Goal: Task Accomplishment & Management: Use online tool/utility

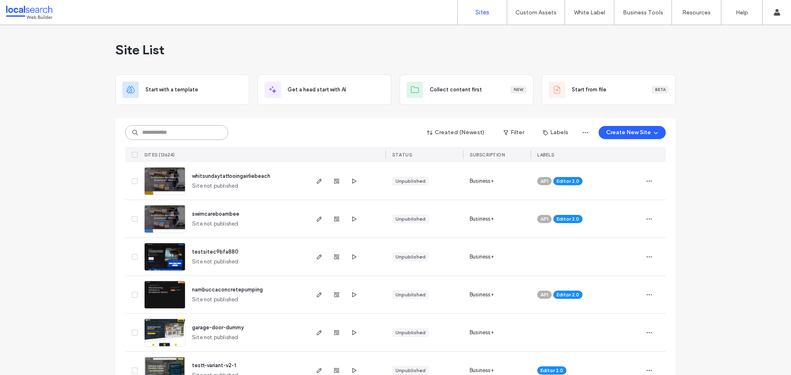
click at [140, 133] on input at bounding box center [176, 132] width 103 height 15
paste input "********"
type input "********"
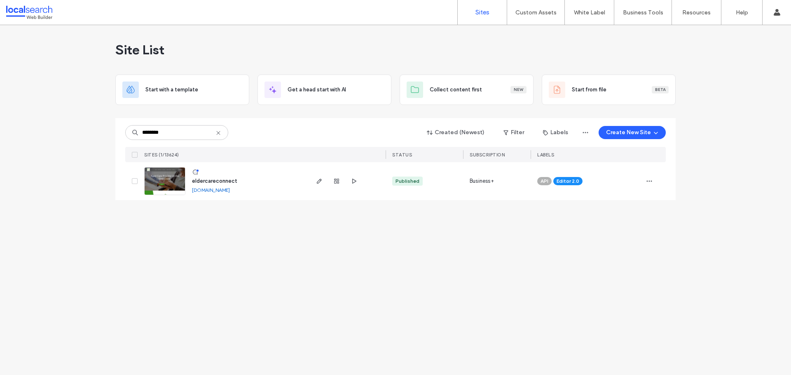
click at [160, 182] on img at bounding box center [165, 196] width 40 height 56
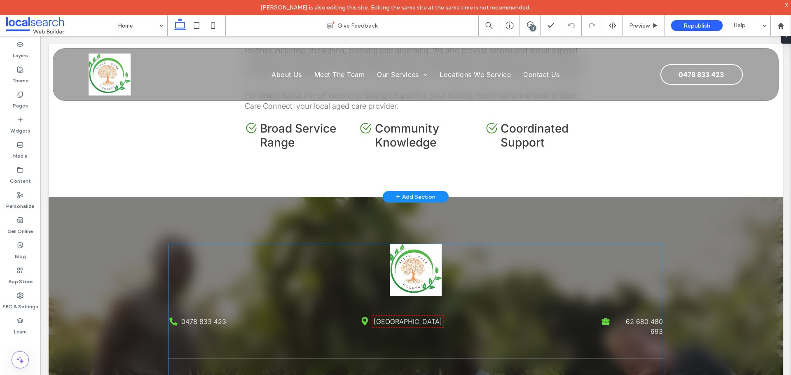
scroll to position [1730, 0]
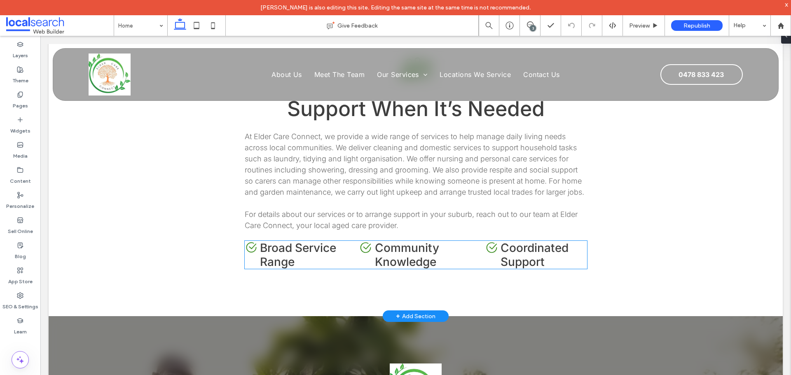
click at [248, 241] on div "Check Icon Broad Service Range" at bounding box center [295, 255] width 101 height 28
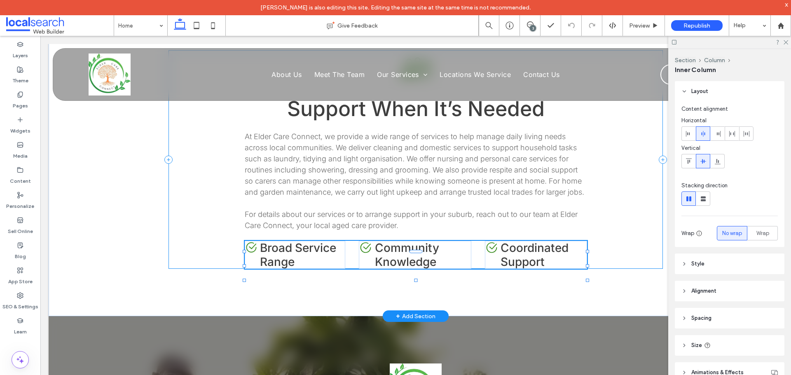
scroll to position [56, 0]
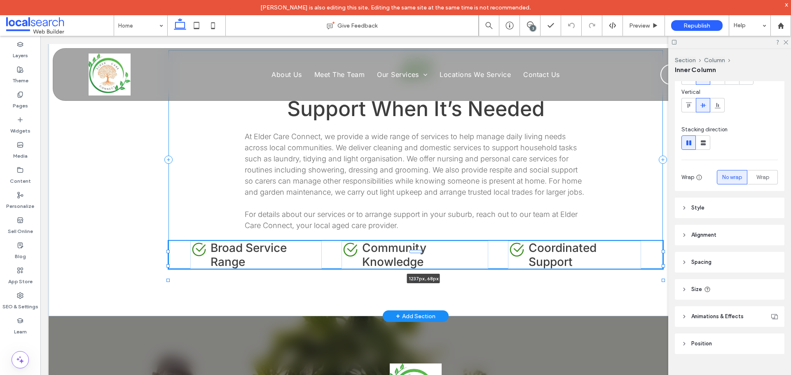
drag, startPoint x: 583, startPoint y: 231, endPoint x: 666, endPoint y: 231, distance: 83.6
click at [666, 231] on div "Aged Care Icon Support When It’s Needed At Elder Care Connect, we provide a wid…" at bounding box center [416, 159] width 734 height 313
type input "****"
click at [530, 257] on div "Aged Care Icon Support When It’s Needed At Elder Care Connect, we provide a wid…" at bounding box center [415, 159] width 494 height 313
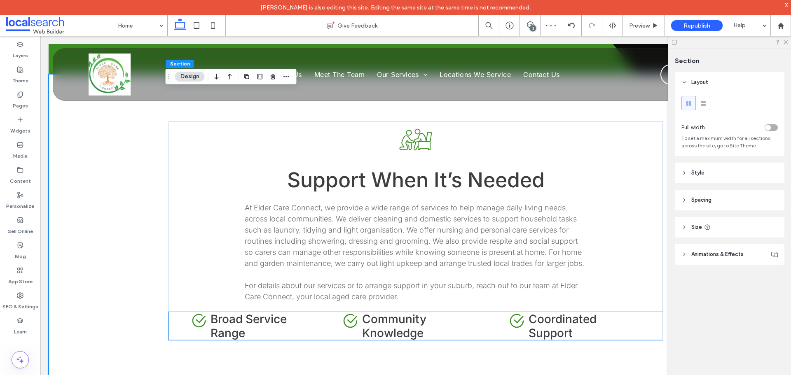
scroll to position [1648, 0]
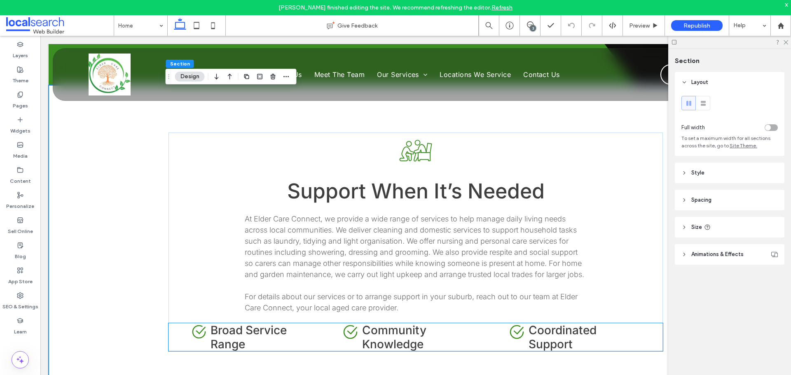
click at [607, 323] on h4 "Coordinated Support" at bounding box center [584, 337] width 112 height 28
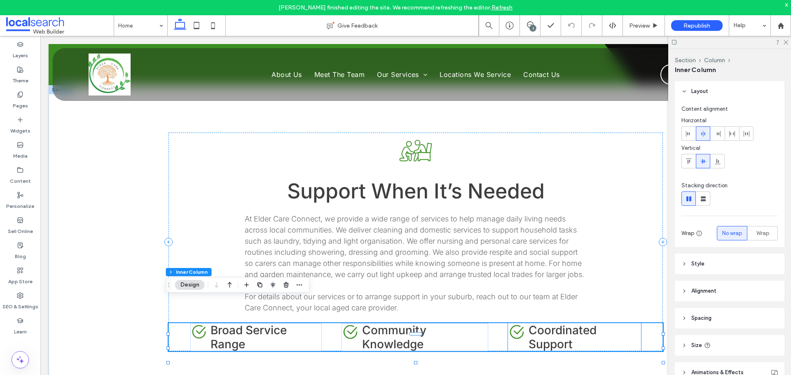
click at [554, 323] on span "Coordinated Support" at bounding box center [562, 337] width 68 height 28
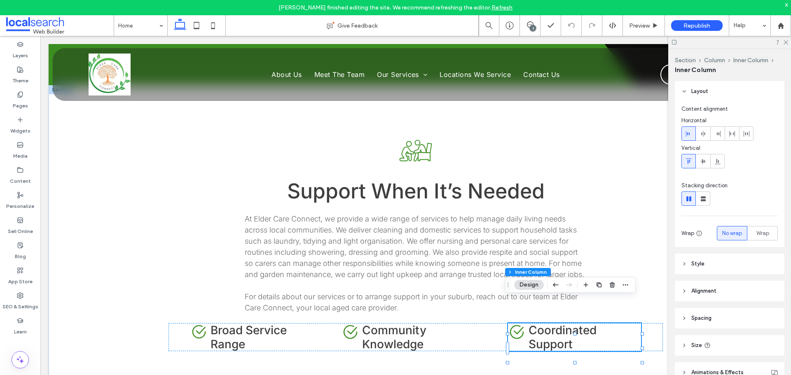
click at [575, 323] on span "Coordinated Support" at bounding box center [562, 337] width 68 height 28
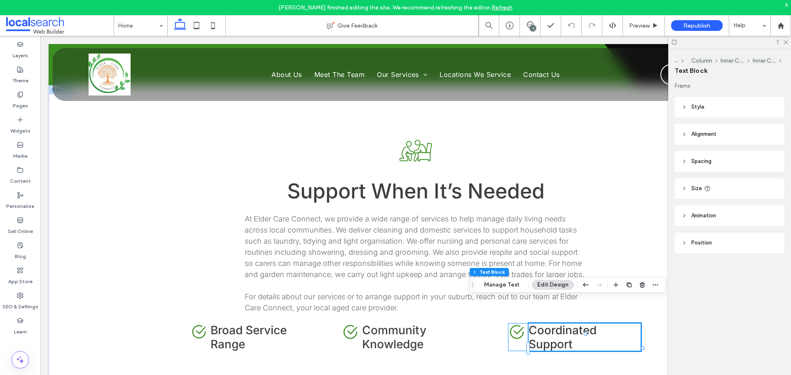
click at [577, 323] on span "Coordinated Support" at bounding box center [562, 337] width 68 height 28
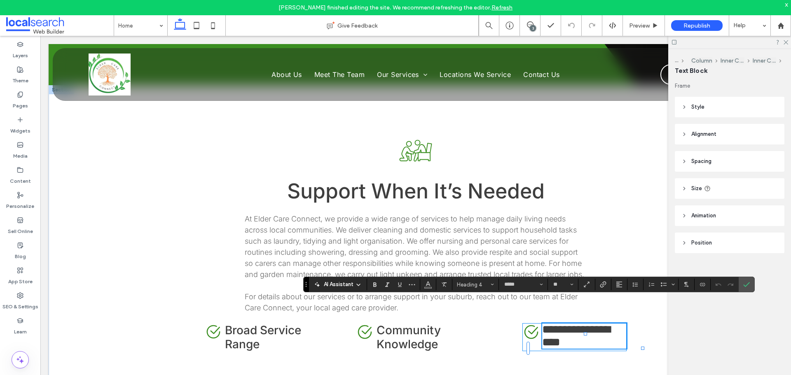
type input "*****"
type input "**"
click at [746, 283] on icon "Confirm" at bounding box center [746, 284] width 7 height 7
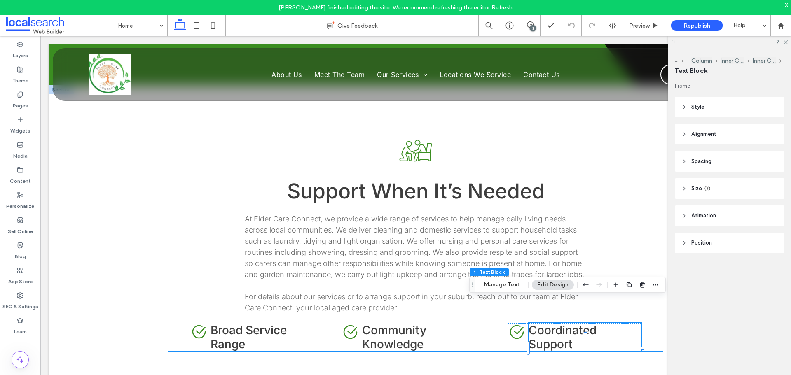
click at [181, 323] on div "Check Icon Broad Service Range Check Icon Community Knowledge Check Icon Coordi…" at bounding box center [415, 337] width 494 height 28
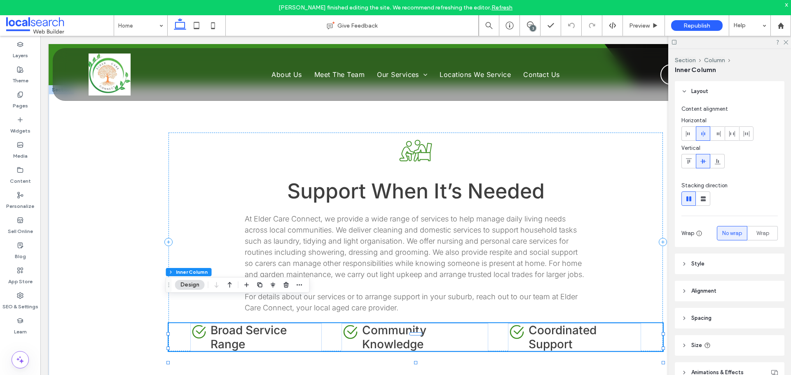
click at [697, 264] on span "Style" at bounding box center [697, 264] width 13 height 8
click at [701, 319] on span "Spacing" at bounding box center [701, 318] width 20 height 8
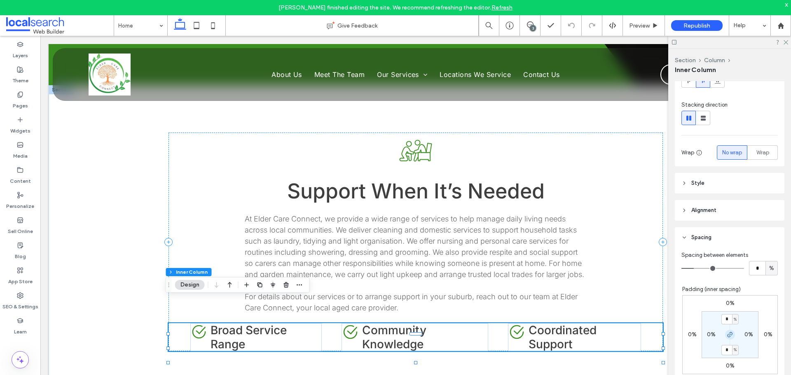
scroll to position [82, 0]
click at [192, 323] on div "Check Icon Broad Service Range" at bounding box center [255, 337] width 131 height 28
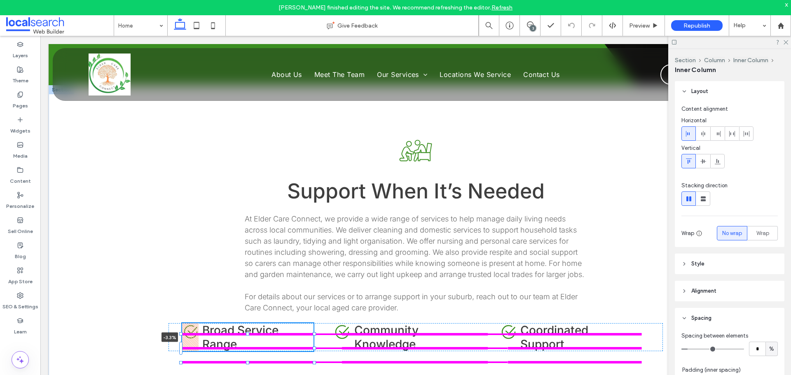
scroll to position [200, 0]
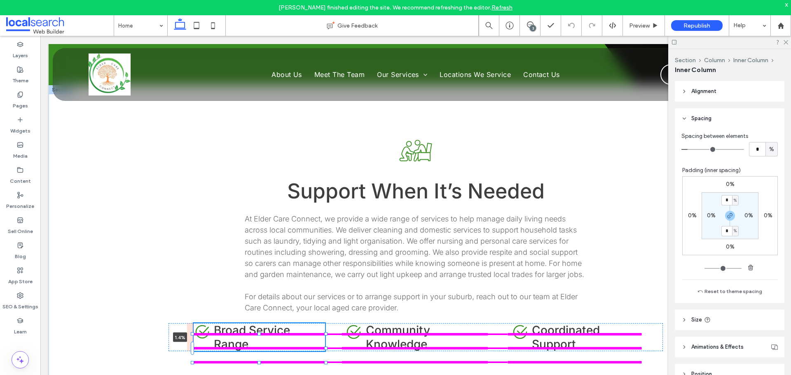
drag, startPoint x: 185, startPoint y: 318, endPoint x: 192, endPoint y: 316, distance: 7.2
click at [192, 316] on div "Aged Care Icon Support When It’s Needed At Elder Care Connect, we provide a wid…" at bounding box center [415, 241] width 494 height 313
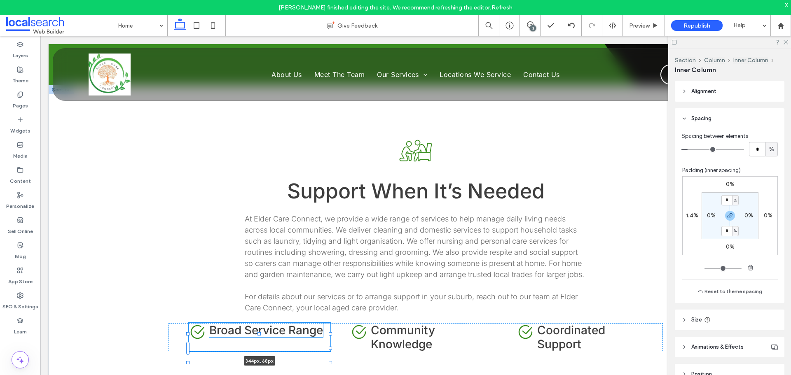
drag, startPoint x: 323, startPoint y: 313, endPoint x: 327, endPoint y: 310, distance: 5.6
click at [327, 310] on div "Aged Care Icon Support When It’s Needed At Elder Care Connect, we provide a wid…" at bounding box center [415, 241] width 494 height 313
type input "***"
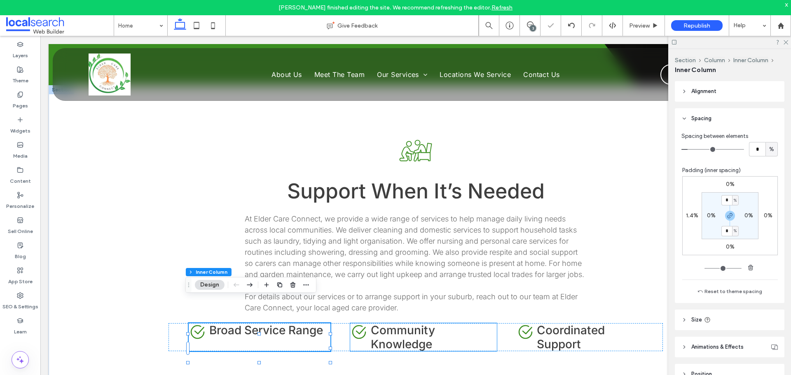
click at [432, 323] on h4 "Community Knowledge" at bounding box center [434, 337] width 126 height 28
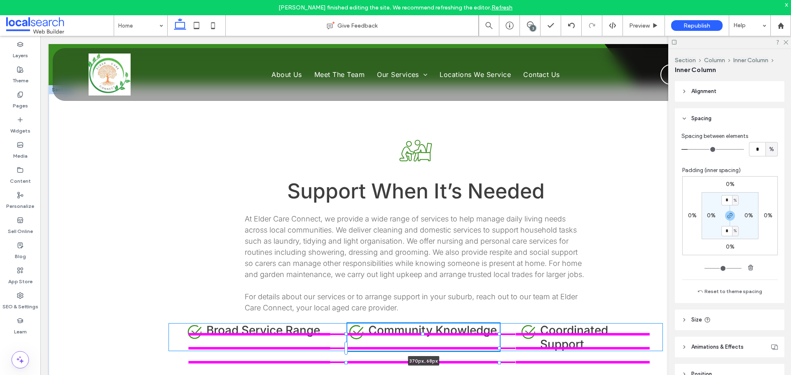
click at [498, 347] on div at bounding box center [499, 348] width 3 height 3
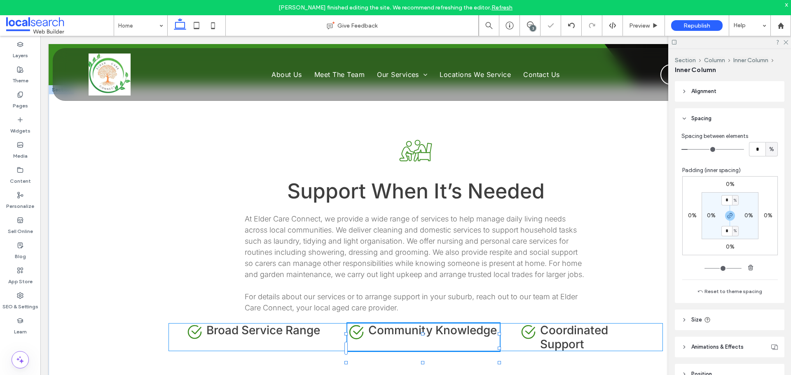
type input "***"
click at [629, 323] on h4 "Coordinated Support" at bounding box center [596, 337] width 112 height 28
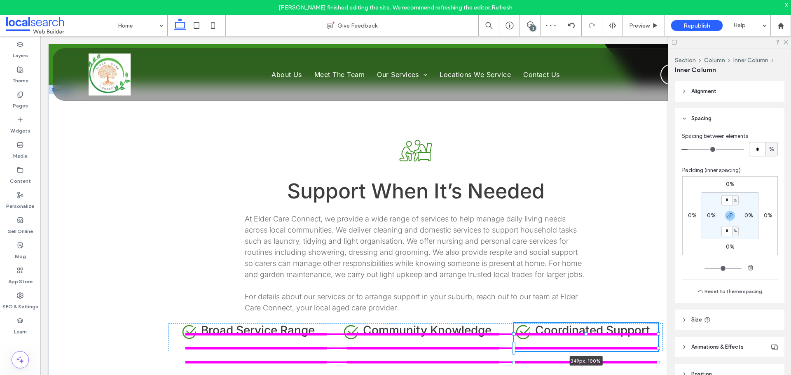
drag, startPoint x: 650, startPoint y: 311, endPoint x: 655, endPoint y: 311, distance: 5.0
click at [514, 334] on div at bounding box center [514, 334] width 0 height 0
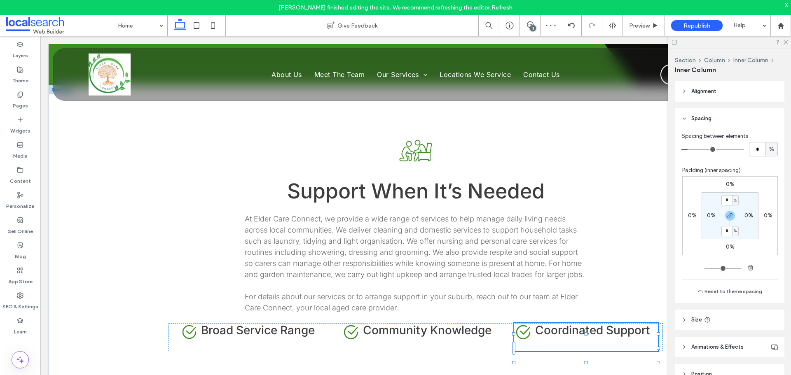
type input "***"
click at [554, 342] on div "Aged Care Icon Support When It’s Needed At Elder Care Connect, we provide a wid…" at bounding box center [415, 237] width 494 height 304
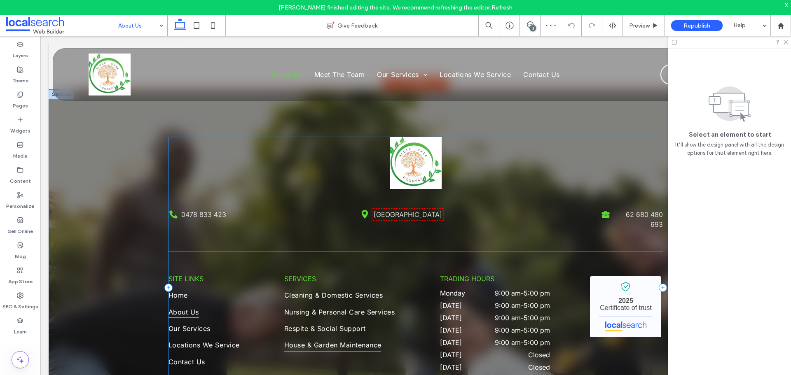
scroll to position [1388, 0]
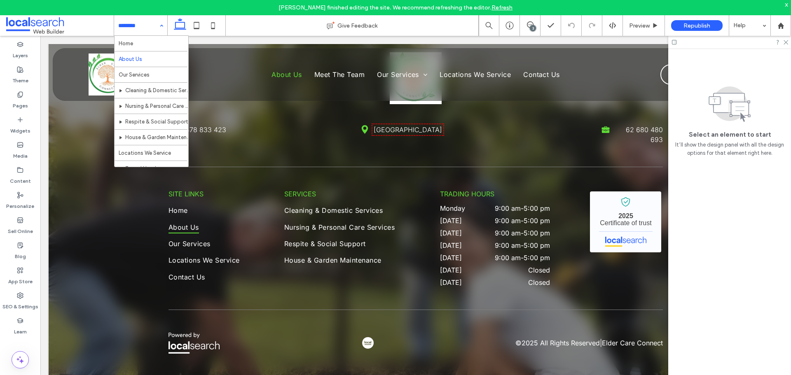
click at [131, 21] on input at bounding box center [138, 25] width 41 height 21
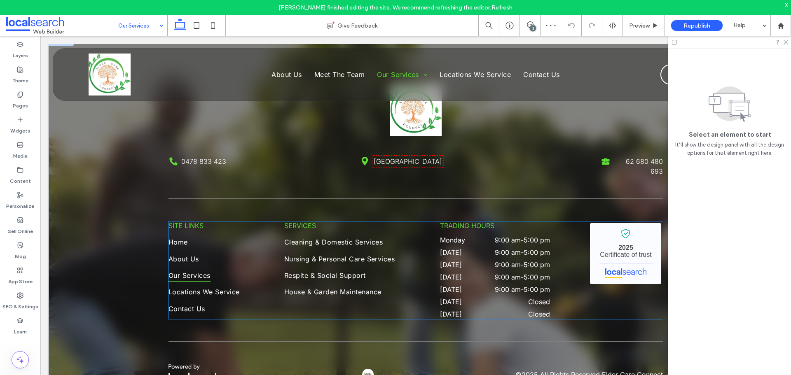
scroll to position [1300, 0]
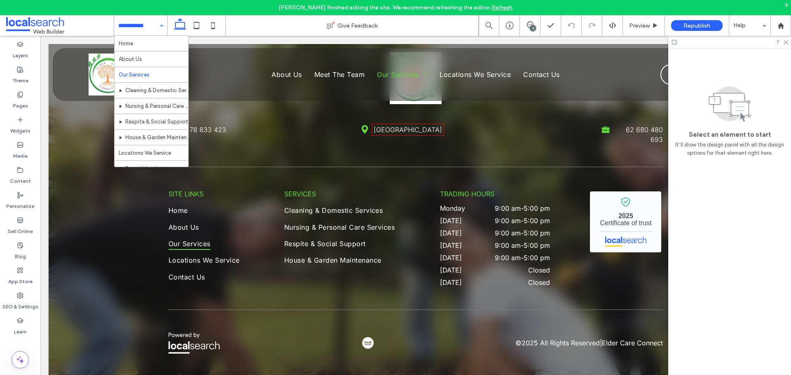
click at [135, 28] on input at bounding box center [138, 25] width 41 height 21
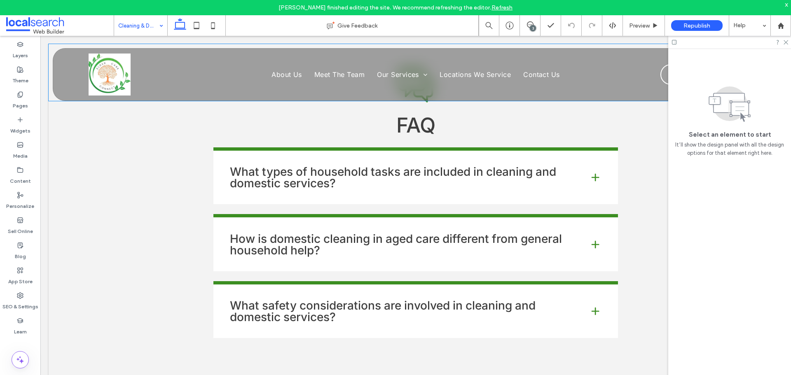
scroll to position [1400, 0]
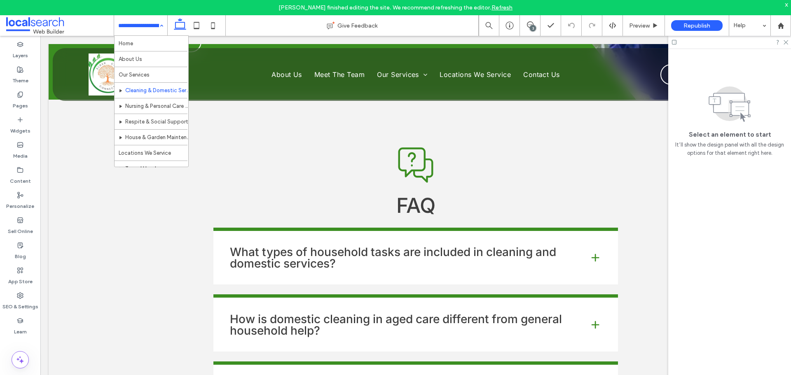
click at [127, 23] on input at bounding box center [138, 25] width 41 height 21
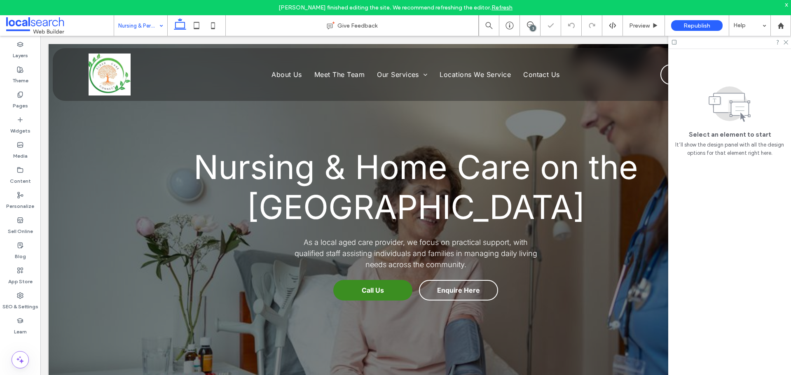
scroll to position [577, 0]
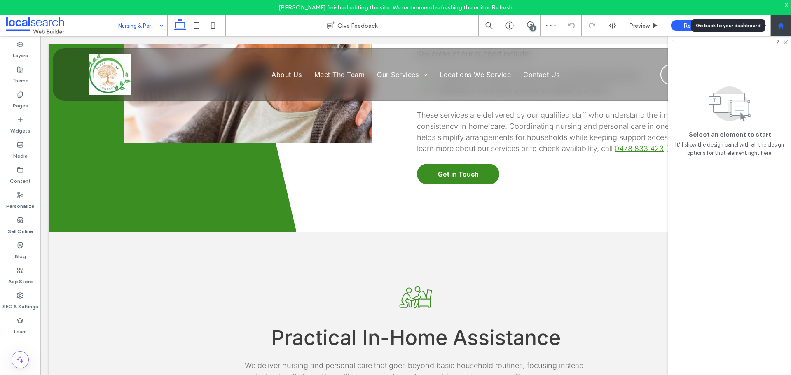
click at [782, 26] on use at bounding box center [780, 25] width 6 height 6
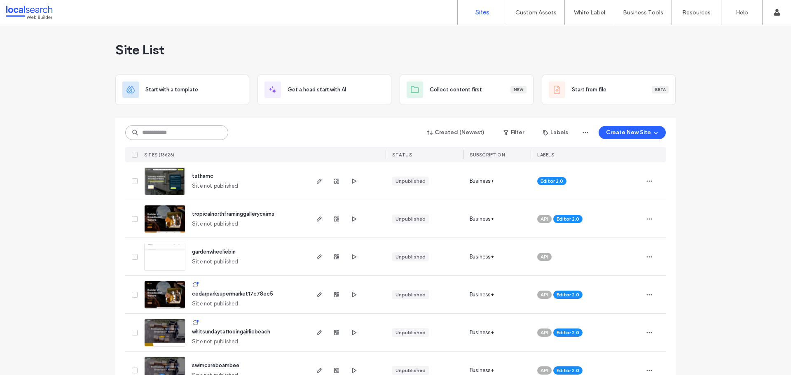
click at [138, 132] on input at bounding box center [176, 132] width 103 height 15
paste input "********"
type input "********"
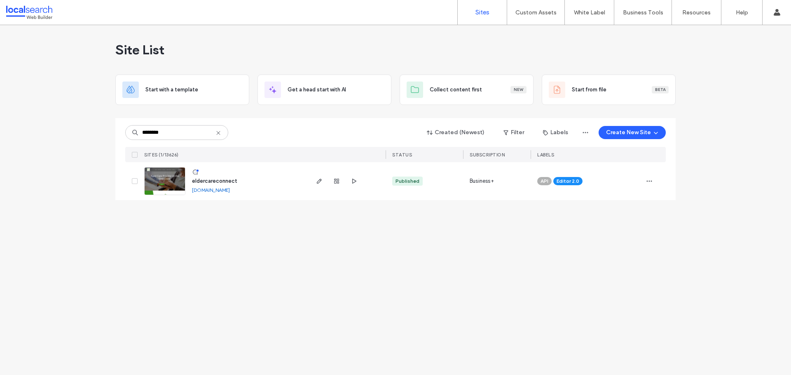
click at [161, 184] on img at bounding box center [165, 196] width 40 height 56
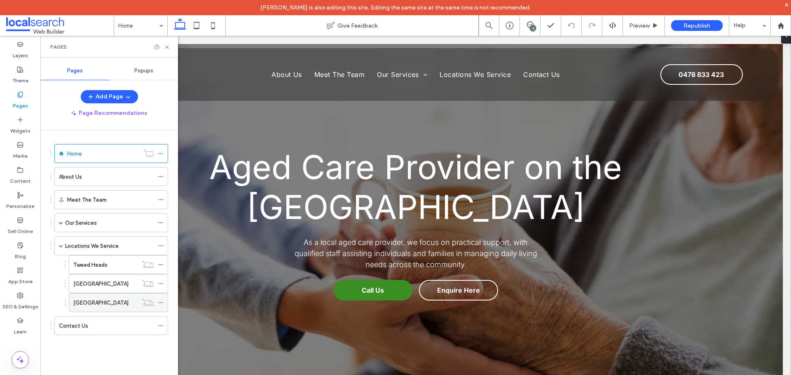
click at [96, 304] on label "Palm Beach" at bounding box center [100, 303] width 55 height 14
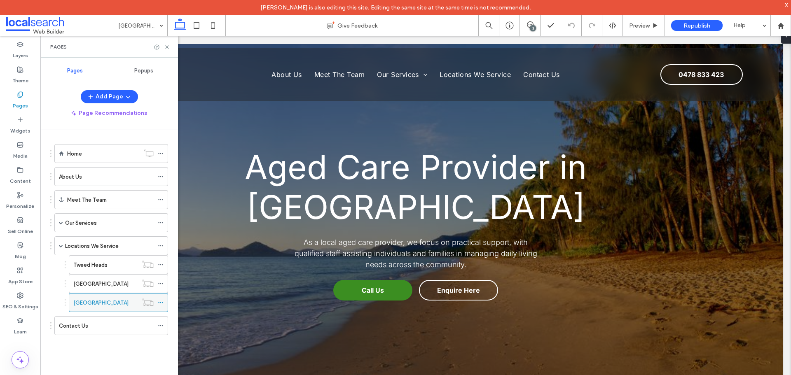
click at [115, 305] on div "Palm Beach" at bounding box center [105, 303] width 64 height 9
click at [167, 47] on use at bounding box center [166, 46] width 3 height 3
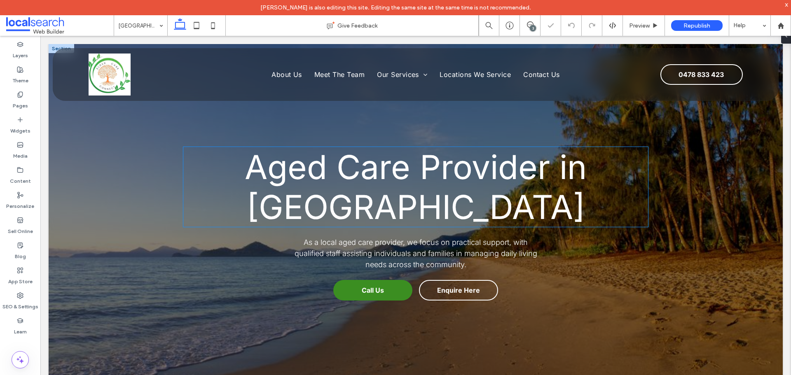
click at [546, 201] on h1 "Aged Care Provider in Palm Beach" at bounding box center [415, 187] width 465 height 80
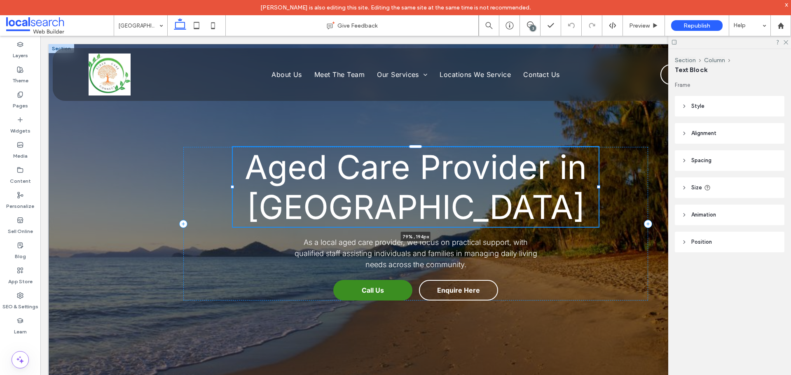
drag, startPoint x: 644, startPoint y: 187, endPoint x: 594, endPoint y: 189, distance: 49.9
click at [594, 189] on div "Aged Care Provider in Palm Beach 79% , 194px As a local aged care provider, we …" at bounding box center [415, 213] width 494 height 339
type input "**"
type input "****"
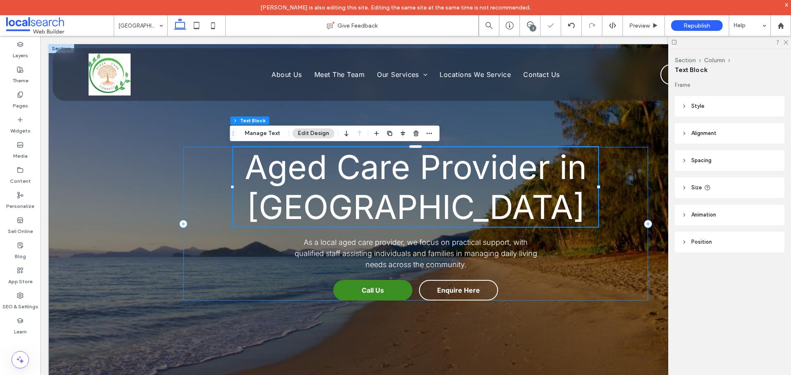
click at [628, 194] on div "Aged Care Provider in Palm Beach 79% , 194px As a local aged care provider, we …" at bounding box center [415, 224] width 465 height 154
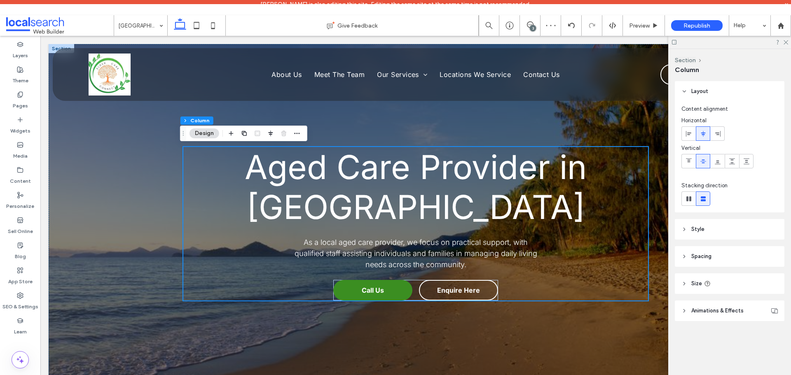
click at [786, 45] on div at bounding box center [729, 42] width 123 height 13
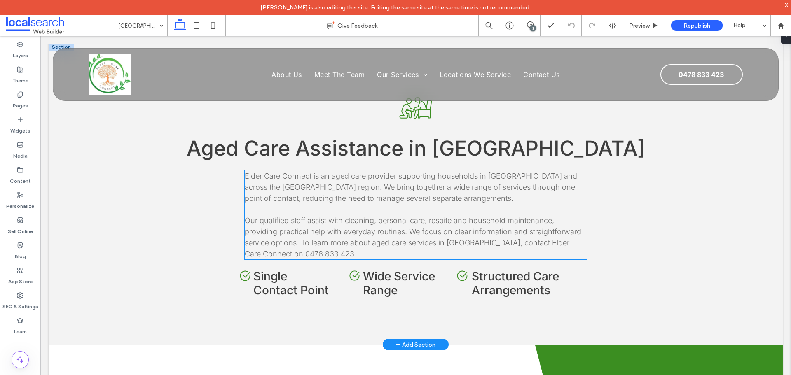
scroll to position [384, 0]
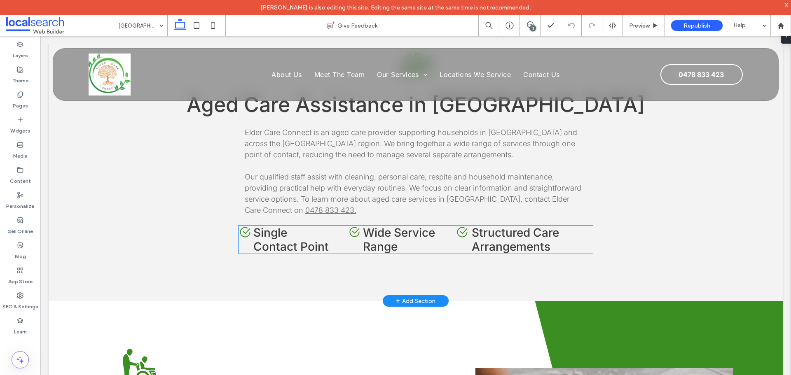
drag, startPoint x: 578, startPoint y: 244, endPoint x: 589, endPoint y: 244, distance: 10.7
click at [578, 244] on h4 "Structured Care Arrangements" at bounding box center [532, 240] width 121 height 28
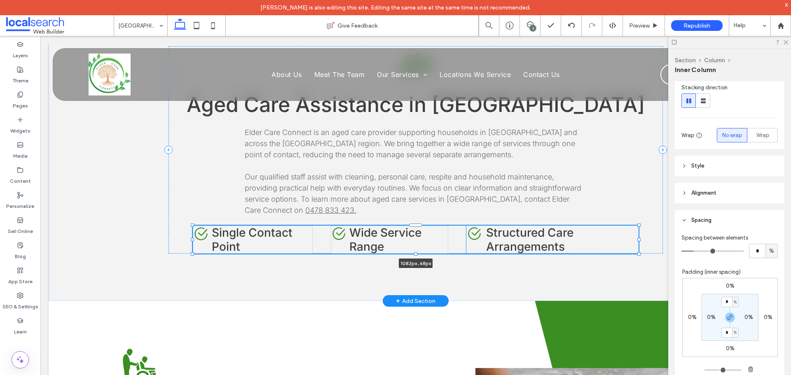
scroll to position [200, 0]
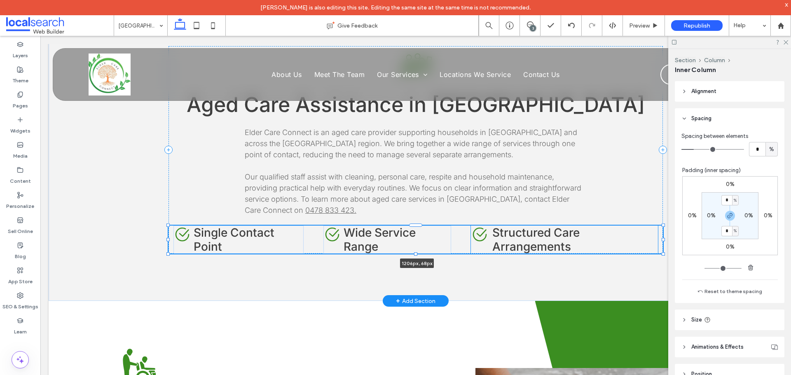
drag, startPoint x: 589, startPoint y: 238, endPoint x: 660, endPoint y: 237, distance: 71.3
click at [169, 226] on div at bounding box center [168, 226] width 0 height 0
type input "****"
click at [282, 247] on h4 "Single Contact Point" at bounding box center [249, 240] width 110 height 28
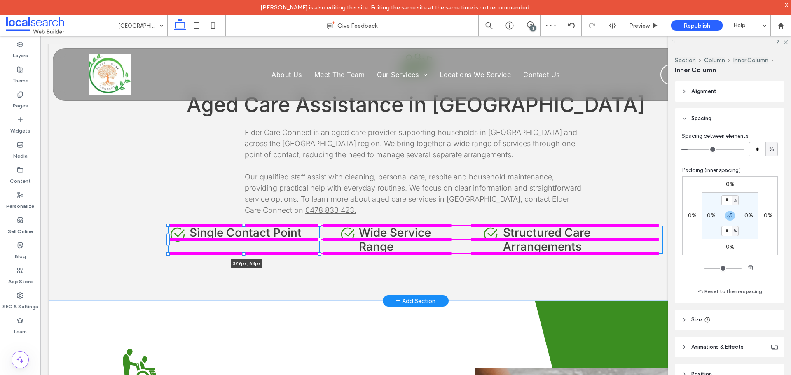
drag, startPoint x: 302, startPoint y: 240, endPoint x: 314, endPoint y: 238, distance: 12.5
click at [314, 238] on div "Aged Care Icon Aged Care Assistance in Palm Beach Elder Care Connect is an aged…" at bounding box center [415, 150] width 494 height 302
type input "***"
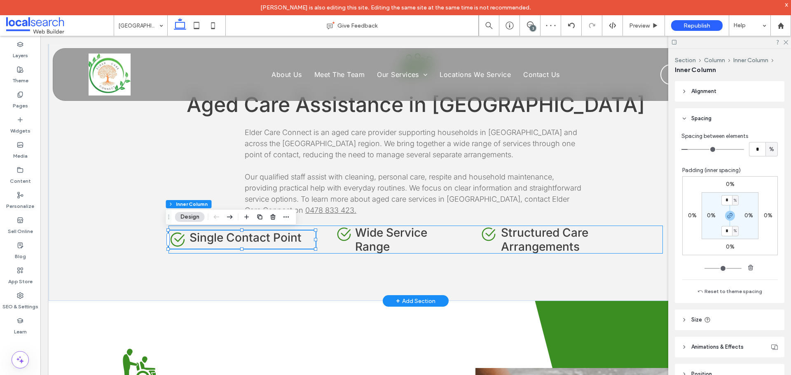
click at [323, 243] on div "Check Icon Single Contact Point 379px , 68px Check Icon Wide Service Range Chec…" at bounding box center [415, 240] width 494 height 28
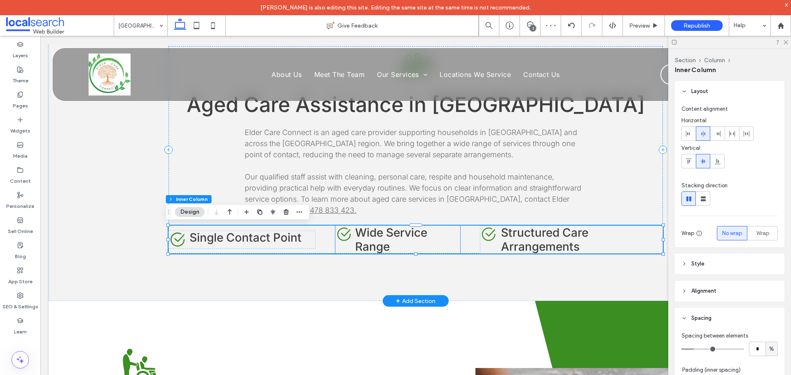
click at [449, 242] on h4 "Wide Service Range" at bounding box center [407, 240] width 105 height 28
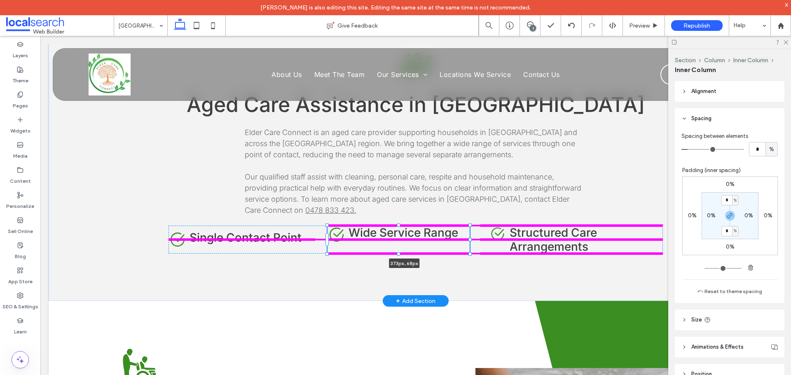
drag, startPoint x: 457, startPoint y: 239, endPoint x: 471, endPoint y: 238, distance: 14.0
click at [471, 238] on div "Aged Care Icon Aged Care Assistance in Palm Beach Elder Care Connect is an aged…" at bounding box center [415, 150] width 494 height 302
type input "***"
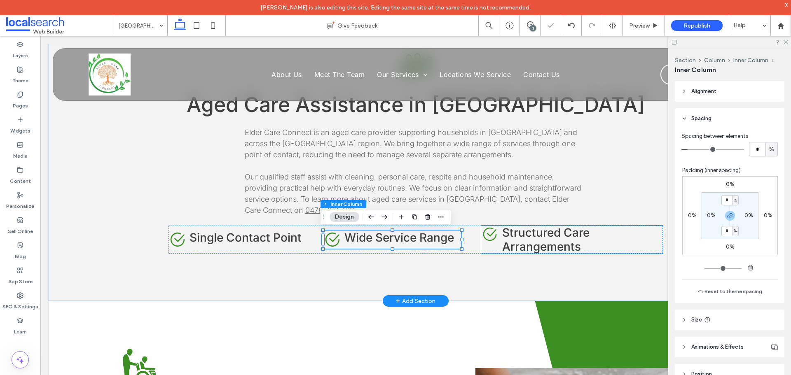
click at [590, 239] on h4 "Structured Care Arrangements" at bounding box center [582, 240] width 161 height 28
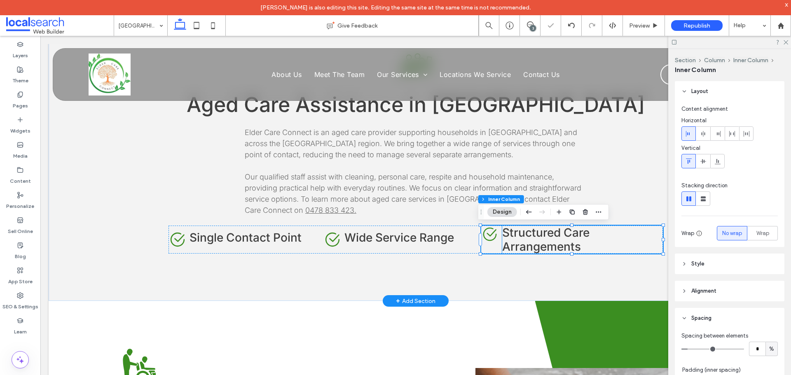
click at [569, 241] on span "Structured Care Arrangements" at bounding box center [545, 240] width 87 height 28
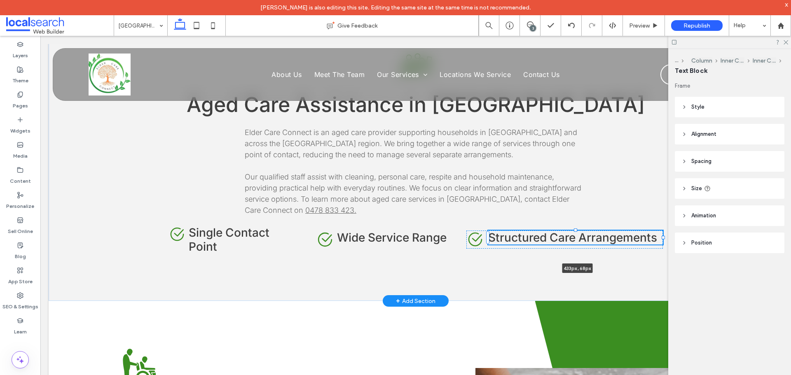
drag, startPoint x: 659, startPoint y: 241, endPoint x: 676, endPoint y: 239, distance: 17.3
click at [676, 239] on div "Aged Care Icon Aged Care Assistance in Palm Beach Elder Care Connect is an aged…" at bounding box center [416, 150] width 734 height 302
type input "***"
click at [528, 284] on div "Aged Care Icon Aged Care Assistance in Palm Beach Elder Care Connect is an aged…" at bounding box center [415, 150] width 494 height 302
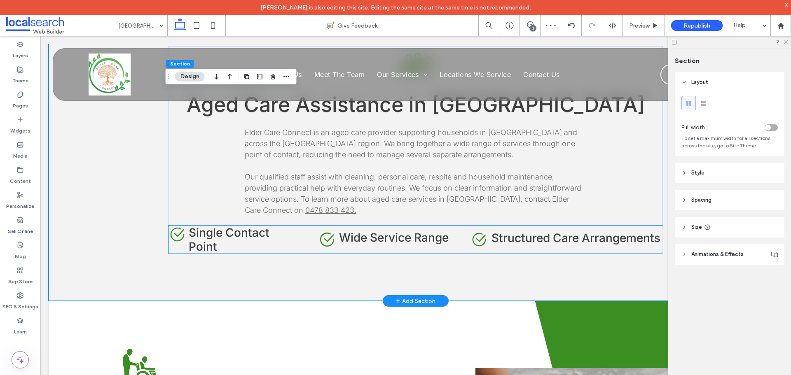
click at [245, 238] on span "Single Contact Point" at bounding box center [229, 240] width 81 height 28
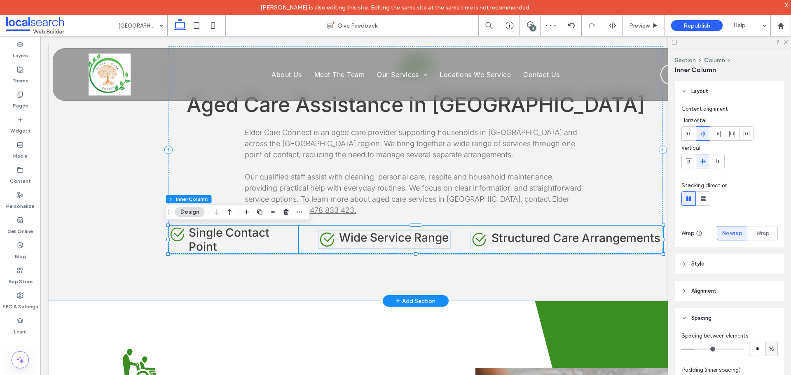
click at [242, 238] on span "Single Contact Point" at bounding box center [229, 240] width 81 height 28
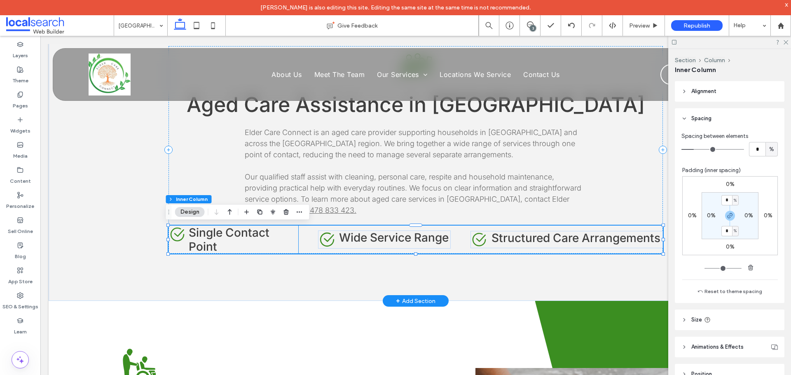
click at [278, 241] on h4 "Single Contact Point" at bounding box center [244, 240] width 110 height 28
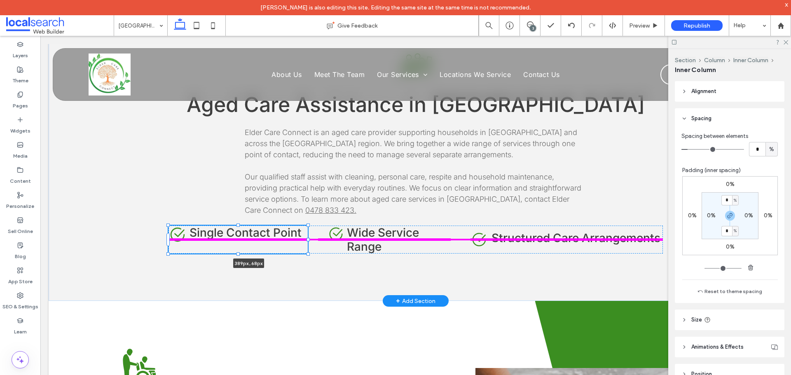
drag, startPoint x: 295, startPoint y: 239, endPoint x: 310, endPoint y: 239, distance: 15.2
click at [310, 239] on div "Aged Care Icon Aged Care Assistance in Palm Beach Elder Care Connect is an aged…" at bounding box center [415, 150] width 494 height 302
type input "***"
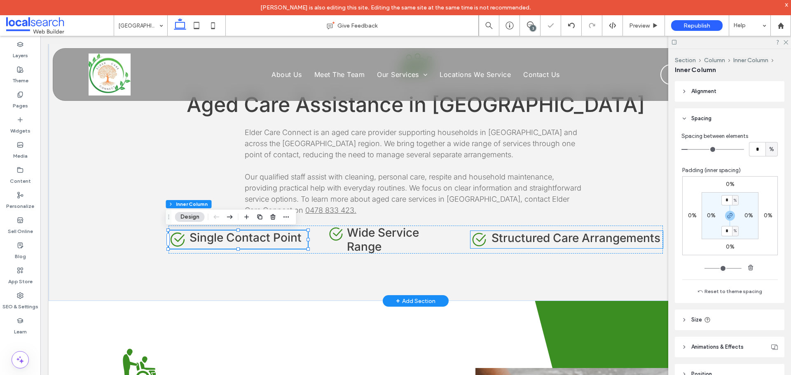
click at [642, 239] on span "Structured Care Arrangements" at bounding box center [575, 238] width 169 height 14
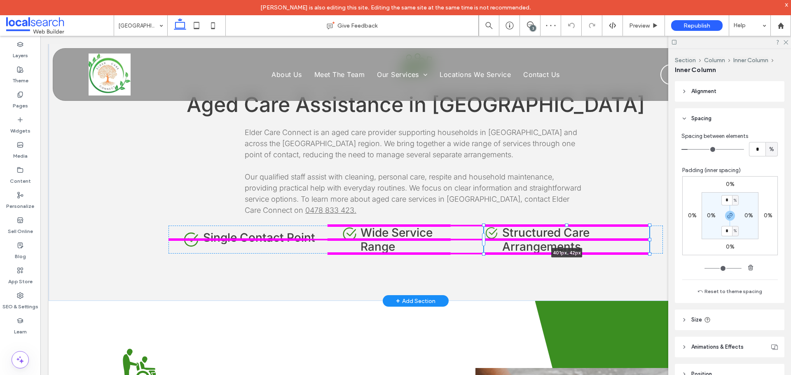
drag, startPoint x: 660, startPoint y: 238, endPoint x: 647, endPoint y: 238, distance: 13.6
click at [647, 238] on div "Aged Care Icon Aged Care Assistance in Palm Beach Elder Care Connect is an aged…" at bounding box center [415, 150] width 494 height 302
type input "***"
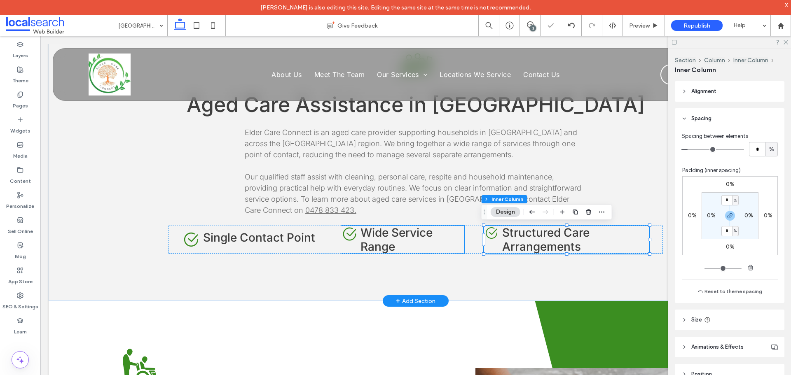
click at [407, 243] on h4 "Wide Service Range" at bounding box center [412, 240] width 104 height 28
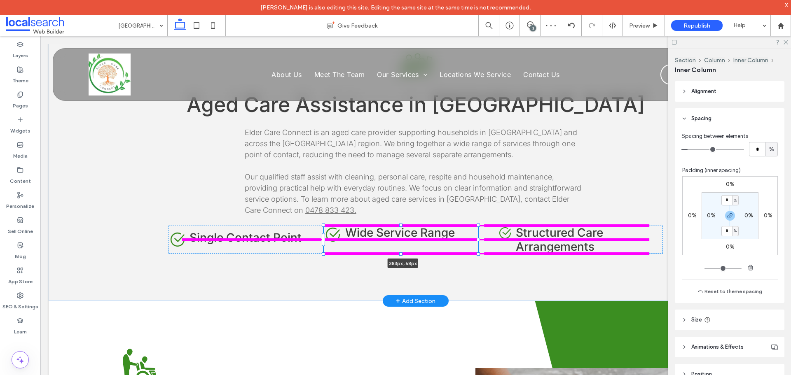
drag, startPoint x: 461, startPoint y: 240, endPoint x: 479, endPoint y: 238, distance: 17.4
click at [479, 238] on div "Aged Care Icon Aged Care Assistance in Palm Beach Elder Care Connect is an aged…" at bounding box center [415, 150] width 494 height 302
type input "***"
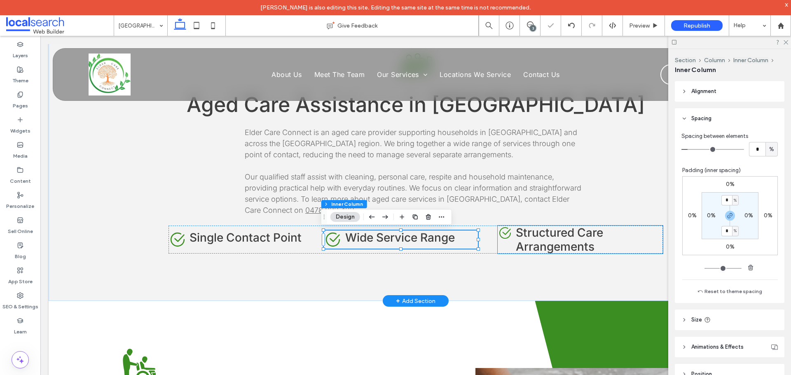
click at [561, 242] on span "Structured Care Arrangements" at bounding box center [559, 240] width 87 height 28
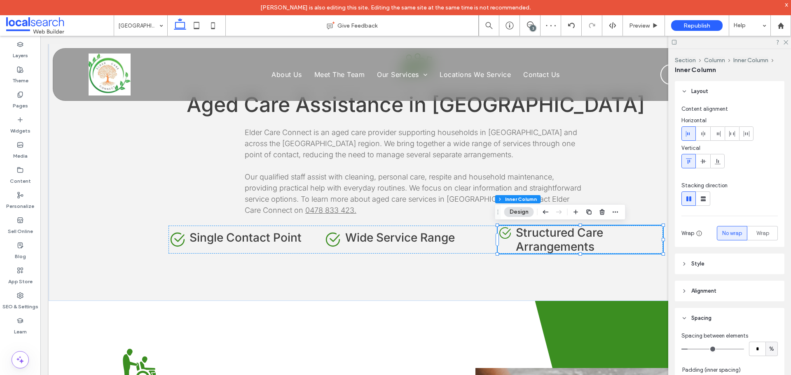
click at [788, 41] on div at bounding box center [729, 42] width 123 height 13
click at [785, 44] on icon at bounding box center [785, 41] width 5 height 5
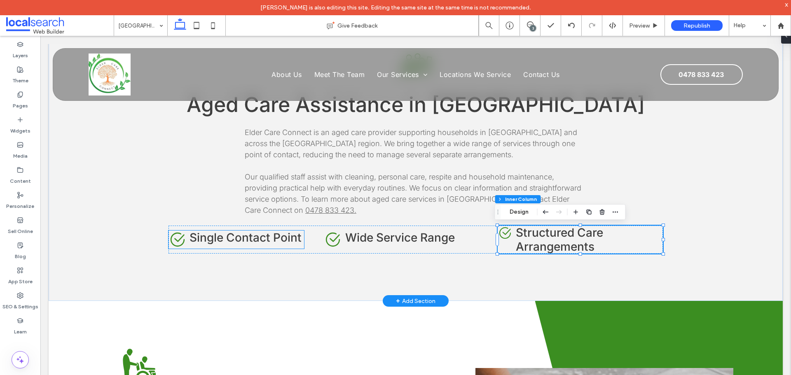
click at [291, 243] on span "Single Contact Point" at bounding box center [245, 238] width 112 height 14
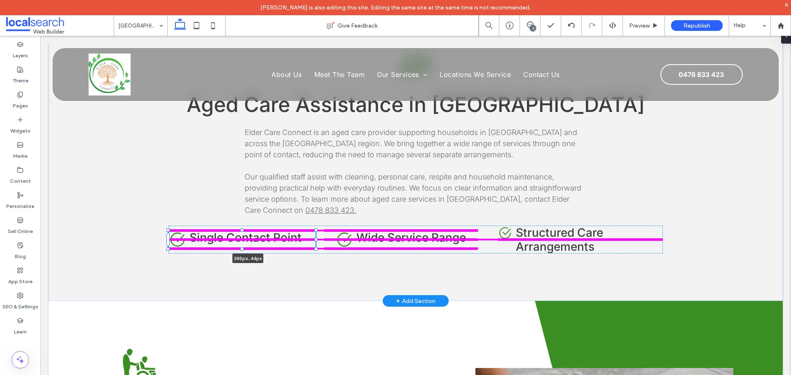
drag, startPoint x: 301, startPoint y: 240, endPoint x: 313, endPoint y: 241, distance: 11.6
click at [314, 241] on div at bounding box center [315, 239] width 3 height 3
type input "***"
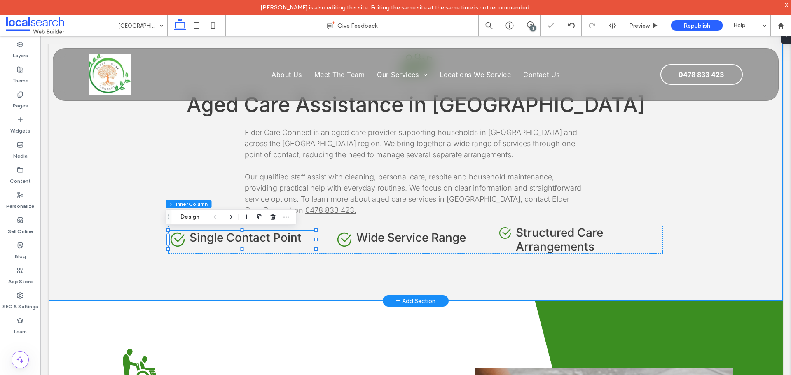
click at [438, 275] on div "Aged Care Icon Aged Care Assistance in Palm Beach Elder Care Connect is an aged…" at bounding box center [415, 150] width 494 height 302
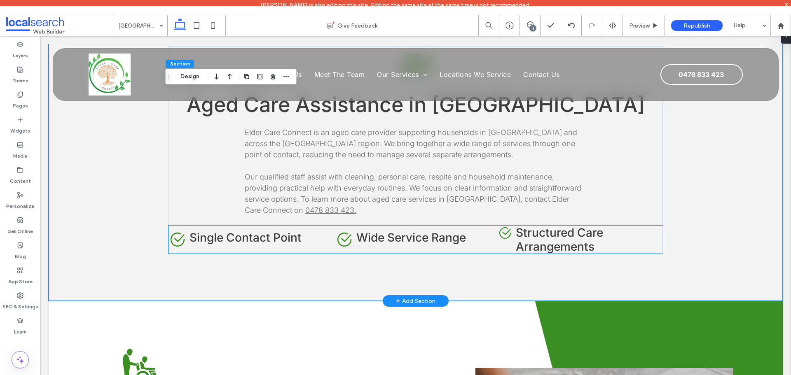
click at [643, 240] on h4 "Structured Care Arrangements" at bounding box center [589, 240] width 147 height 28
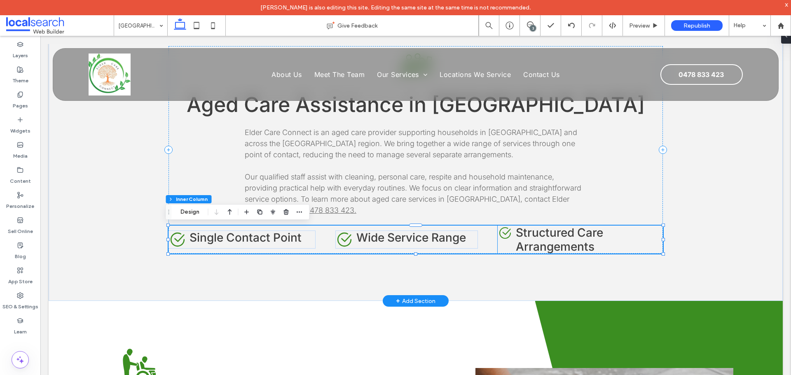
click at [505, 244] on div "Check Icon Structured Care Arrangements" at bounding box center [580, 240] width 165 height 28
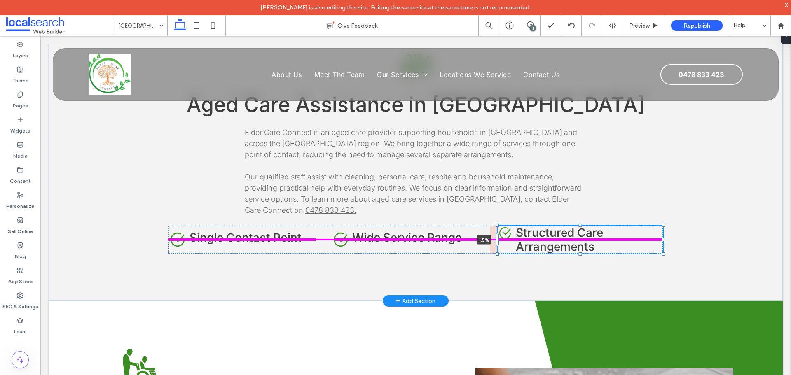
drag, startPoint x: 495, startPoint y: 244, endPoint x: 502, endPoint y: 244, distance: 7.4
click at [502, 244] on div "Aged Care Icon Aged Care Assistance in Palm Beach Elder Care Connect is an aged…" at bounding box center [415, 150] width 494 height 302
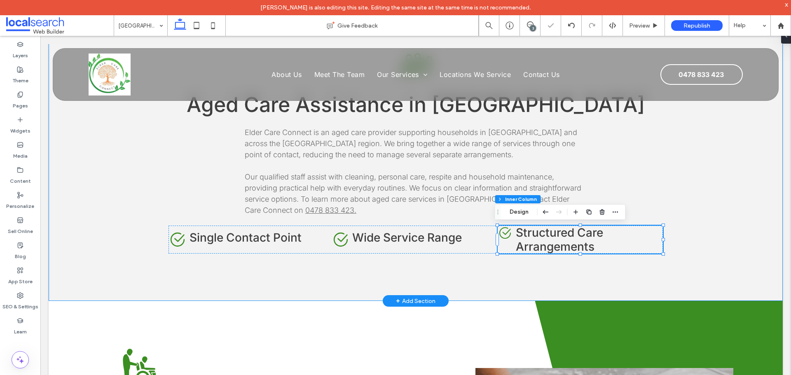
click at [567, 285] on div "Aged Care Icon Aged Care Assistance in Palm Beach Elder Care Connect is an aged…" at bounding box center [415, 150] width 494 height 302
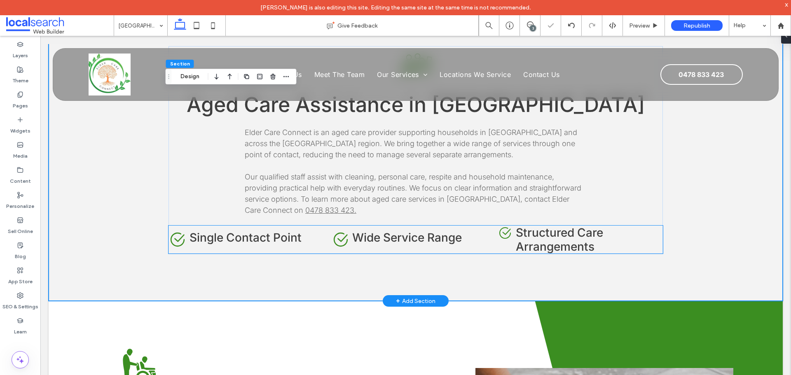
click at [551, 239] on span "Structured Care Arrangements" at bounding box center [559, 240] width 87 height 28
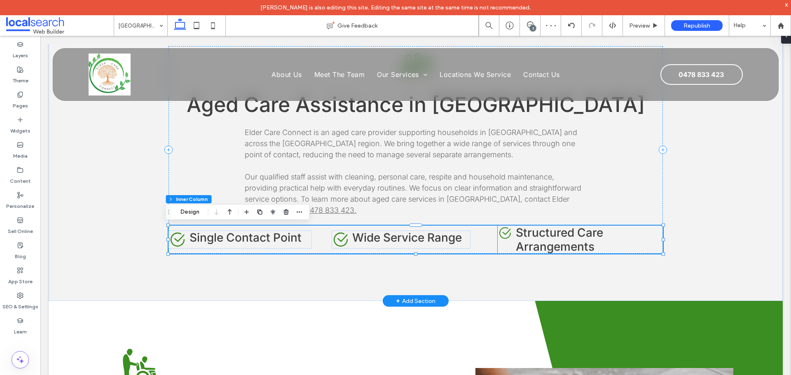
click at [507, 242] on div "Check Icon Structured Care Arrangements" at bounding box center [580, 240] width 165 height 28
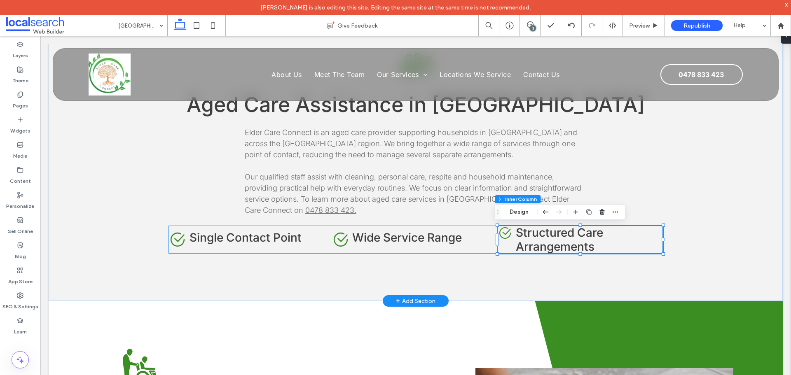
click at [476, 246] on div "Check Icon Single Contact Point Check Icon Wide Service Range Check Icon Struct…" at bounding box center [415, 240] width 494 height 28
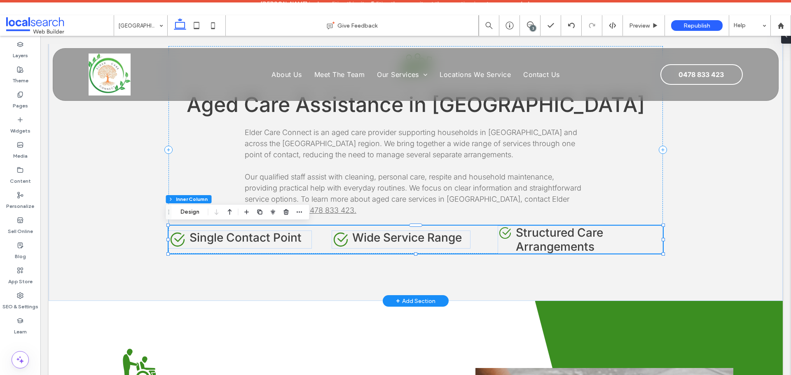
click at [481, 240] on div "Check Icon Single Contact Point Check Icon Wide Service Range Check Icon Struct…" at bounding box center [415, 240] width 494 height 28
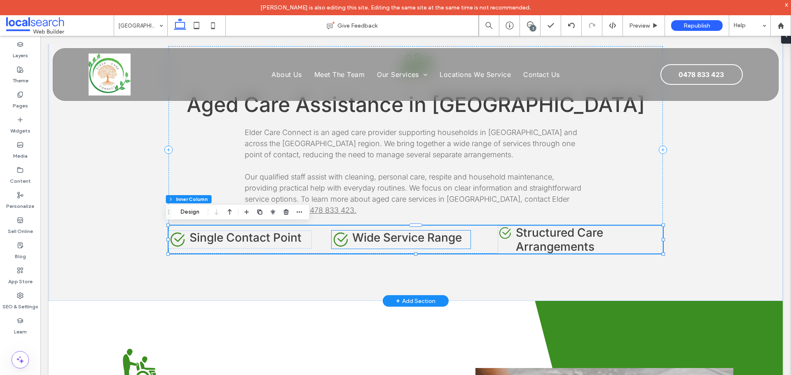
click at [467, 245] on div "Check Icon Wide Service Range" at bounding box center [401, 240] width 139 height 18
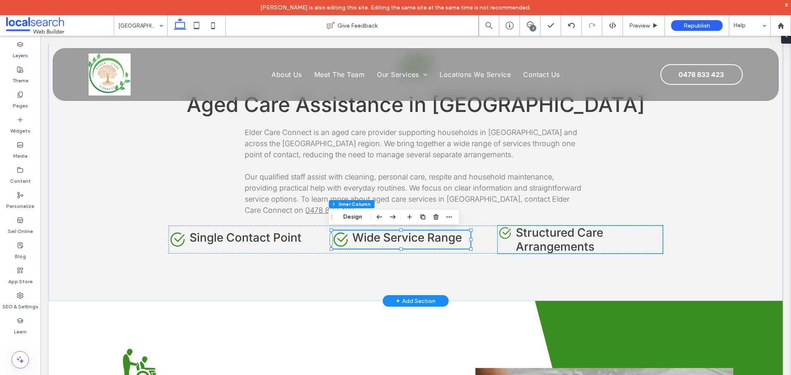
click at [602, 237] on h4 "Structured Care Arrangements" at bounding box center [589, 240] width 147 height 28
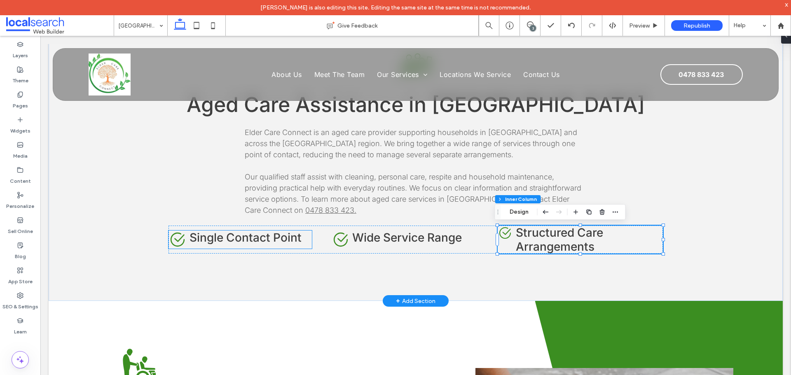
click at [299, 246] on div "Check Icon Single Contact Point" at bounding box center [239, 240] width 143 height 18
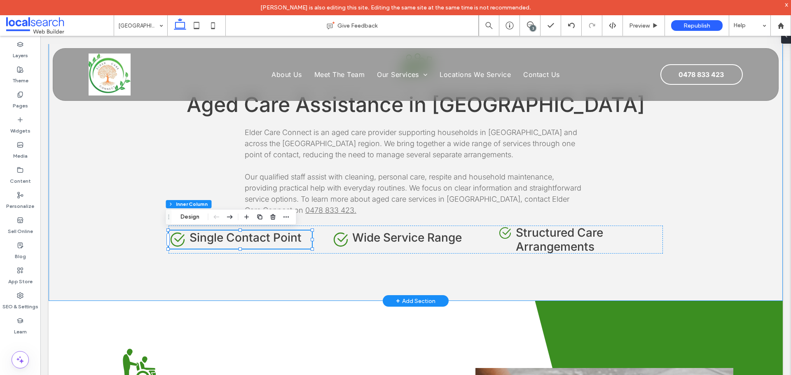
click at [748, 254] on div "Aged Care Icon Aged Care Assistance in Palm Beach Elder Care Connect is an aged…" at bounding box center [416, 150] width 734 height 302
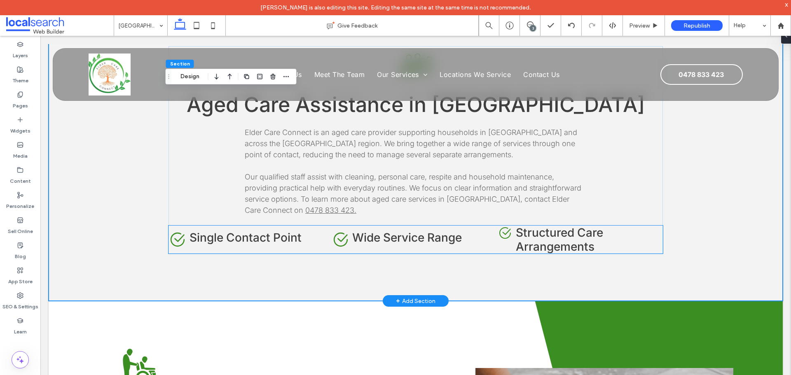
click at [296, 243] on span "Single Contact Point" at bounding box center [245, 238] width 112 height 14
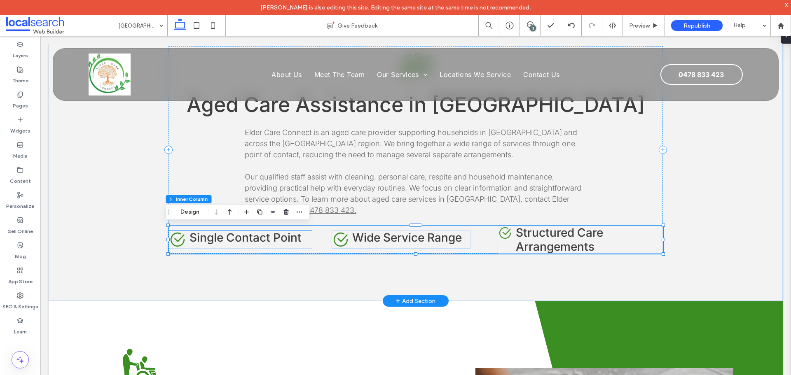
click at [302, 241] on div "Check Icon Single Contact Point" at bounding box center [239, 240] width 143 height 18
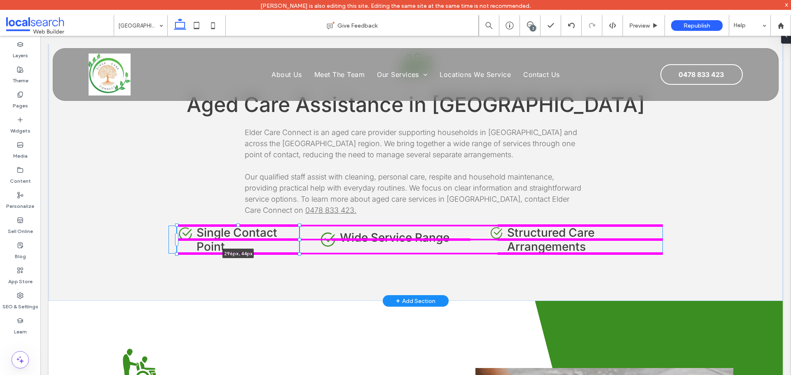
drag, startPoint x: 309, startPoint y: 239, endPoint x: 298, endPoint y: 241, distance: 10.8
click at [298, 241] on div "Aged Care Icon Aged Care Assistance in Palm Beach Elder Care Connect is an aged…" at bounding box center [415, 150] width 494 height 302
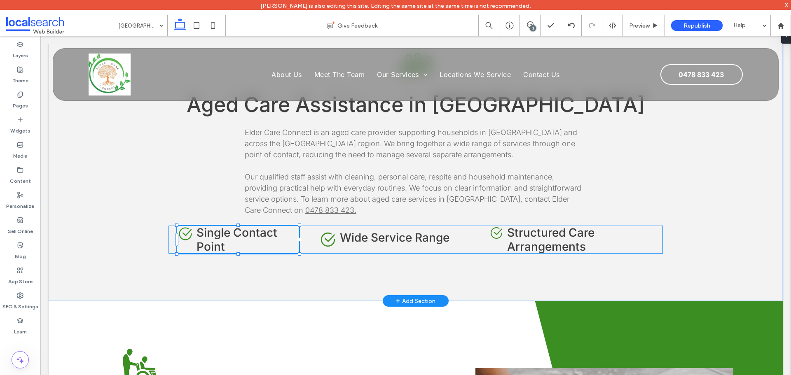
type input "***"
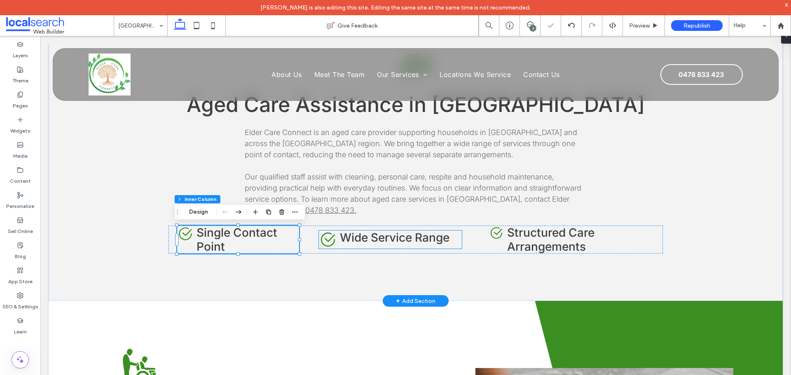
click at [410, 239] on span "Wide Service Range" at bounding box center [395, 238] width 110 height 14
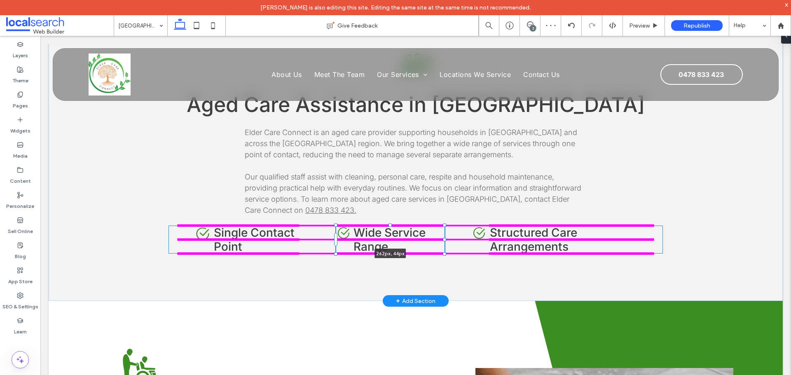
drag, startPoint x: 458, startPoint y: 240, endPoint x: 441, endPoint y: 239, distance: 17.3
click at [443, 239] on div at bounding box center [444, 239] width 3 height 3
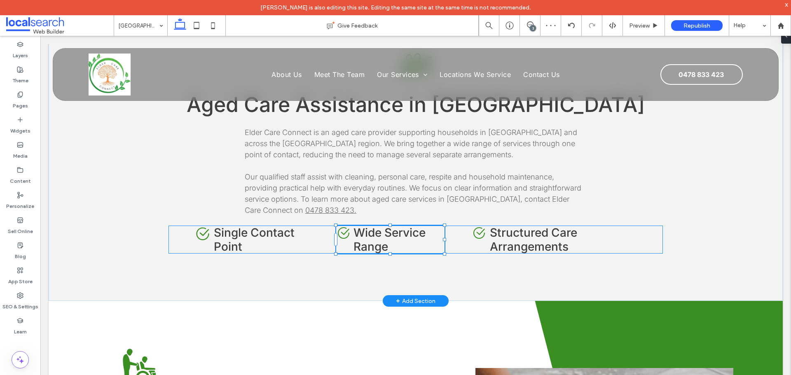
type input "***"
click at [647, 238] on div "Check Icon Single Contact Point Check Icon Wide Service Range 262px , 44px Chec…" at bounding box center [415, 240] width 494 height 28
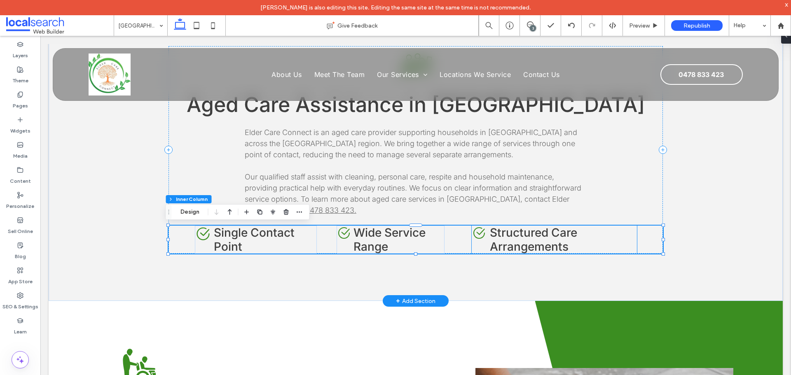
click at [606, 243] on h4 "Structured Care Arrangements" at bounding box center [563, 240] width 147 height 28
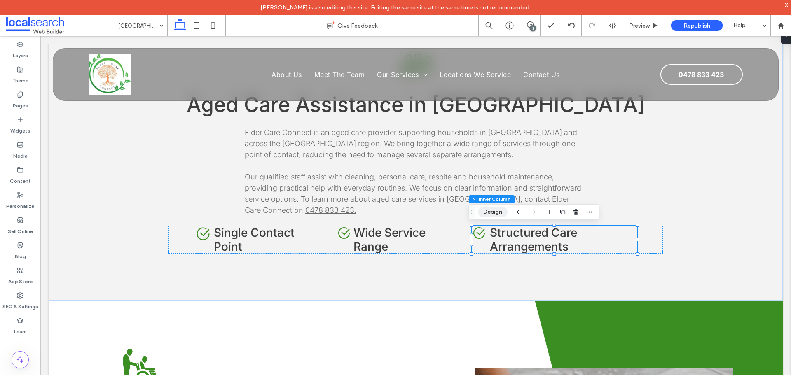
click at [497, 215] on button "Design" at bounding box center [493, 212] width 30 height 10
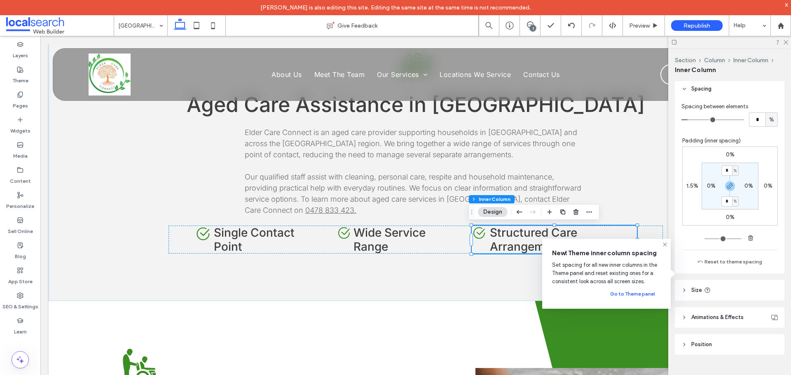
scroll to position [230, 0]
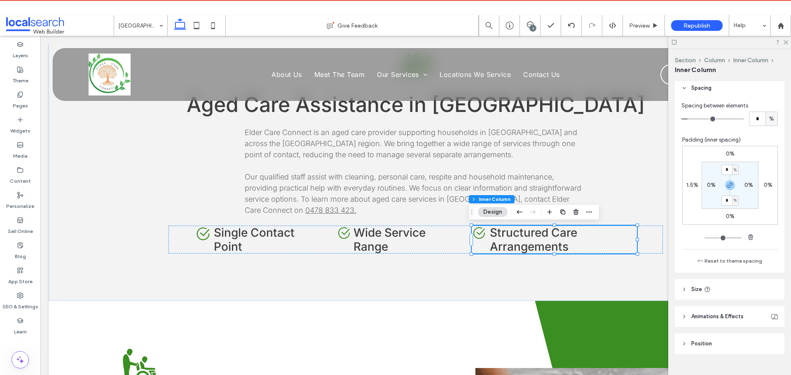
click at [721, 287] on header "Size" at bounding box center [730, 289] width 110 height 21
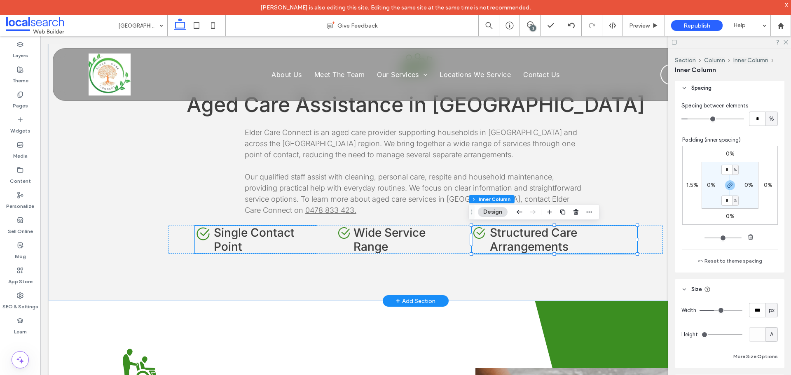
click at [270, 244] on h4 "Single Contact Point" at bounding box center [265, 240] width 103 height 28
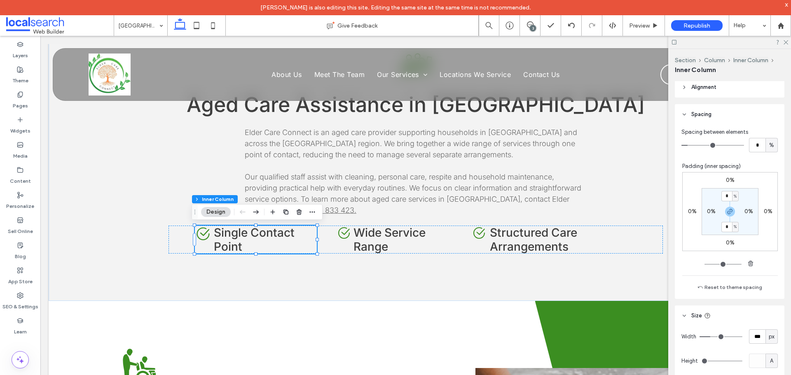
scroll to position [288, 0]
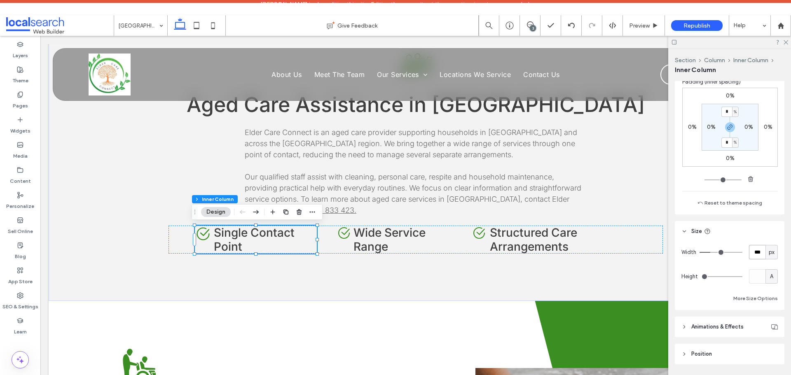
click at [750, 255] on input "***" at bounding box center [757, 252] width 16 height 14
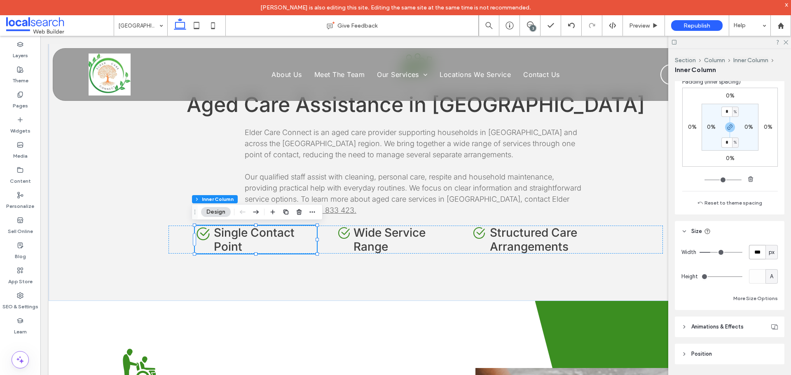
type input "***"
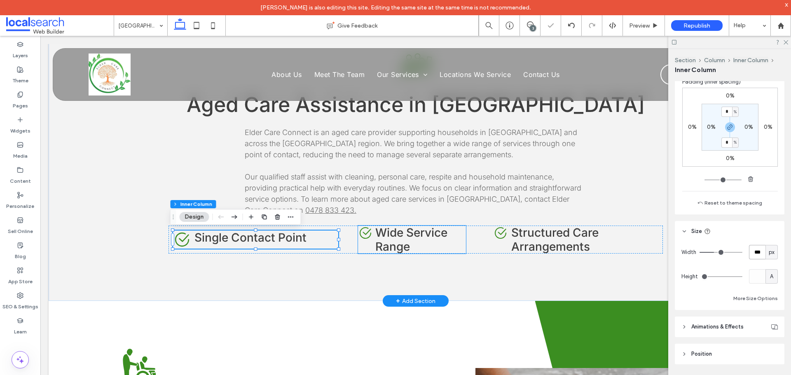
click at [460, 241] on h4 "Wide Service Range" at bounding box center [420, 240] width 91 height 28
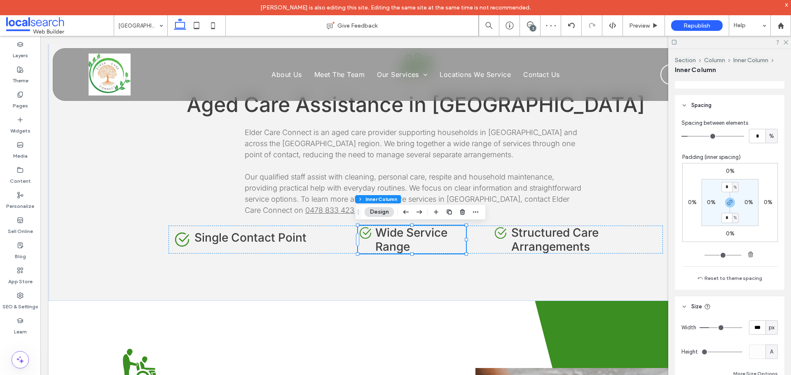
scroll to position [299, 0]
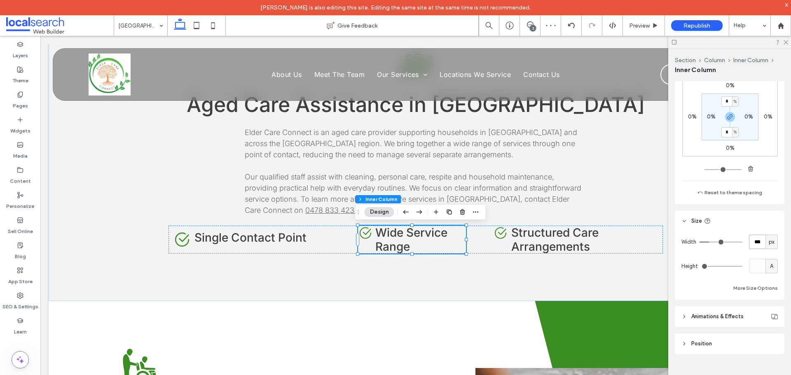
click at [755, 246] on input "***" at bounding box center [757, 242] width 16 height 14
type input "***"
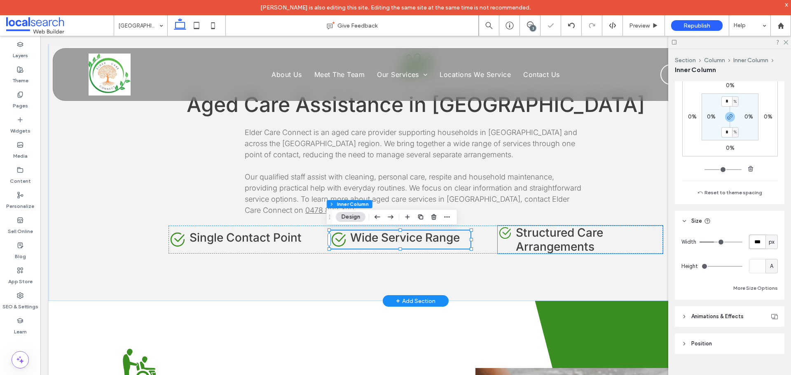
click at [612, 239] on h4 "Structured Care Arrangements" at bounding box center [589, 240] width 147 height 28
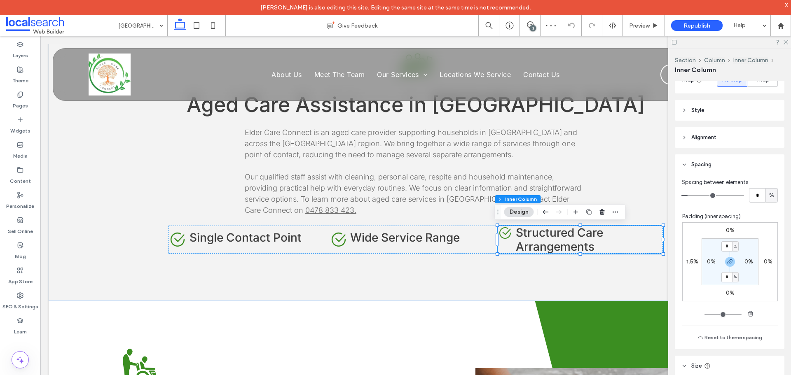
scroll to position [247, 0]
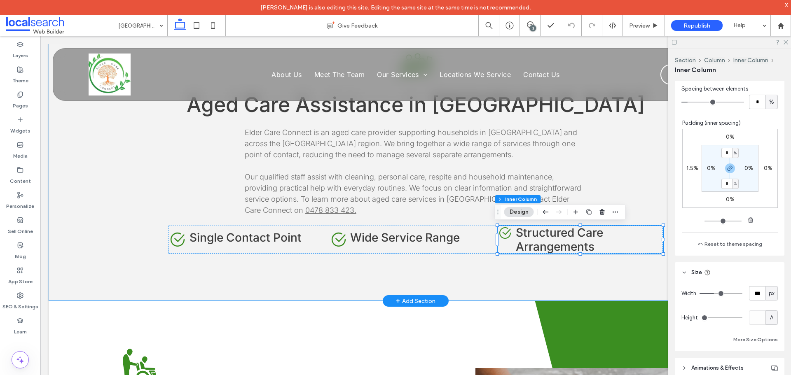
click at [322, 271] on div "Aged Care Icon Aged Care Assistance in Palm Beach Elder Care Connect is an aged…" at bounding box center [415, 150] width 494 height 302
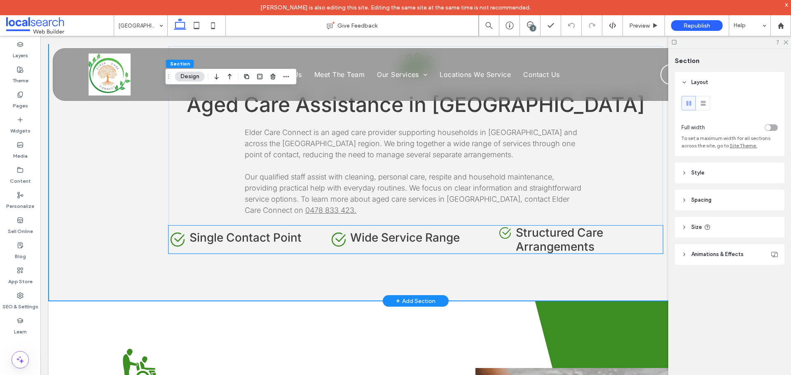
click at [635, 239] on h4 "Structured Care Arrangements" at bounding box center [589, 240] width 147 height 28
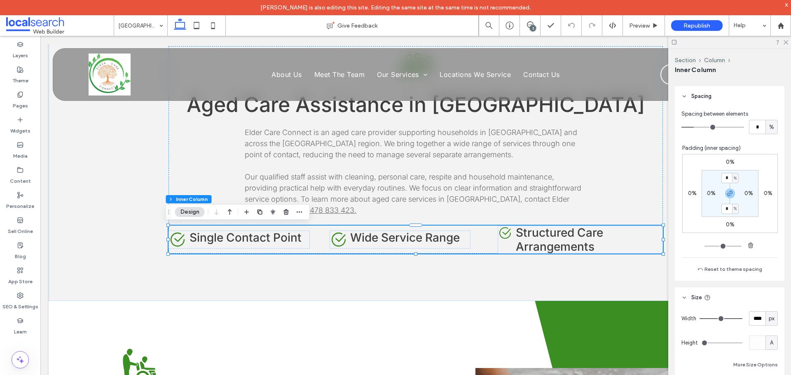
scroll to position [288, 0]
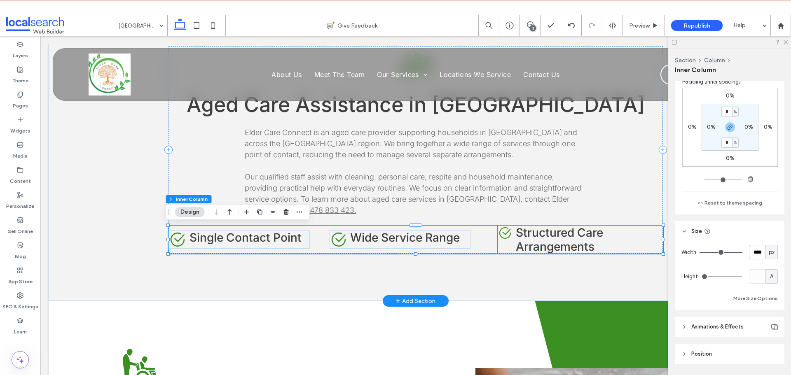
click at [600, 239] on span "Structured Care Arrangements" at bounding box center [559, 240] width 87 height 28
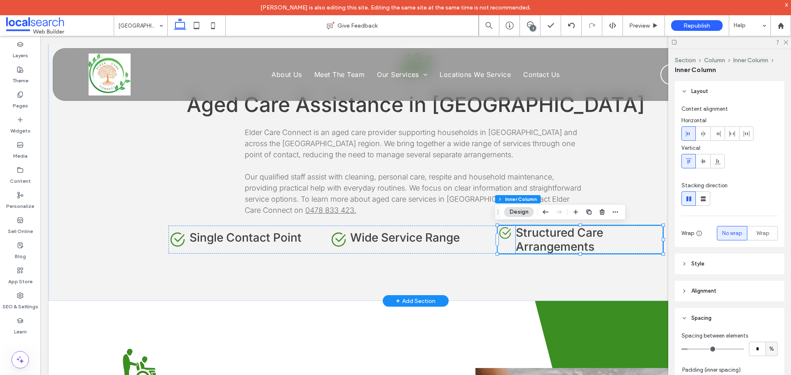
click at [626, 236] on h4 "Structured Care Arrangements" at bounding box center [589, 240] width 147 height 28
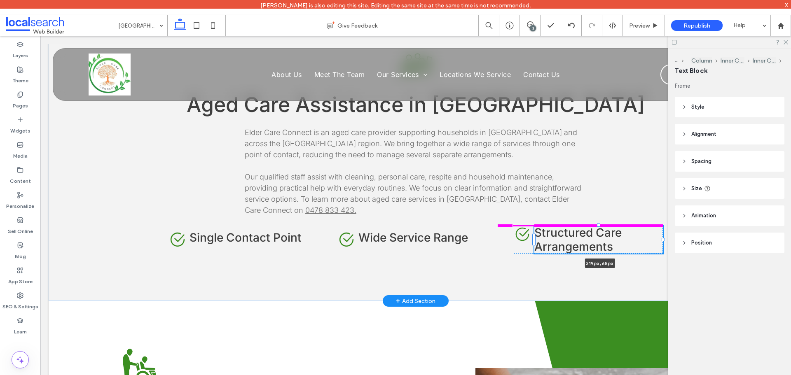
drag, startPoint x: 660, startPoint y: 239, endPoint x: 644, endPoint y: 240, distance: 15.7
click at [644, 240] on div "Aged Care Icon Aged Care Assistance in Palm Beach Elder Care Connect is an aged…" at bounding box center [415, 150] width 494 height 302
type input "***"
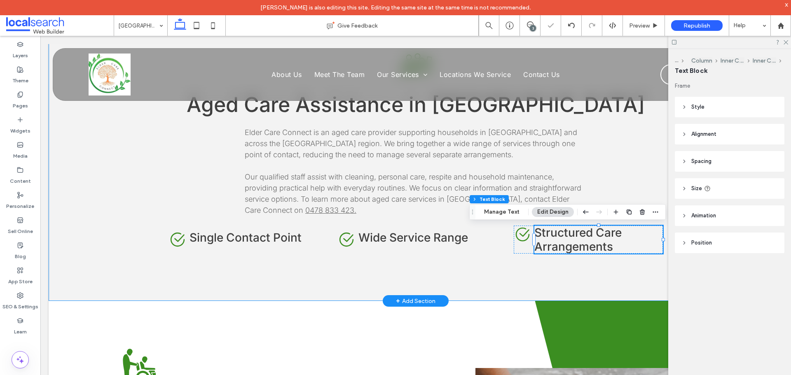
click at [643, 271] on div "Aged Care Icon Aged Care Assistance in Palm Beach Elder Care Connect is an aged…" at bounding box center [415, 150] width 494 height 302
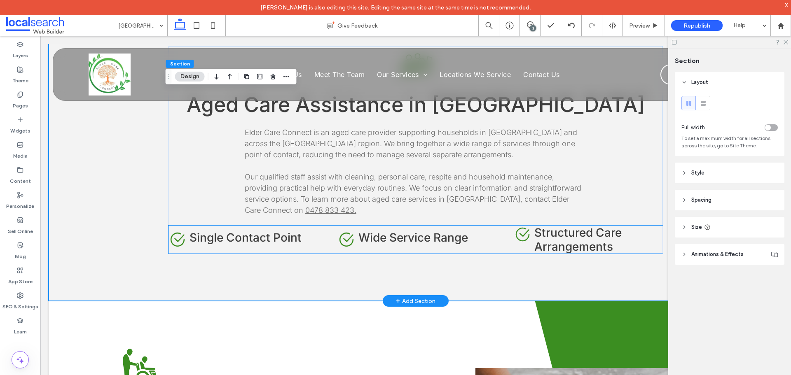
click at [289, 241] on span "Single Contact Point" at bounding box center [245, 238] width 112 height 14
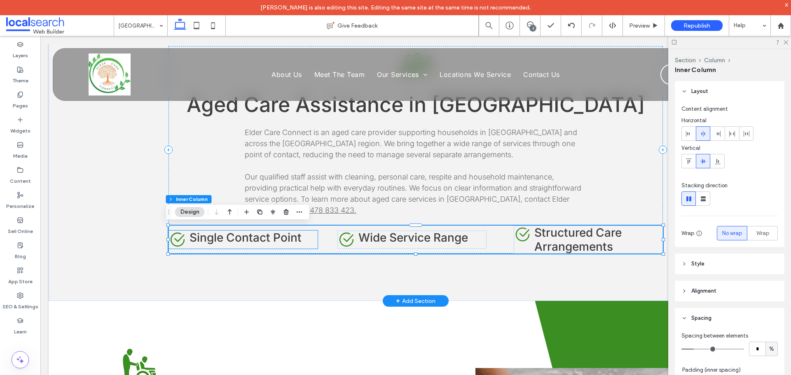
click at [312, 243] on div "Check Icon Single Contact Point" at bounding box center [242, 240] width 149 height 18
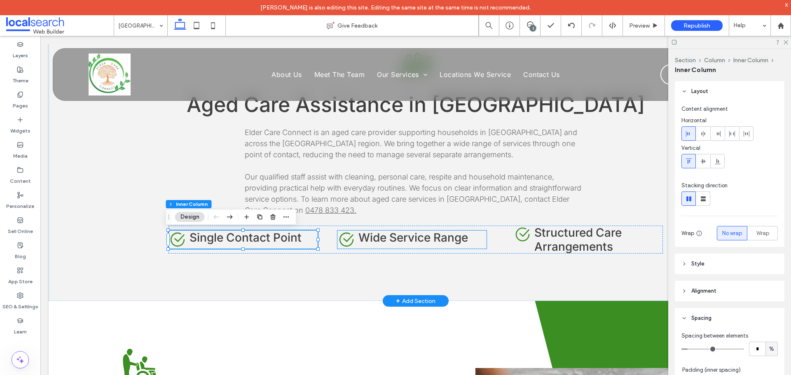
click at [473, 243] on div "Check Icon Wide Service Range" at bounding box center [411, 240] width 149 height 18
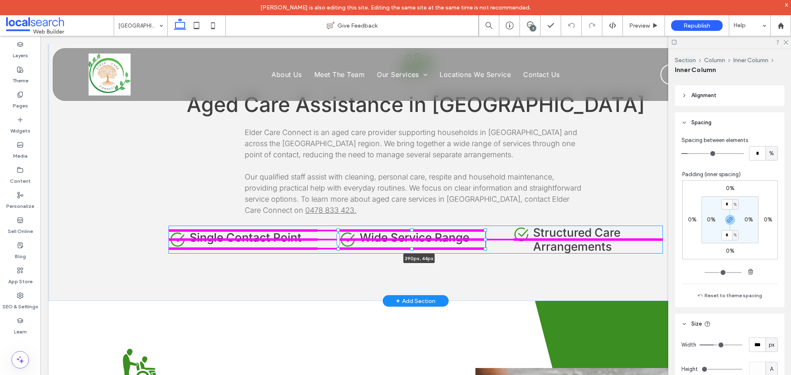
scroll to position [200, 0]
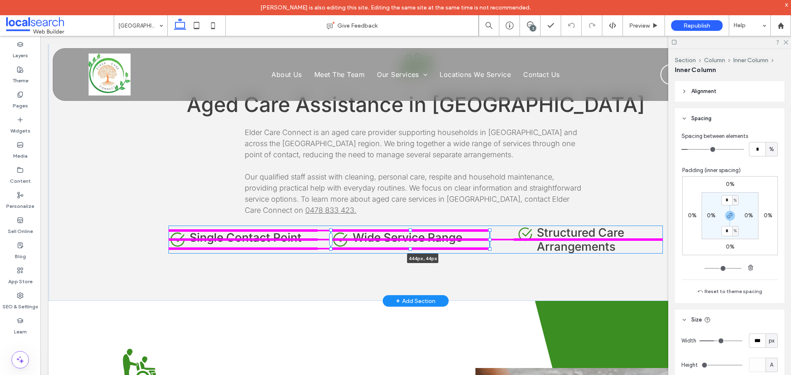
drag, startPoint x: 485, startPoint y: 239, endPoint x: 502, endPoint y: 238, distance: 17.0
click at [502, 238] on div "Aged Care Icon Aged Care Assistance in Palm Beach Elder Care Connect is an aged…" at bounding box center [415, 150] width 494 height 302
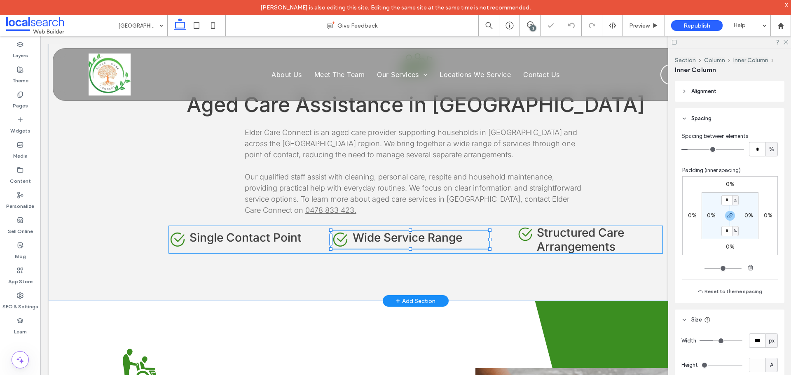
type input "***"
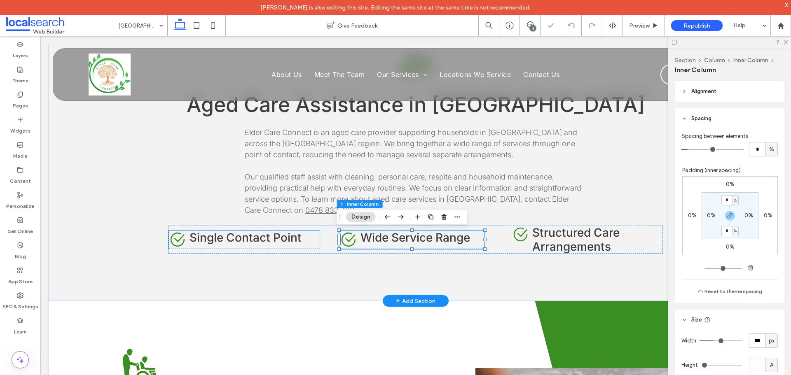
click at [304, 238] on div "Check Icon Single Contact Point" at bounding box center [243, 240] width 151 height 18
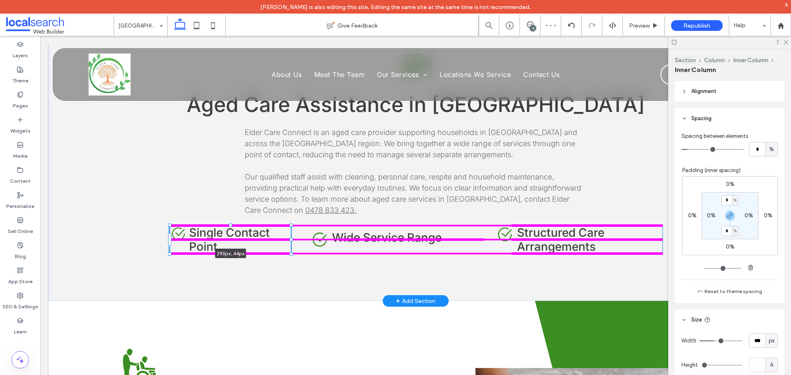
drag, startPoint x: 318, startPoint y: 240, endPoint x: 302, endPoint y: 238, distance: 15.3
click at [302, 238] on div "Aged Care Icon Aged Care Assistance in Palm Beach Elder Care Connect is an aged…" at bounding box center [415, 150] width 494 height 302
type input "***"
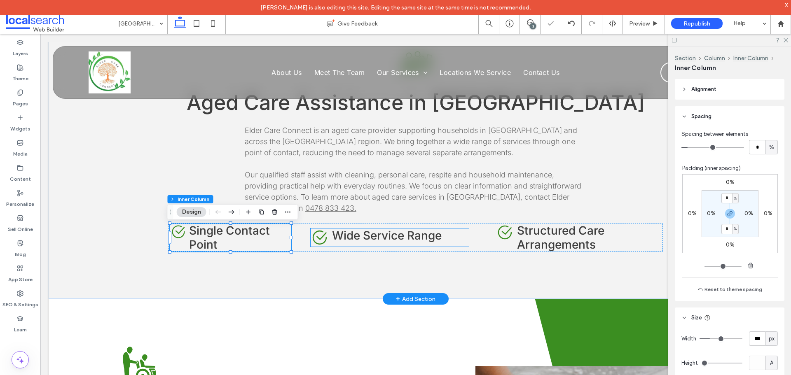
click at [325, 236] on icon "Check Icon" at bounding box center [320, 238] width 18 height 18
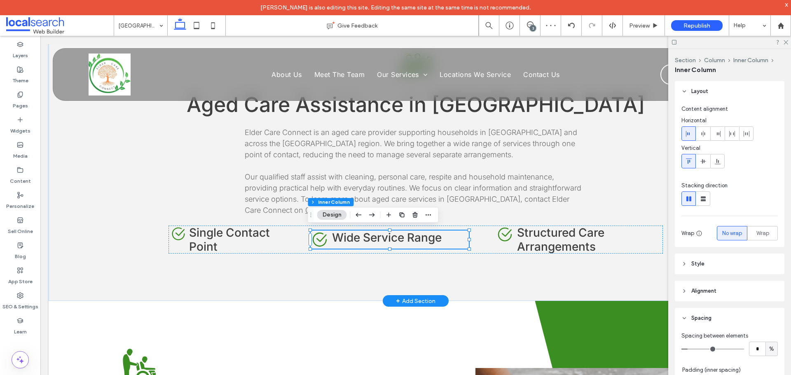
click at [446, 241] on div "Check Icon Wide Service Range" at bounding box center [390, 240] width 158 height 18
click at [428, 241] on span "Wide Service Range" at bounding box center [387, 238] width 110 height 14
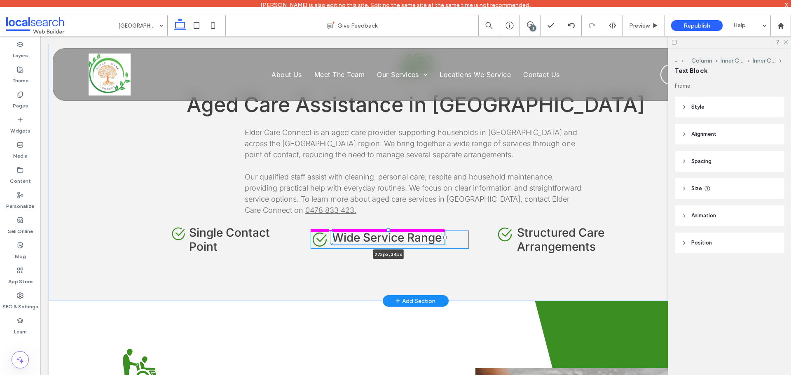
click at [332, 231] on div at bounding box center [332, 231] width 0 height 0
type input "***"
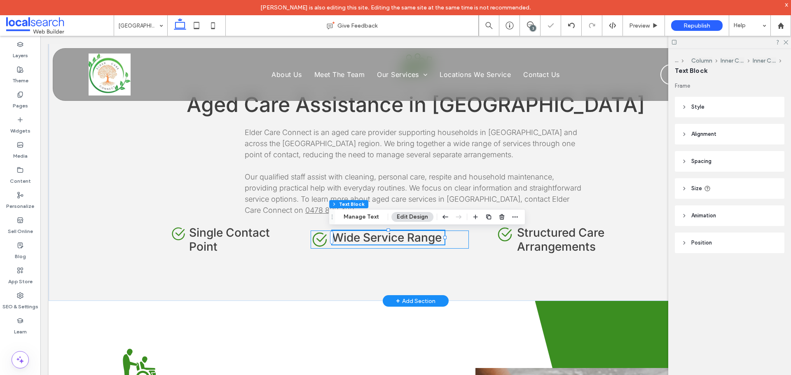
click at [462, 240] on div "Check Icon Wide Service Range 273px , 34px" at bounding box center [390, 240] width 158 height 18
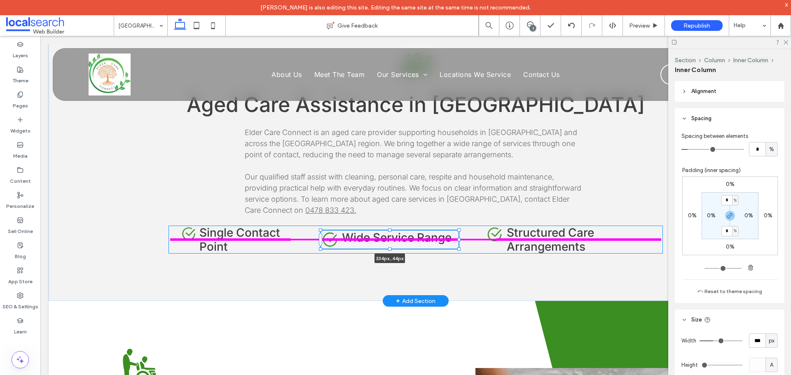
drag, startPoint x: 466, startPoint y: 241, endPoint x: 456, endPoint y: 238, distance: 10.7
click at [457, 238] on div at bounding box center [458, 239] width 3 height 3
type input "***"
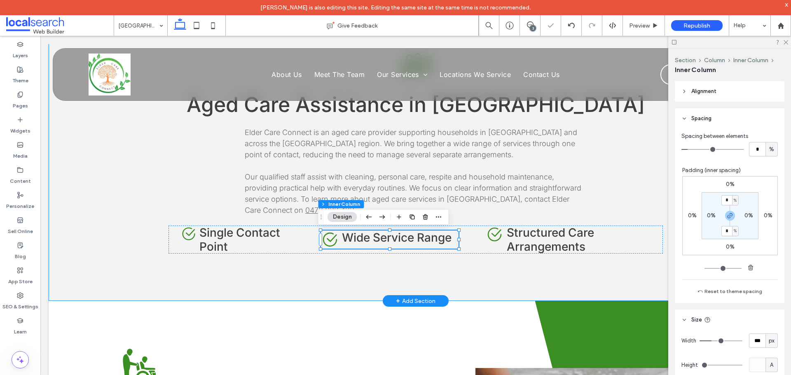
click at [351, 287] on div "Aged Care Icon Aged Care Assistance in Palm Beach Elder Care Connect is an aged…" at bounding box center [415, 150] width 494 height 302
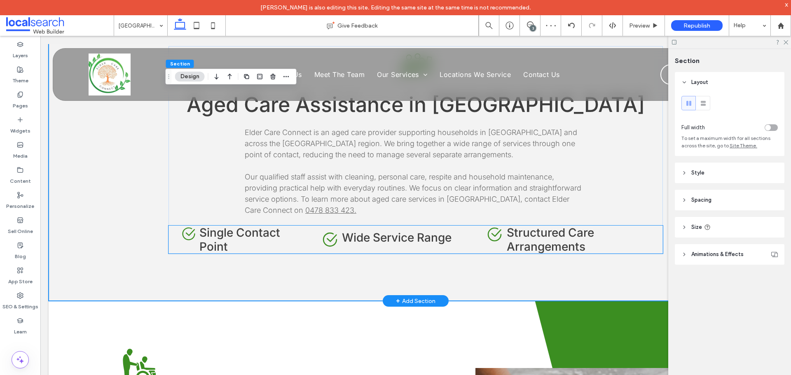
click at [218, 237] on span "Single Contact Point" at bounding box center [239, 240] width 81 height 28
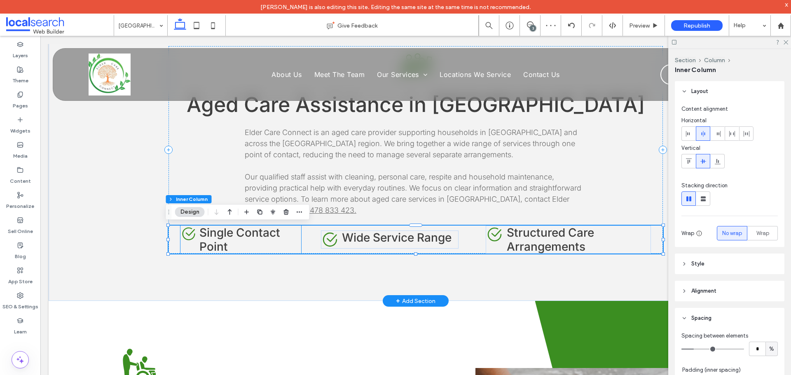
click at [264, 234] on span "Single Contact Point" at bounding box center [239, 240] width 81 height 28
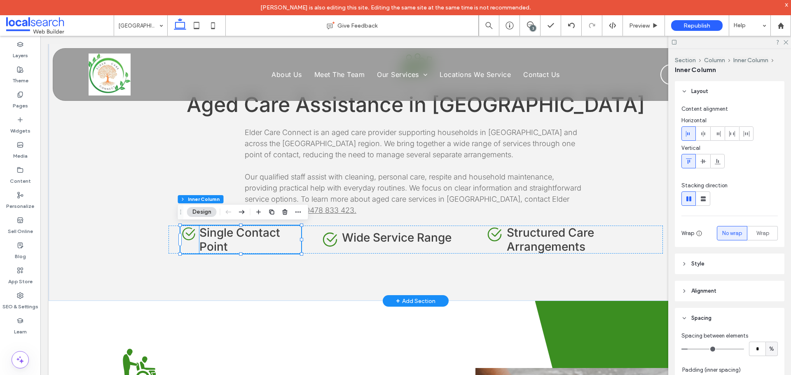
click at [297, 241] on h4 "Single Contact Point" at bounding box center [250, 240] width 102 height 28
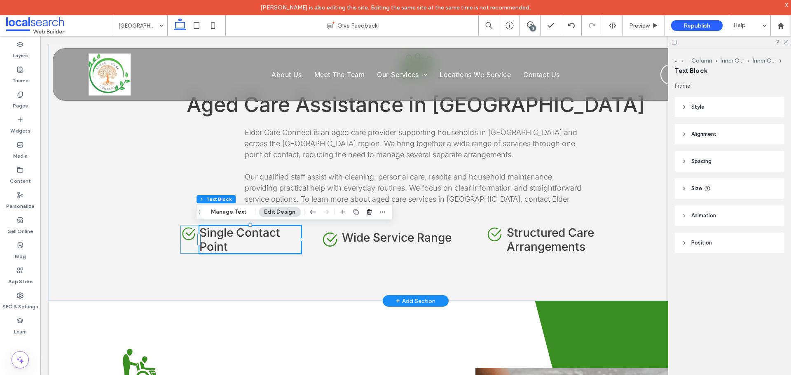
click at [190, 242] on div "Check Icon Single Contact Point" at bounding box center [240, 240] width 121 height 28
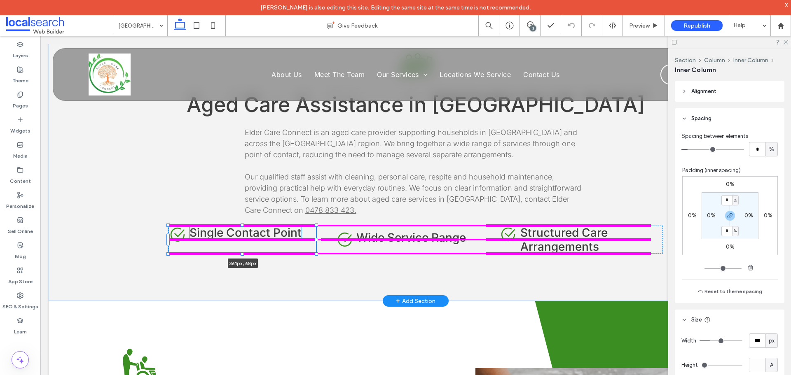
drag, startPoint x: 299, startPoint y: 240, endPoint x: 313, endPoint y: 240, distance: 14.0
click at [315, 240] on div at bounding box center [316, 239] width 3 height 3
type input "***"
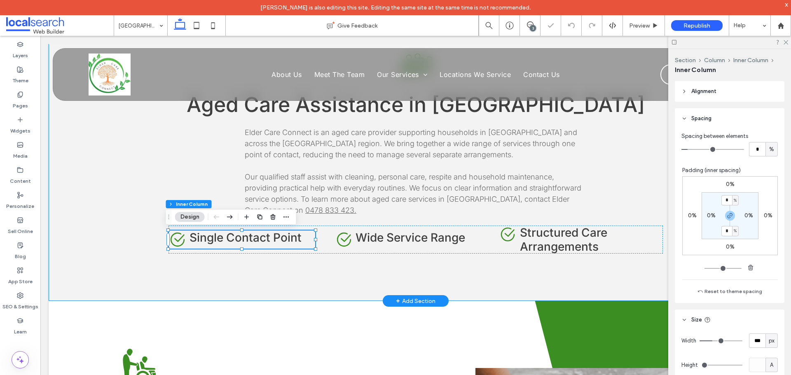
click at [443, 262] on div "Aged Care Icon Aged Care Assistance in Palm Beach Elder Care Connect is an aged…" at bounding box center [415, 150] width 494 height 302
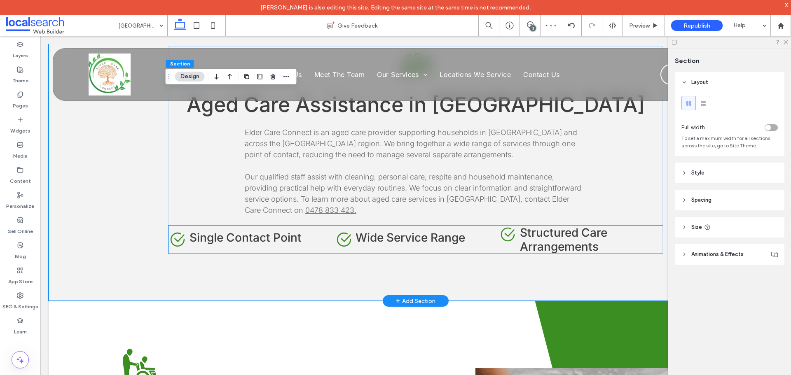
click at [641, 239] on h4 "Structured Care Arrangements" at bounding box center [584, 240] width 129 height 28
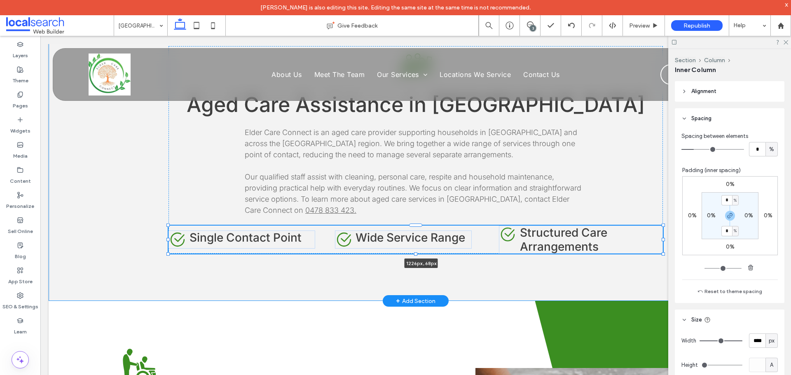
drag, startPoint x: 659, startPoint y: 241, endPoint x: 665, endPoint y: 238, distance: 5.7
click at [665, 238] on div "Aged Care Icon Aged Care Assistance in Palm Beach Elder Care Connect is an aged…" at bounding box center [416, 150] width 734 height 302
click at [631, 236] on h4 "Structured Care Arrangements" at bounding box center [584, 240] width 129 height 28
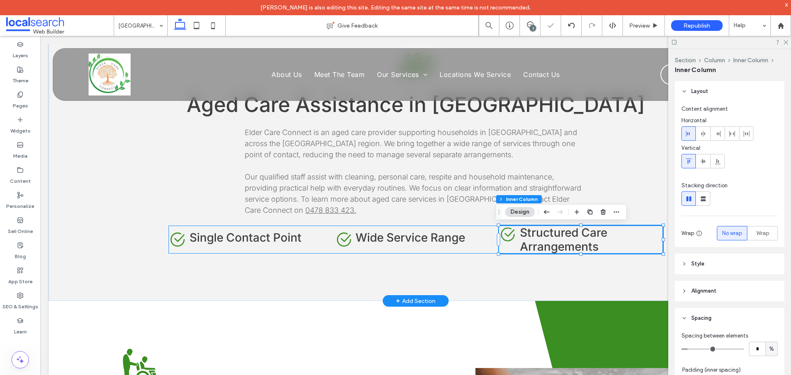
click at [474, 247] on div "Check Icon Single Contact Point Check Icon Wide Service Range Check Icon Struct…" at bounding box center [415, 240] width 494 height 28
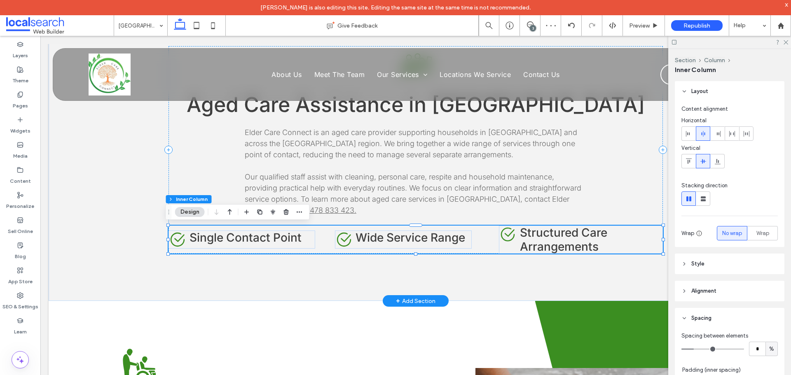
click at [482, 243] on div "Check Icon Single Contact Point Check Icon Wide Service Range Check Icon Struct…" at bounding box center [415, 240] width 494 height 28
click at [370, 248] on div "Check Icon Wide Service Range" at bounding box center [403, 240] width 137 height 18
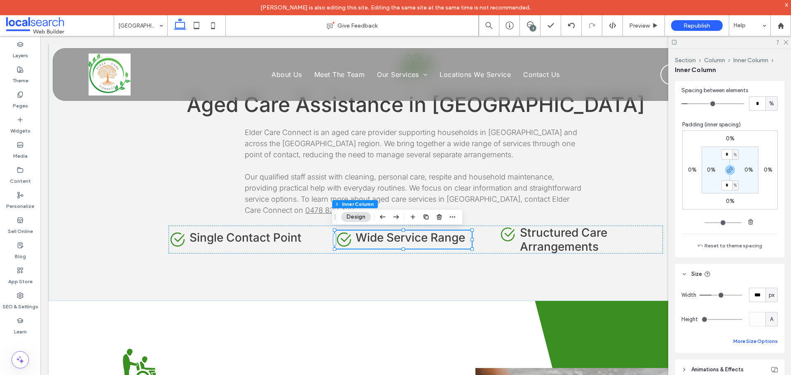
scroll to position [247, 0]
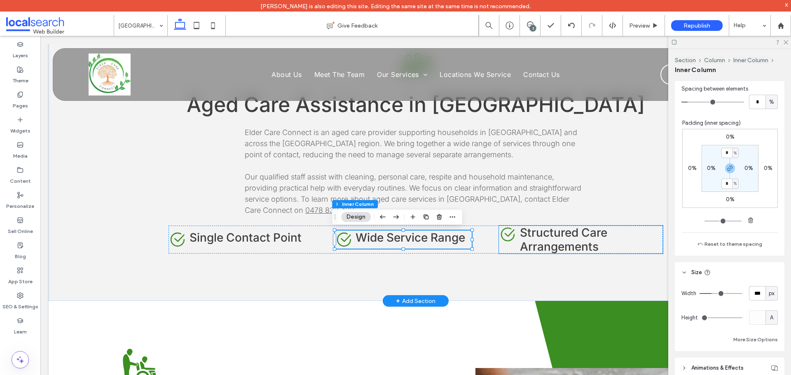
click at [610, 240] on h4 "Structured Care Arrangements" at bounding box center [584, 240] width 129 height 28
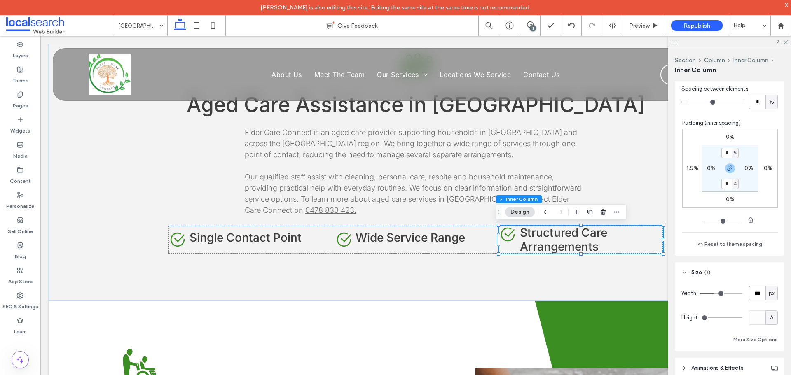
click at [750, 293] on input "***" at bounding box center [757, 293] width 16 height 14
type input "***"
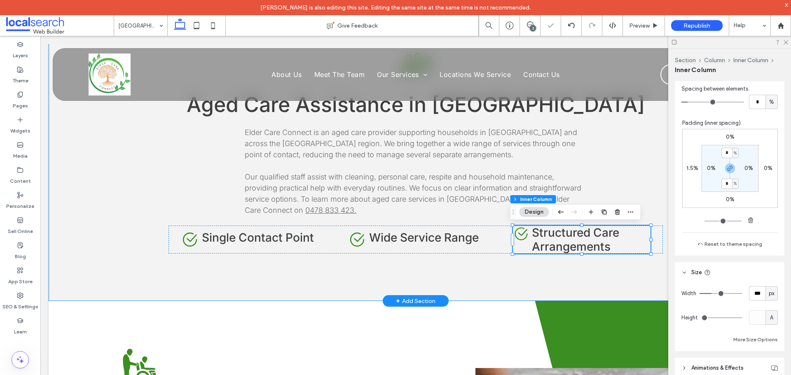
click at [570, 278] on div "Aged Care Icon Aged Care Assistance in Palm Beach Elder Care Connect is an aged…" at bounding box center [415, 150] width 494 height 302
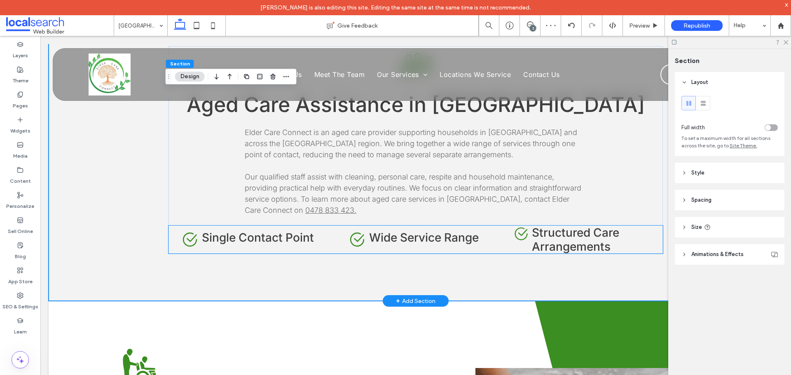
click at [311, 243] on div "Check Icon Single Contact Point" at bounding box center [254, 240] width 147 height 18
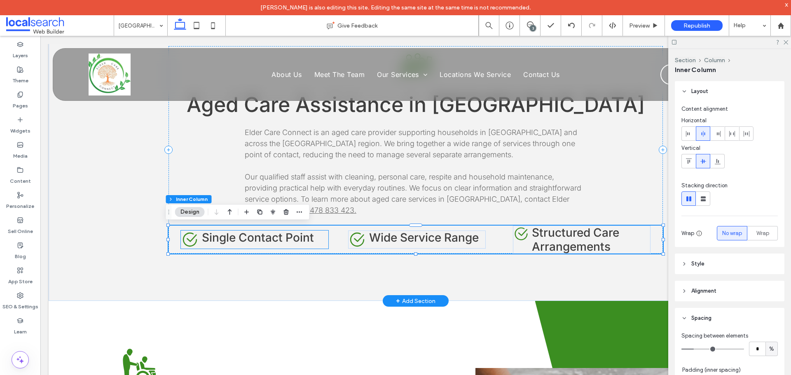
click at [290, 241] on span "Single Contact Point" at bounding box center [258, 238] width 112 height 14
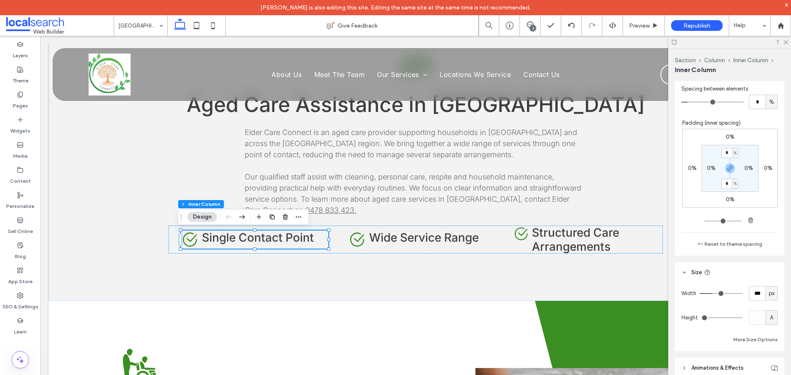
click at [769, 294] on span "px" at bounding box center [772, 294] width 6 height 8
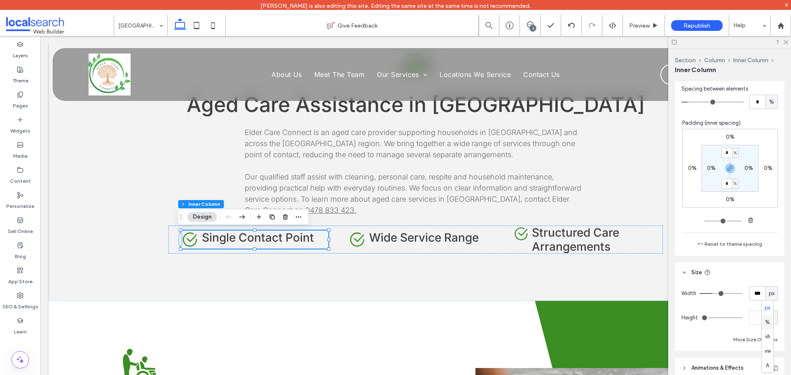
click at [770, 319] on div "%" at bounding box center [768, 322] width 12 height 14
type input "**"
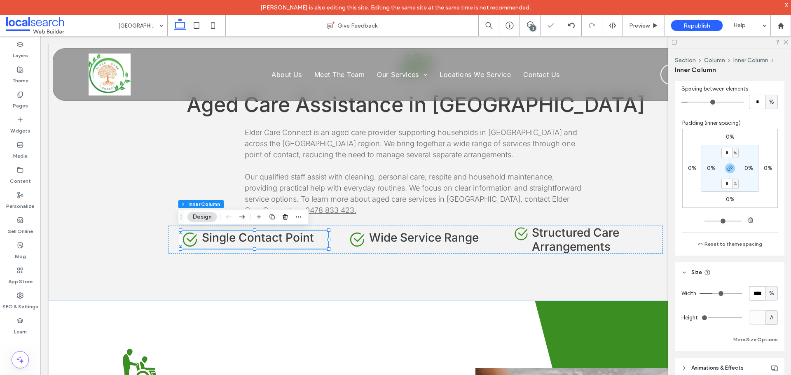
click at [756, 295] on input "****" at bounding box center [757, 293] width 16 height 14
drag, startPoint x: 756, startPoint y: 295, endPoint x: 763, endPoint y: 282, distance: 14.2
click at [756, 294] on input "****" at bounding box center [757, 293] width 16 height 14
type input "***"
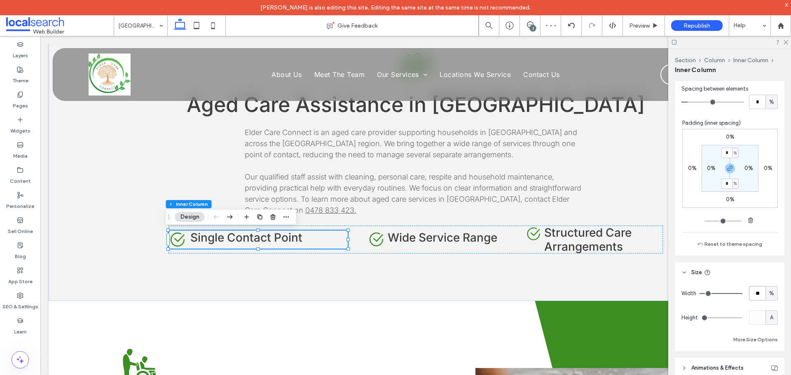
type input "**"
type input "****"
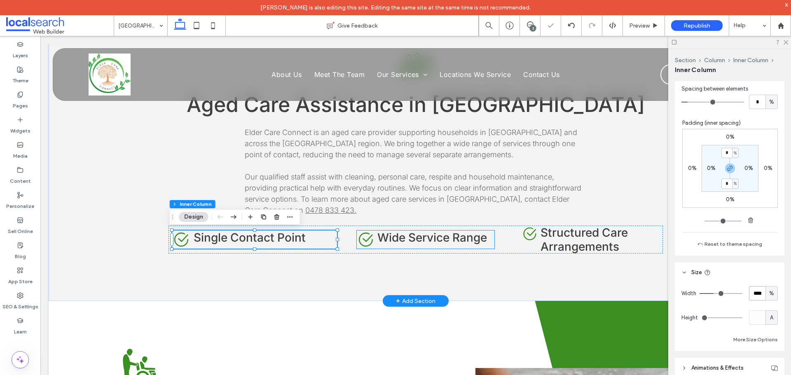
click at [450, 240] on span "Wide Service Range" at bounding box center [432, 238] width 110 height 14
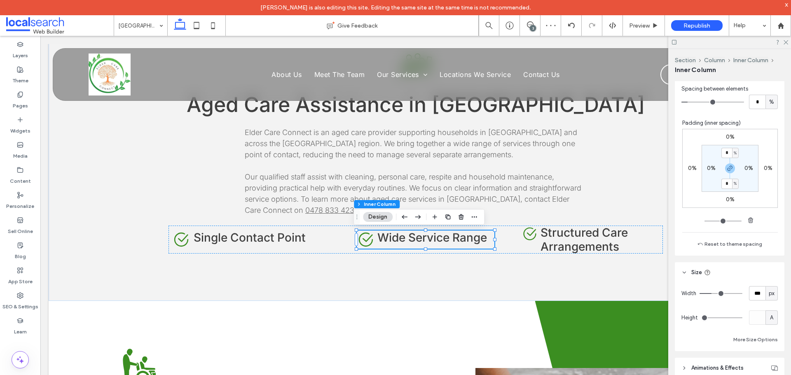
click at [769, 295] on span "px" at bounding box center [772, 294] width 6 height 8
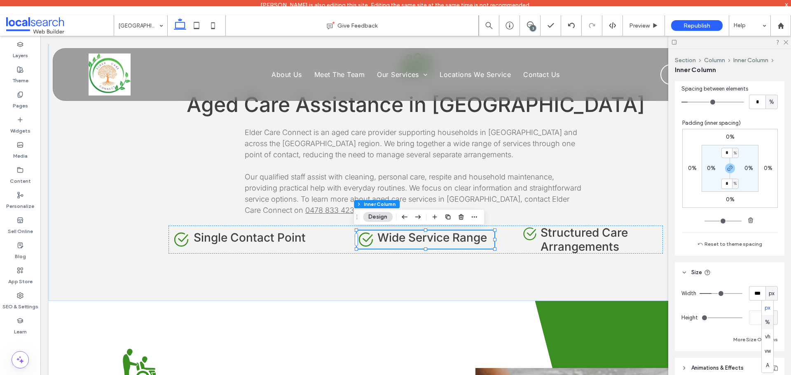
click at [766, 323] on span "%" at bounding box center [767, 322] width 5 height 8
type input "**"
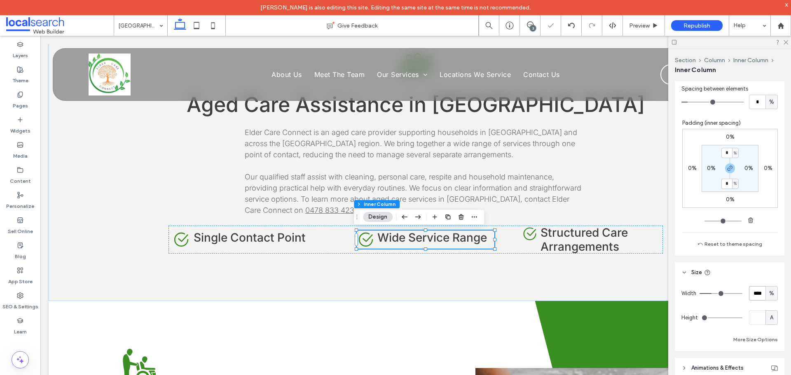
click at [753, 294] on input "****" at bounding box center [757, 293] width 16 height 14
drag, startPoint x: 753, startPoint y: 294, endPoint x: 752, endPoint y: 289, distance: 4.5
click at [753, 293] on input "****" at bounding box center [757, 293] width 16 height 14
type input "**"
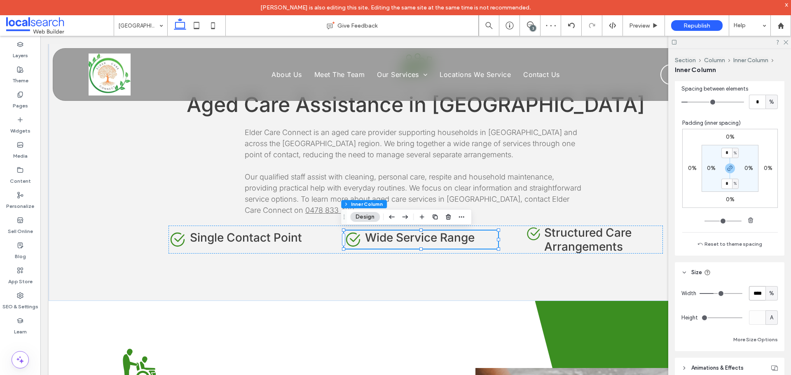
type input "****"
click at [619, 232] on span "Structured Care Arrangements" at bounding box center [587, 240] width 87 height 28
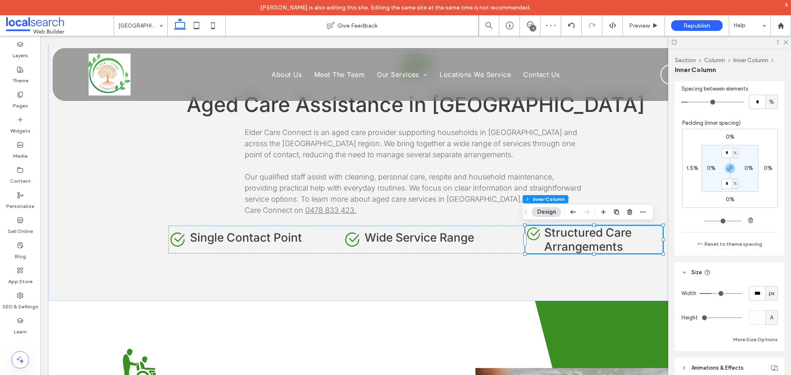
click at [769, 295] on span "px" at bounding box center [772, 294] width 6 height 8
click at [769, 323] on span "%" at bounding box center [767, 322] width 5 height 8
type input "**"
click at [754, 294] on input "****" at bounding box center [757, 293] width 16 height 14
click at [754, 293] on input "****" at bounding box center [757, 293] width 16 height 14
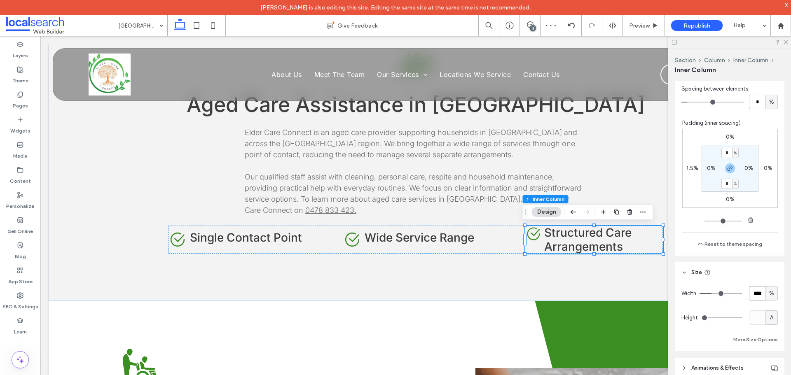
type input "****"
type input "**"
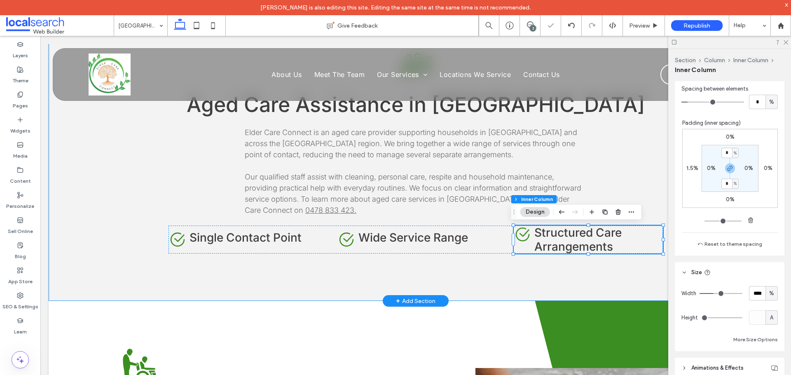
click at [397, 271] on div "Aged Care Icon Aged Care Assistance in Palm Beach Elder Care Connect is an aged…" at bounding box center [415, 150] width 494 height 302
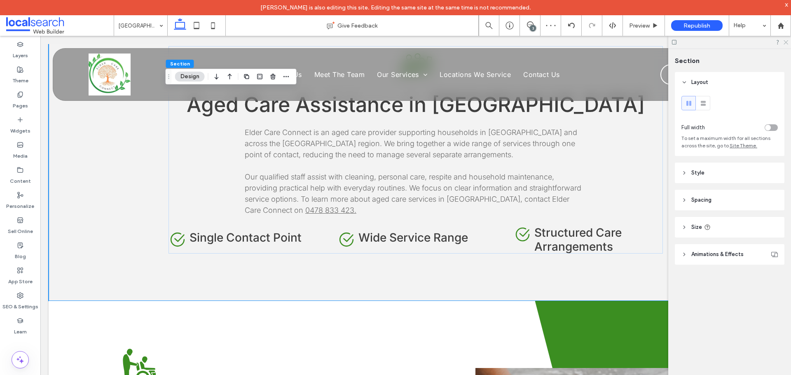
click at [787, 42] on icon at bounding box center [785, 41] width 5 height 5
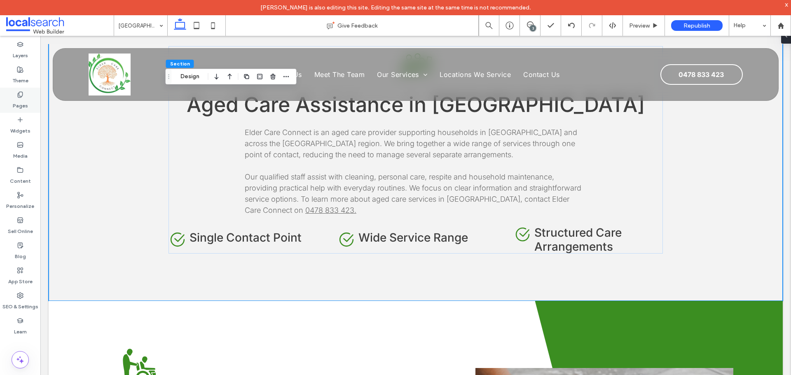
click at [18, 95] on use at bounding box center [20, 94] width 5 height 5
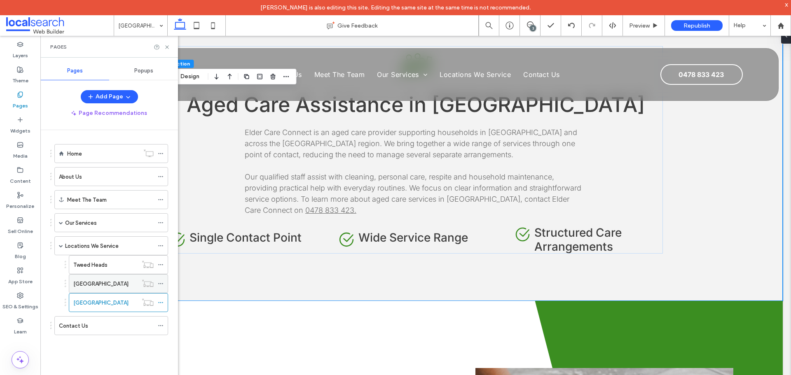
click at [98, 285] on label "[GEOGRAPHIC_DATA]" at bounding box center [100, 284] width 55 height 14
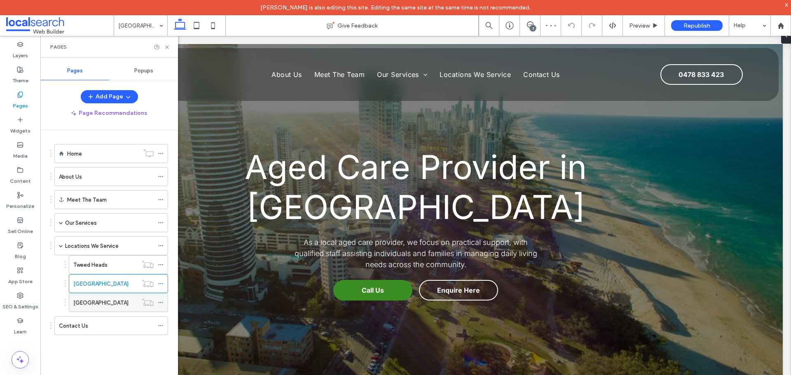
click at [89, 305] on label "[GEOGRAPHIC_DATA]" at bounding box center [100, 303] width 55 height 14
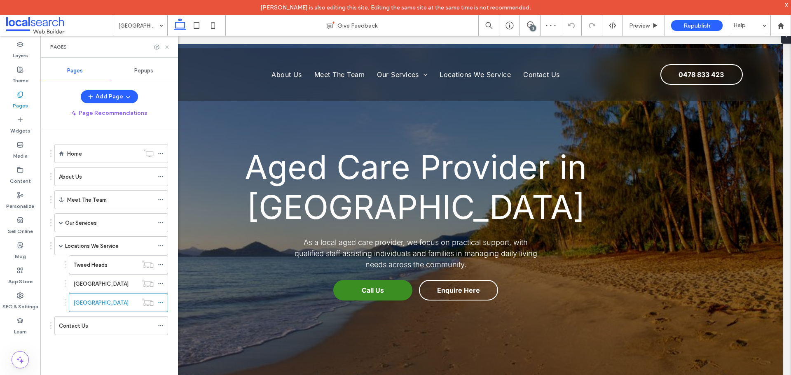
drag, startPoint x: 166, startPoint y: 47, endPoint x: 130, endPoint y: 15, distance: 48.7
click at [166, 47] on icon at bounding box center [167, 47] width 6 height 6
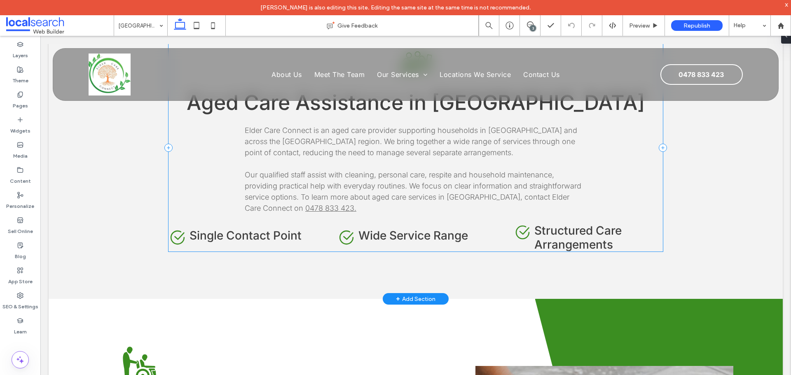
scroll to position [371, 0]
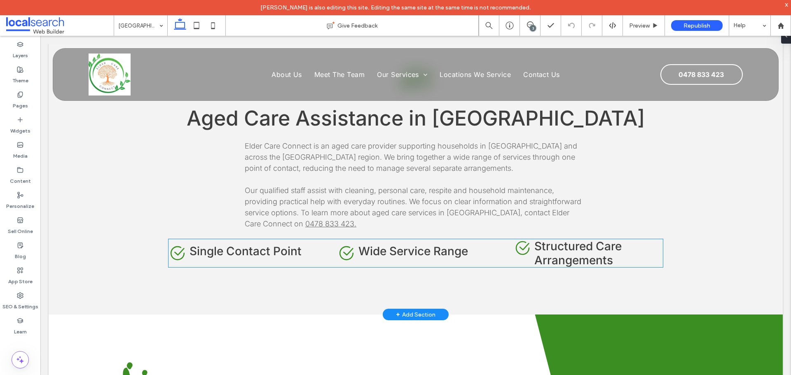
click at [647, 251] on h4 "Structured Care Arrangements" at bounding box center [598, 253] width 129 height 28
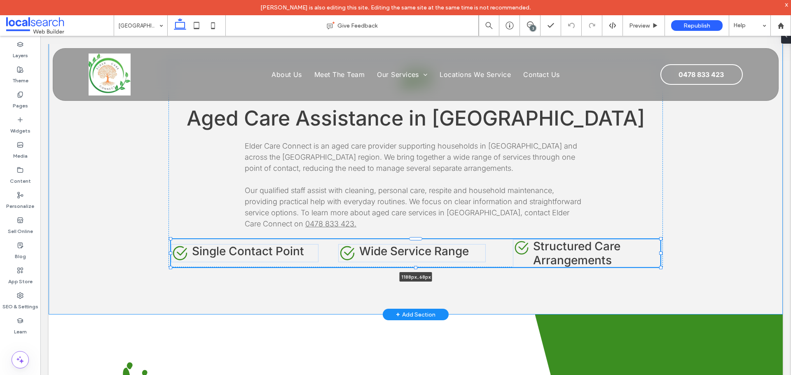
scroll to position [200, 0]
drag, startPoint x: 661, startPoint y: 253, endPoint x: 641, endPoint y: 255, distance: 19.5
click at [641, 255] on div "Aged Care Icon Aged Care Assistance in Palm Beach Elder Care Connect is an aged…" at bounding box center [415, 163] width 494 height 302
type input "****"
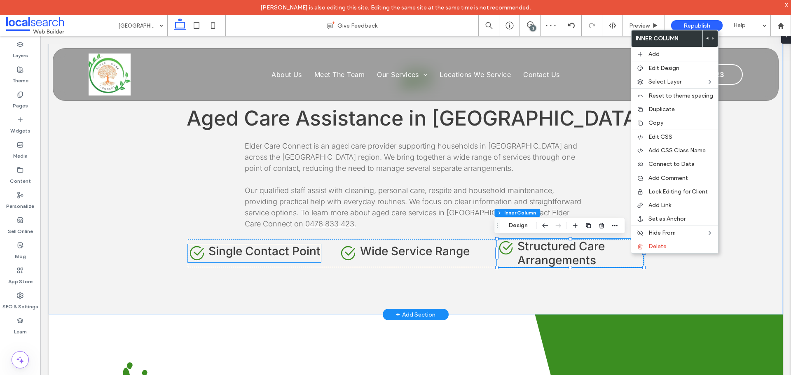
click at [188, 257] on icon "Check Icon" at bounding box center [197, 253] width 18 height 18
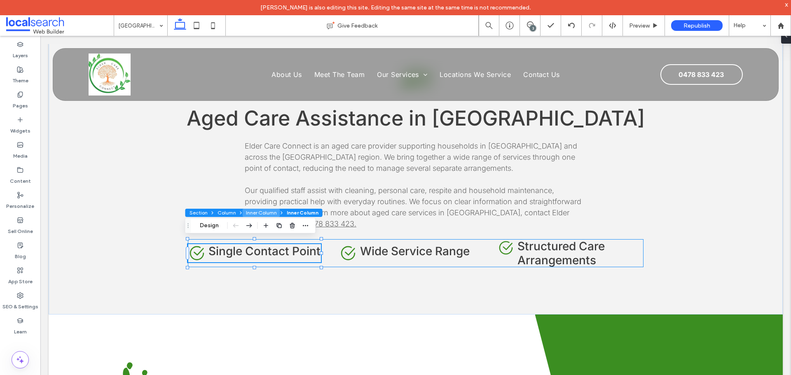
click at [262, 213] on button "Inner Column" at bounding box center [261, 213] width 37 height 8
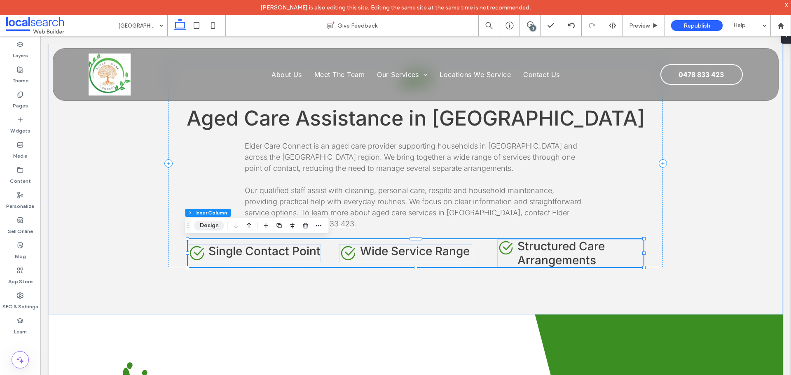
click at [207, 227] on button "Design" at bounding box center [209, 226] width 30 height 10
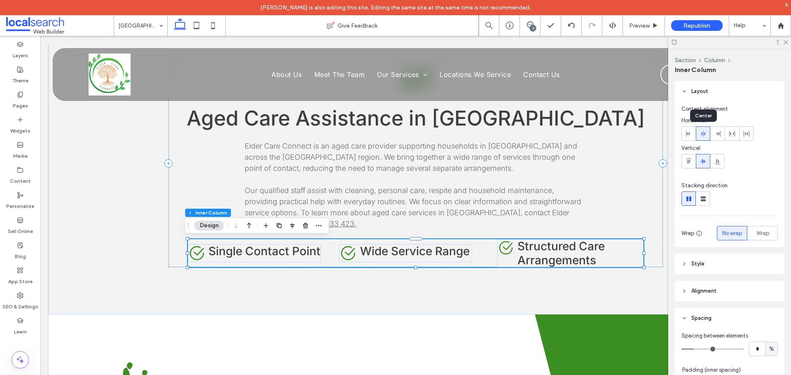
click at [703, 134] on use at bounding box center [703, 134] width 4 height 6
click at [757, 199] on div at bounding box center [729, 199] width 96 height 14
click at [307, 254] on h4 "Single Contact Point" at bounding box center [264, 251] width 112 height 14
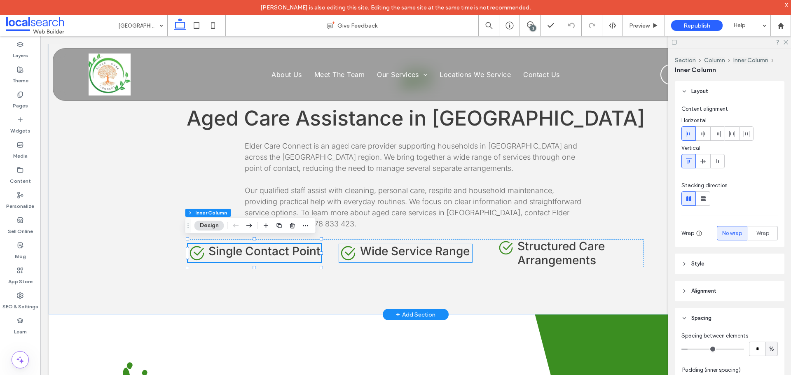
click at [464, 254] on span "Wide Service Range" at bounding box center [415, 251] width 110 height 14
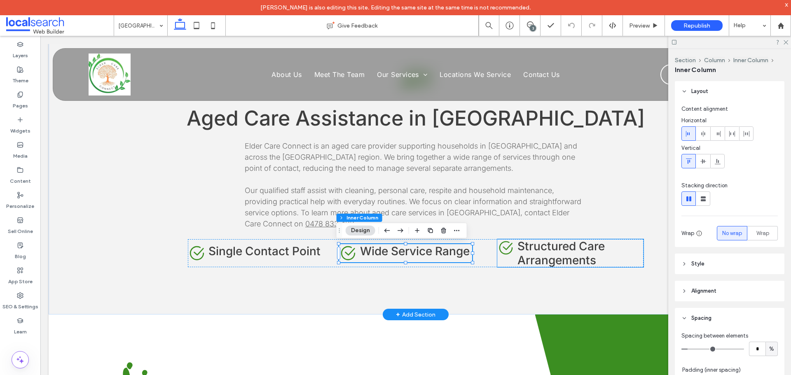
click at [613, 255] on h4 "Structured Care Arrangements" at bounding box center [580, 253] width 126 height 28
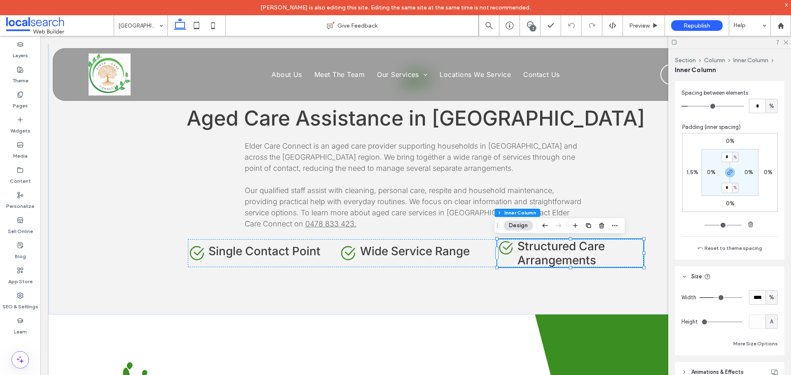
scroll to position [288, 0]
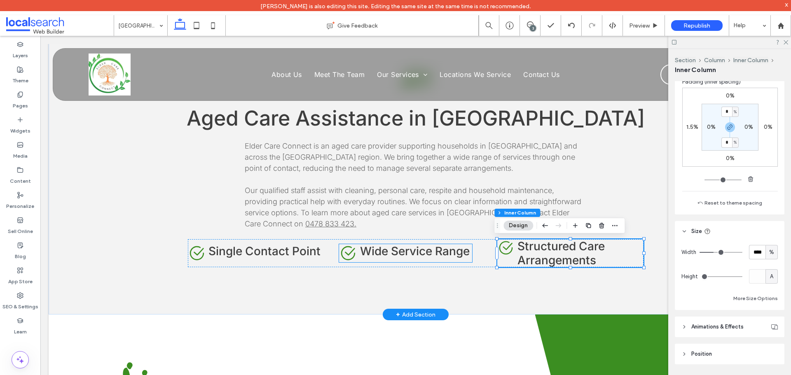
click at [442, 259] on div "Check Icon Wide Service Range" at bounding box center [405, 253] width 133 height 18
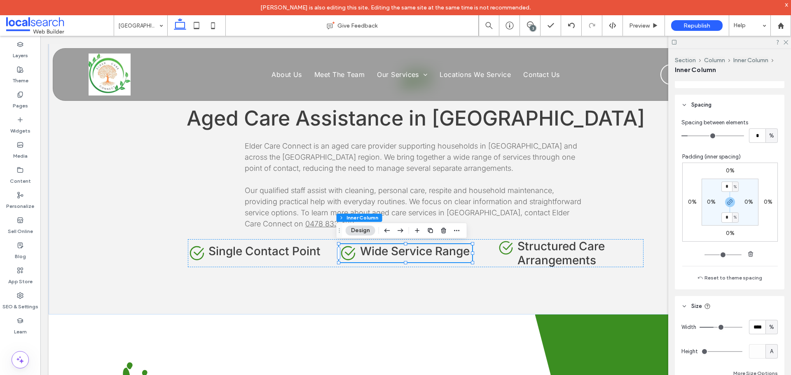
scroll to position [247, 0]
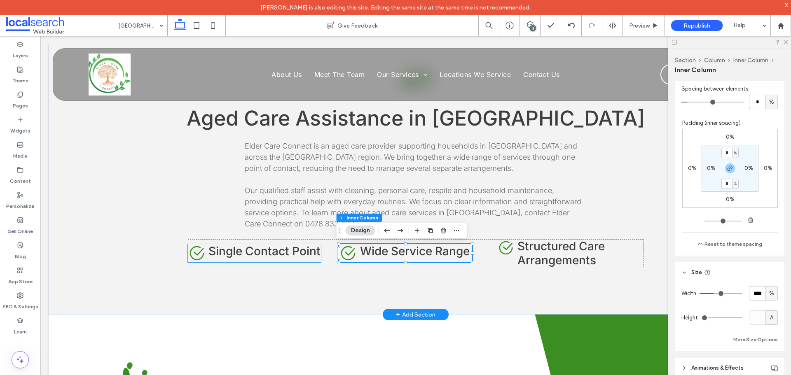
click at [308, 255] on h4 "Single Contact Point" at bounding box center [264, 251] width 112 height 14
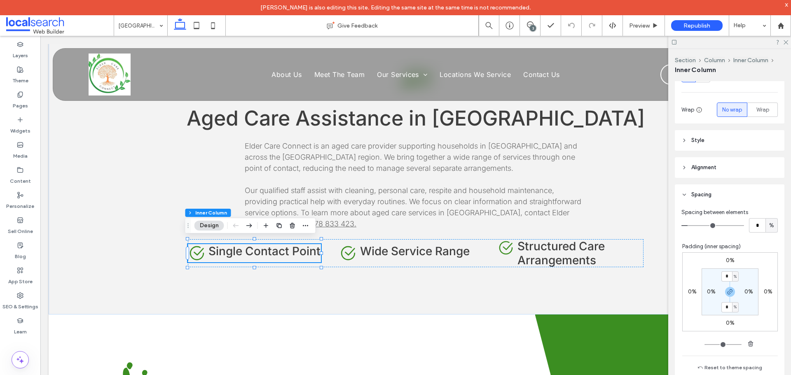
scroll to position [206, 0]
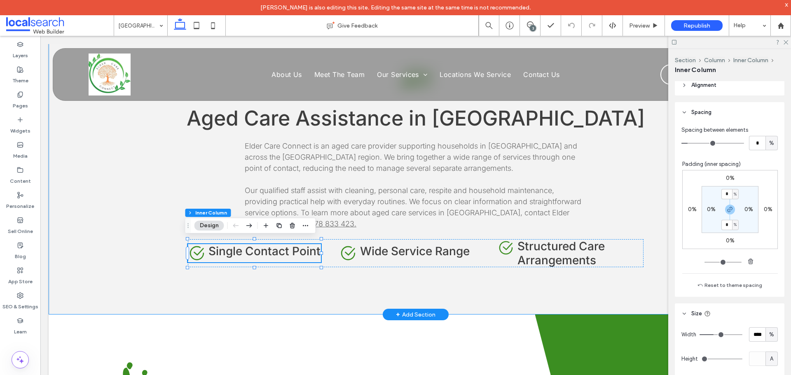
click at [359, 283] on div "Aged Care Icon Aged Care Assistance in Palm Beach Elder Care Connect is an aged…" at bounding box center [415, 163] width 494 height 302
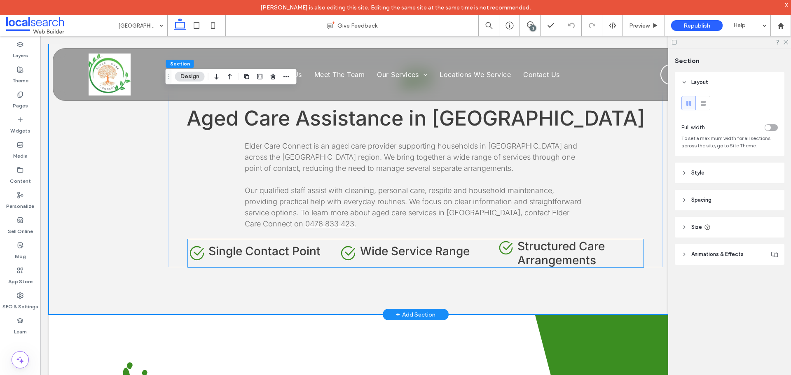
click at [601, 257] on h4 "Structured Care Arrangements" at bounding box center [580, 253] width 126 height 28
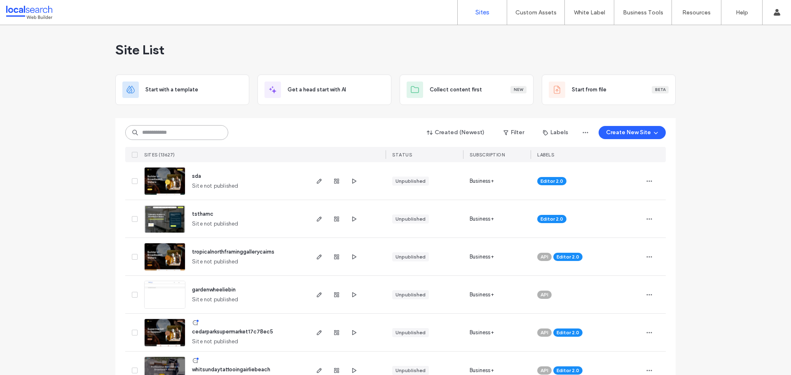
click at [150, 131] on input at bounding box center [176, 132] width 103 height 15
paste input "********"
type input "********"
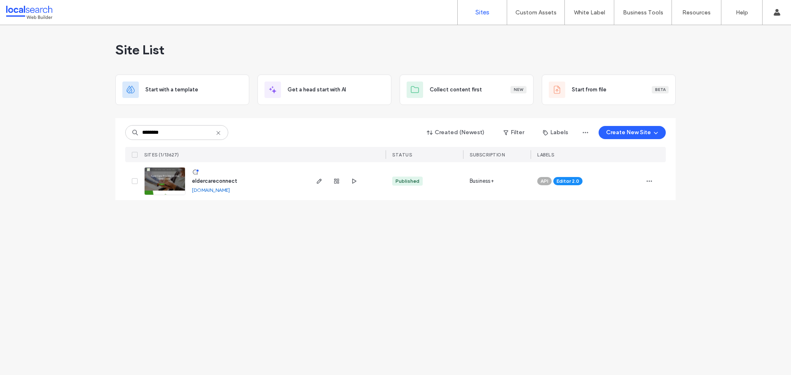
click at [166, 184] on img at bounding box center [165, 196] width 40 height 56
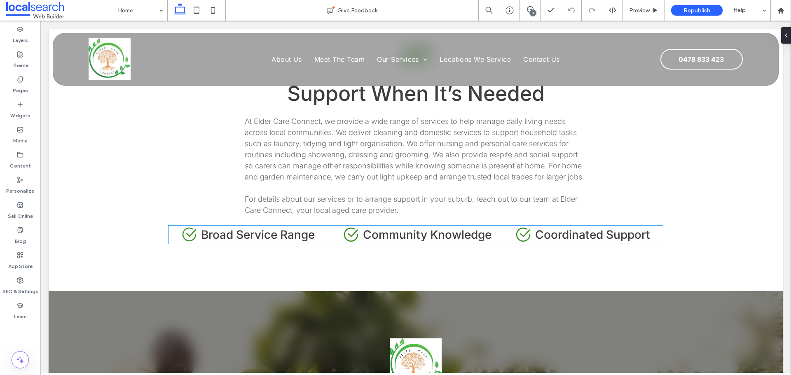
click at [657, 226] on div "Check Icon Broad Service Range Check Icon Community Knowledge Check Icon Coordi…" at bounding box center [415, 235] width 494 height 18
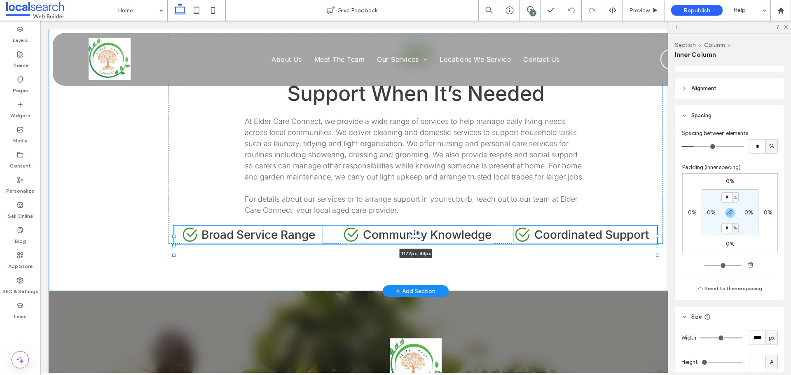
scroll to position [200, 0]
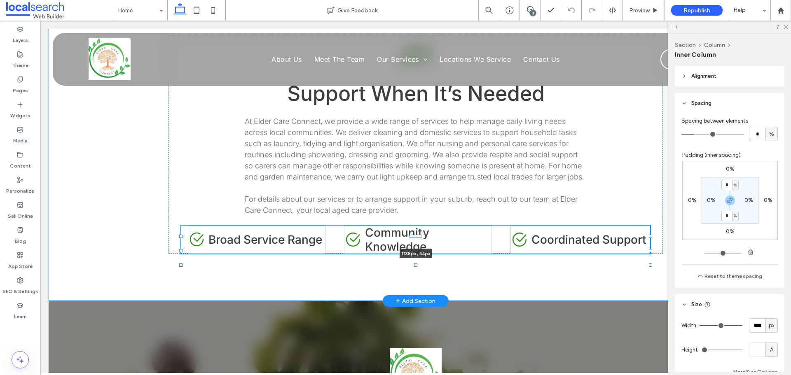
drag, startPoint x: 659, startPoint y: 211, endPoint x: 647, endPoint y: 211, distance: 12.8
click at [182, 237] on div at bounding box center [181, 237] width 0 height 0
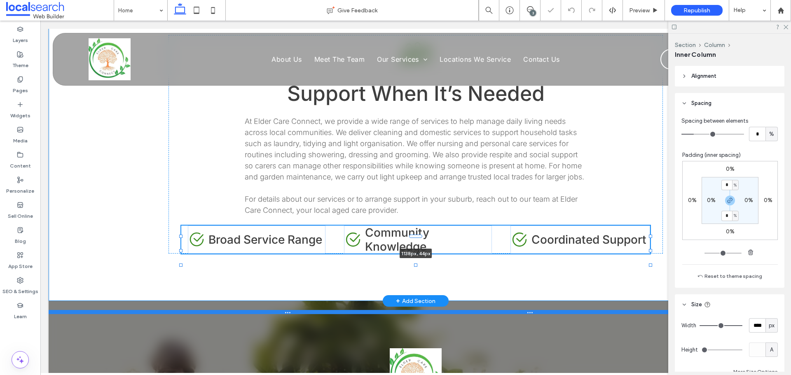
type input "****"
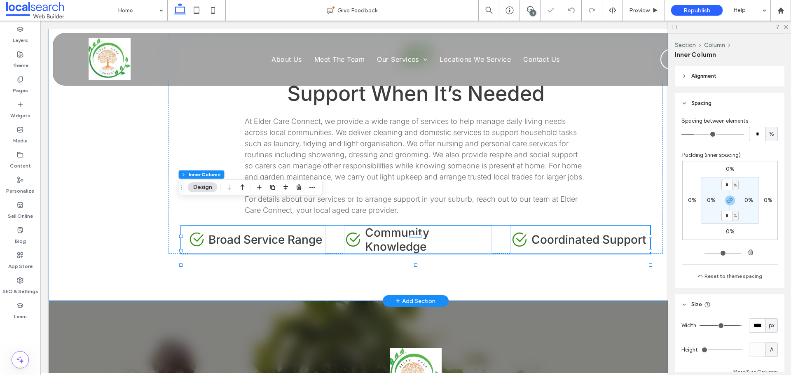
click at [554, 253] on div "Aged Care Icon Support When It’s Needed At Elder Care Connect, we provide a wid…" at bounding box center [415, 144] width 494 height 313
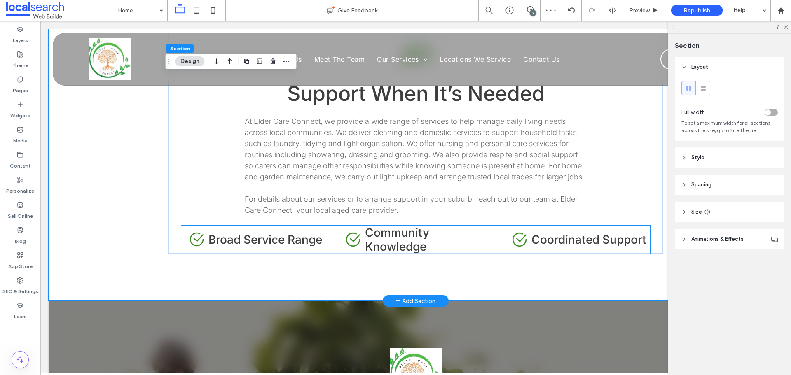
click at [644, 233] on span "Coordinated Support" at bounding box center [588, 240] width 115 height 14
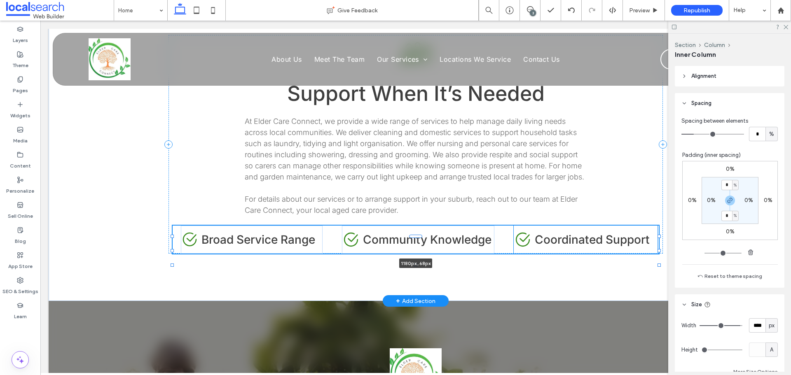
drag, startPoint x: 647, startPoint y: 215, endPoint x: 655, endPoint y: 213, distance: 8.9
click at [657, 249] on div at bounding box center [658, 250] width 3 height 3
type input "****"
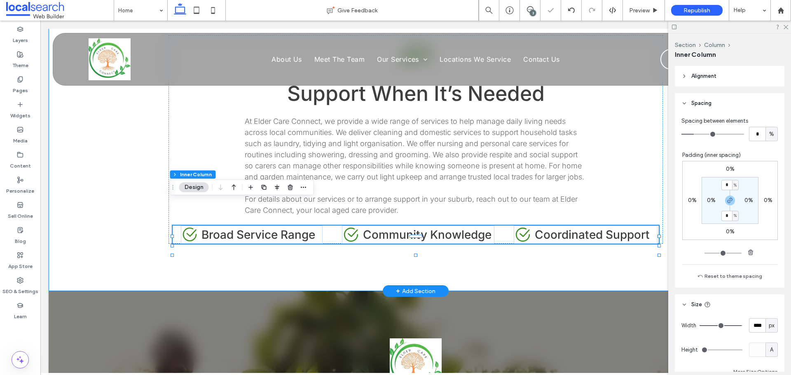
click at [645, 249] on div "Aged Care Icon Support When It’s Needed At Elder Care Connect, we provide a wid…" at bounding box center [415, 140] width 494 height 304
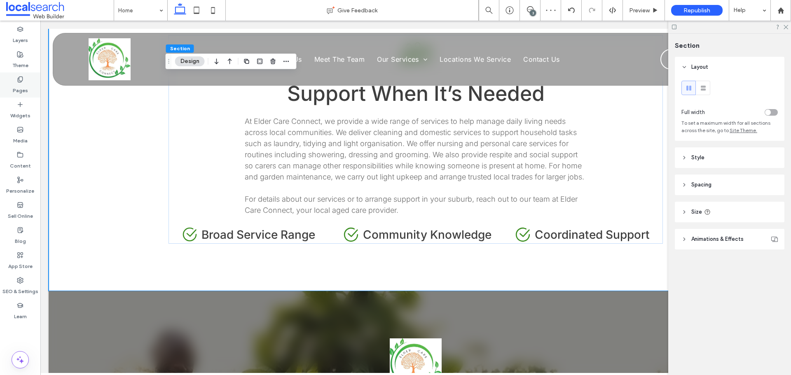
click at [28, 86] on div "Pages" at bounding box center [20, 84] width 40 height 25
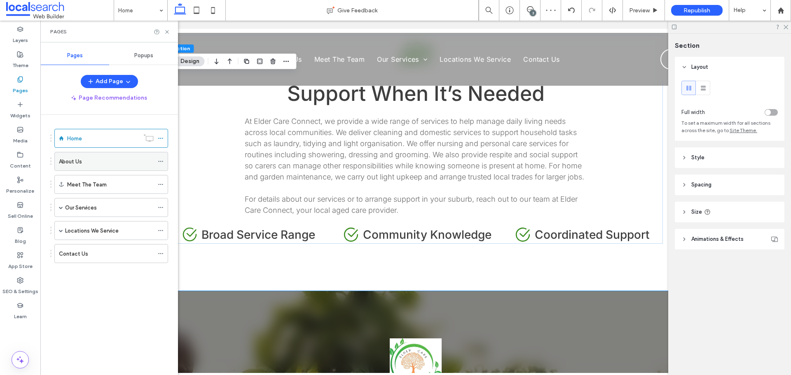
click at [68, 157] on div "About Us" at bounding box center [106, 161] width 95 height 18
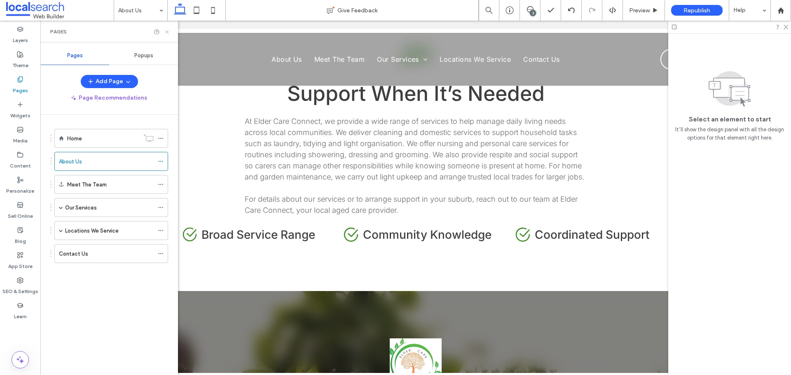
click at [166, 30] on div "About Us Give Feedback 3 Preview Republish Help Design Panel Site Comments Team…" at bounding box center [395, 187] width 791 height 375
click at [168, 33] on use at bounding box center [166, 31] width 3 height 3
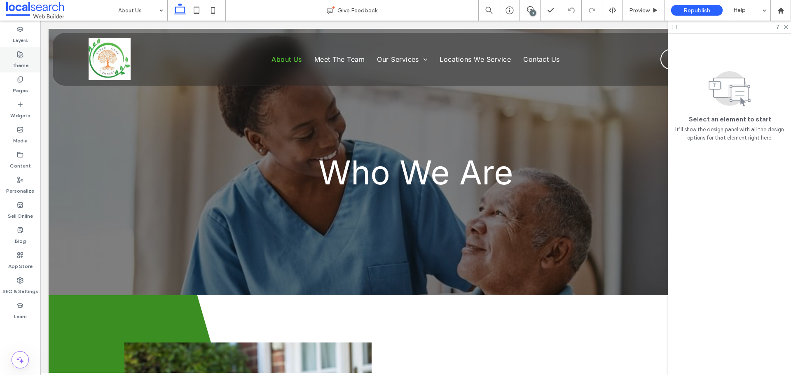
click at [21, 72] on div "Theme" at bounding box center [20, 59] width 40 height 25
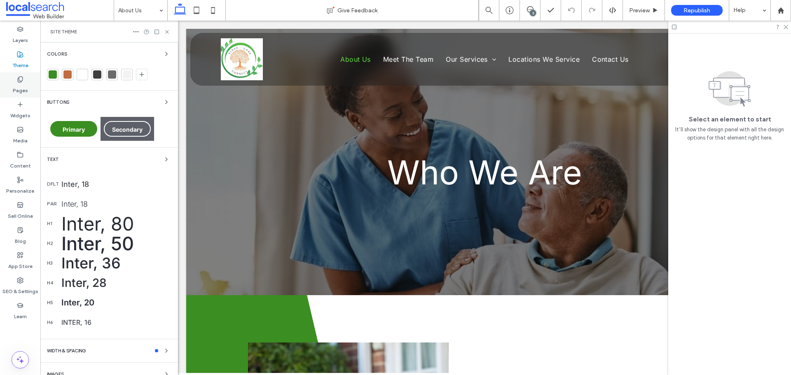
click at [21, 79] on icon at bounding box center [20, 79] width 7 height 7
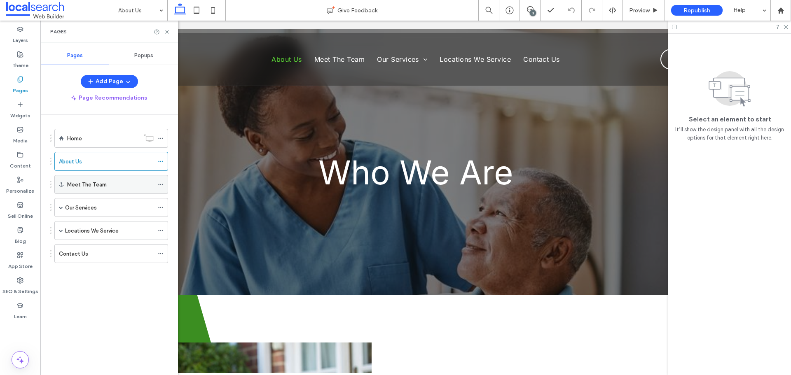
click at [102, 183] on label "Meet The Team" at bounding box center [87, 185] width 40 height 14
click at [100, 183] on label "Meet The Team" at bounding box center [87, 185] width 40 height 14
click at [166, 31] on icon at bounding box center [167, 32] width 6 height 6
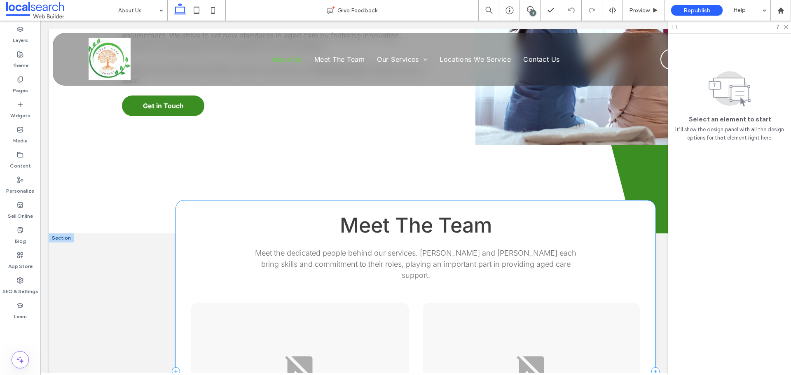
scroll to position [783, 0]
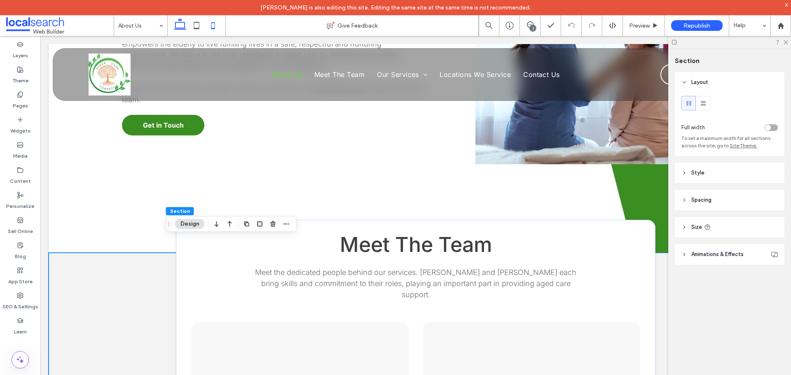
click at [217, 22] on icon at bounding box center [213, 25] width 16 height 16
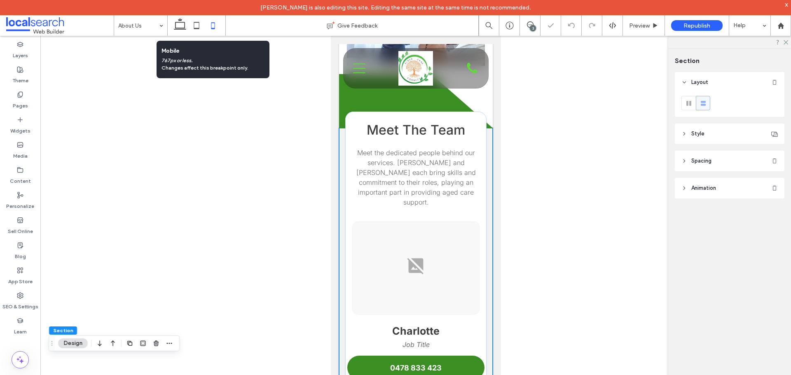
type input "**"
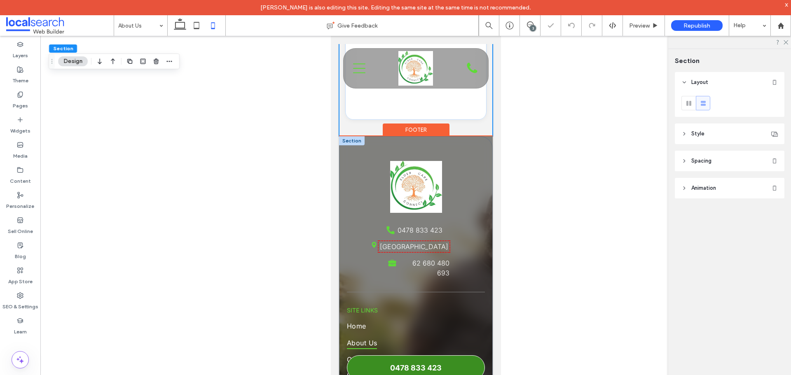
scroll to position [1168, 0]
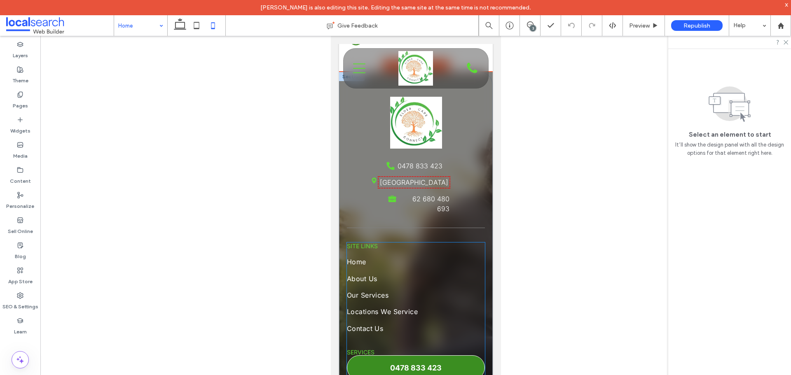
scroll to position [1812, 0]
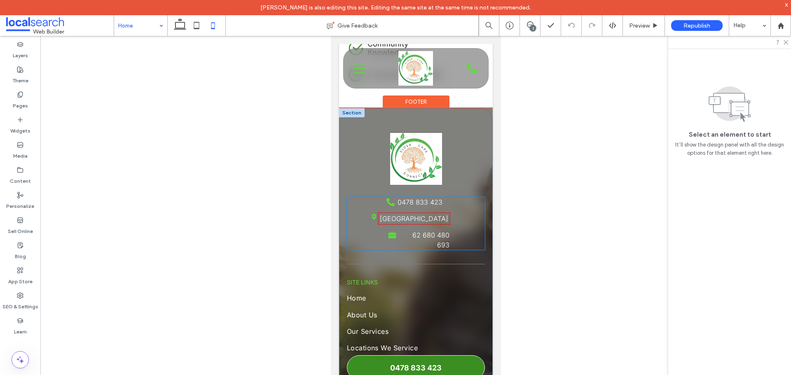
click at [407, 230] on p "62 680 480 693" at bounding box center [424, 240] width 50 height 20
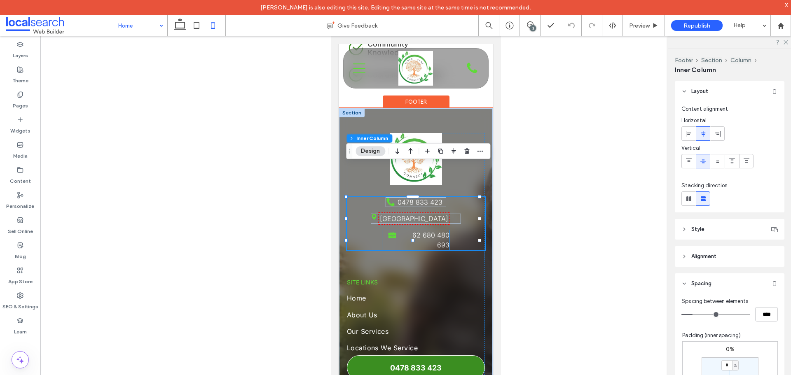
click at [421, 231] on span "62 680 480 693" at bounding box center [430, 240] width 37 height 18
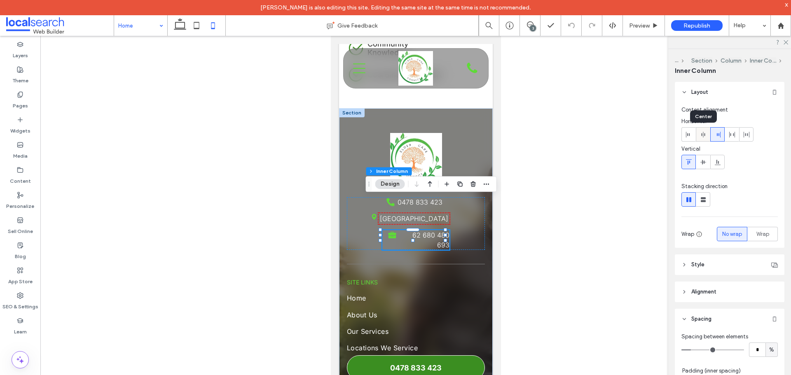
click at [704, 138] on icon at bounding box center [703, 134] width 7 height 7
click at [459, 201] on div "Phone Icon 0478 833 423 Pin Icon Highland Park QLD 4211 Briefcase Icon 62 680 4…" at bounding box center [415, 223] width 138 height 53
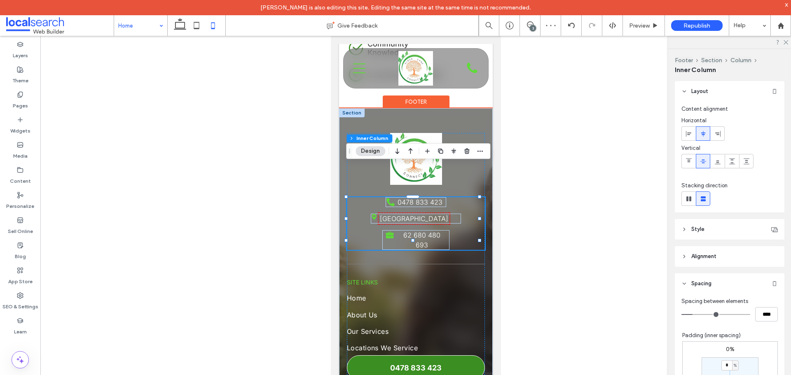
click at [457, 197] on div "Phone Icon 0478 833 423 Pin Icon Highland Park QLD 4211 Briefcase Icon 62 680 4…" at bounding box center [415, 223] width 138 height 53
click at [453, 214] on p "[GEOGRAPHIC_DATA]" at bounding box center [419, 219] width 81 height 10
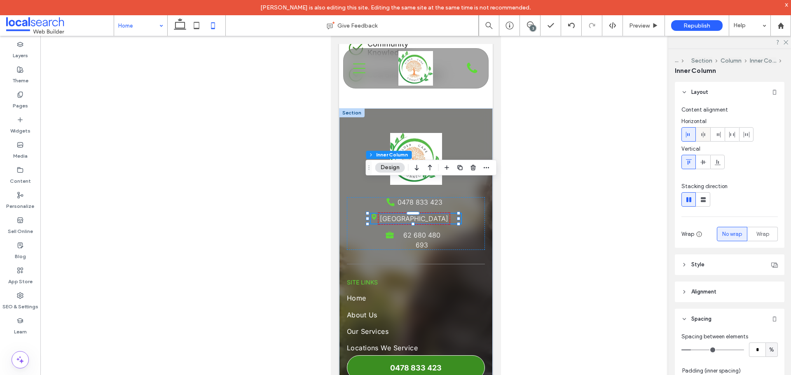
click at [701, 134] on use at bounding box center [703, 135] width 4 height 6
click at [468, 203] on div "Phone Icon 0478 833 423 Pin Icon Highland Park QLD 4211 Briefcase Icon 62 680 4…" at bounding box center [415, 223] width 138 height 53
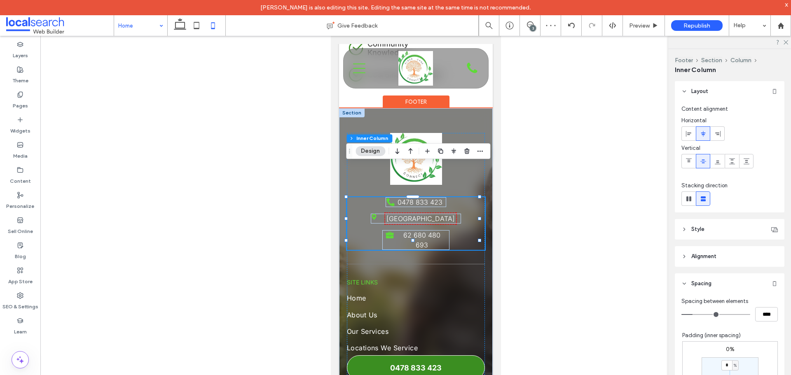
click at [441, 197] on div "Phone Icon 0478 833 423 Pin Icon Highland Park QLD 4211 Briefcase Icon 62 680 4…" at bounding box center [415, 223] width 138 height 53
click at [439, 198] on span "0478 833 423" at bounding box center [419, 202] width 45 height 8
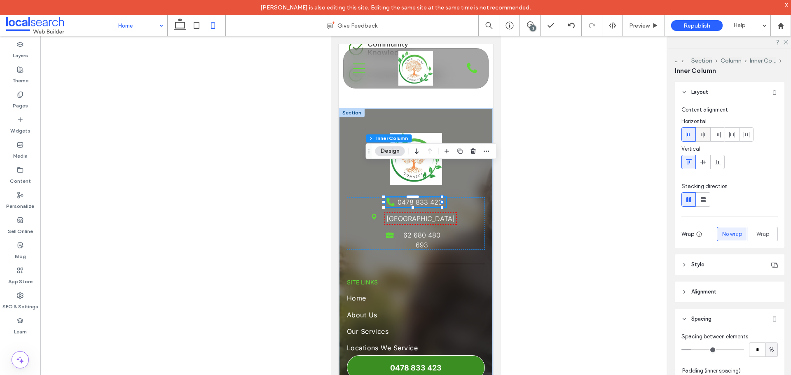
click at [701, 135] on icon at bounding box center [703, 134] width 7 height 7
click at [466, 200] on div "**********" at bounding box center [415, 224] width 138 height 54
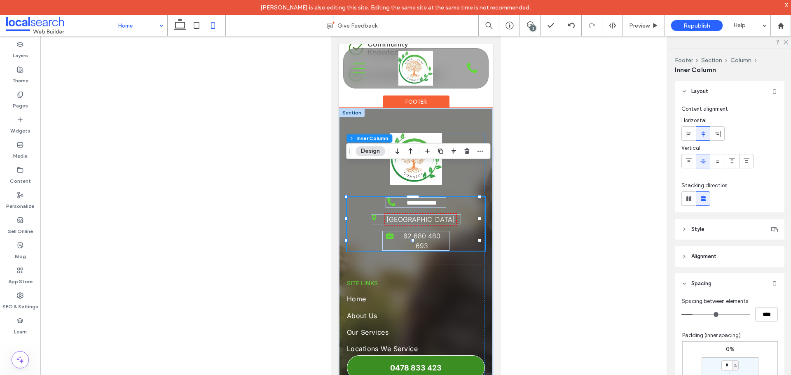
click at [472, 197] on div "**********" at bounding box center [415, 224] width 138 height 54
click at [372, 215] on icon at bounding box center [374, 218] width 5 height 6
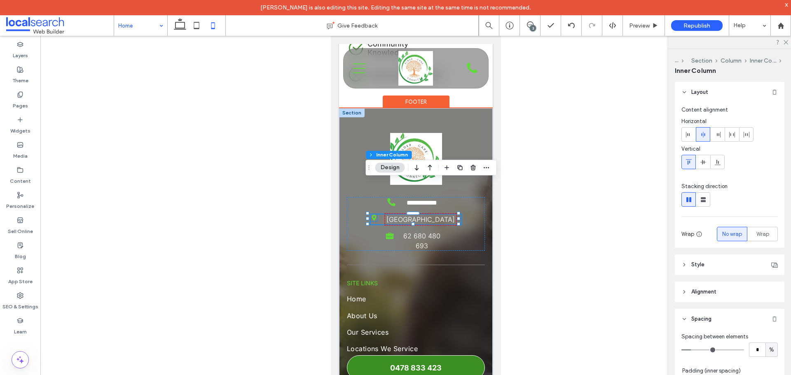
click at [372, 215] on icon at bounding box center [374, 218] width 5 height 6
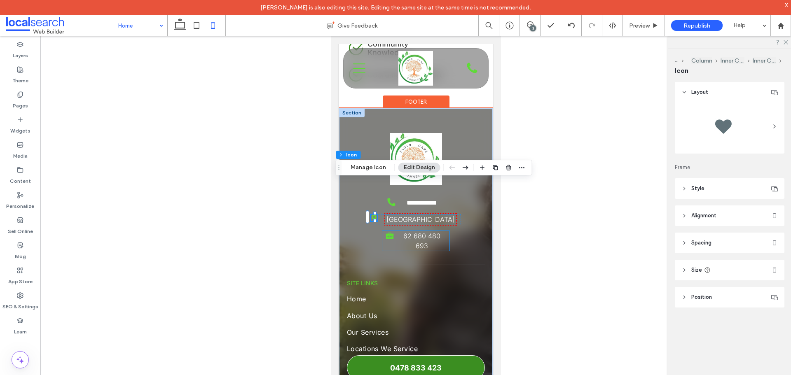
click at [386, 233] on icon at bounding box center [389, 235] width 8 height 4
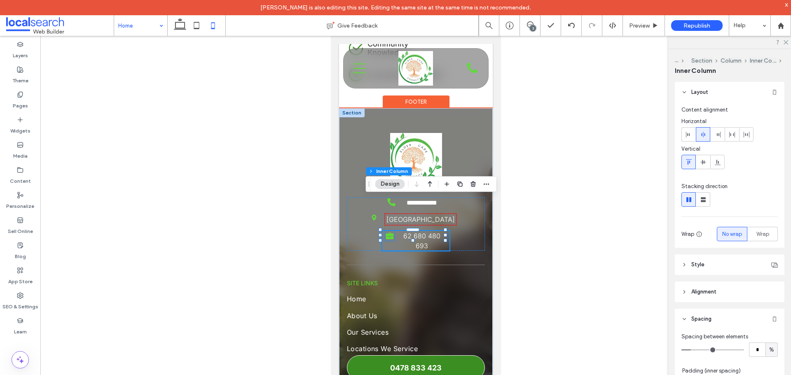
click at [388, 231] on icon "Briefcase Icon" at bounding box center [389, 236] width 10 height 10
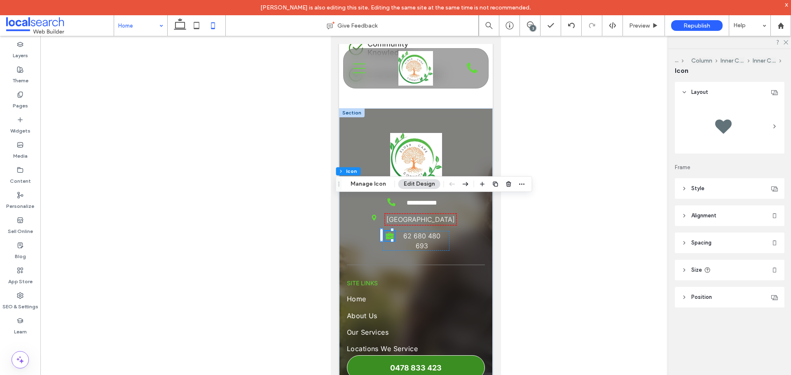
click at [722, 188] on header "Style" at bounding box center [730, 188] width 110 height 21
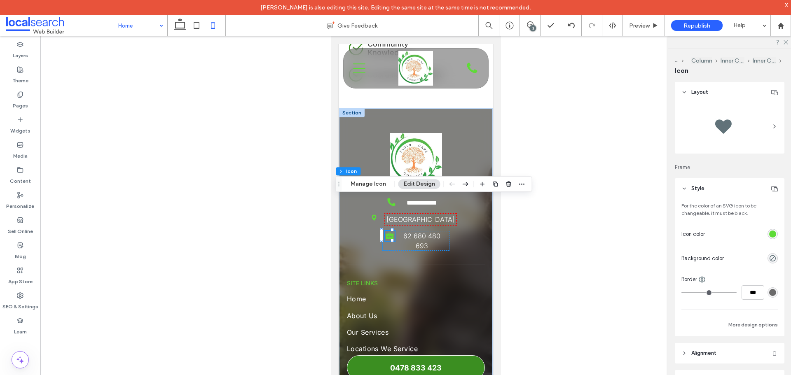
click at [722, 188] on header "Style" at bounding box center [730, 188] width 110 height 21
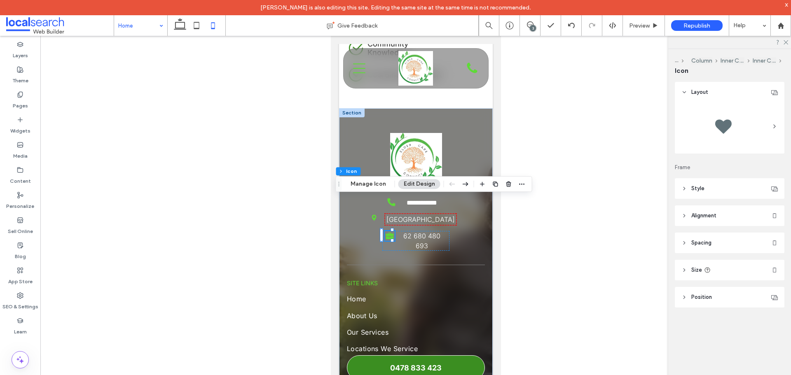
click at [711, 219] on span "Alignment" at bounding box center [703, 216] width 25 height 8
click at [716, 262] on header "Size" at bounding box center [730, 270] width 110 height 21
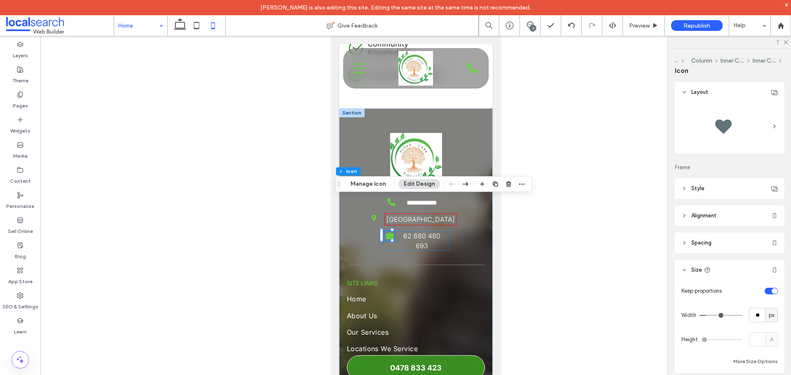
click at [720, 263] on header "Size" at bounding box center [730, 270] width 110 height 21
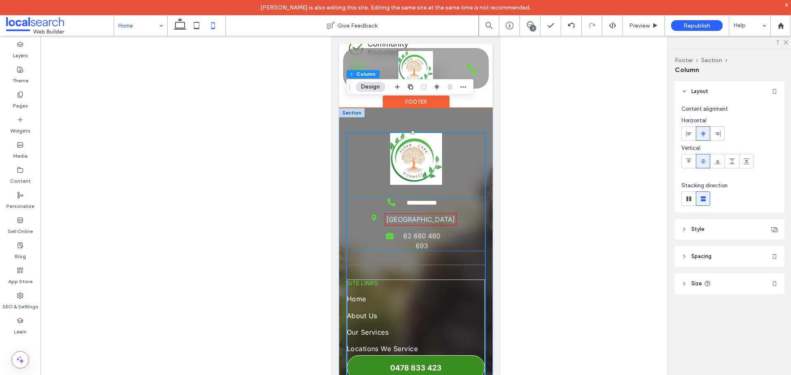
click at [372, 215] on icon at bounding box center [374, 218] width 5 height 6
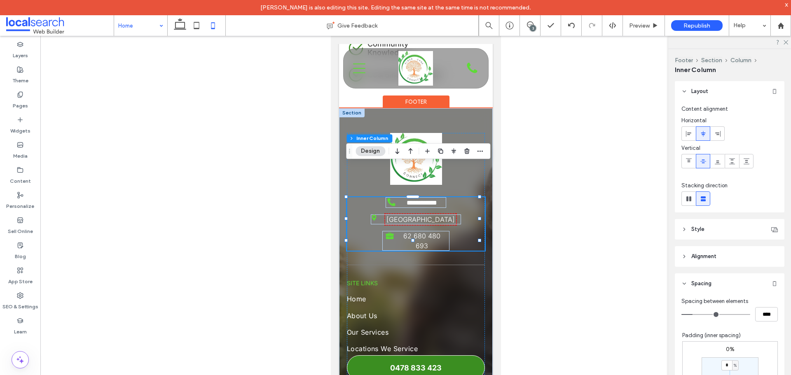
click at [372, 215] on icon at bounding box center [374, 218] width 5 height 6
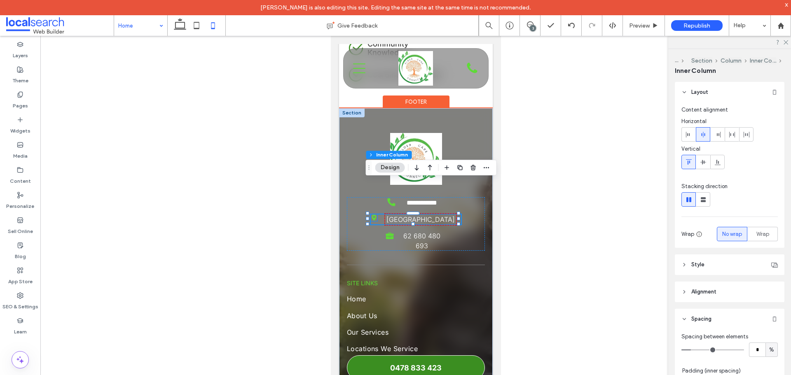
click at [372, 215] on icon "Pin Icon" at bounding box center [373, 218] width 7 height 7
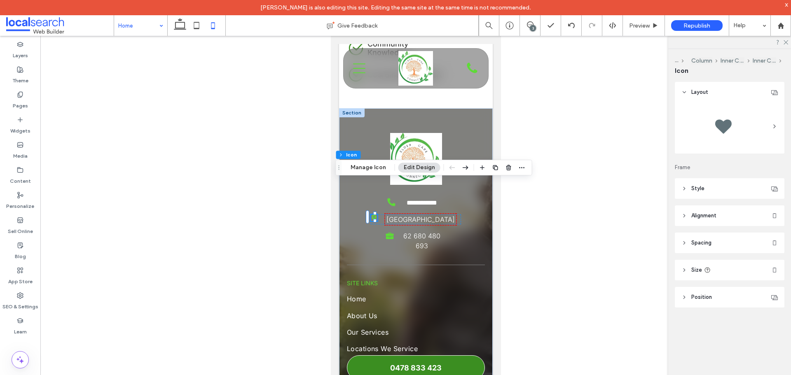
click at [713, 269] on header "Size" at bounding box center [730, 270] width 110 height 21
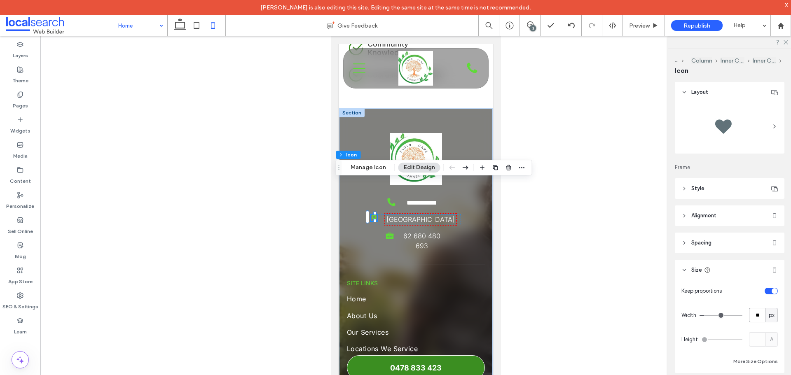
click at [753, 316] on input "**" at bounding box center [757, 315] width 16 height 14
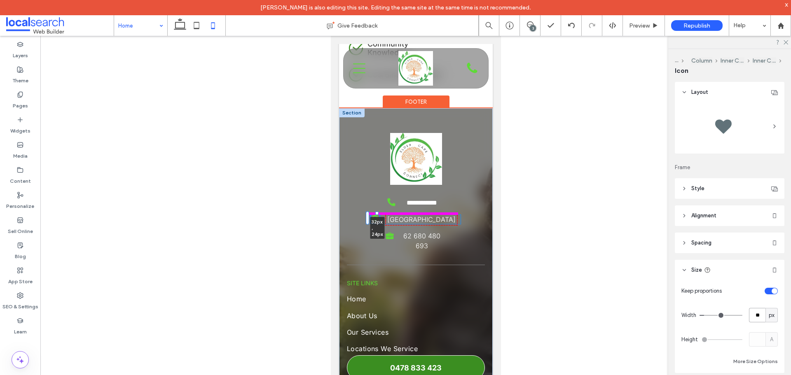
click at [375, 221] on div at bounding box center [376, 222] width 3 height 3
type input "**"
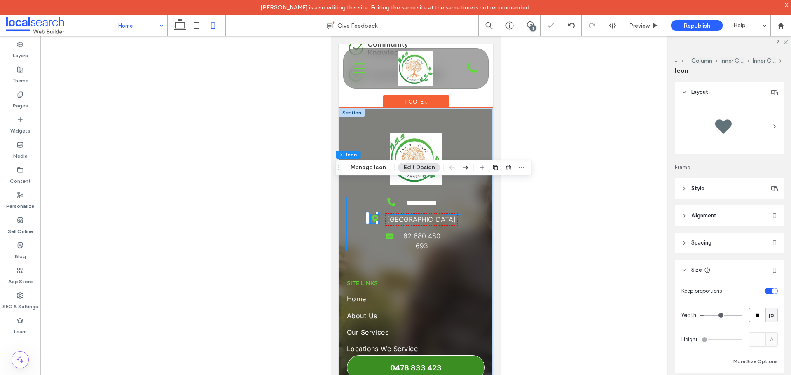
click at [468, 201] on div "**********" at bounding box center [415, 224] width 138 height 54
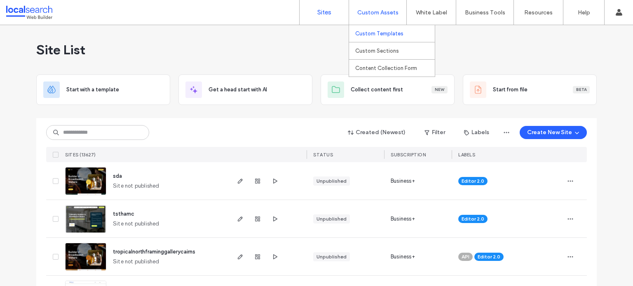
click at [378, 30] on link "Custom Templates" at bounding box center [394, 33] width 79 height 17
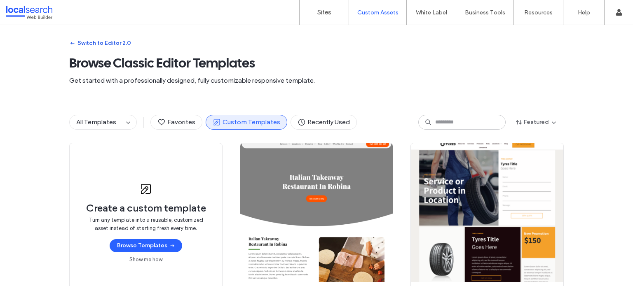
click at [96, 44] on button "Switch to Editor 2.0" at bounding box center [100, 43] width 62 height 13
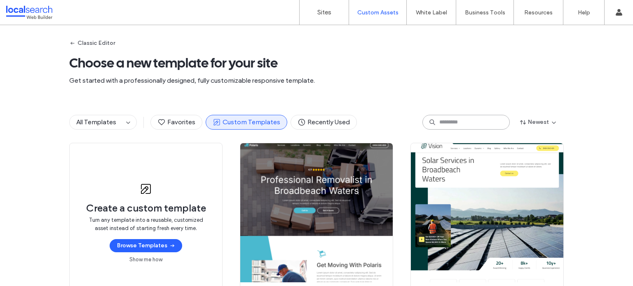
click at [451, 116] on input at bounding box center [465, 122] width 87 height 15
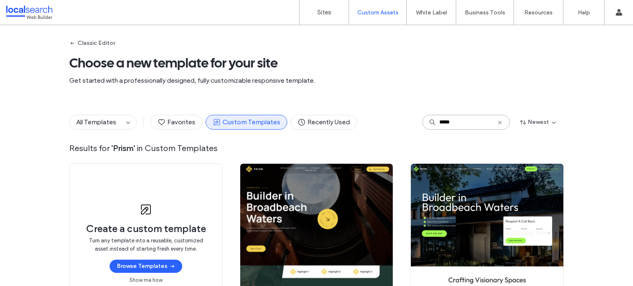
type input "*****"
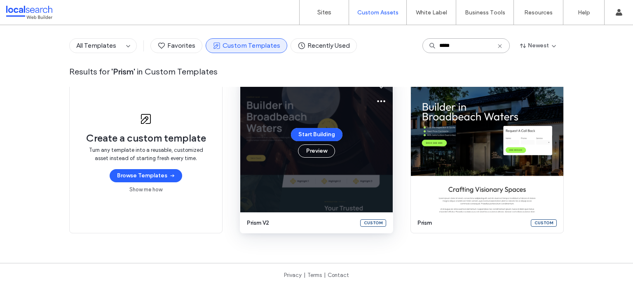
scroll to position [91, 0]
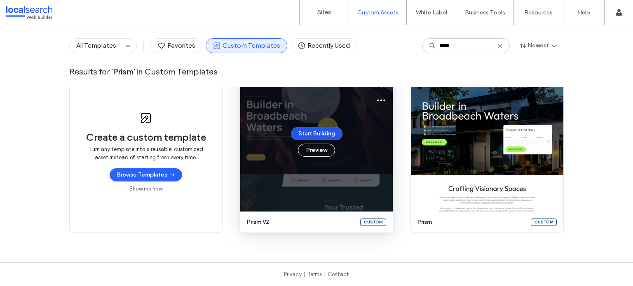
click at [318, 134] on button "Start Building" at bounding box center [316, 133] width 51 height 13
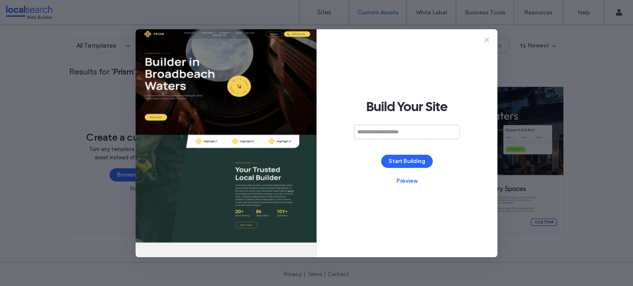
click at [489, 38] on icon at bounding box center [486, 40] width 8 height 8
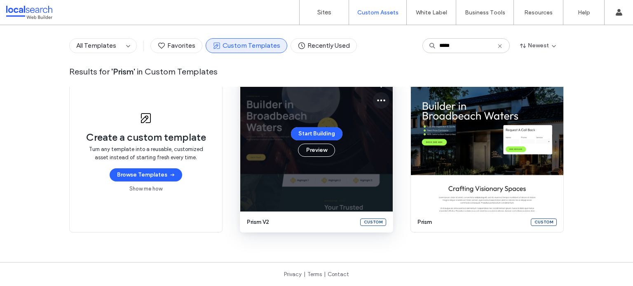
click at [376, 101] on icon at bounding box center [381, 101] width 10 height 10
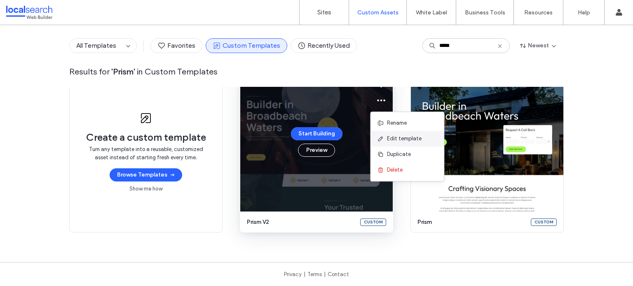
click at [392, 138] on span "Edit template" at bounding box center [404, 139] width 35 height 8
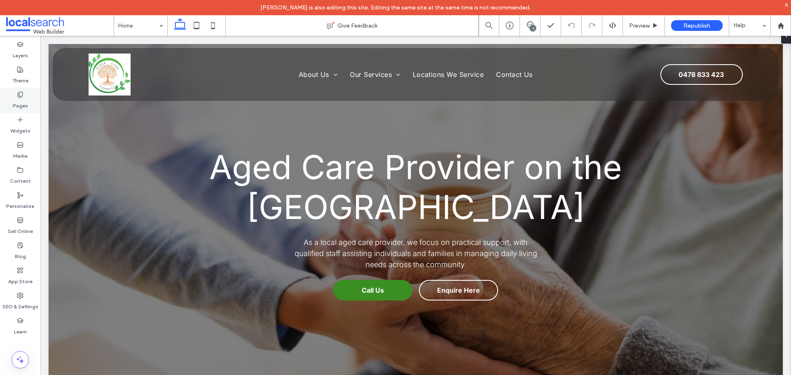
click at [20, 98] on label "Pages" at bounding box center [20, 104] width 15 height 12
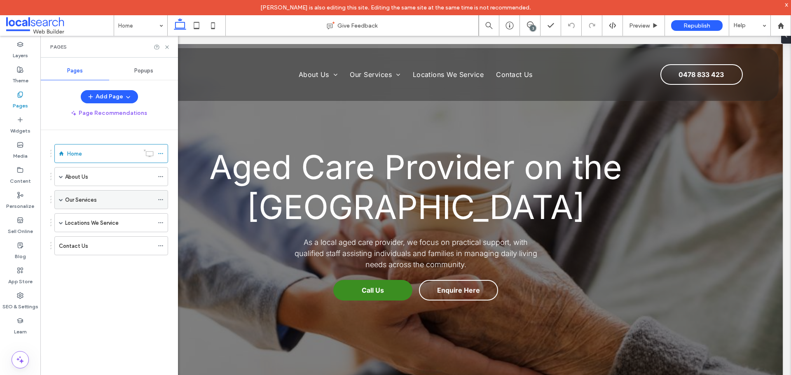
click at [61, 200] on span at bounding box center [61, 200] width 4 height 4
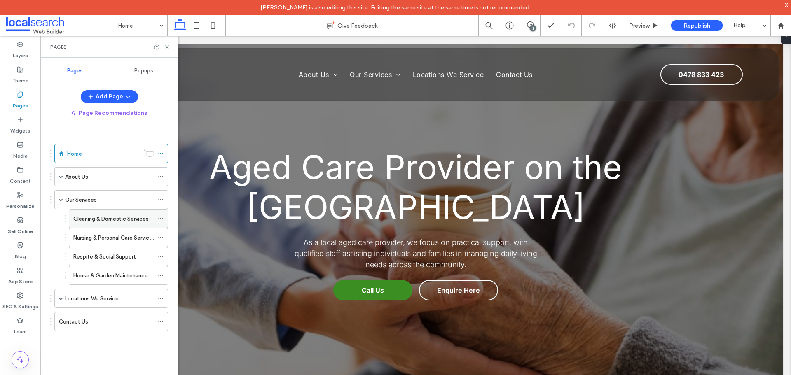
click at [83, 220] on label "Cleaning & Domestic Services" at bounding box center [110, 219] width 75 height 14
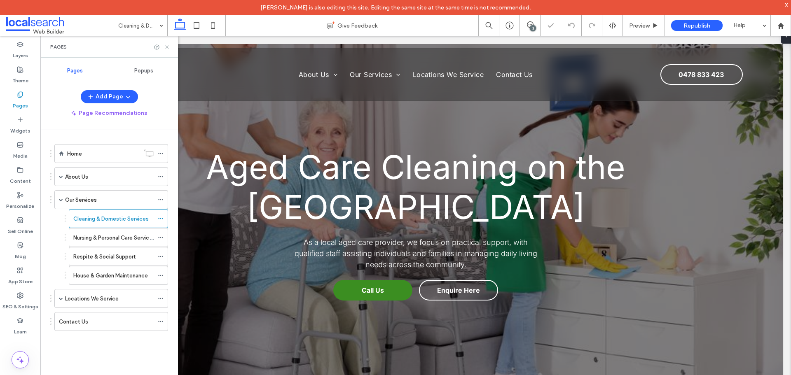
click at [168, 48] on use at bounding box center [166, 46] width 3 height 3
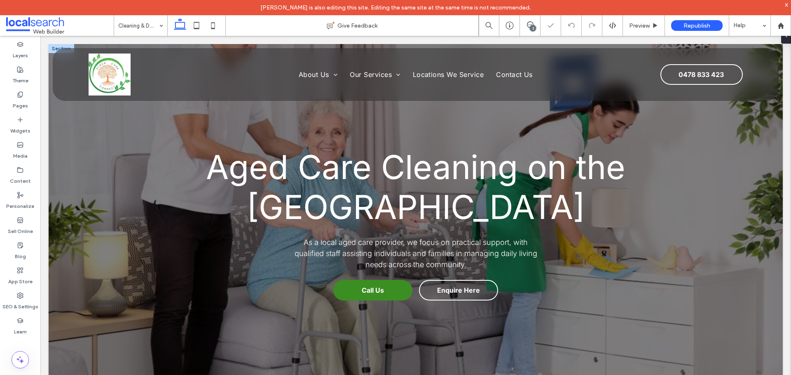
click at [89, 288] on div "Aged Care Cleaning on the [GEOGRAPHIC_DATA] As a local aged care provider, we f…" at bounding box center [416, 213] width 734 height 339
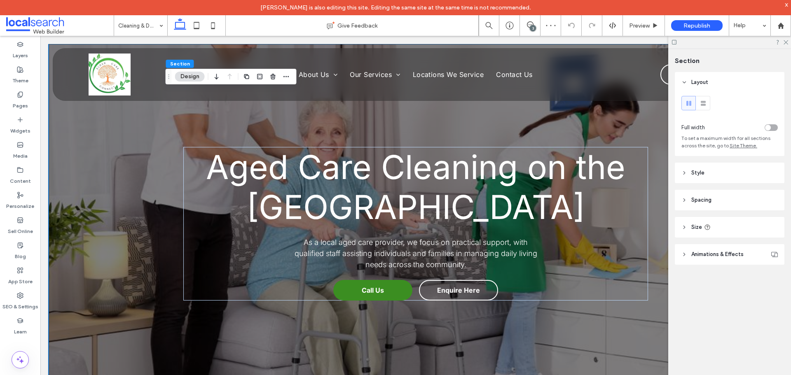
click at [90, 309] on div "Aged Care Cleaning on the [GEOGRAPHIC_DATA] As a local aged care provider, we f…" at bounding box center [416, 213] width 734 height 339
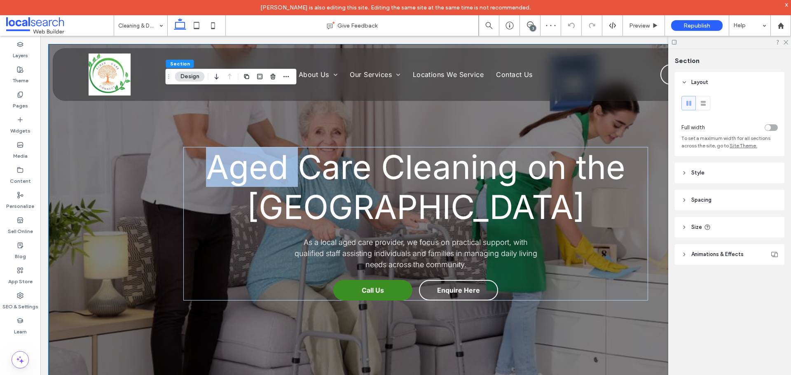
click at [90, 309] on div "Aged Care Cleaning on the [GEOGRAPHIC_DATA] As a local aged care provider, we f…" at bounding box center [416, 213] width 734 height 339
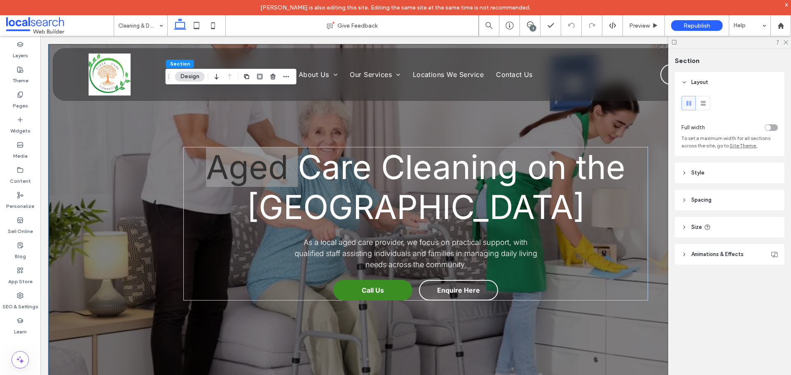
click at [723, 255] on span "Animations & Effects" at bounding box center [717, 254] width 52 height 8
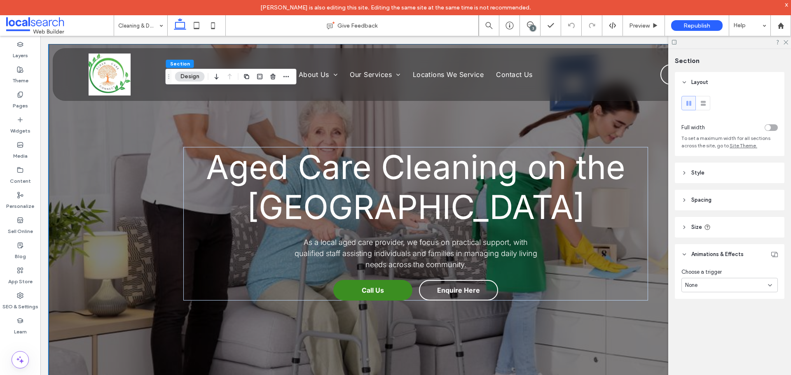
click at [104, 230] on div "Aged Care Cleaning on the [GEOGRAPHIC_DATA] As a local aged care provider, we f…" at bounding box center [416, 213] width 734 height 339
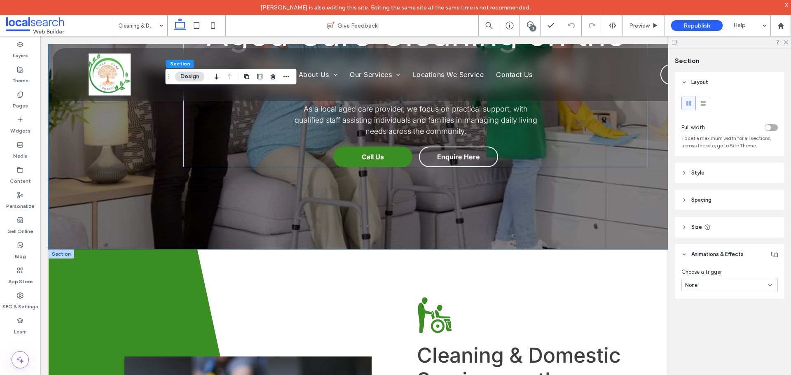
scroll to position [206, 0]
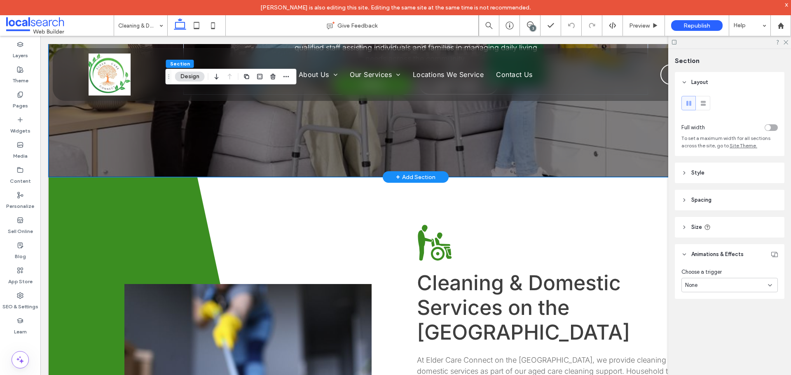
click at [84, 149] on div "Aged Care Cleaning on the [GEOGRAPHIC_DATA] As a local aged care provider, we f…" at bounding box center [416, 7] width 734 height 339
click at [787, 45] on div at bounding box center [729, 42] width 123 height 13
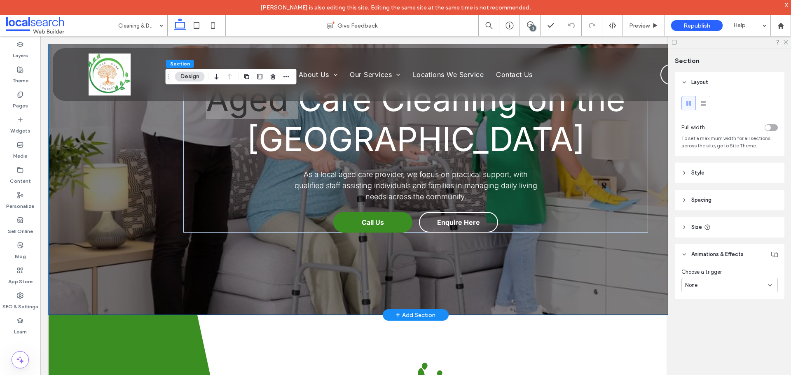
scroll to position [41, 0]
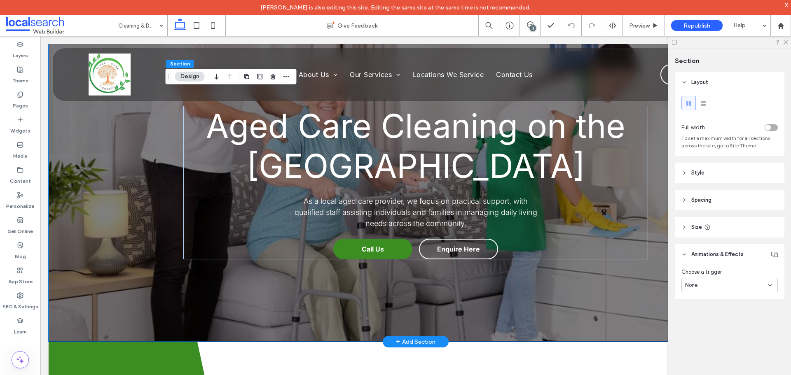
click at [91, 300] on div "Aged Care Cleaning on the [GEOGRAPHIC_DATA] As a local aged care provider, we f…" at bounding box center [416, 172] width 734 height 339
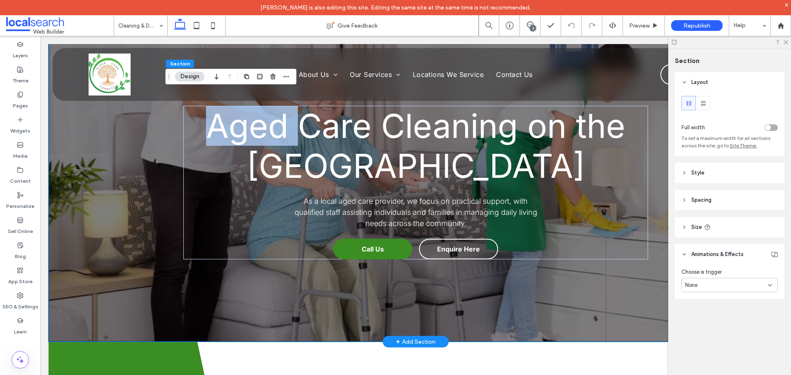
click at [91, 300] on div "Aged Care Cleaning on the Gold Coast As a local aged care provider, we focus on…" at bounding box center [416, 172] width 734 height 339
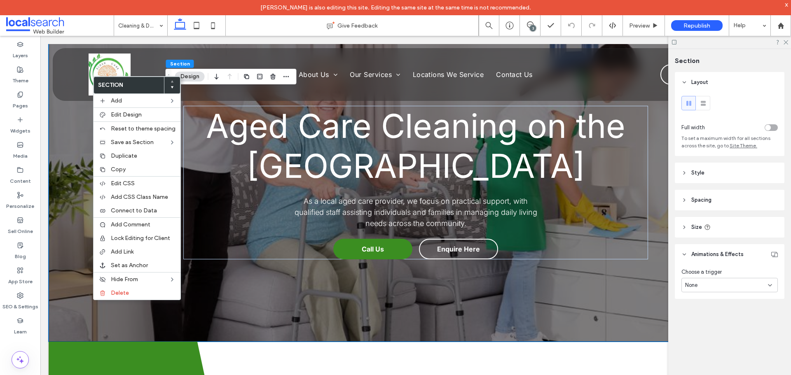
click at [193, 80] on button "Design" at bounding box center [190, 77] width 30 height 10
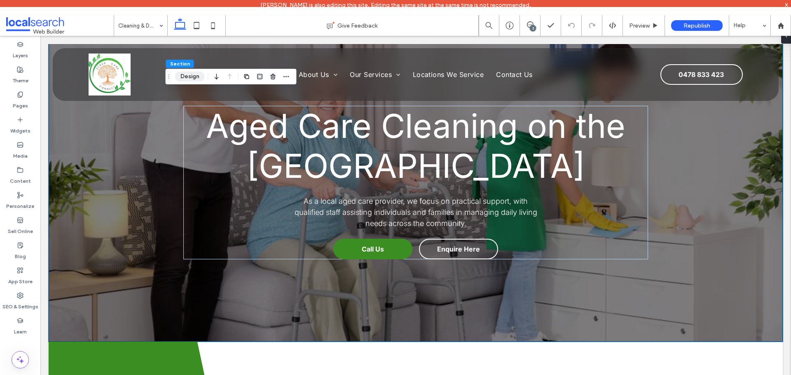
click at [196, 77] on button "Design" at bounding box center [190, 77] width 30 height 10
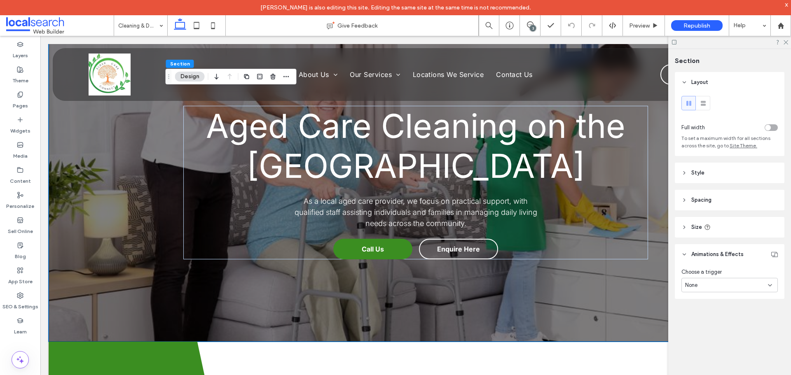
click at [685, 253] on icon at bounding box center [684, 255] width 6 height 6
click at [136, 231] on div "Aged Care Cleaning on the Gold Coast As a local aged care provider, we focus on…" at bounding box center [416, 172] width 734 height 339
click at [179, 64] on span "Section" at bounding box center [180, 64] width 20 height 6
click at [193, 314] on div "Aged Care Cleaning on the Gold Coast As a local aged care provider, we focus on…" at bounding box center [415, 172] width 494 height 339
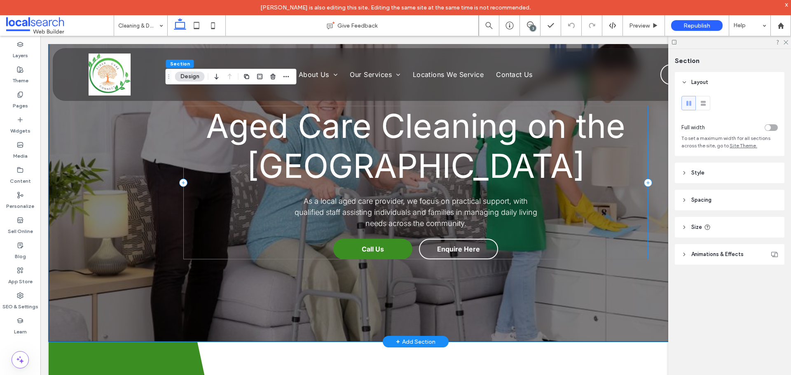
click at [233, 242] on div "Aged Care Cleaning on the Gold Coast As a local aged care provider, we focus on…" at bounding box center [415, 183] width 465 height 154
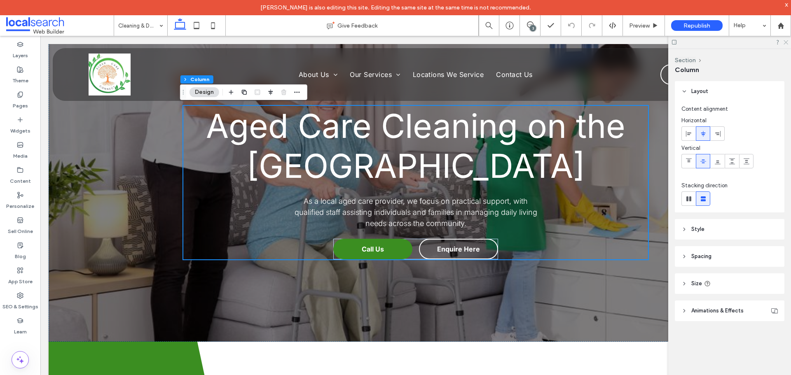
click at [786, 41] on icon at bounding box center [785, 41] width 5 height 5
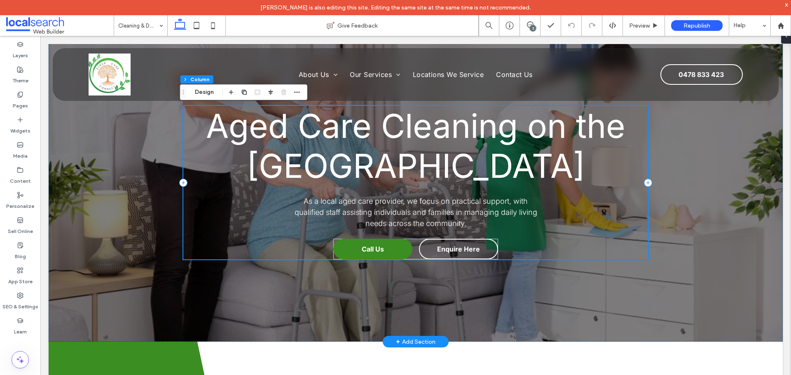
click at [623, 244] on div "Aged Care Cleaning on the Gold Coast As a local aged care provider, we focus on…" at bounding box center [415, 183] width 465 height 154
click at [194, 79] on button "Section" at bounding box center [193, 79] width 26 height 8
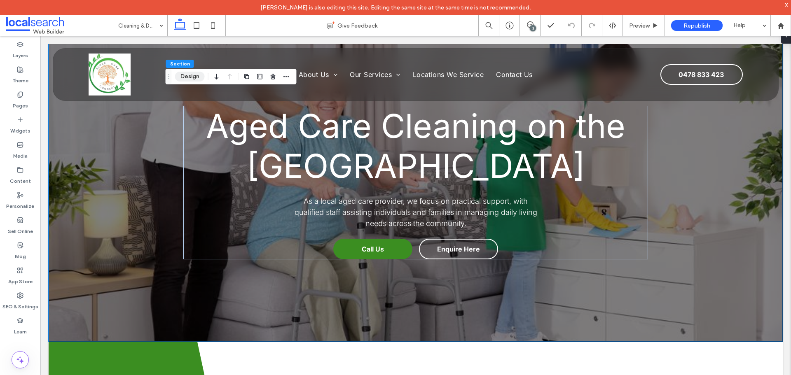
click at [194, 79] on button "Design" at bounding box center [190, 77] width 30 height 10
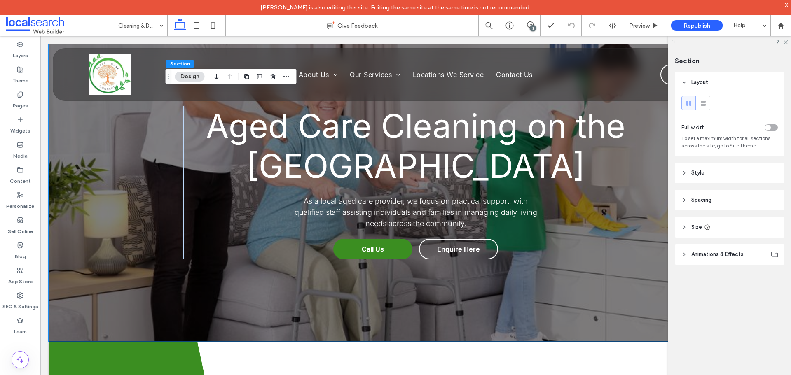
click at [716, 174] on header "Style" at bounding box center [730, 173] width 110 height 21
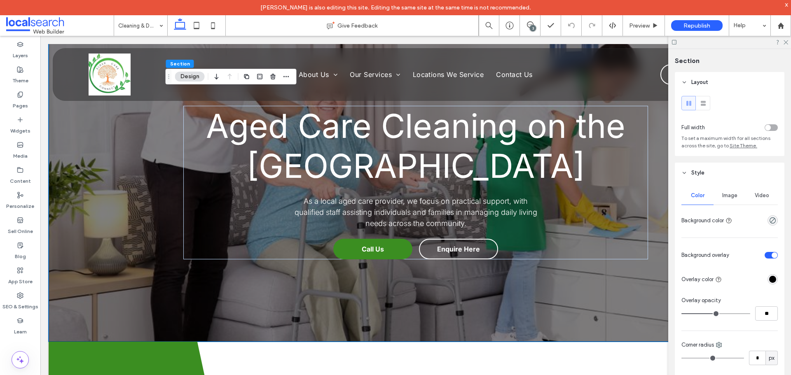
click at [726, 195] on span "Image" at bounding box center [729, 195] width 15 height 7
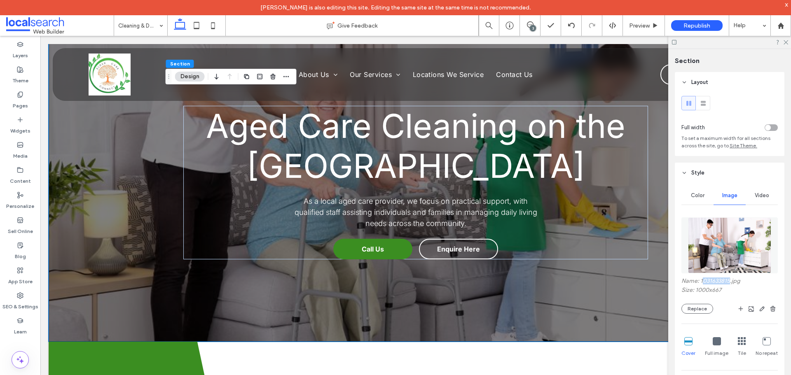
drag, startPoint x: 701, startPoint y: 280, endPoint x: 729, endPoint y: 279, distance: 27.6
click at [729, 279] on label "Name: 1031633815.jpg" at bounding box center [729, 282] width 96 height 9
copy label "031633815"
click at [692, 309] on button "Replace" at bounding box center [697, 309] width 32 height 10
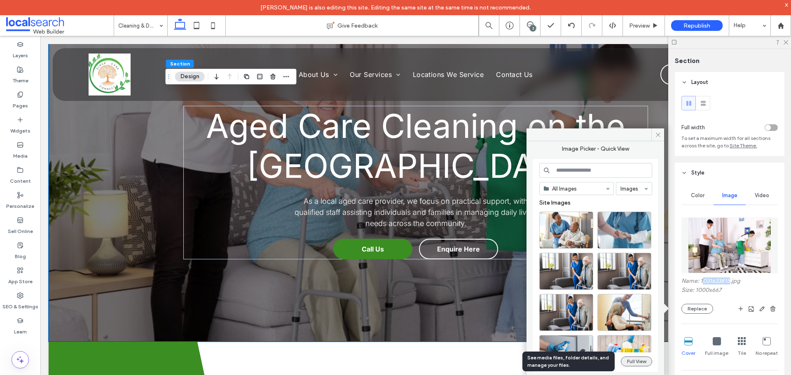
click at [631, 364] on button "Full View" at bounding box center [636, 362] width 31 height 10
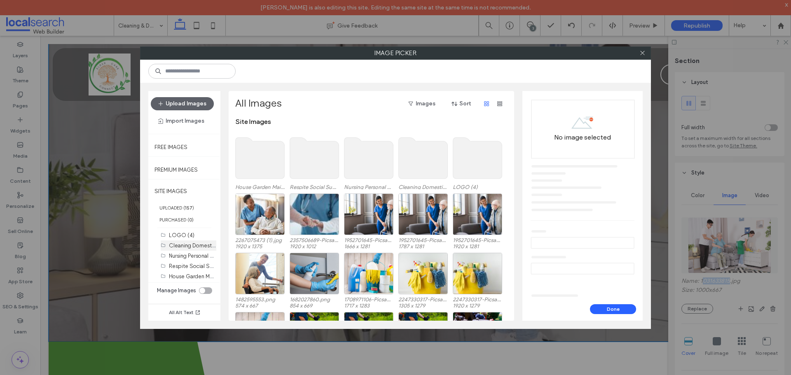
click at [192, 245] on label "Cleaning Domestic Services (20)" at bounding box center [209, 245] width 81 height 8
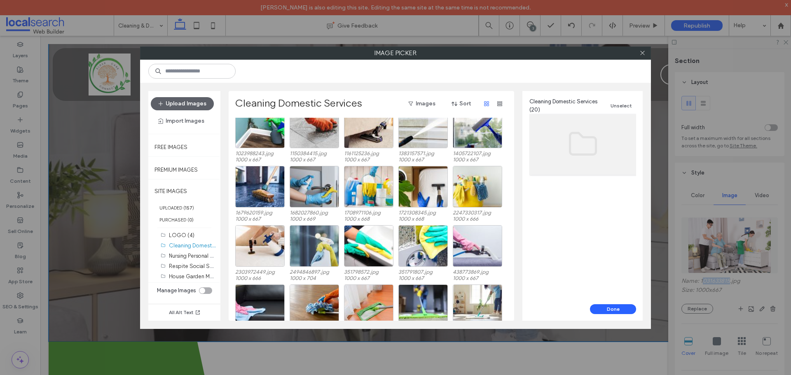
scroll to position [0, 0]
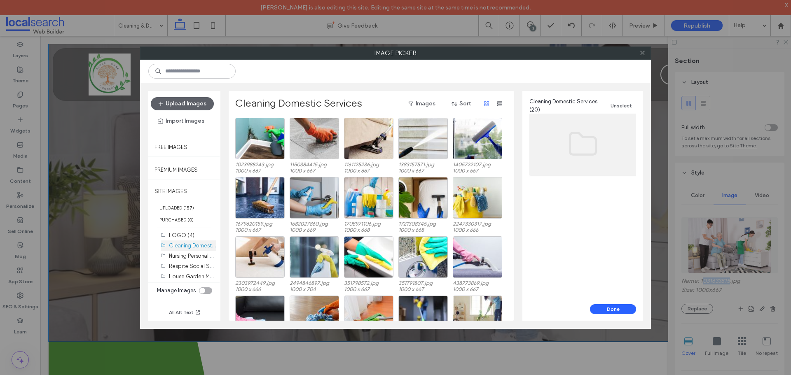
click at [183, 245] on label "Cleaning Domestic Services (20)" at bounding box center [209, 245] width 81 height 8
click at [194, 103] on button "Upload Images" at bounding box center [182, 103] width 63 height 13
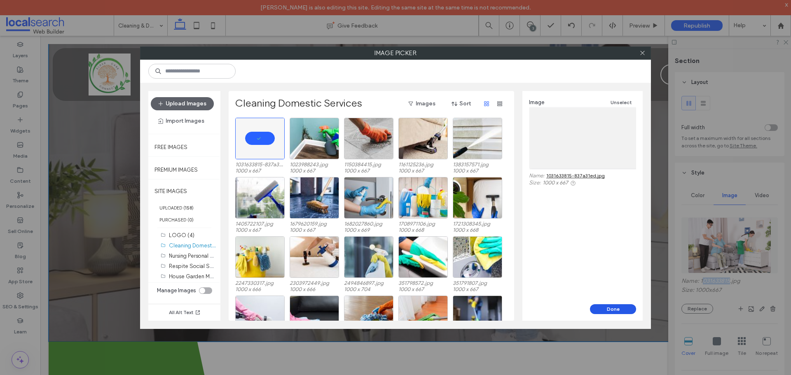
click at [596, 306] on button "Done" at bounding box center [613, 309] width 46 height 10
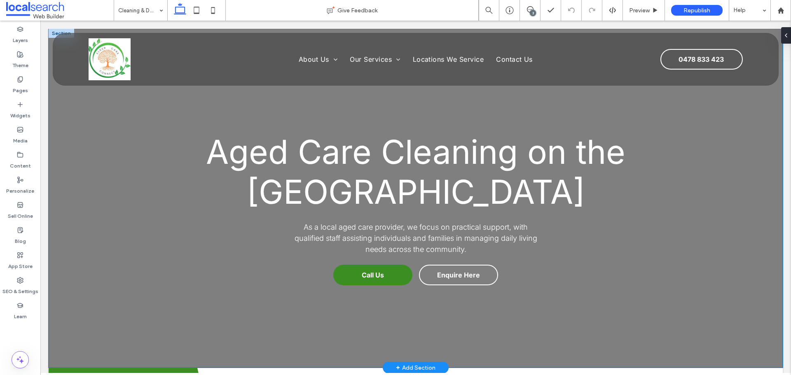
click at [128, 321] on div "Aged Care Cleaning on the [GEOGRAPHIC_DATA] As a local aged care provider, we f…" at bounding box center [416, 198] width 734 height 339
click at [127, 322] on div "Aged Care Cleaning on the [GEOGRAPHIC_DATA] As a local aged care provider, we f…" at bounding box center [416, 198] width 734 height 339
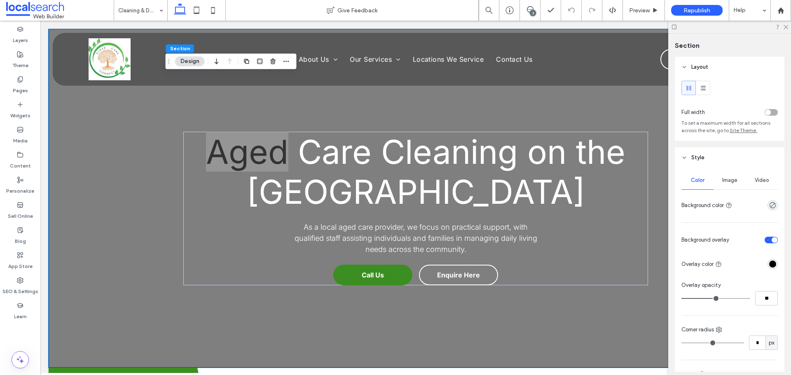
click at [730, 178] on span "Image" at bounding box center [729, 180] width 15 height 7
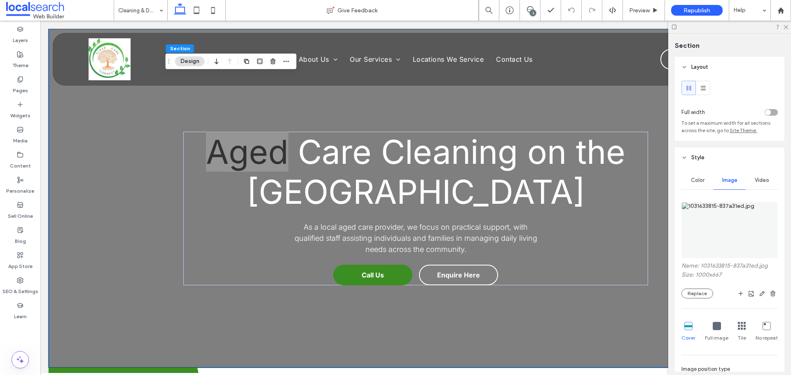
click at [737, 232] on img at bounding box center [729, 230] width 96 height 56
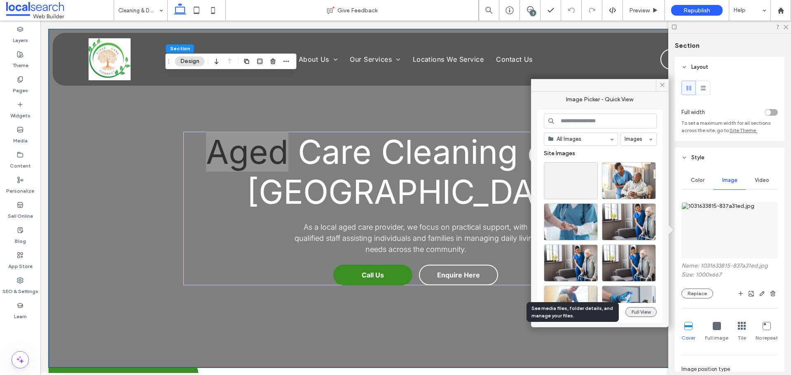
click at [637, 309] on button "Full View" at bounding box center [640, 312] width 31 height 10
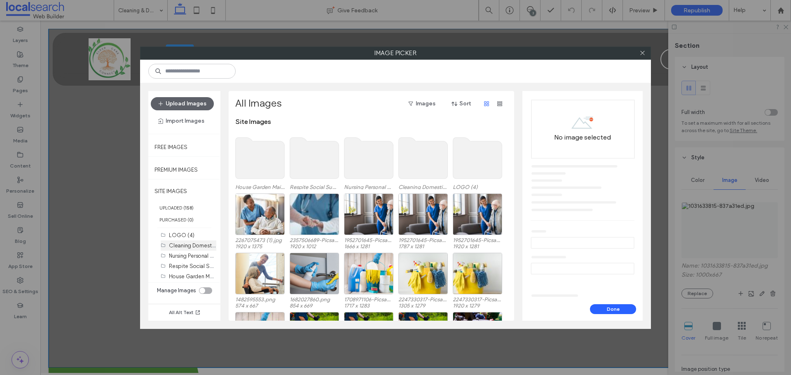
click at [192, 246] on label "Cleaning Domestic Services (21)" at bounding box center [208, 245] width 79 height 8
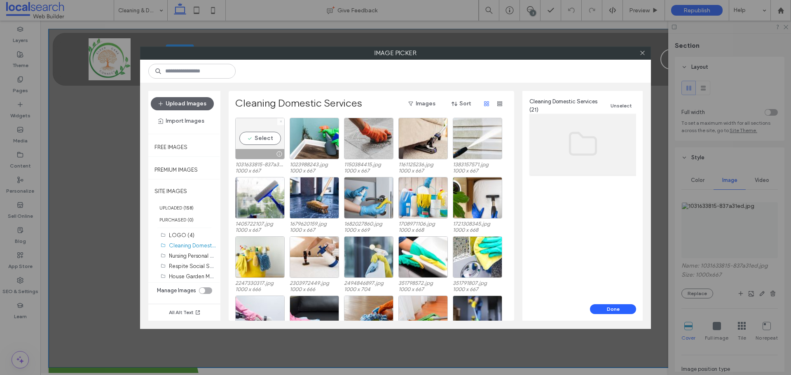
click at [282, 122] on icon at bounding box center [280, 121] width 3 height 3
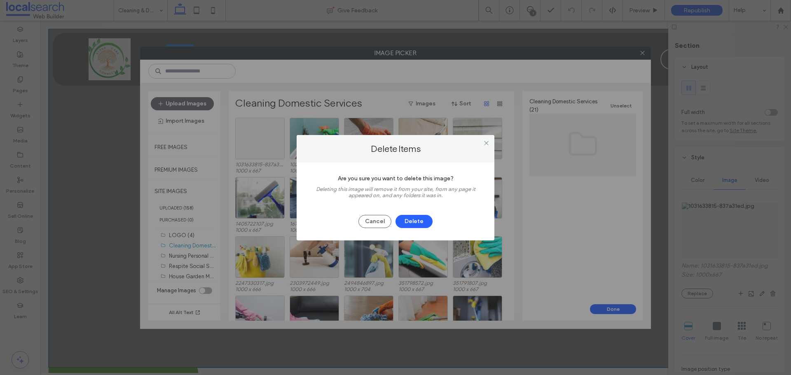
drag, startPoint x: 420, startPoint y: 222, endPoint x: 450, endPoint y: 195, distance: 40.3
click at [420, 222] on button "Delete" at bounding box center [413, 221] width 37 height 13
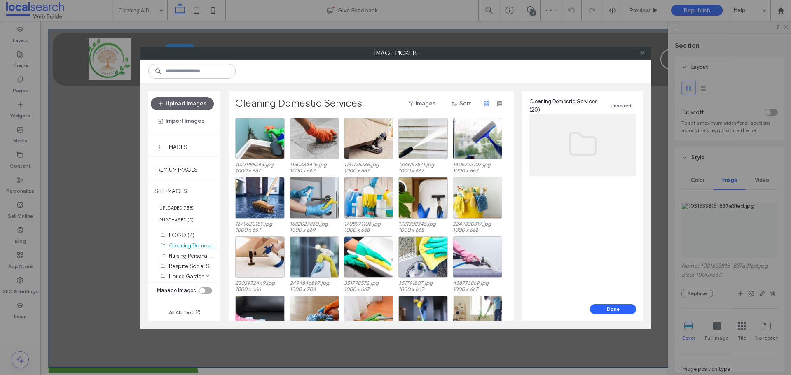
click at [640, 55] on icon at bounding box center [642, 53] width 6 height 6
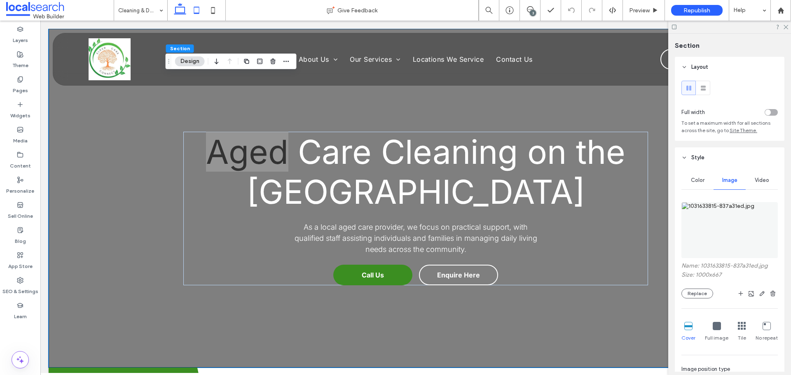
click at [194, 12] on icon at bounding box center [196, 10] width 16 height 16
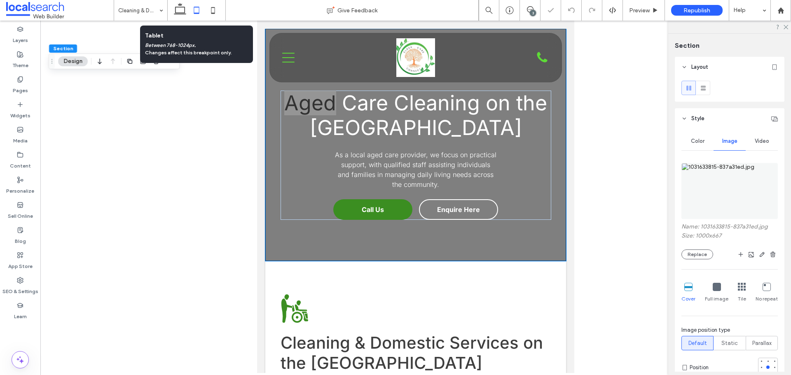
type input "***"
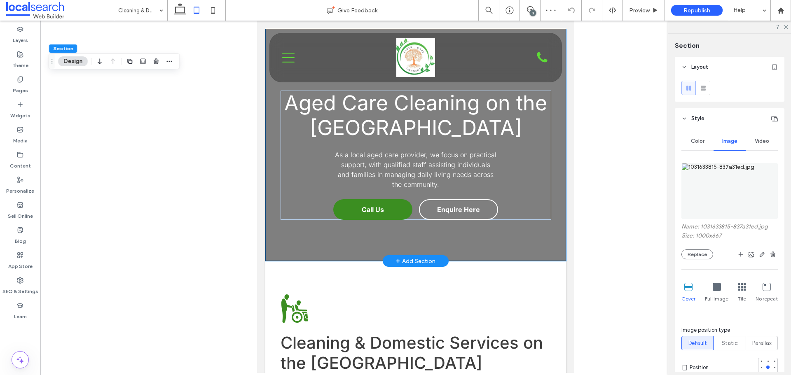
click at [305, 248] on div "Aged Care Cleaning on the Gold Coast As a local aged care provider, we focus on…" at bounding box center [415, 145] width 301 height 232
click at [688, 116] on header "Style" at bounding box center [730, 118] width 110 height 21
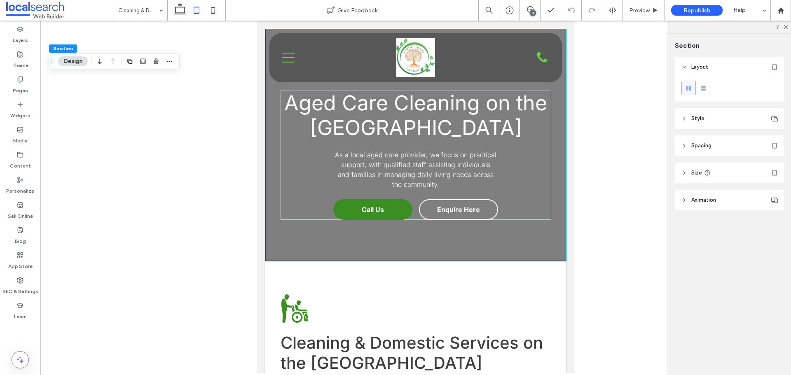
click at [692, 144] on span "Spacing" at bounding box center [701, 146] width 20 height 8
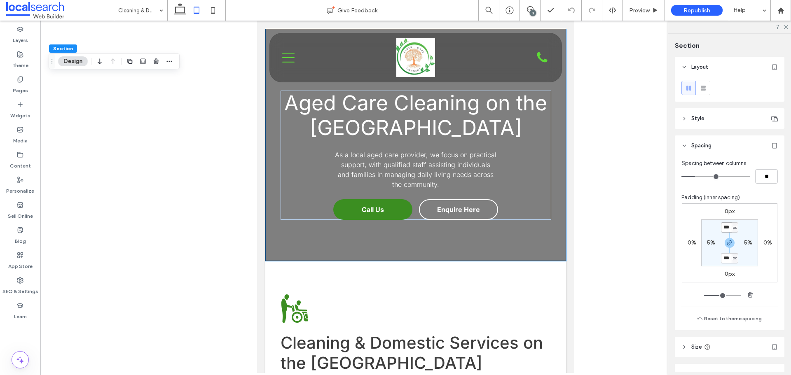
click at [727, 227] on input "***" at bounding box center [726, 227] width 11 height 10
type input "***"
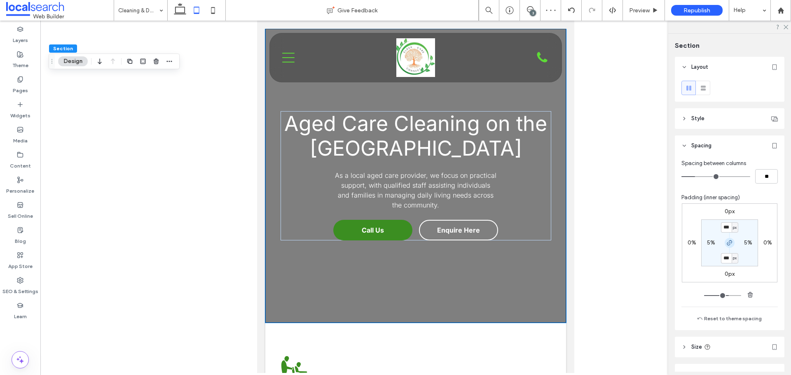
click at [728, 241] on icon "button" at bounding box center [729, 243] width 7 height 7
click at [723, 260] on label "200px" at bounding box center [729, 258] width 17 height 7
type input "***"
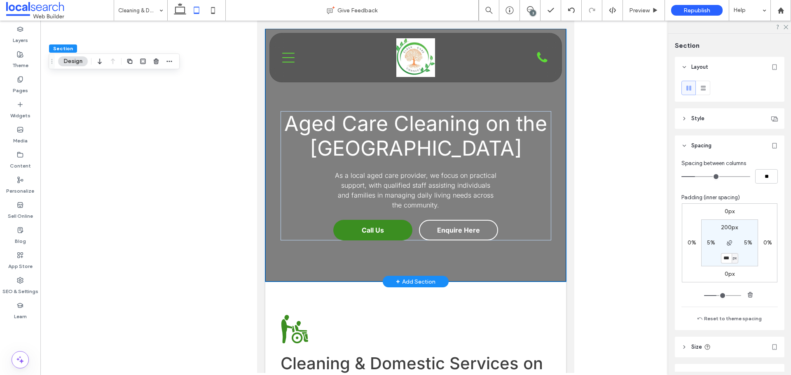
click at [476, 272] on div "Aged Care Cleaning on the Gold Coast As a local aged care provider, we focus on…" at bounding box center [415, 155] width 301 height 253
click at [608, 218] on div at bounding box center [415, 197] width 750 height 353
click at [21, 35] on label "Layers" at bounding box center [20, 39] width 15 height 12
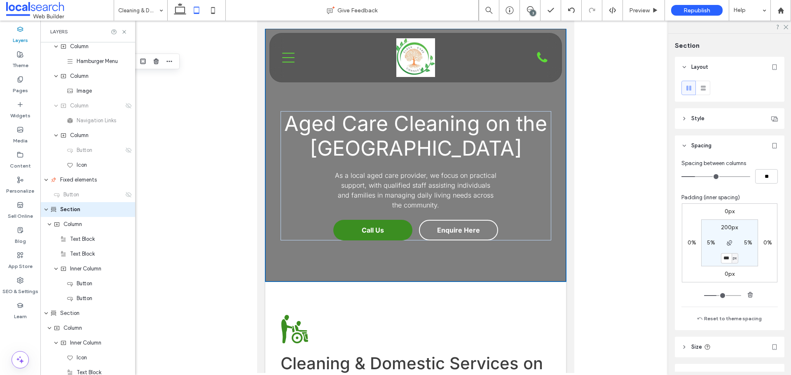
scroll to position [34, 0]
click at [216, 13] on icon at bounding box center [213, 10] width 16 height 16
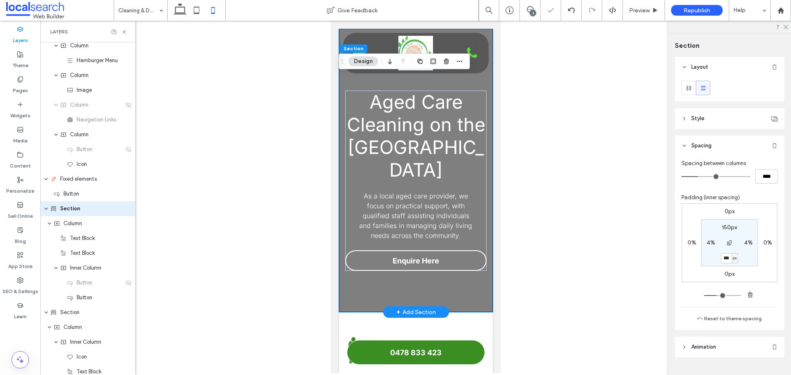
click at [436, 272] on div "Aged Care Cleaning on the Gold Coast As a local aged care provider, we focus on…" at bounding box center [416, 170] width 154 height 283
click at [435, 271] on div "Aged Care Cleaning on the Gold Coast As a local aged care provider, we focus on…" at bounding box center [416, 170] width 154 height 283
click at [729, 226] on label "150px" at bounding box center [729, 227] width 15 height 7
type input "***"
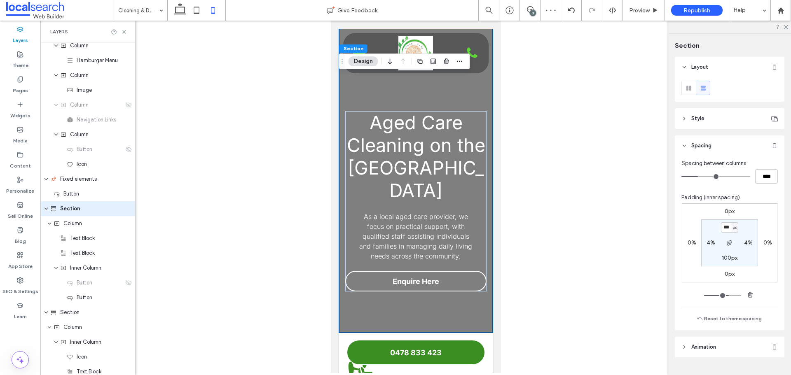
click at [561, 275] on div at bounding box center [415, 197] width 750 height 353
click at [444, 292] on div "Aged Care Cleaning on the Gold Coast As a local aged care provider, we focus on…" at bounding box center [416, 181] width 154 height 304
click at [566, 298] on div at bounding box center [415, 197] width 750 height 353
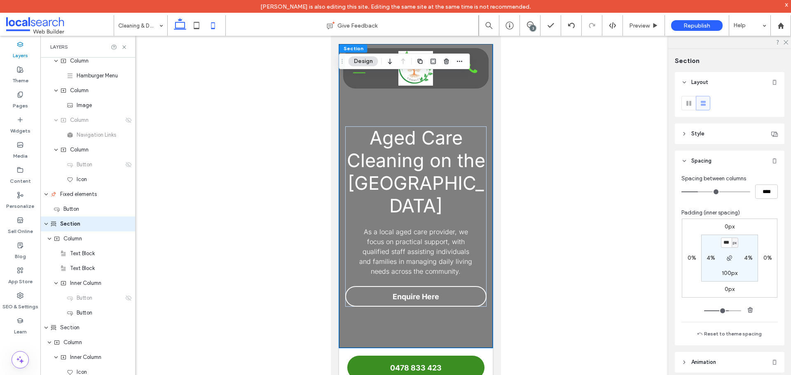
click at [180, 32] on icon at bounding box center [180, 25] width 16 height 16
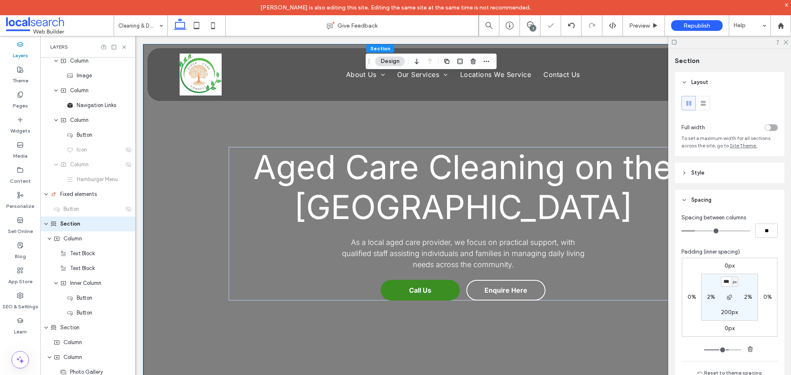
type input "***"
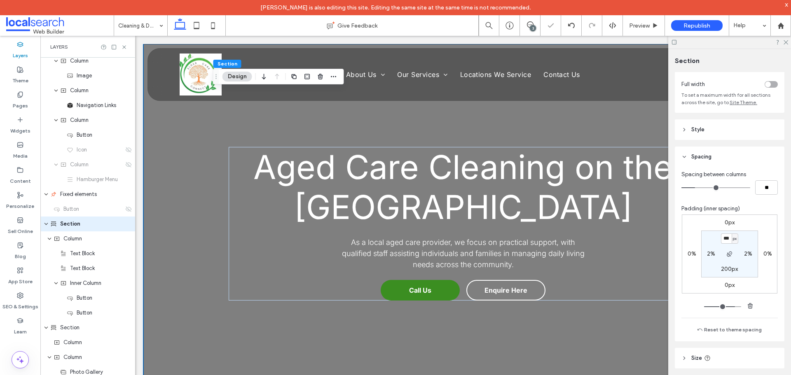
scroll to position [85, 0]
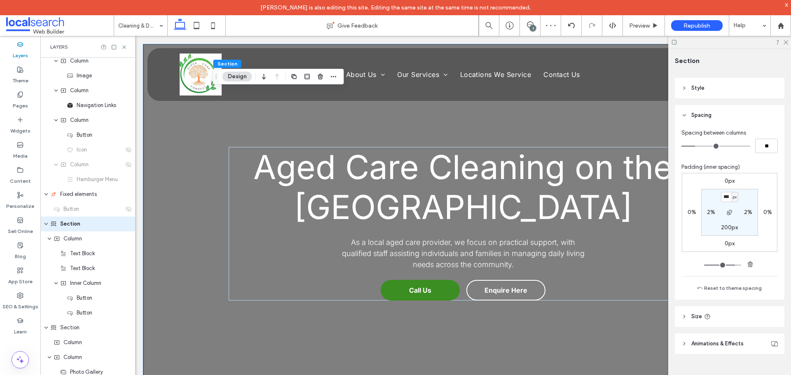
click at [733, 345] on span "Animations & Effects" at bounding box center [717, 344] width 52 height 8
click at [732, 325] on header "Size" at bounding box center [730, 319] width 110 height 21
click at [732, 323] on header "Size" at bounding box center [730, 319] width 110 height 21
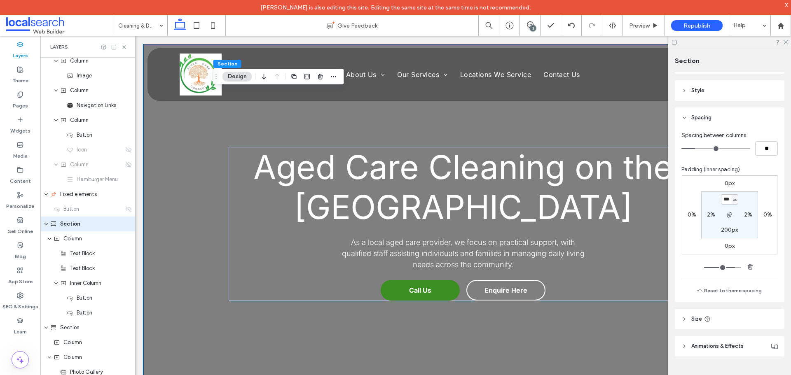
click at [702, 117] on span "Spacing" at bounding box center [701, 118] width 20 height 8
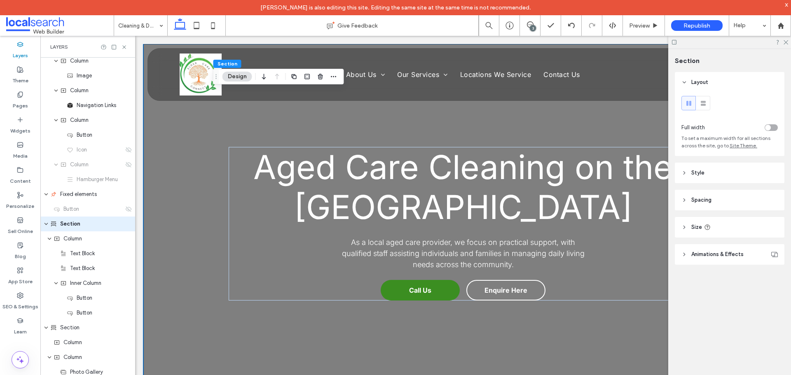
scroll to position [0, 0]
click at [724, 255] on span "Animations & Effects" at bounding box center [717, 254] width 52 height 8
click at [693, 177] on span "Style" at bounding box center [697, 173] width 13 height 8
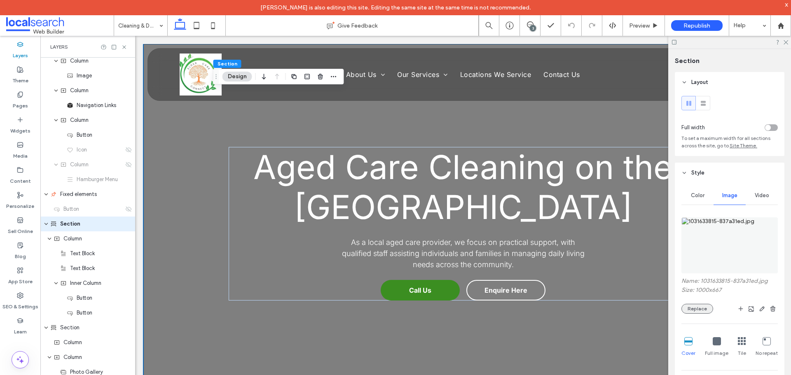
click at [699, 310] on button "Replace" at bounding box center [697, 309] width 32 height 10
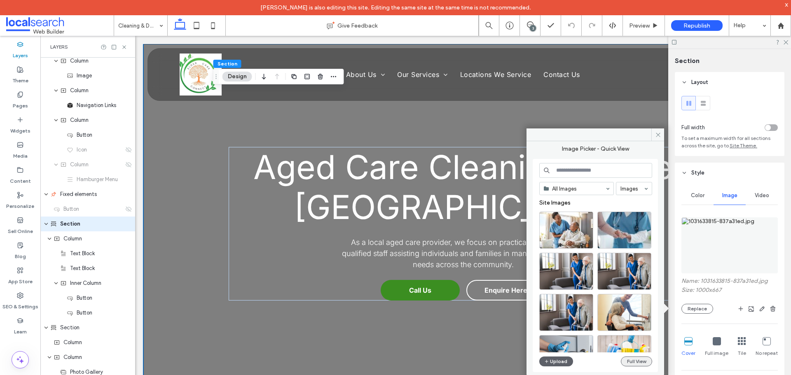
click at [635, 362] on button "Full View" at bounding box center [636, 362] width 31 height 10
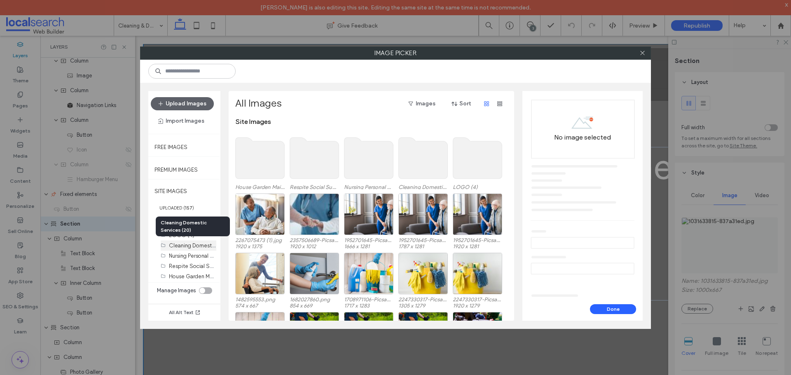
click at [187, 247] on label "Cleaning Domestic Services (20)" at bounding box center [209, 245] width 81 height 8
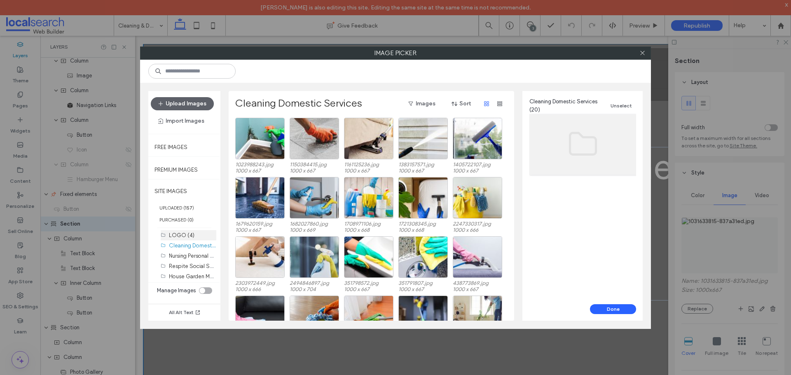
click at [189, 236] on label "LOGO (4)" at bounding box center [182, 235] width 26 height 6
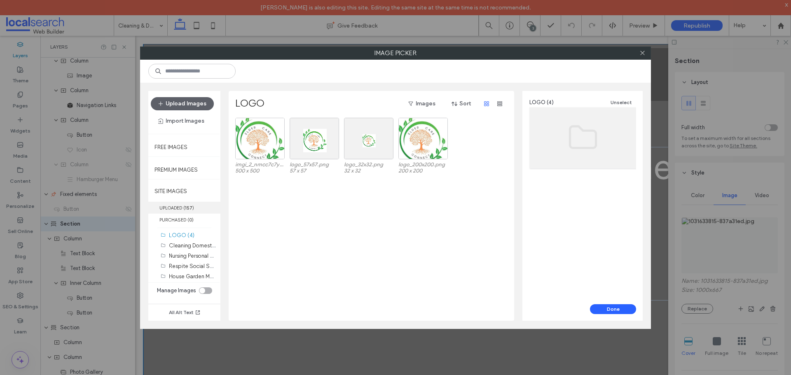
click at [180, 207] on label "UPLOADED ( 157 )" at bounding box center [184, 208] width 72 height 12
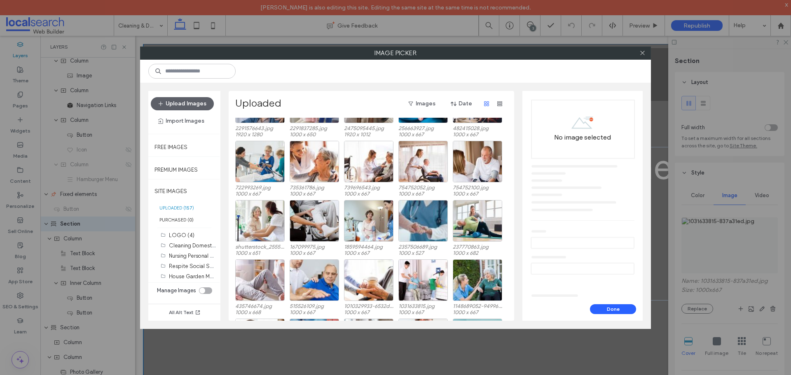
scroll to position [331, 0]
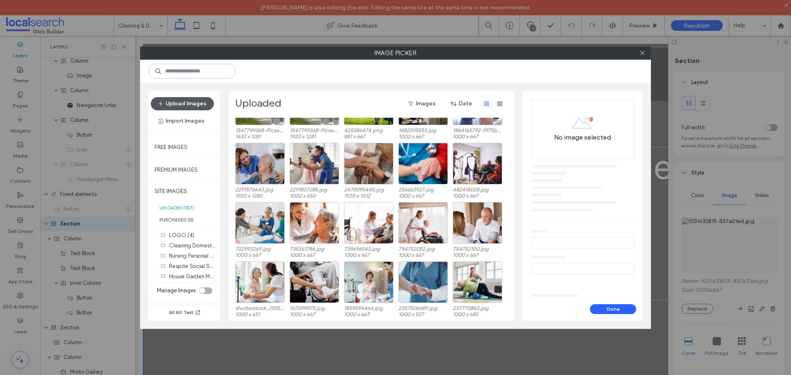
click at [195, 105] on button "Upload Images" at bounding box center [182, 103] width 63 height 13
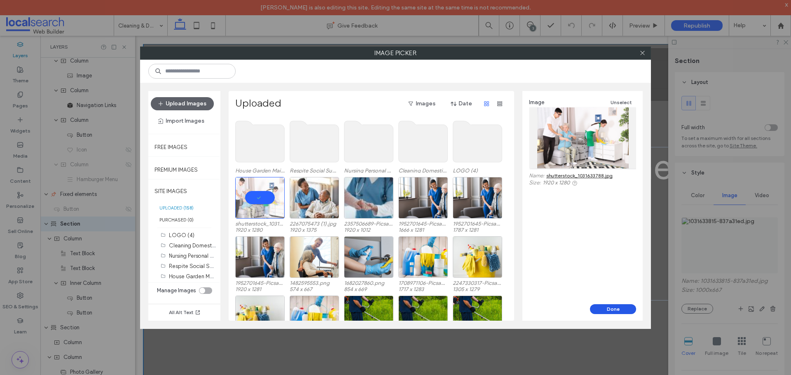
click at [610, 308] on button "Done" at bounding box center [613, 309] width 46 height 10
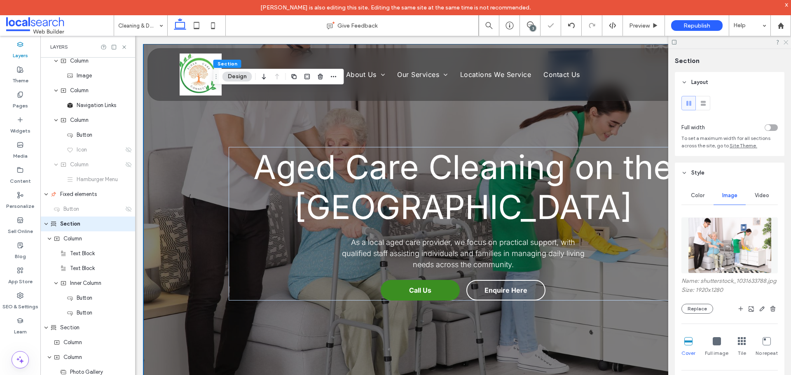
drag, startPoint x: 785, startPoint y: 43, endPoint x: 232, endPoint y: 6, distance: 554.4
click at [785, 43] on use at bounding box center [785, 42] width 5 height 5
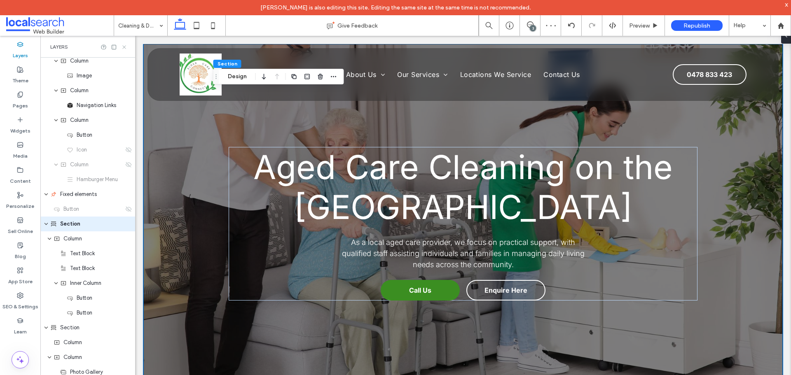
click at [125, 47] on icon at bounding box center [124, 47] width 6 height 6
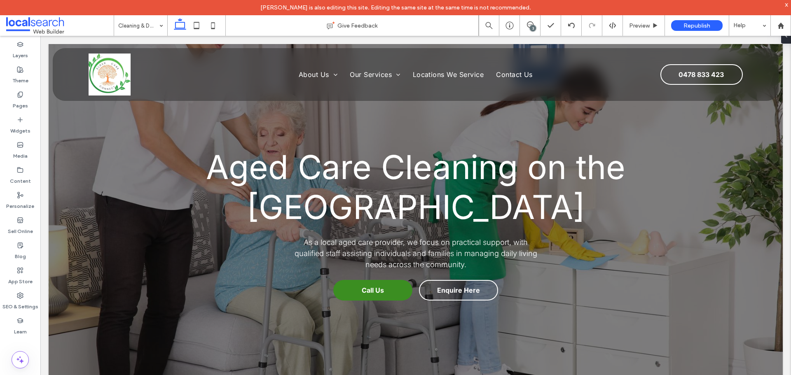
click at [530, 28] on div "3" at bounding box center [533, 28] width 6 height 6
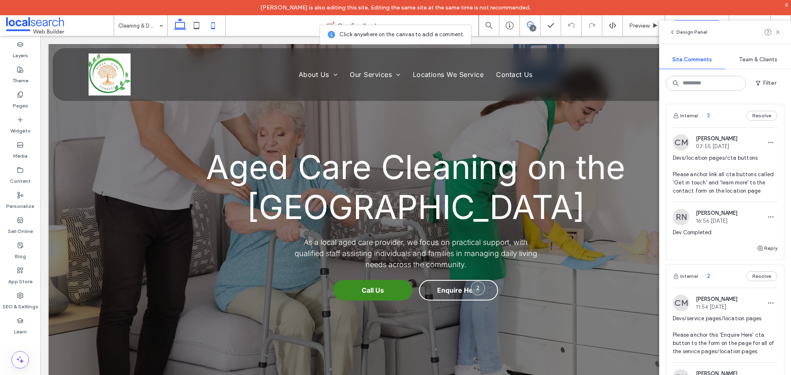
click at [218, 28] on icon at bounding box center [213, 25] width 16 height 16
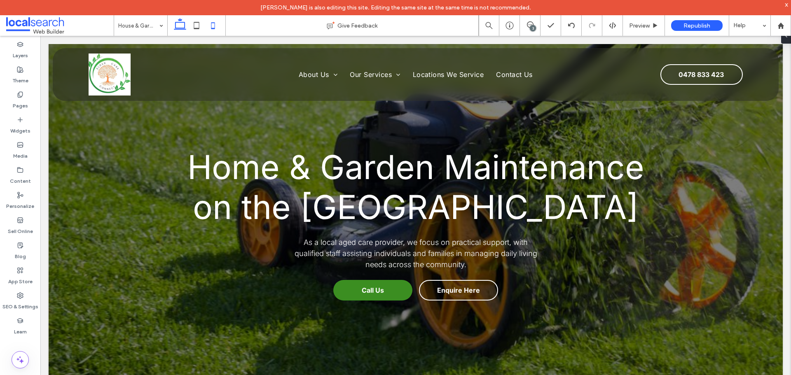
click at [219, 27] on icon at bounding box center [213, 25] width 16 height 16
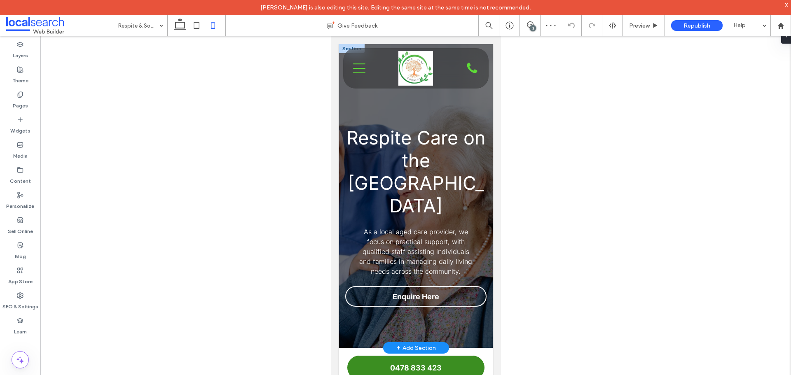
click at [352, 304] on div "Respite Care on the [GEOGRAPHIC_DATA] As a local aged care provider, we focus o…" at bounding box center [416, 196] width 154 height 304
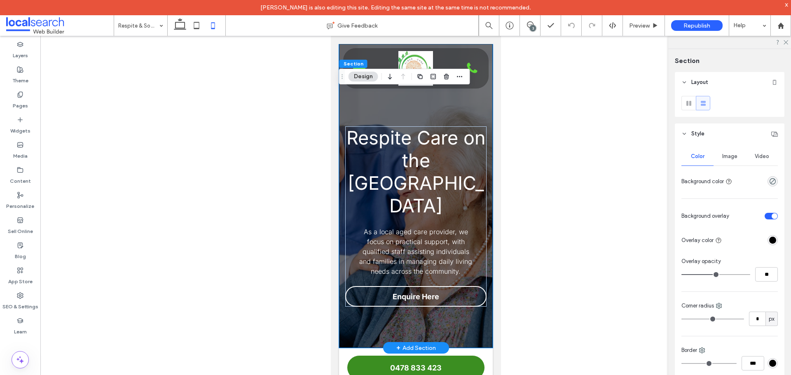
click at [352, 304] on div "Respite Care on the [GEOGRAPHIC_DATA] As a local aged care provider, we focus o…" at bounding box center [416, 196] width 154 height 304
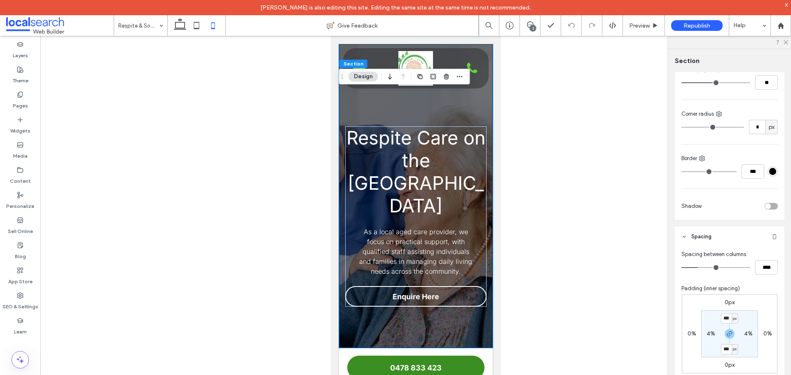
scroll to position [206, 0]
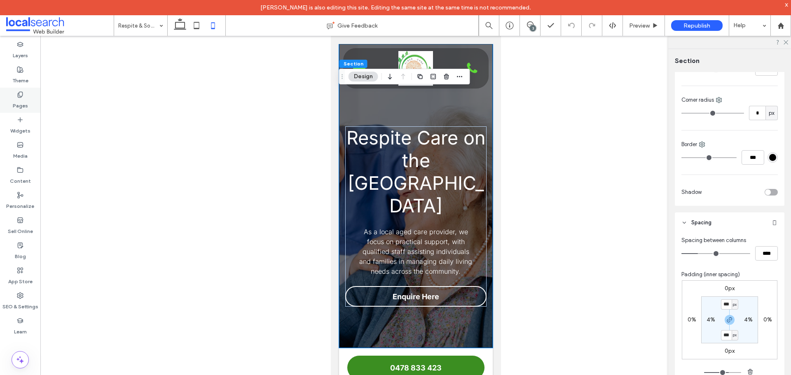
click at [23, 95] on div "Pages" at bounding box center [20, 100] width 40 height 25
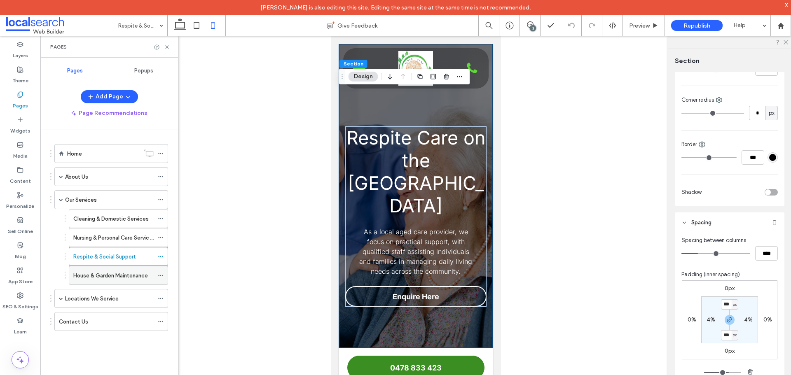
click at [100, 280] on label "House & Garden Maintenance" at bounding box center [110, 276] width 75 height 14
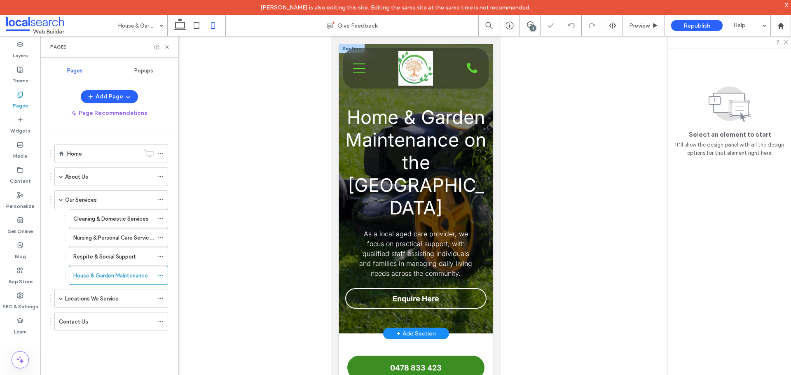
click at [376, 319] on div "Home & Garden Maintenance on the Gold Coast As a local aged care provider, we f…" at bounding box center [416, 189] width 154 height 290
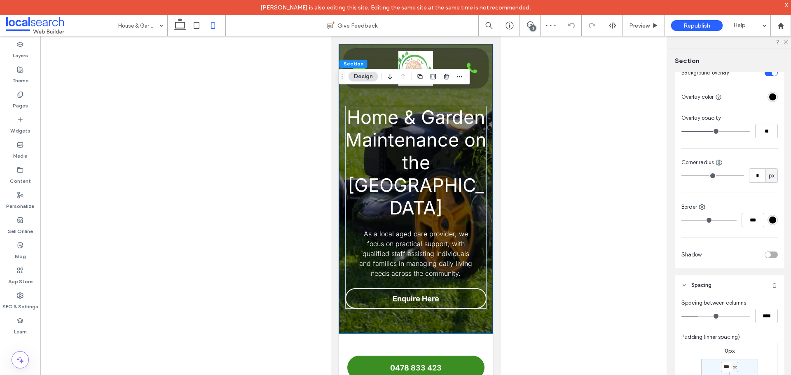
scroll to position [206, 0]
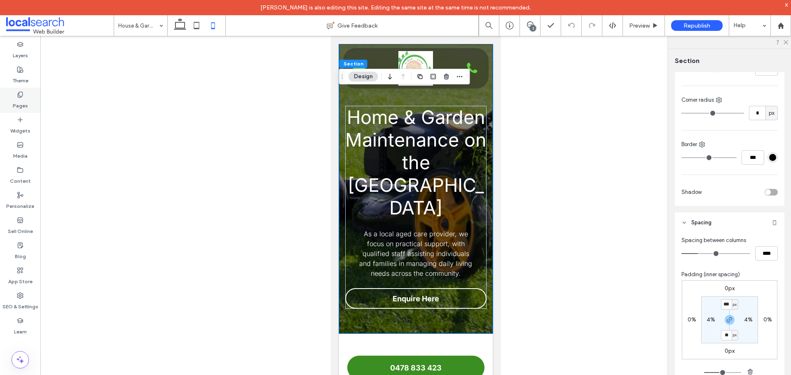
click at [23, 97] on icon at bounding box center [20, 94] width 7 height 7
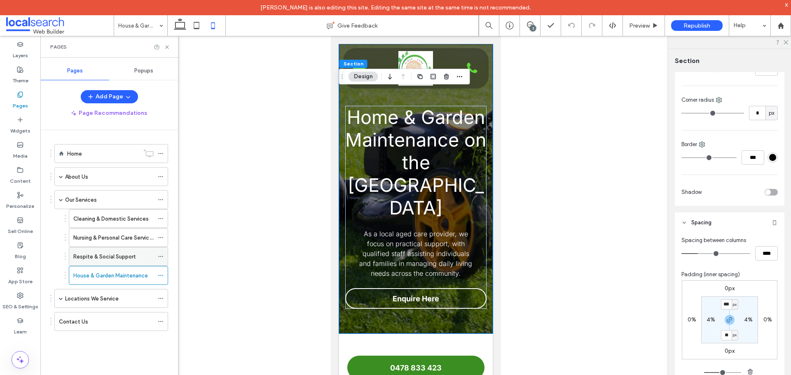
click at [99, 260] on label "Respite & Social Support" at bounding box center [104, 257] width 62 height 14
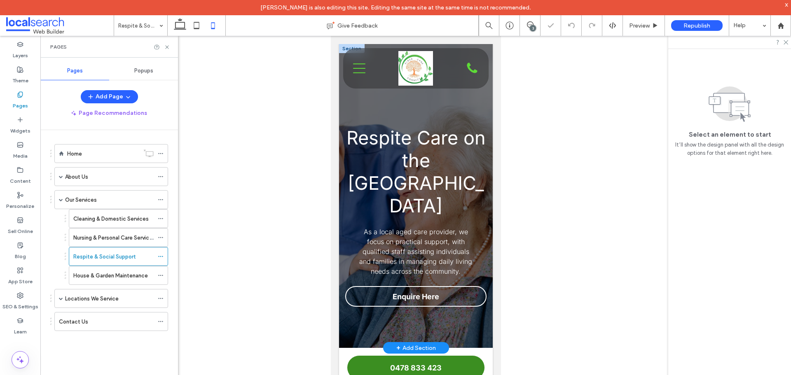
drag, startPoint x: 646, startPoint y: 276, endPoint x: 352, endPoint y: 303, distance: 294.9
click at [352, 303] on div "Respite Care on the Gold Coast As a local aged care provider, we focus on pract…" at bounding box center [416, 196] width 154 height 304
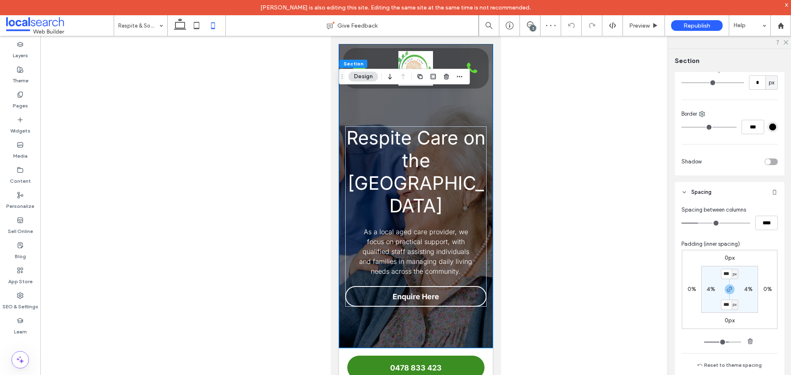
scroll to position [247, 0]
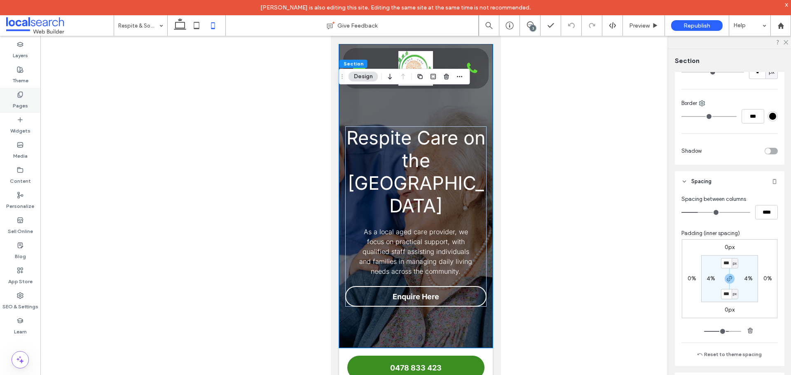
click at [18, 93] on use at bounding box center [20, 94] width 5 height 5
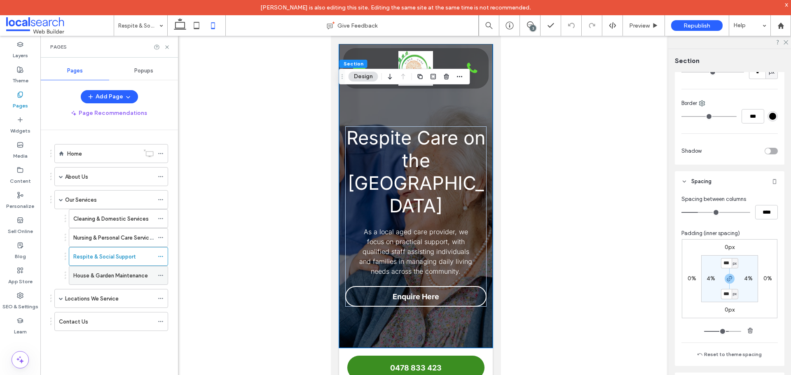
click at [95, 278] on label "House & Garden Maintenance" at bounding box center [110, 276] width 75 height 14
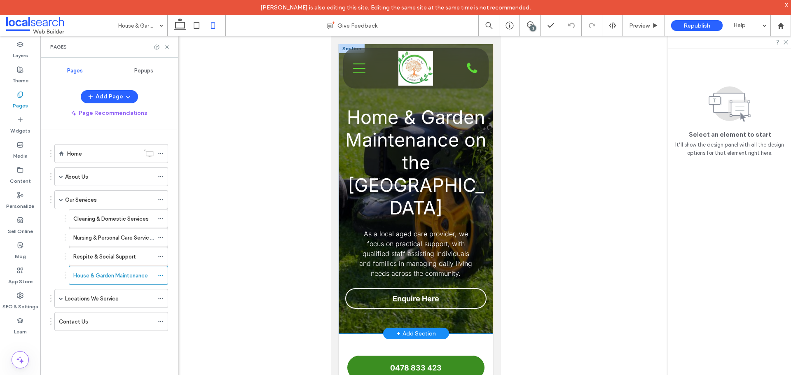
click at [366, 318] on div "Home & Garden Maintenance on the Gold Coast As a local aged care provider, we f…" at bounding box center [416, 189] width 154 height 290
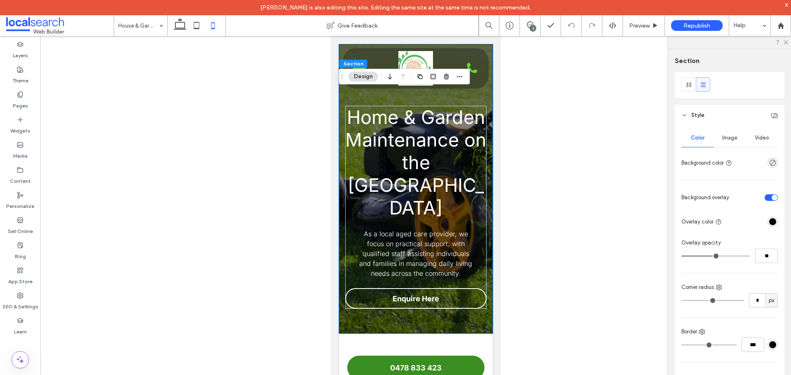
scroll to position [206, 0]
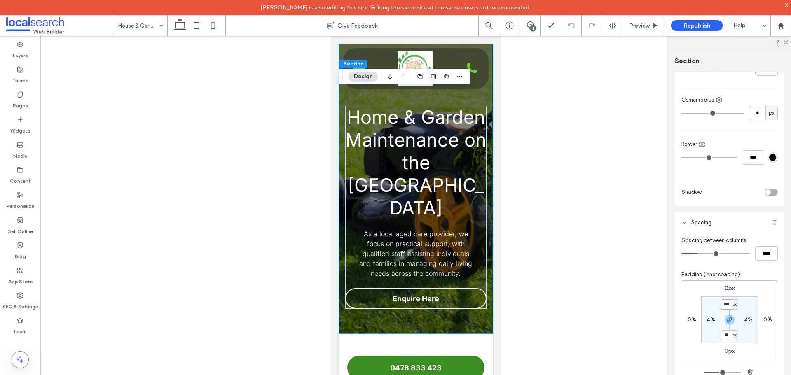
click at [726, 308] on input "***" at bounding box center [726, 304] width 11 height 10
click at [726, 318] on icon "button" at bounding box center [729, 320] width 7 height 7
click at [723, 304] on input "***" at bounding box center [726, 304] width 11 height 10
type input "***"
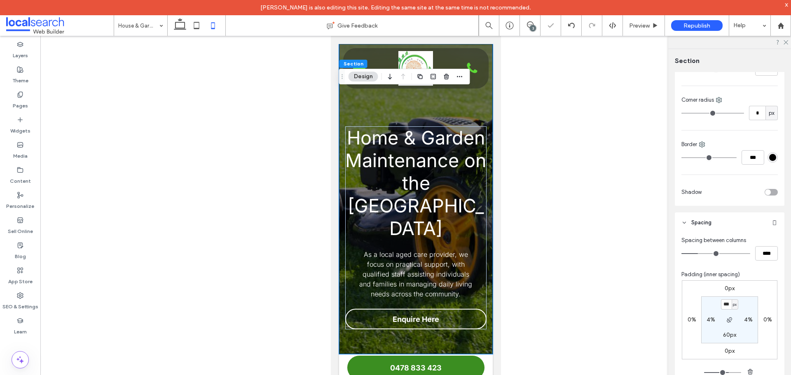
click at [728, 336] on label "60px" at bounding box center [729, 335] width 13 height 7
type input "**"
type input "***"
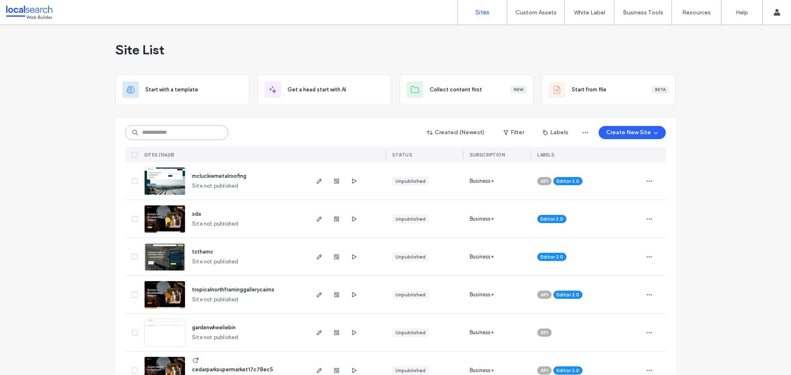
click at [174, 130] on input at bounding box center [176, 132] width 103 height 15
paste input "********"
type input "********"
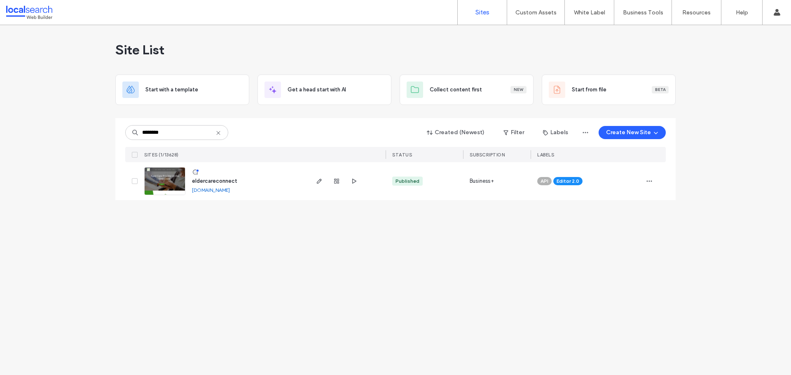
click at [175, 186] on img at bounding box center [165, 196] width 40 height 56
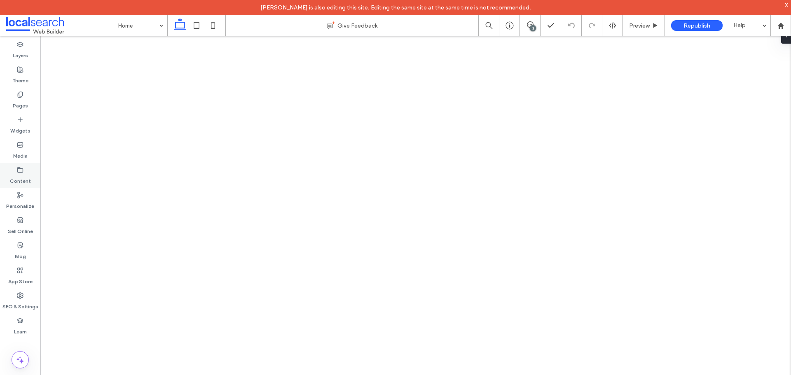
click at [22, 172] on use at bounding box center [20, 169] width 5 height 5
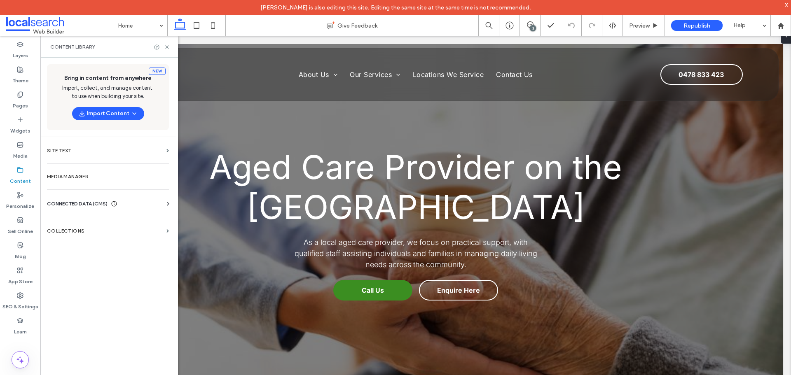
click at [70, 205] on span "CONNECTED DATA (CMS)" at bounding box center [77, 204] width 61 height 8
click at [79, 225] on label "Business Info" at bounding box center [110, 224] width 112 height 6
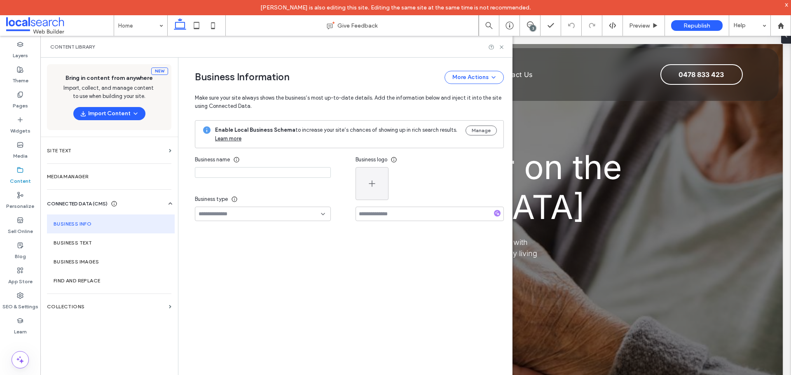
type input "**********"
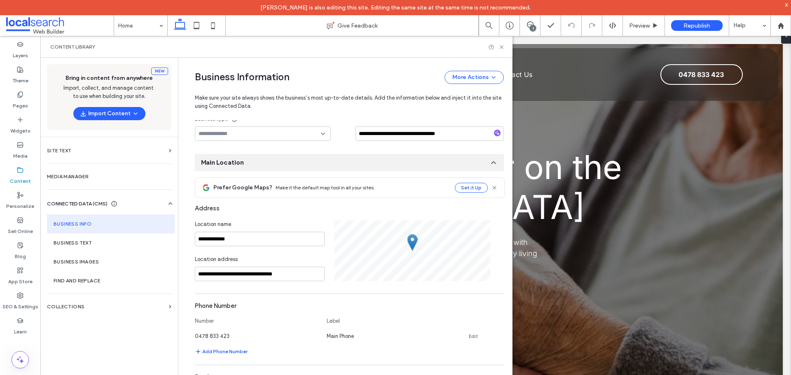
scroll to position [86, 0]
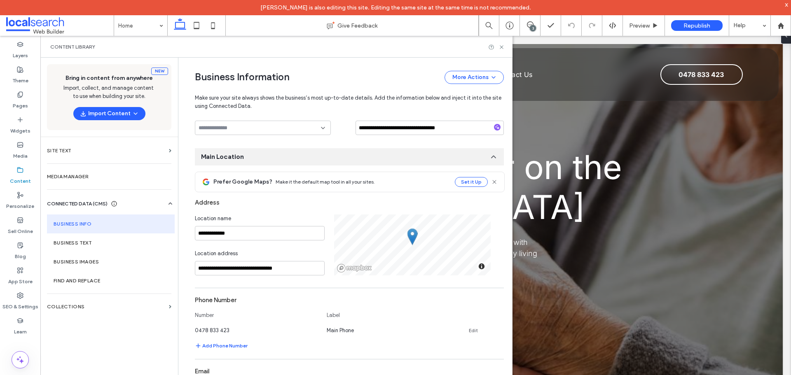
click at [346, 78] on div "Business Information More Actions" at bounding box center [349, 77] width 309 height 13
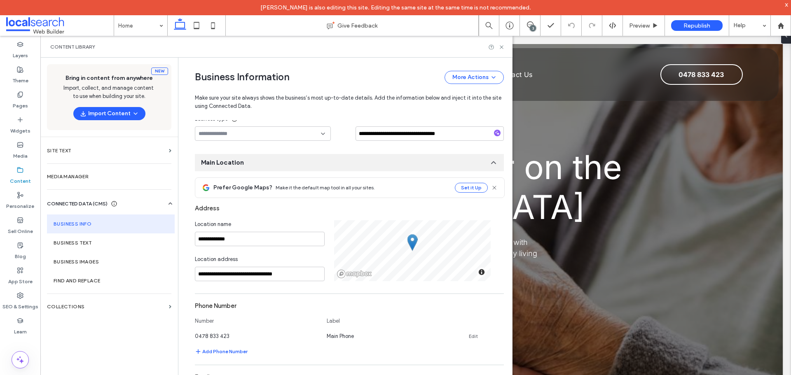
scroll to position [82, 0]
click at [385, 210] on div "Address" at bounding box center [349, 207] width 309 height 16
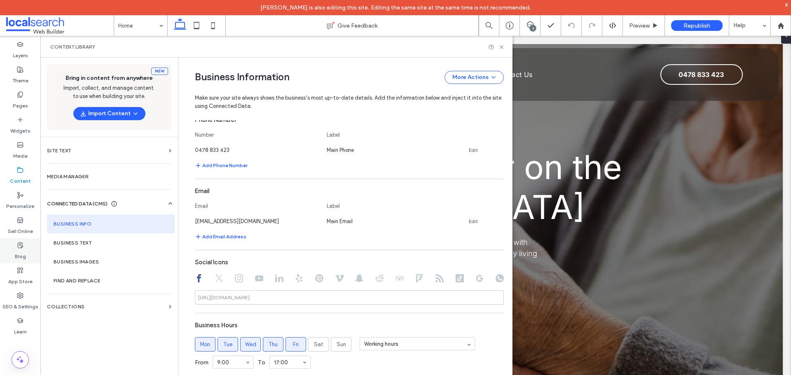
scroll to position [288, 0]
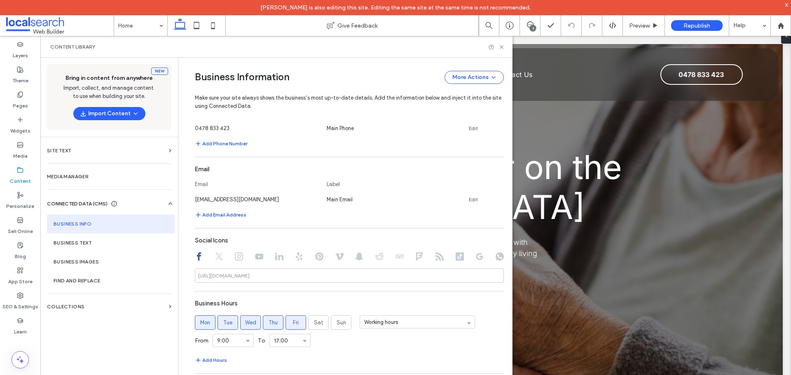
click at [341, 76] on div "Business Information More Actions" at bounding box center [349, 77] width 309 height 13
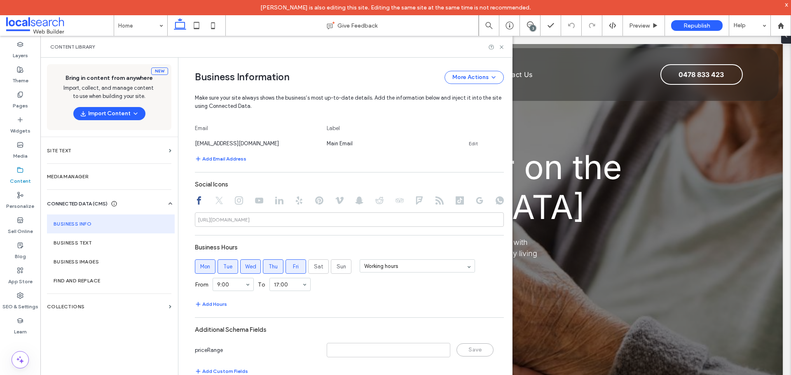
scroll to position [346, 0]
drag, startPoint x: 27, startPoint y: 72, endPoint x: 84, endPoint y: 106, distance: 66.7
click at [27, 72] on div "Theme" at bounding box center [20, 75] width 40 height 25
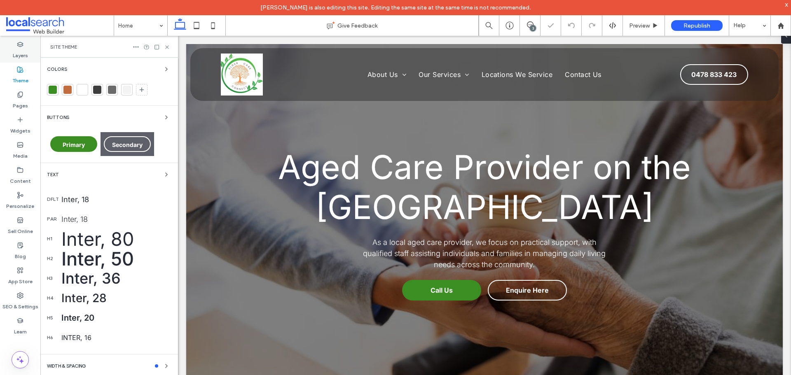
scroll to position [0, 0]
click at [163, 70] on icon "button" at bounding box center [166, 69] width 7 height 7
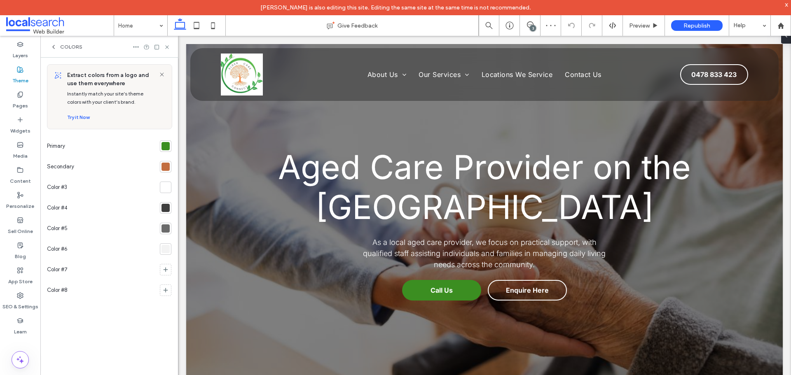
click at [164, 142] on div at bounding box center [166, 146] width 12 height 12
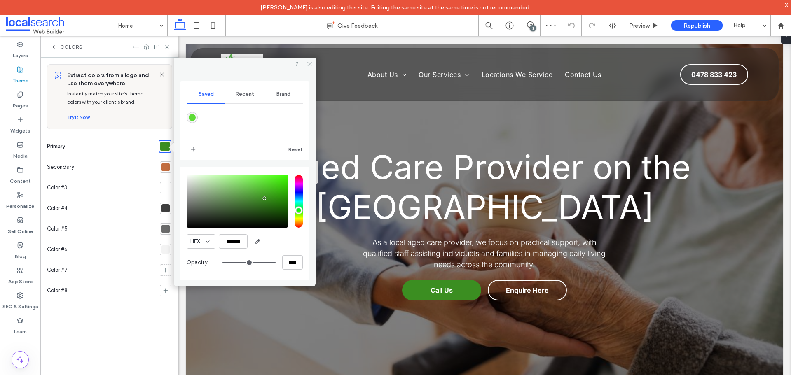
click at [206, 66] on div at bounding box center [245, 64] width 142 height 13
click at [307, 65] on icon at bounding box center [309, 64] width 6 height 6
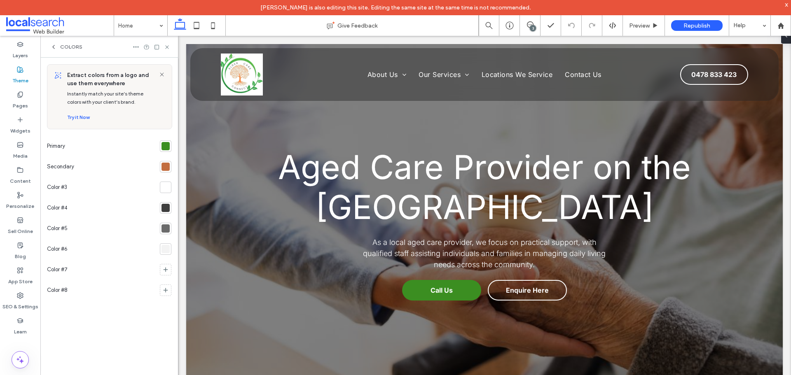
click at [162, 170] on div at bounding box center [165, 167] width 8 height 8
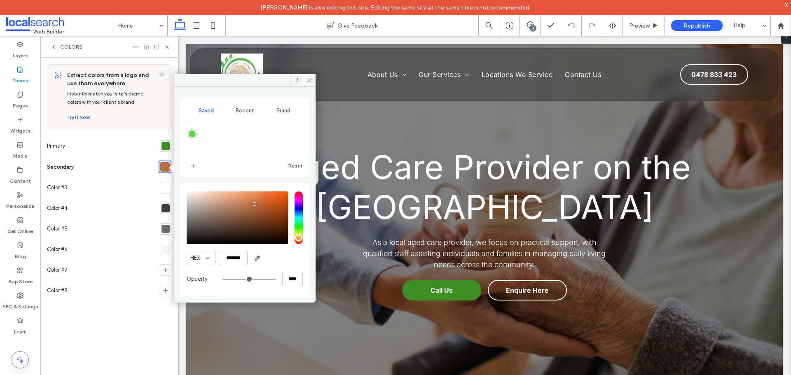
click at [229, 83] on div at bounding box center [245, 80] width 142 height 13
drag, startPoint x: 308, startPoint y: 80, endPoint x: 99, endPoint y: 37, distance: 212.9
click at [308, 80] on icon at bounding box center [309, 80] width 6 height 6
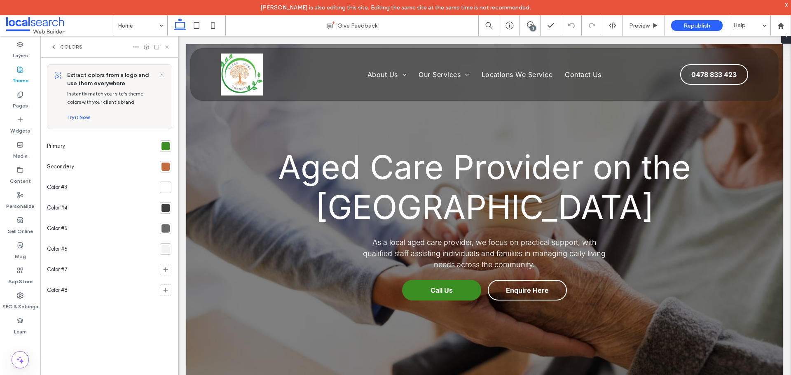
click at [166, 48] on icon at bounding box center [167, 47] width 6 height 6
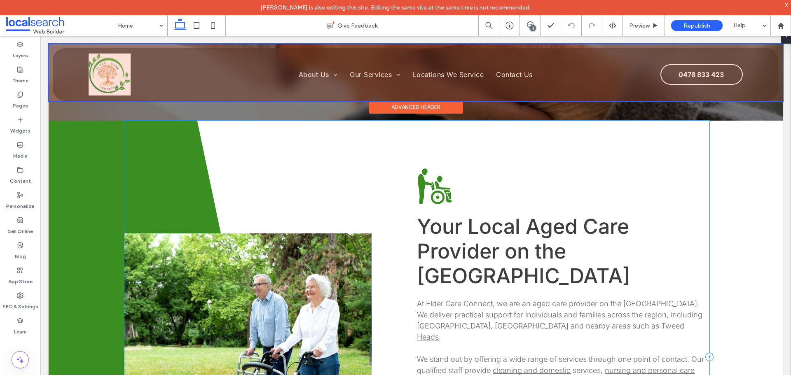
scroll to position [371, 0]
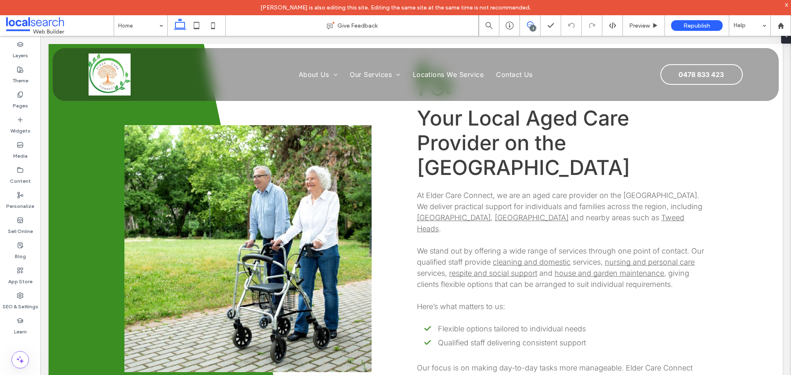
click at [537, 24] on span at bounding box center [530, 24] width 20 height 7
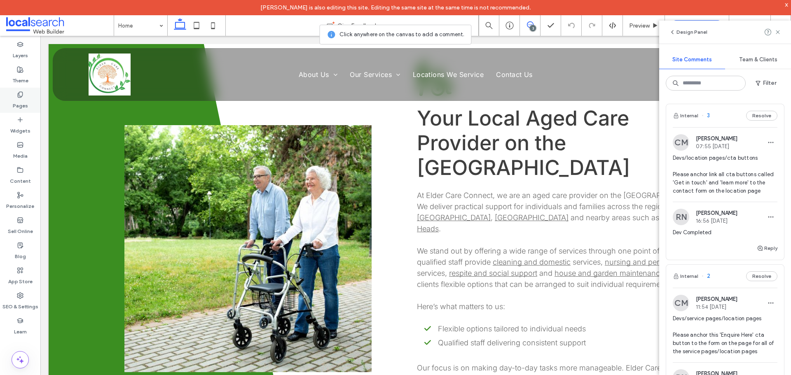
click at [22, 93] on use at bounding box center [20, 94] width 5 height 5
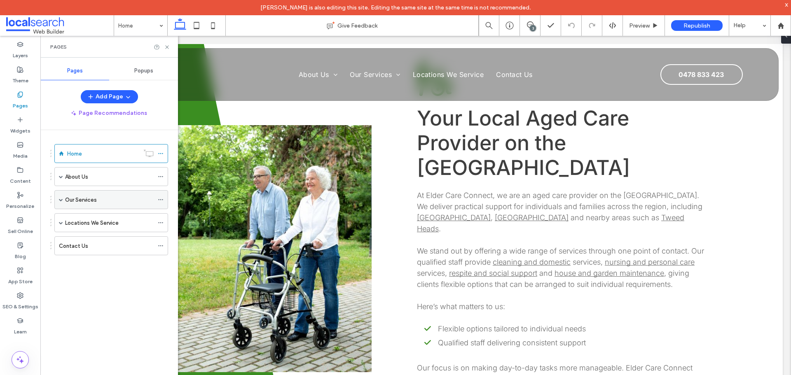
click at [59, 199] on span at bounding box center [61, 200] width 4 height 4
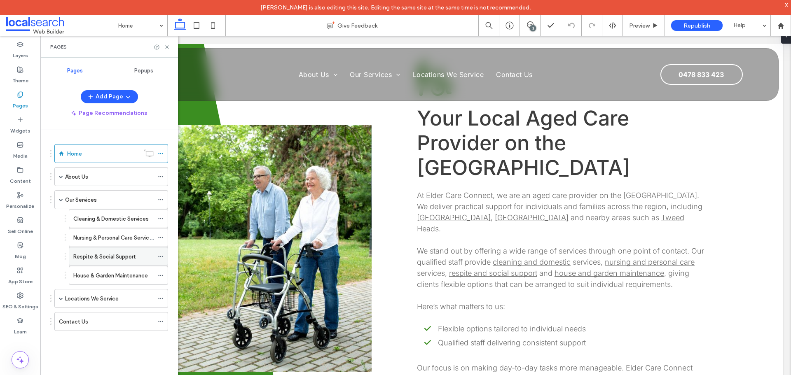
click at [105, 258] on label "Respite & Social Support" at bounding box center [104, 257] width 62 height 14
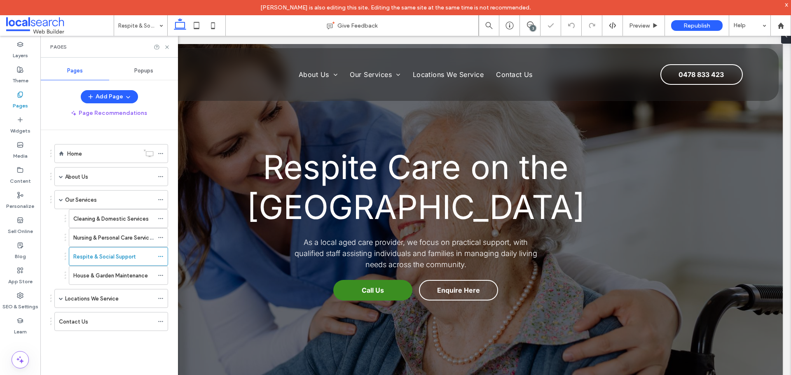
click at [167, 47] on use at bounding box center [166, 46] width 3 height 3
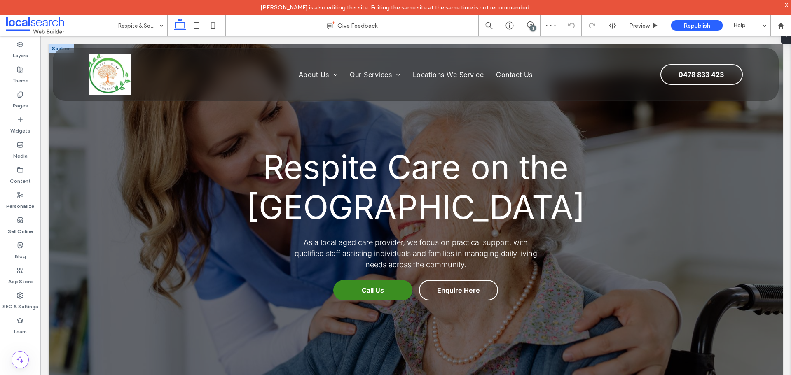
click at [620, 206] on h1 "Respite Care on the Gold Coast" at bounding box center [415, 187] width 465 height 80
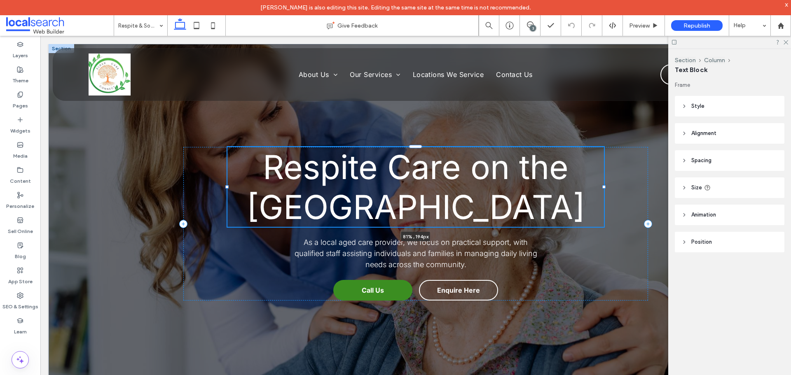
drag, startPoint x: 644, startPoint y: 187, endPoint x: 599, endPoint y: 187, distance: 44.5
click at [602, 187] on div at bounding box center [603, 186] width 3 height 3
type input "**"
type input "****"
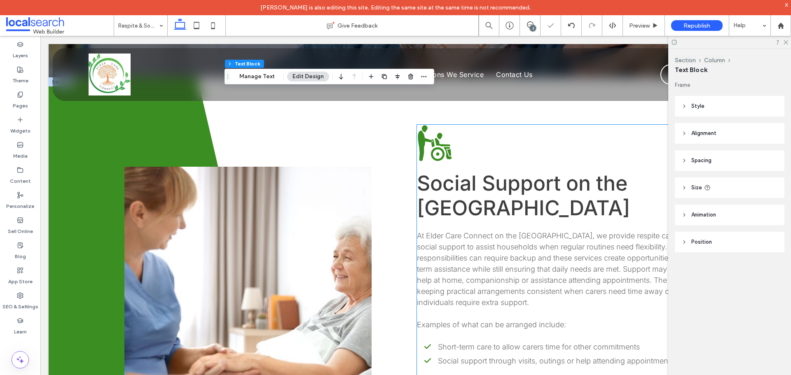
scroll to position [288, 0]
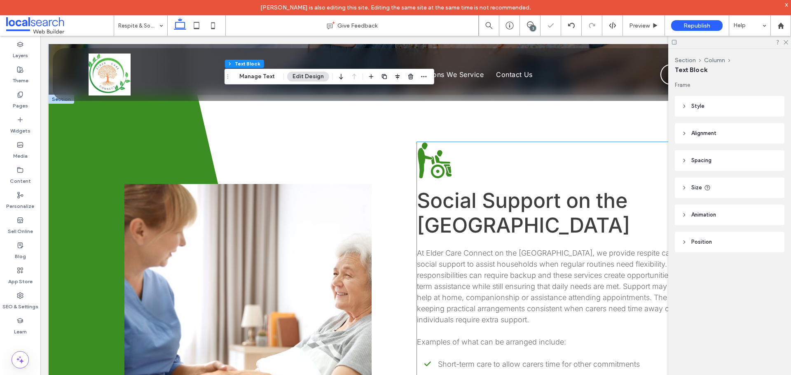
click at [607, 212] on span "Social Support on the [GEOGRAPHIC_DATA]" at bounding box center [523, 212] width 213 height 49
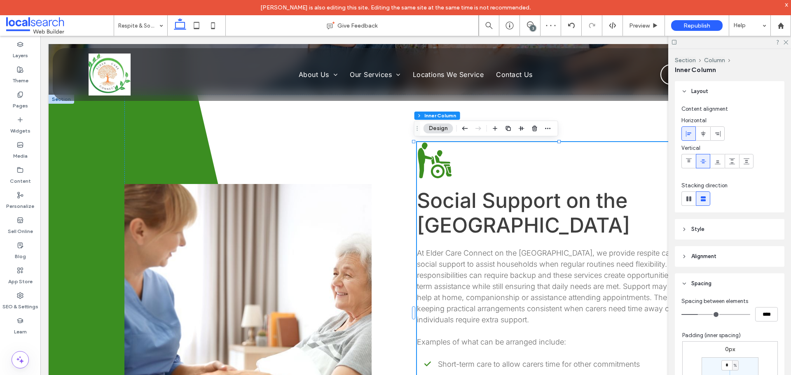
click at [784, 45] on div at bounding box center [729, 42] width 123 height 13
drag, startPoint x: 785, startPoint y: 43, endPoint x: 702, endPoint y: 61, distance: 85.1
click at [785, 43] on use at bounding box center [785, 42] width 5 height 5
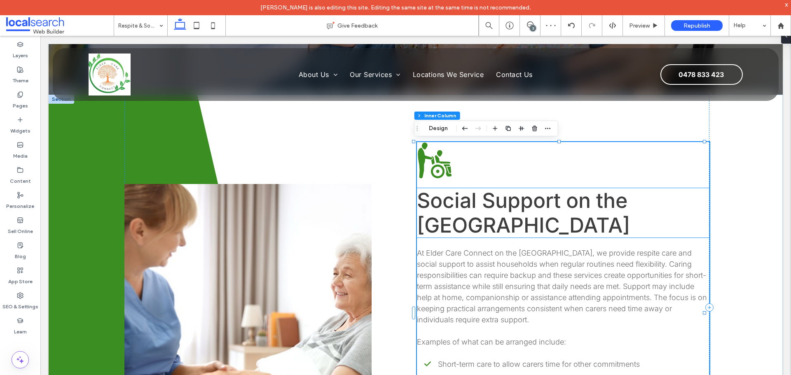
click at [630, 211] on span "Social Support on the [GEOGRAPHIC_DATA]" at bounding box center [523, 212] width 213 height 49
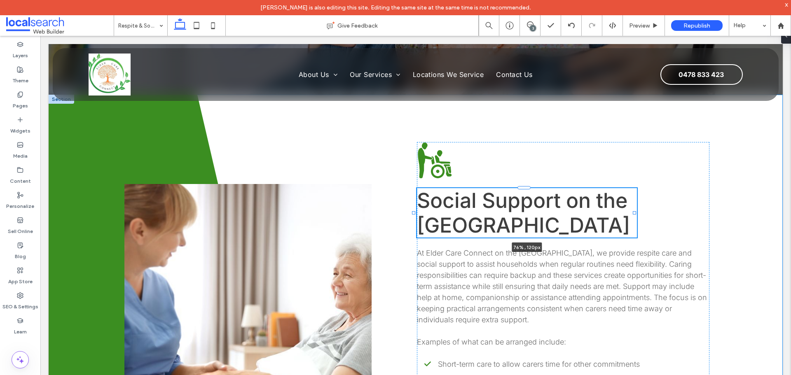
drag, startPoint x: 704, startPoint y: 213, endPoint x: 634, endPoint y: 205, distance: 70.4
click at [634, 205] on div "Old Age Care Icon Social Support on the Gold Coast 76% , 120px At Elder Care Co…" at bounding box center [416, 307] width 734 height 425
type input "**"
type input "****"
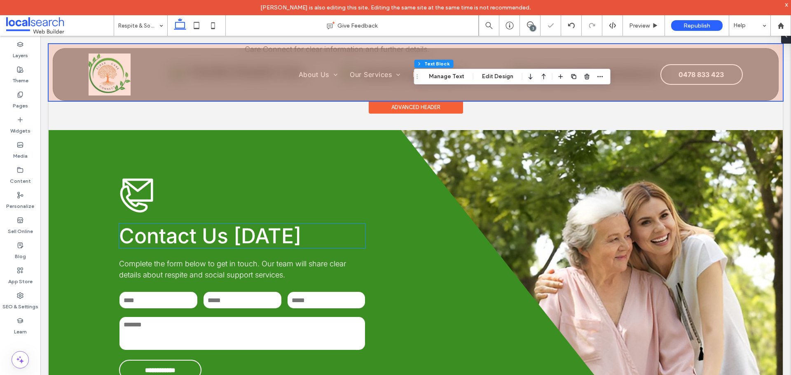
scroll to position [1030, 0]
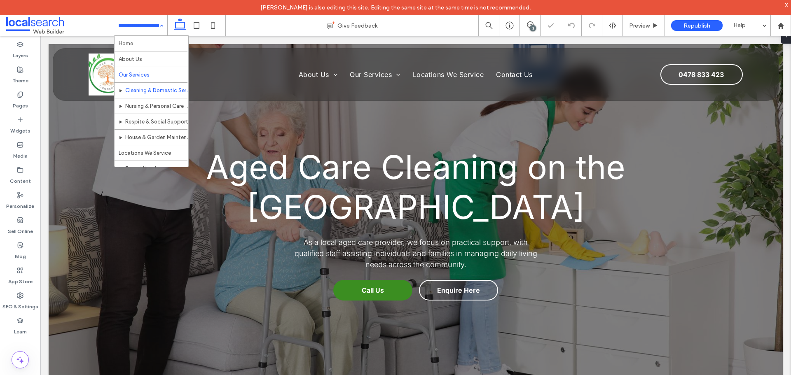
drag, startPoint x: 129, startPoint y: 23, endPoint x: 139, endPoint y: 74, distance: 52.2
click at [129, 23] on input at bounding box center [138, 25] width 41 height 21
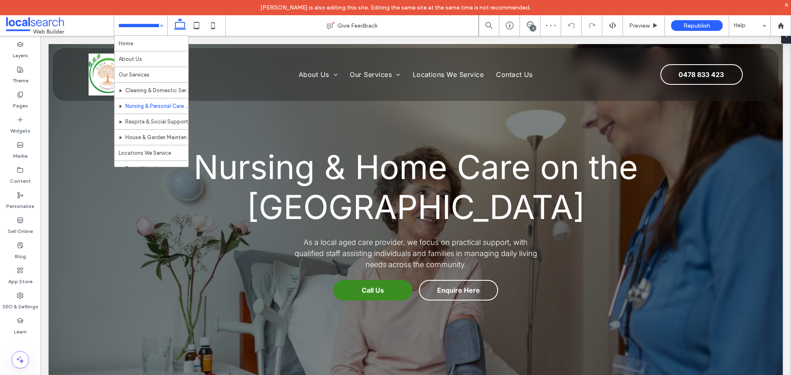
click at [127, 24] on input at bounding box center [138, 25] width 41 height 21
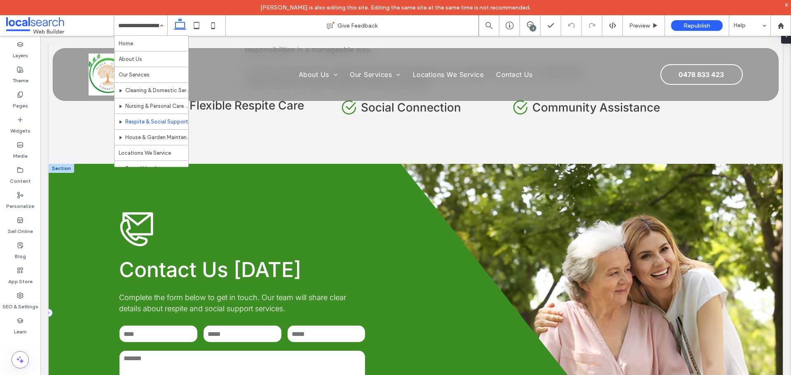
scroll to position [906, 0]
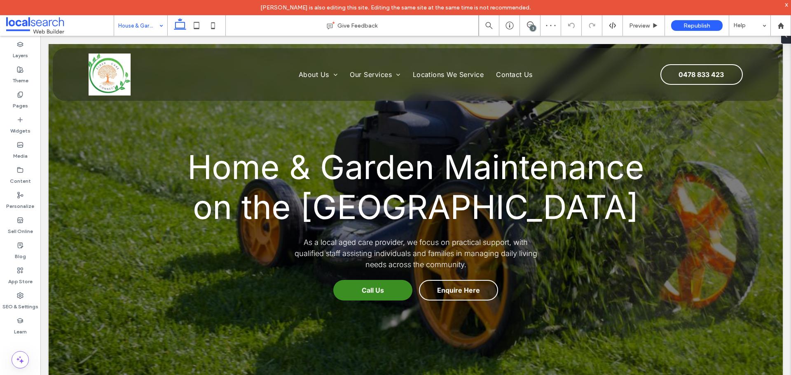
scroll to position [824, 0]
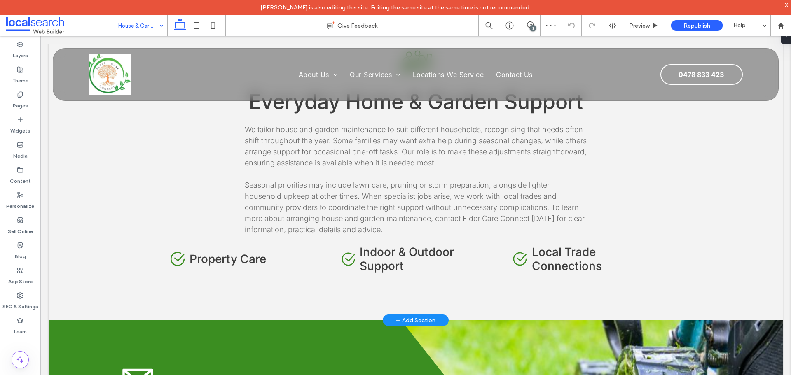
click at [645, 252] on h4 "Local Trade Connections" at bounding box center [597, 259] width 131 height 28
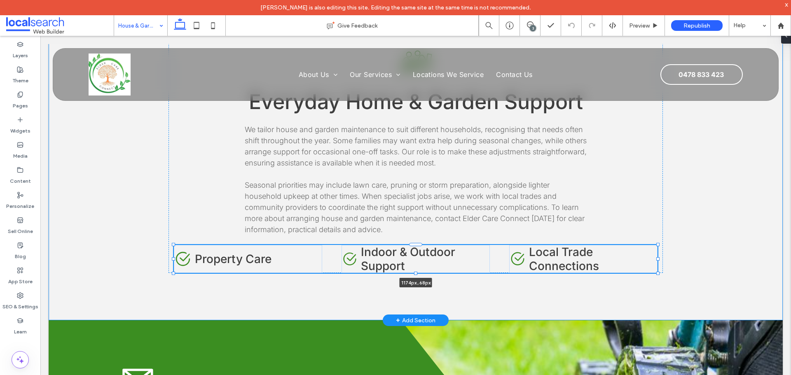
scroll to position [200, 0]
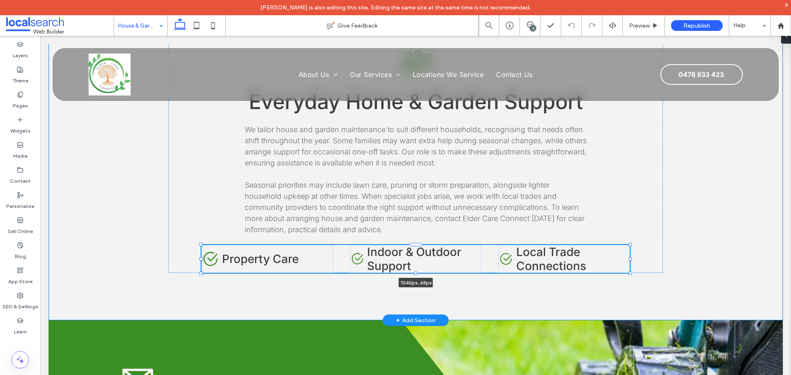
drag, startPoint x: 660, startPoint y: 259, endPoint x: 610, endPoint y: 259, distance: 50.7
click at [629, 259] on div at bounding box center [630, 258] width 3 height 3
type input "****"
click at [601, 252] on h4 "Local Trade Connections" at bounding box center [572, 259] width 113 height 28
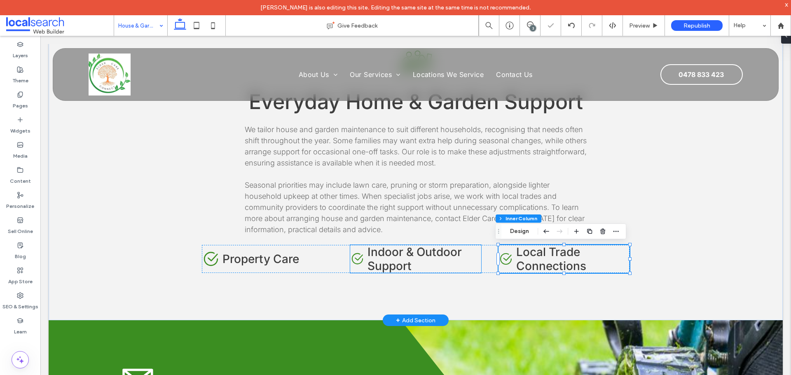
click at [458, 265] on h4 "Indoor & Outdoor Support" at bounding box center [424, 259] width 114 height 28
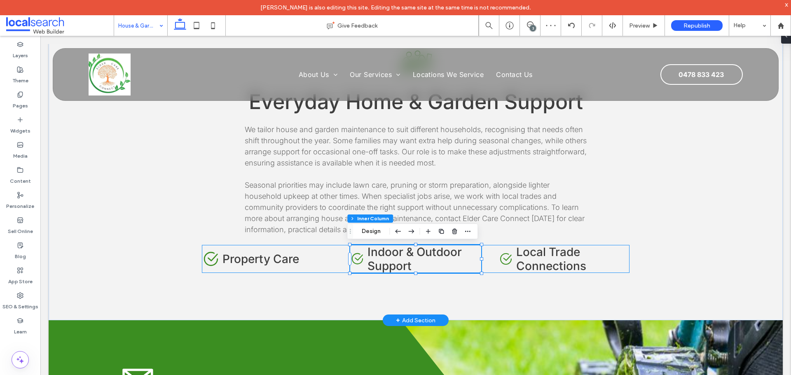
click at [336, 267] on div "Check Icon Property Care Check Icon Indoor & Outdoor Support Check Icon Local T…" at bounding box center [416, 259] width 428 height 28
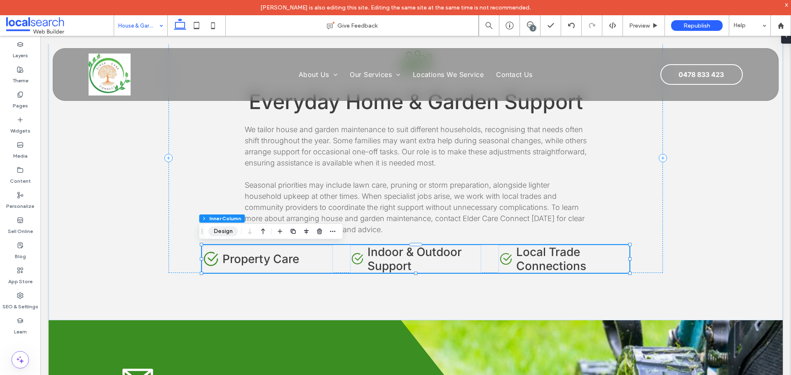
click at [224, 235] on button "Design" at bounding box center [223, 232] width 30 height 10
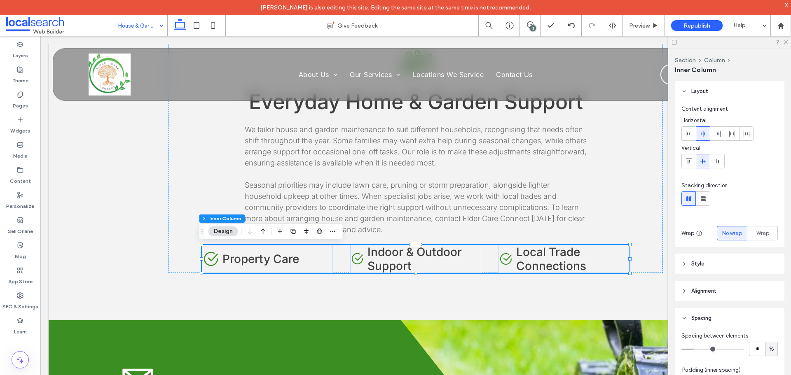
click at [701, 134] on icon at bounding box center [703, 134] width 7 height 7
click at [641, 218] on div "Aged Care Icon Everyday Home & Garden Support We tailor house and garden mainte…" at bounding box center [415, 158] width 494 height 230
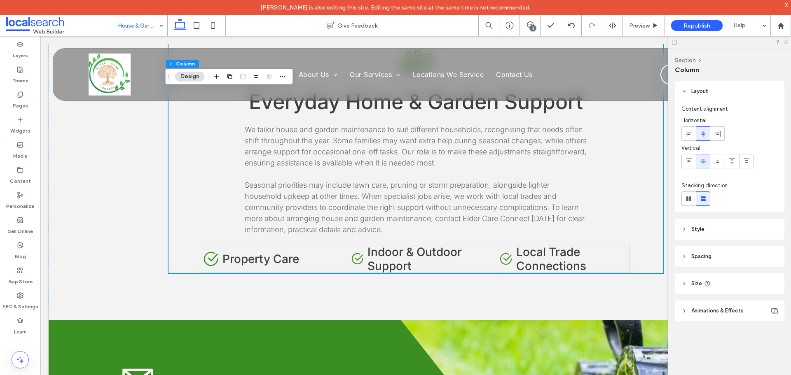
click at [785, 44] on icon at bounding box center [785, 41] width 5 height 5
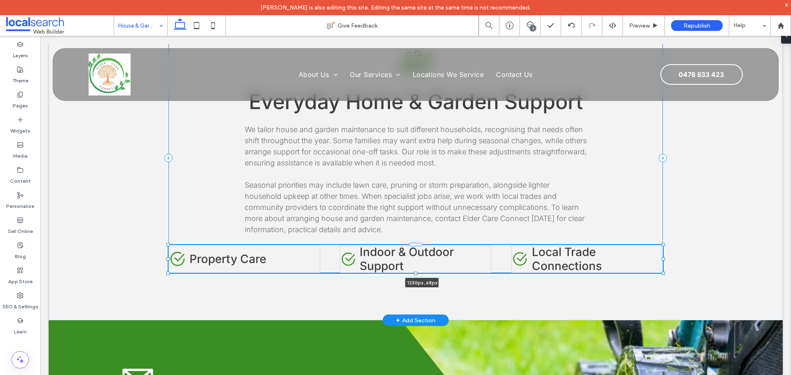
drag, startPoint x: 626, startPoint y: 259, endPoint x: 666, endPoint y: 259, distance: 39.5
click at [666, 259] on div "Aged Care Icon Everyday Home & Garden Support We tailor house and garden mainte…" at bounding box center [416, 158] width 734 height 325
type input "****"
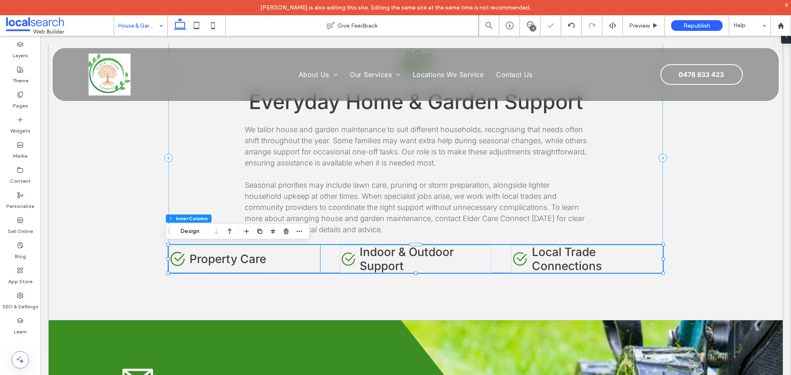
click at [308, 262] on div "Check Icon Property Care" at bounding box center [244, 259] width 152 height 28
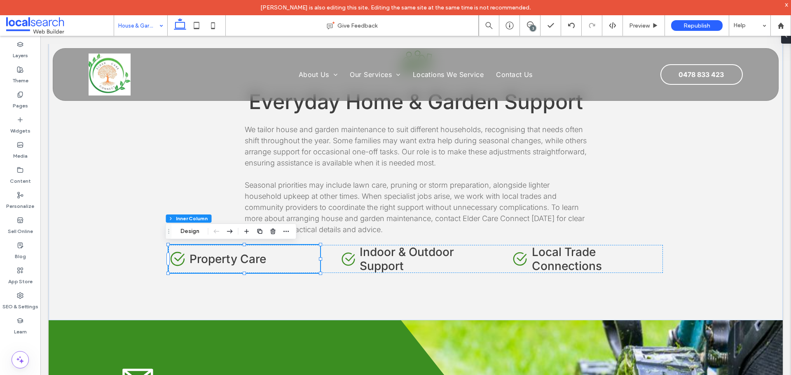
click at [302, 264] on div "Check Icon Property Care" at bounding box center [244, 259] width 152 height 28
drag, startPoint x: 194, startPoint y: 229, endPoint x: 241, endPoint y: 209, distance: 50.6
click at [194, 229] on button "Design" at bounding box center [190, 232] width 30 height 10
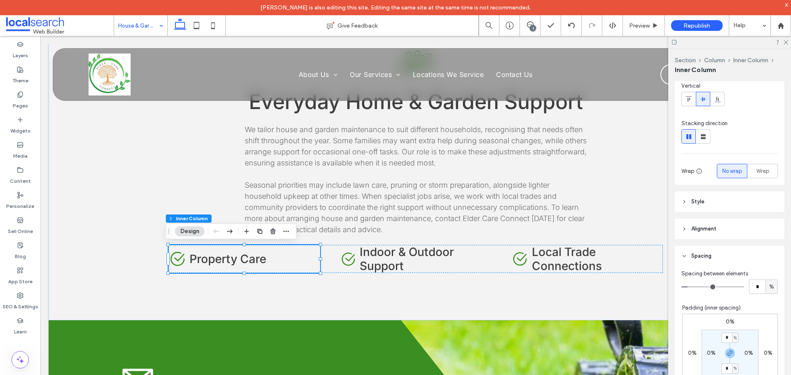
scroll to position [206, 0]
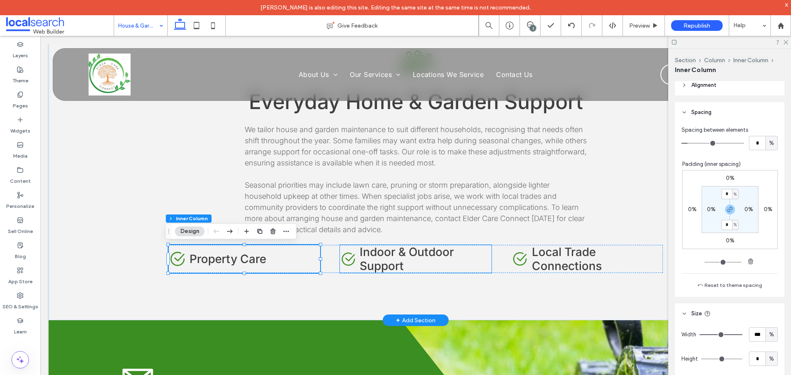
click at [471, 258] on h4 "Indoor & Outdoor Support" at bounding box center [426, 259] width 132 height 28
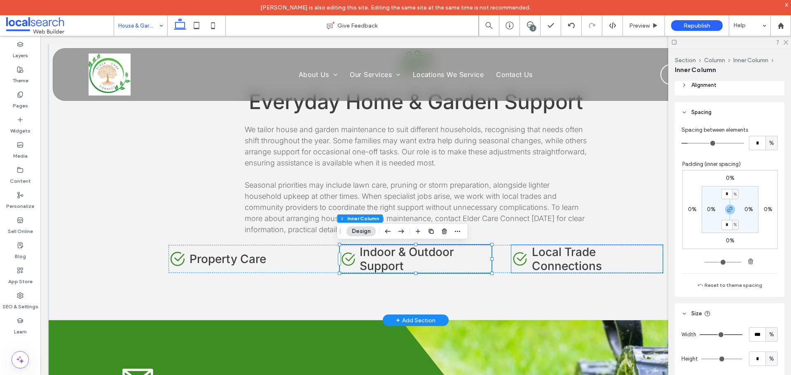
click at [622, 258] on h4 "Local Trade Connections" at bounding box center [597, 259] width 131 height 28
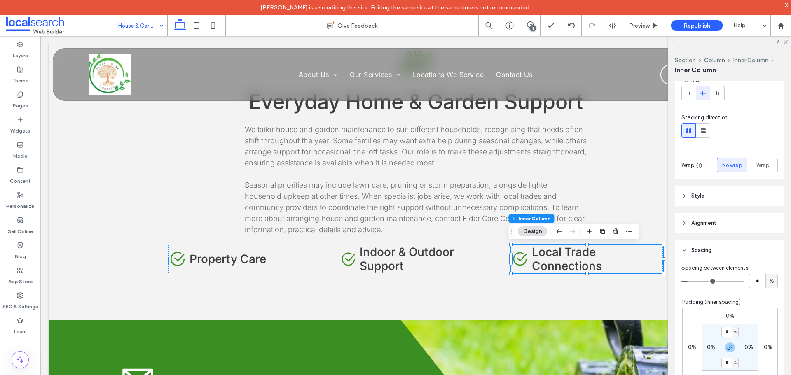
scroll to position [82, 0]
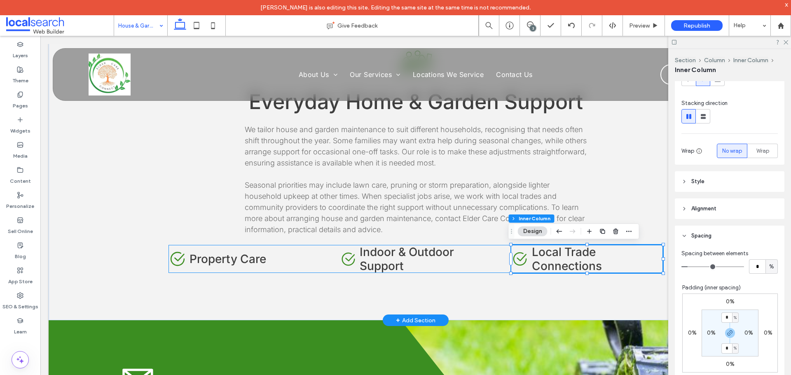
click at [501, 267] on div "Check Icon Property Care Check Icon Indoor & Outdoor Support Check Icon Local T…" at bounding box center [415, 259] width 494 height 28
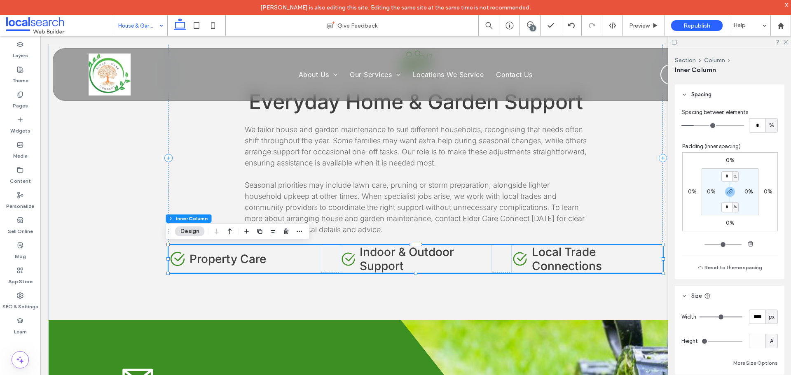
scroll to position [288, 0]
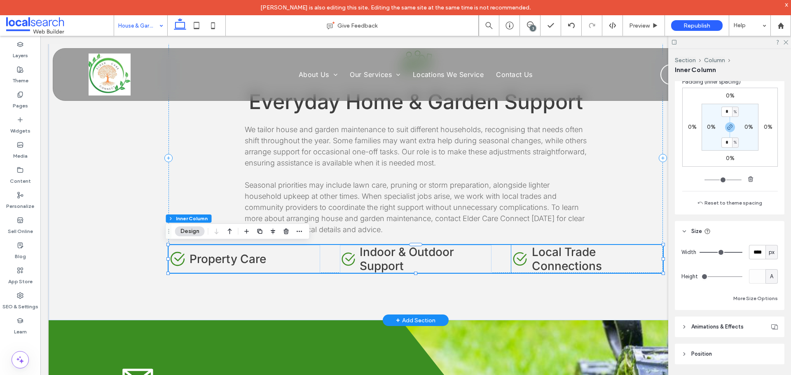
click at [613, 252] on h4 "Local Trade Connections" at bounding box center [597, 259] width 131 height 28
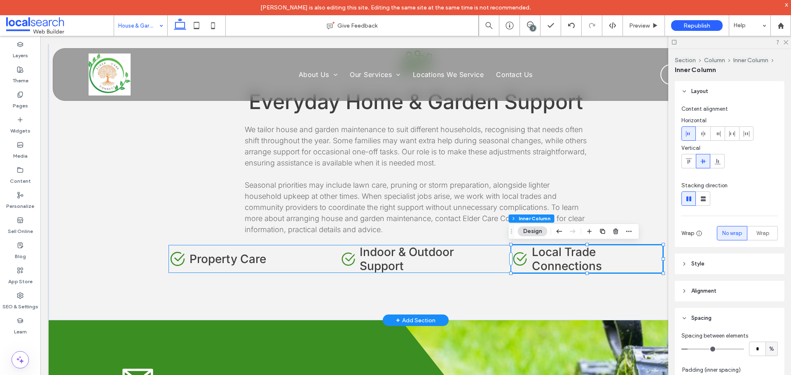
click at [491, 259] on div "Check Icon Property Care Check Icon Indoor & Outdoor Support Check Icon Local T…" at bounding box center [415, 259] width 494 height 28
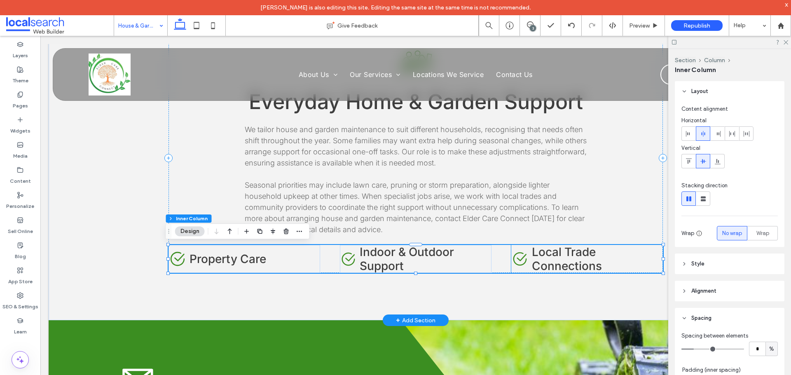
click at [626, 259] on h4 "Local Trade Connections" at bounding box center [597, 259] width 131 height 28
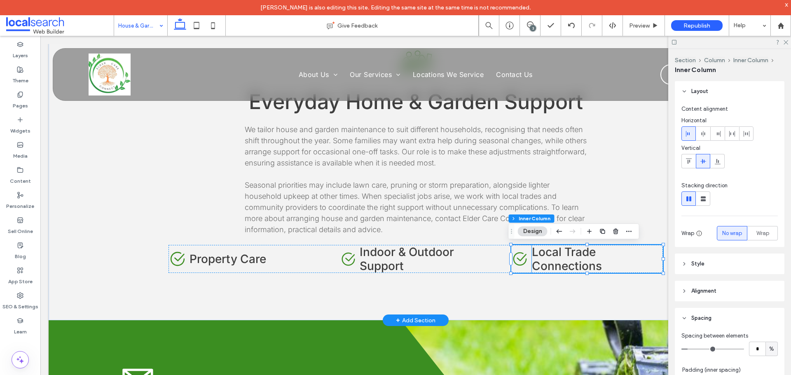
click at [577, 260] on span "Local Trade Connections" at bounding box center [567, 259] width 70 height 28
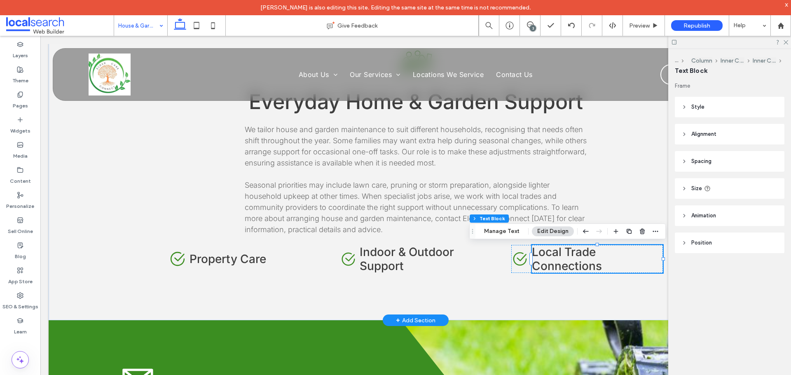
click at [581, 262] on span "Local Trade Connections" at bounding box center [567, 259] width 70 height 28
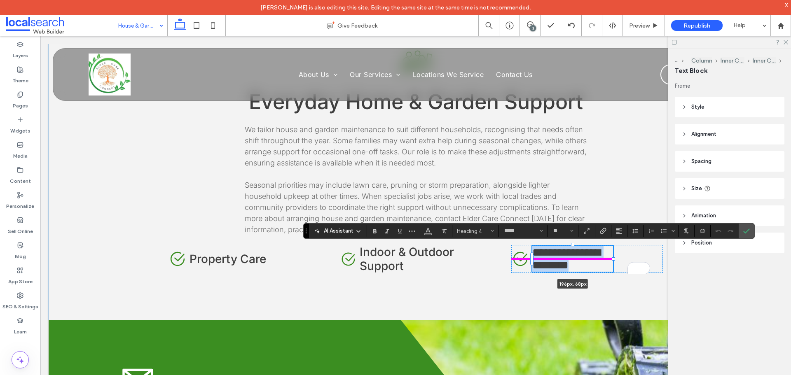
drag, startPoint x: 659, startPoint y: 259, endPoint x: 608, endPoint y: 259, distance: 50.7
click at [608, 259] on div "Aged Care Icon Everyday Home & Garden Support We tailor house and garden mainte…" at bounding box center [415, 158] width 494 height 325
type input "***"
click at [628, 262] on div "**********" at bounding box center [587, 259] width 152 height 28
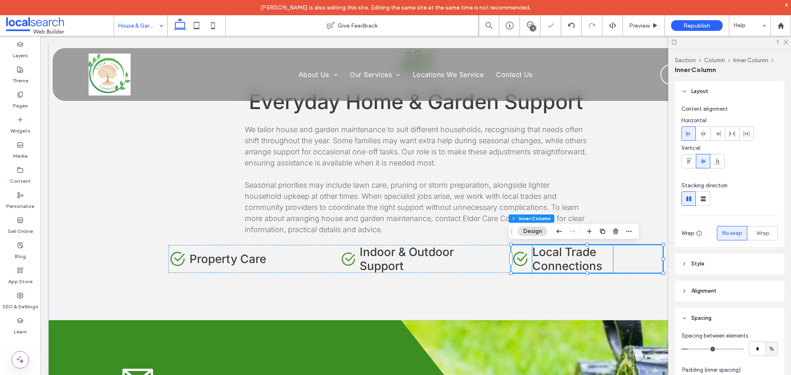
click at [606, 262] on h4 "Local Trade Connections" at bounding box center [572, 259] width 81 height 28
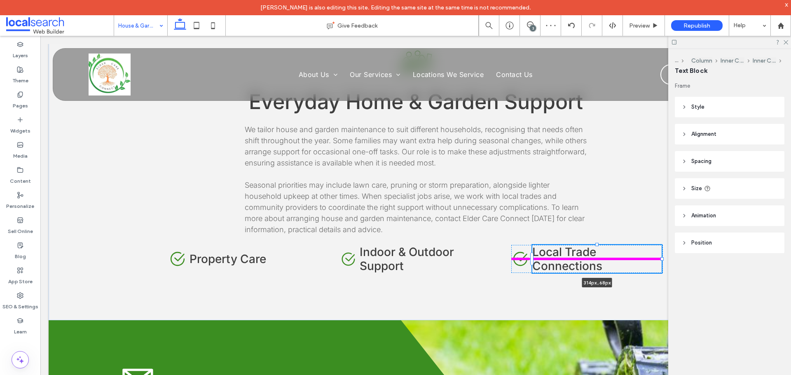
drag, startPoint x: 610, startPoint y: 260, endPoint x: 659, endPoint y: 257, distance: 48.7
click at [660, 257] on div at bounding box center [661, 258] width 3 height 3
type input "***"
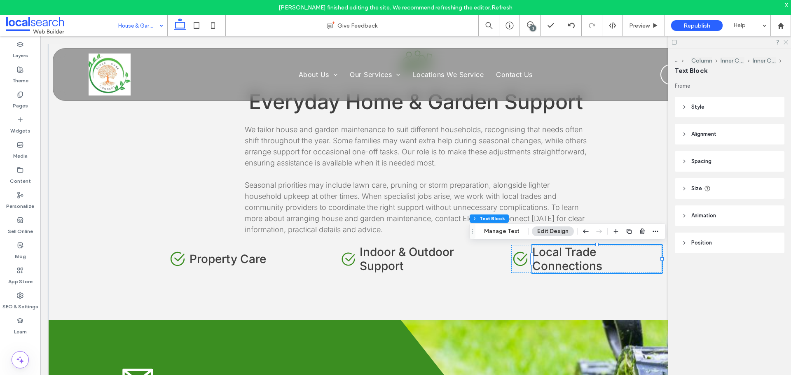
drag, startPoint x: 784, startPoint y: 43, endPoint x: 736, endPoint y: 5, distance: 61.8
click at [784, 43] on icon at bounding box center [785, 41] width 5 height 5
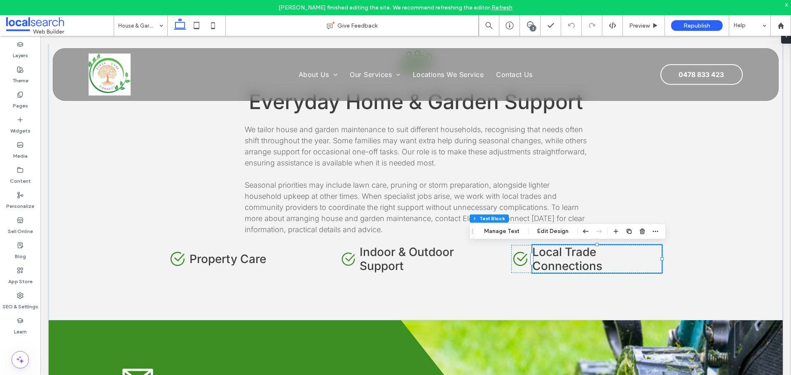
scroll to position [824, 0]
click at [304, 264] on div "Check Icon Property Care" at bounding box center [244, 259] width 152 height 28
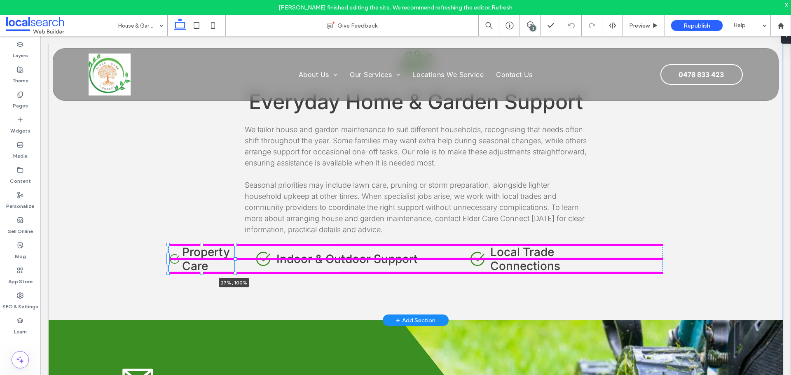
scroll to position [200, 0]
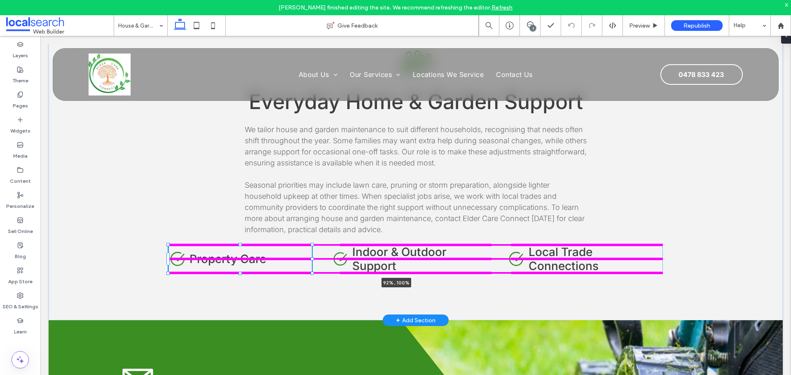
drag, startPoint x: 317, startPoint y: 259, endPoint x: 469, endPoint y: 256, distance: 152.0
click at [469, 256] on div "Aged Care Icon Everyday Home & Garden Support We tailor house and garden mainte…" at bounding box center [415, 158] width 494 height 325
type input "**"
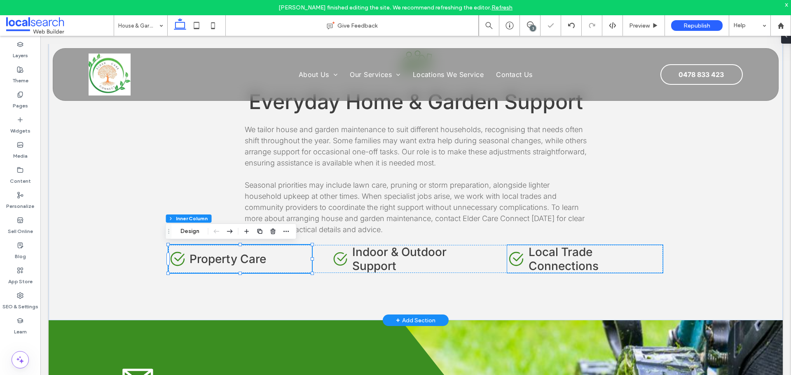
click at [621, 258] on h4 "Local Trade Connections" at bounding box center [592, 259] width 129 height 28
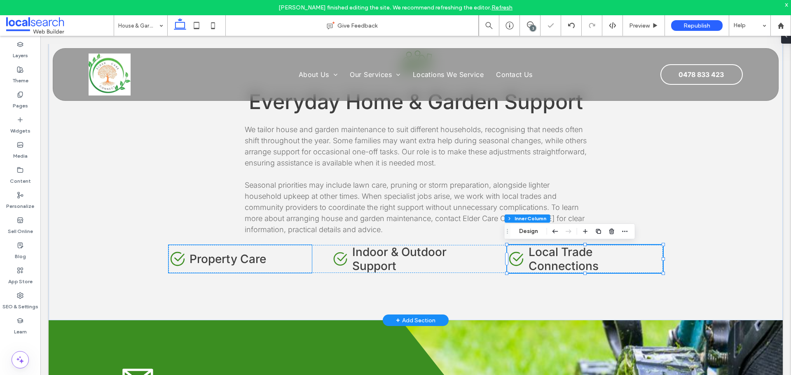
click at [281, 265] on div "Check Icon Property Care" at bounding box center [239, 259] width 143 height 28
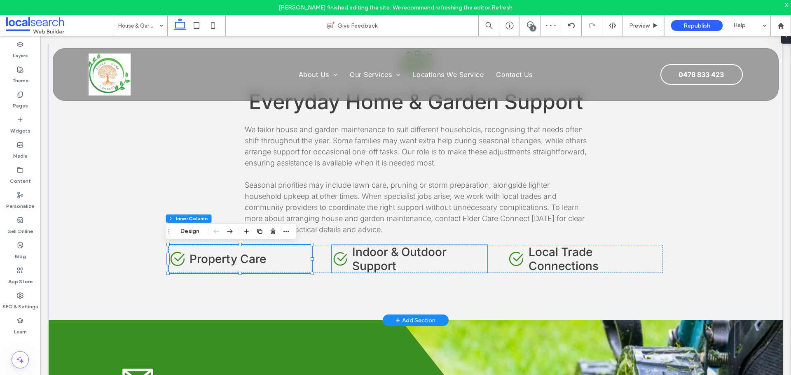
click at [443, 265] on h4 "Indoor & Outdoor Support" at bounding box center [419, 259] width 135 height 28
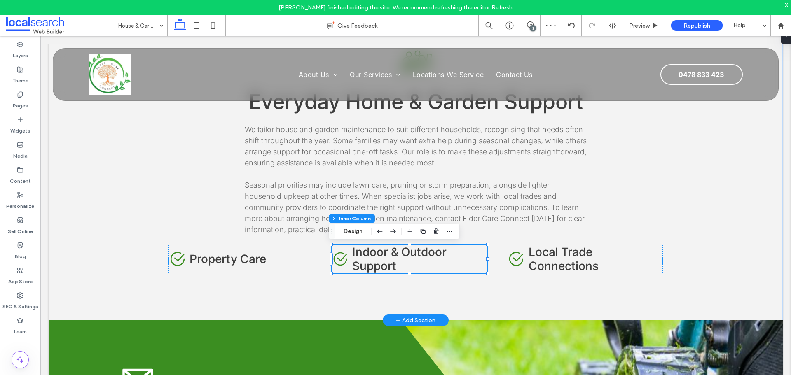
click at [602, 257] on h4 "Local Trade Connections" at bounding box center [592, 259] width 129 height 28
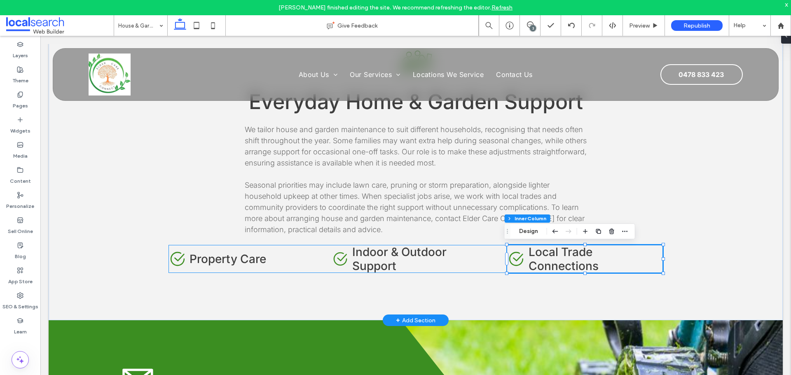
click at [496, 266] on div "Check Icon Property Care Check Icon Indoor & Outdoor Support Check Icon Local T…" at bounding box center [415, 259] width 494 height 28
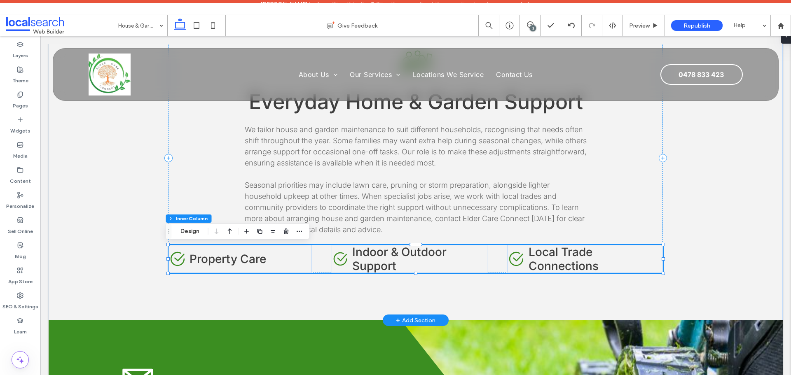
click at [496, 266] on div "Check Icon Property Care Check Icon Indoor & Outdoor Support Check Icon Local T…" at bounding box center [415, 259] width 494 height 28
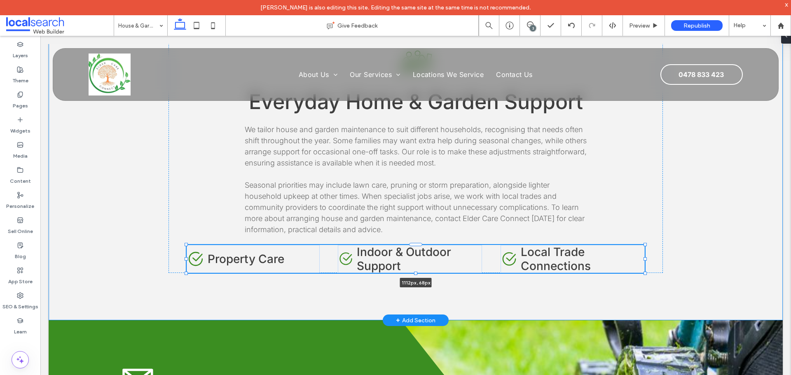
drag, startPoint x: 661, startPoint y: 259, endPoint x: 643, endPoint y: 261, distance: 18.2
click at [643, 261] on div "Aged Care Icon Everyday Home & Garden Support We tailor house and garden mainte…" at bounding box center [415, 158] width 494 height 325
type input "****"
click at [266, 262] on span "Property Care" at bounding box center [246, 259] width 77 height 14
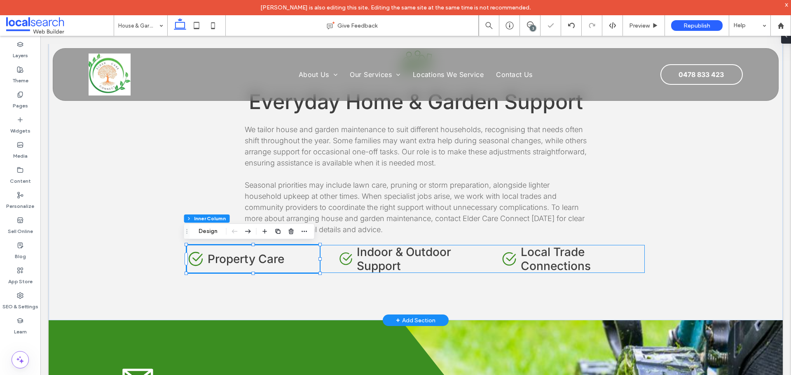
click at [322, 262] on div "Check Icon Property Care Check Icon Indoor & Outdoor Support Check Icon Local T…" at bounding box center [416, 259] width 458 height 28
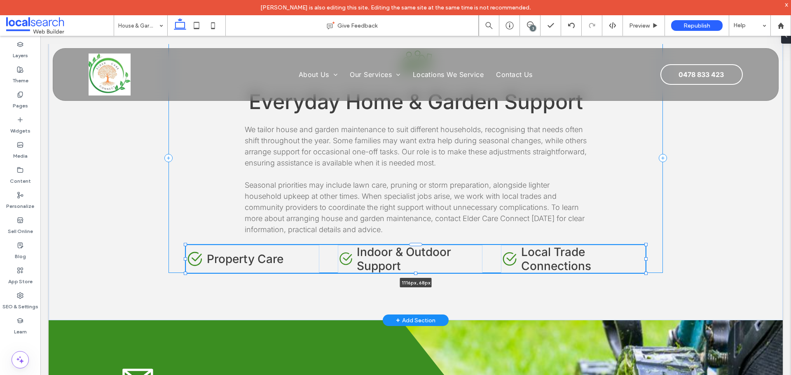
click at [184, 260] on div at bounding box center [185, 258] width 3 height 3
type input "****"
click at [599, 295] on div "Aged Care Icon Everyday Home & Garden Support We tailor house and garden mainte…" at bounding box center [415, 158] width 494 height 325
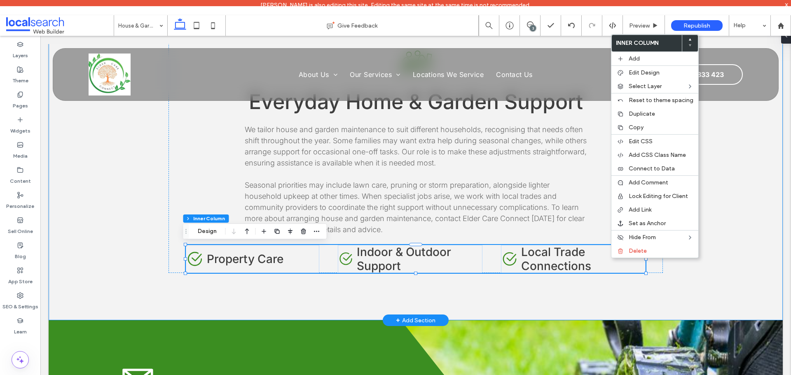
click at [122, 182] on div "Aged Care Icon Everyday Home & Garden Support We tailor house and garden mainte…" at bounding box center [416, 158] width 734 height 325
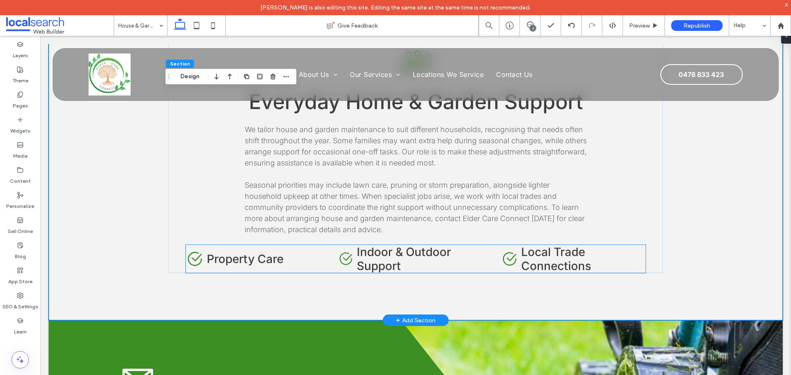
click at [605, 257] on h4 "Local Trade Connections" at bounding box center [583, 259] width 124 height 28
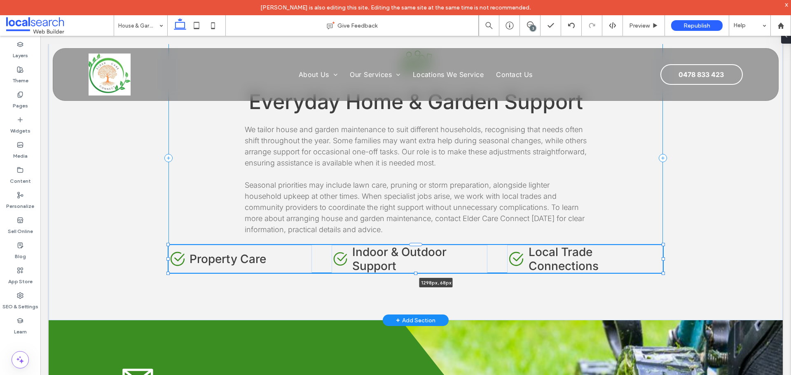
drag, startPoint x: 642, startPoint y: 259, endPoint x: 679, endPoint y: 258, distance: 37.5
click at [679, 258] on div "Aged Care Icon Everyday Home & Garden Support We tailor house and garden mainte…" at bounding box center [416, 158] width 734 height 325
type input "****"
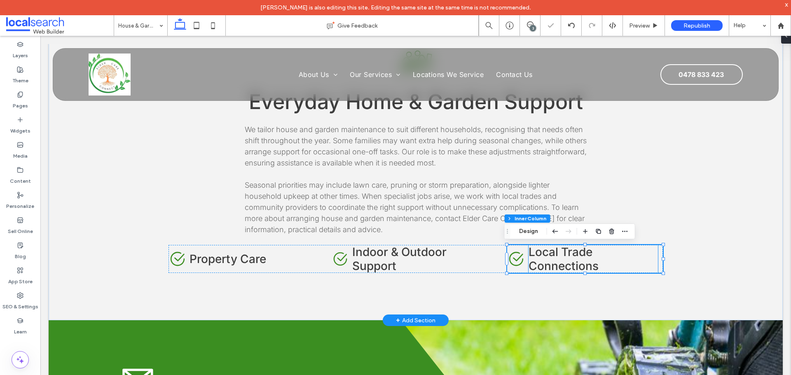
click at [535, 263] on span "Local Trade Connections" at bounding box center [563, 259] width 70 height 28
click at [564, 262] on span "Local Trade Connections" at bounding box center [563, 259] width 70 height 28
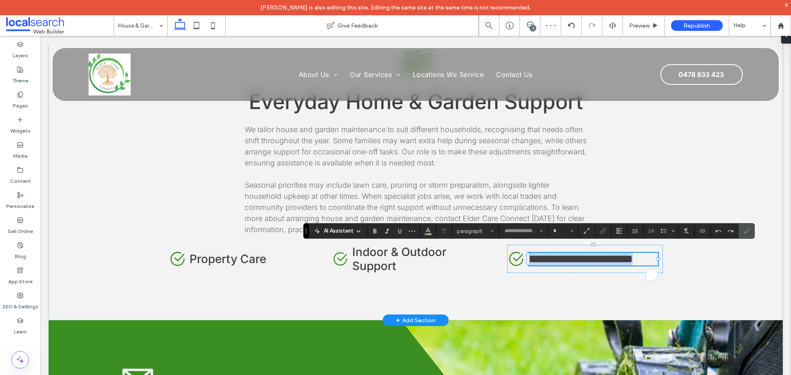
type input "*****"
type input "**"
drag, startPoint x: 564, startPoint y: 262, endPoint x: 651, endPoint y: 256, distance: 87.5
click at [651, 256] on div "Aged Care Icon Everyday Home & Garden Support We tailor house and garden mainte…" at bounding box center [415, 158] width 494 height 325
type input "***"
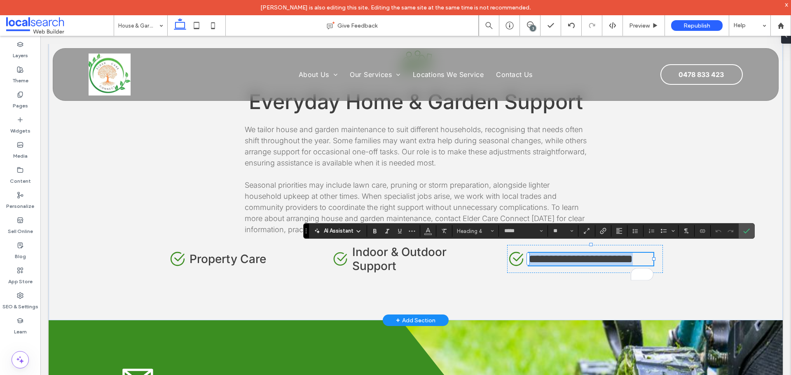
type input "***"
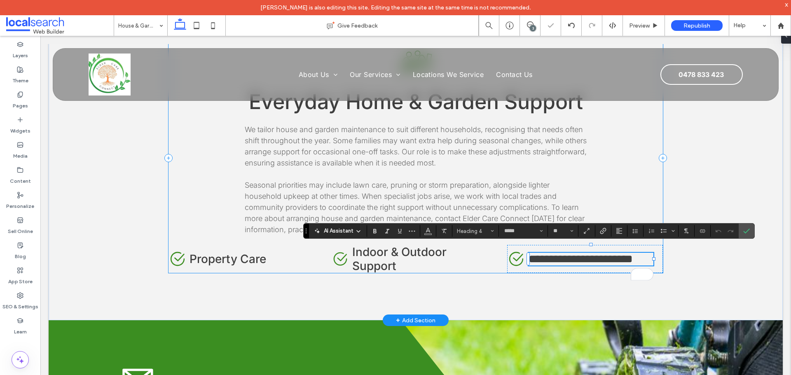
click at [601, 194] on div "Aged Care Icon Everyday Home & Garden Support We tailor house and garden mainte…" at bounding box center [415, 158] width 494 height 230
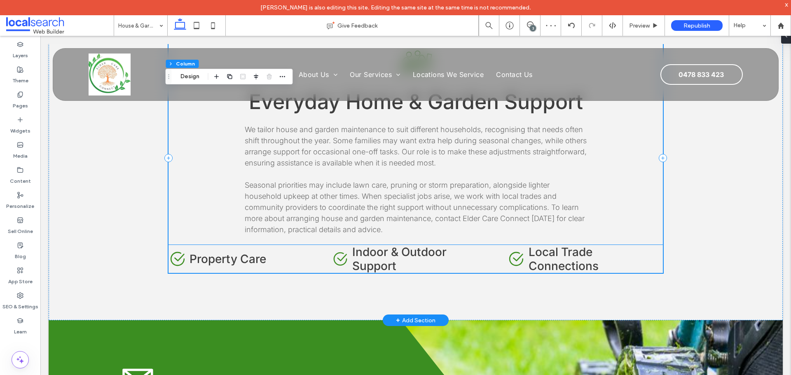
click at [301, 257] on div "Check Icon Property Care" at bounding box center [239, 259] width 143 height 28
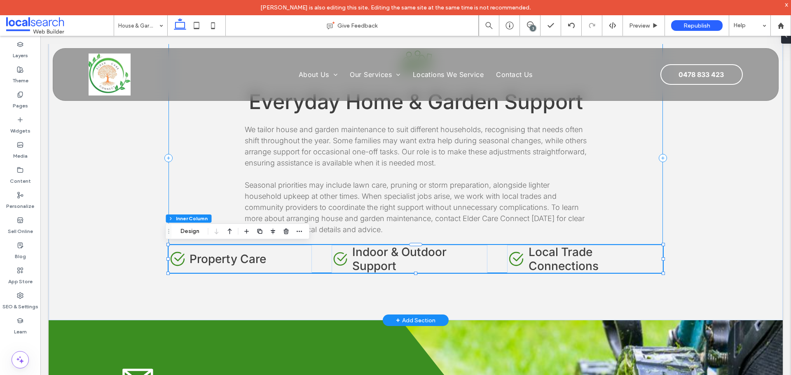
click at [617, 207] on div "Aged Care Icon Everyday Home & Garden Support We tailor house and garden mainte…" at bounding box center [415, 158] width 494 height 230
click at [408, 262] on h4 "Indoor & Outdoor Support" at bounding box center [419, 259] width 135 height 28
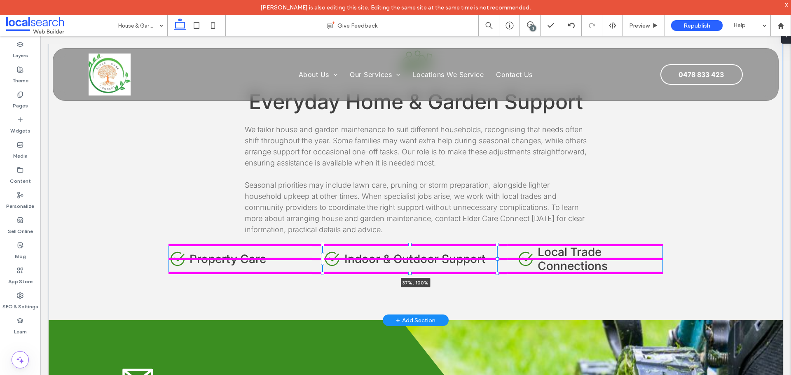
drag, startPoint x: 484, startPoint y: 259, endPoint x: 499, endPoint y: 258, distance: 14.9
click at [499, 258] on div "Aged Care Icon Everyday Home & Garden Support We tailor house and garden mainte…" at bounding box center [415, 158] width 494 height 325
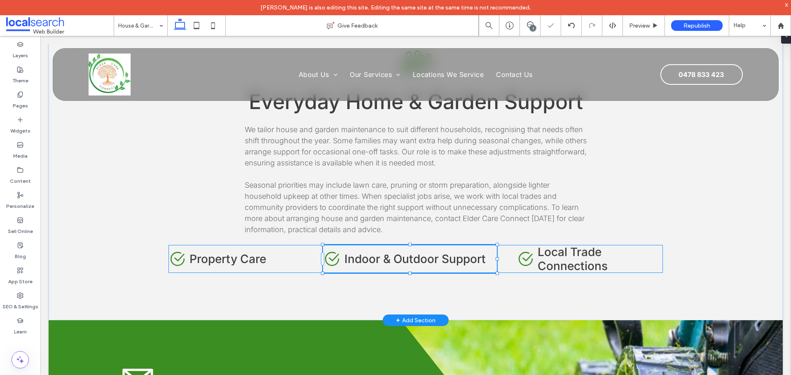
type input "**"
type input "****"
click at [539, 309] on div "Aged Care Icon Everyday Home & Garden Support We tailor house and garden mainte…" at bounding box center [415, 158] width 494 height 325
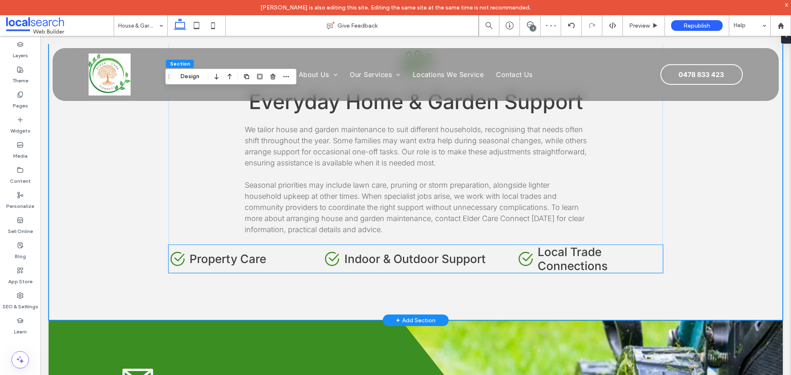
click at [583, 262] on span "Local Trade Connections" at bounding box center [573, 259] width 70 height 28
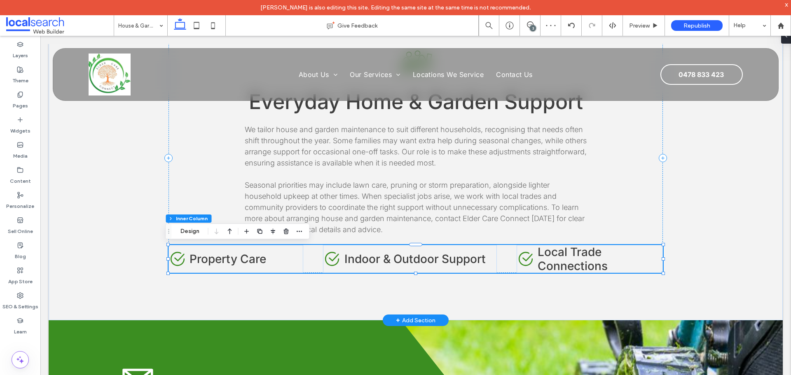
click at [583, 262] on span "Local Trade Connections" at bounding box center [573, 259] width 70 height 28
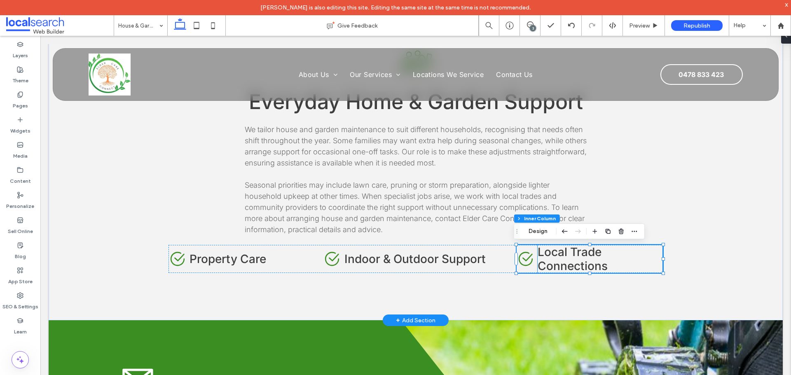
click at [597, 258] on span "Local Trade Connections" at bounding box center [573, 259] width 70 height 28
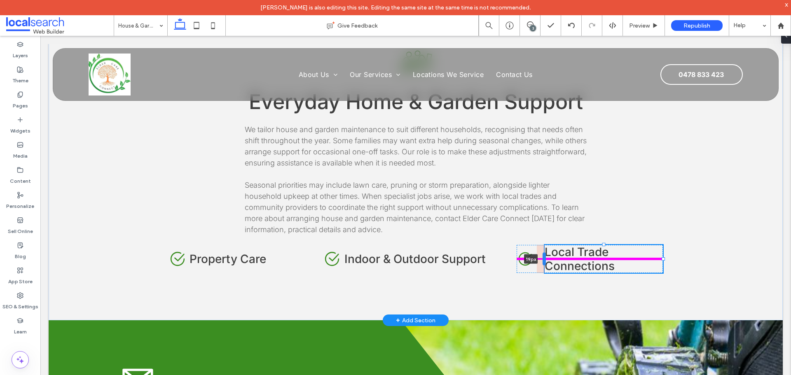
drag, startPoint x: 534, startPoint y: 262, endPoint x: 542, endPoint y: 262, distance: 7.9
click at [542, 262] on div at bounding box center [543, 258] width 3 height 13
click at [559, 287] on div "Aged Care Icon Everyday Home & Garden Support We tailor house and garden mainte…" at bounding box center [415, 158] width 494 height 325
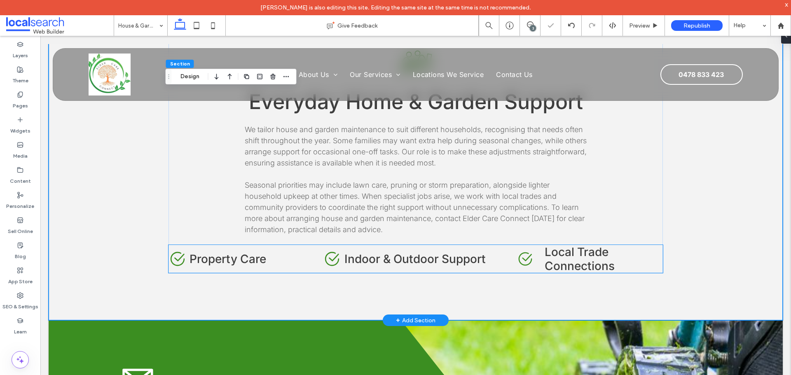
click at [546, 258] on span "Local Trade Connections" at bounding box center [580, 259] width 70 height 28
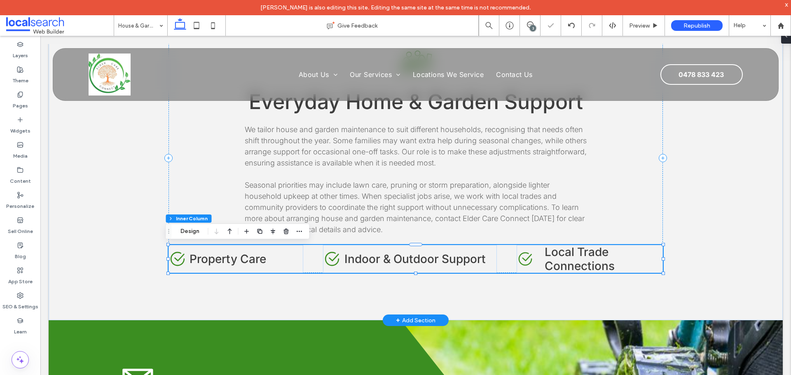
click at [577, 262] on span "Local Trade Connections" at bounding box center [580, 259] width 70 height 28
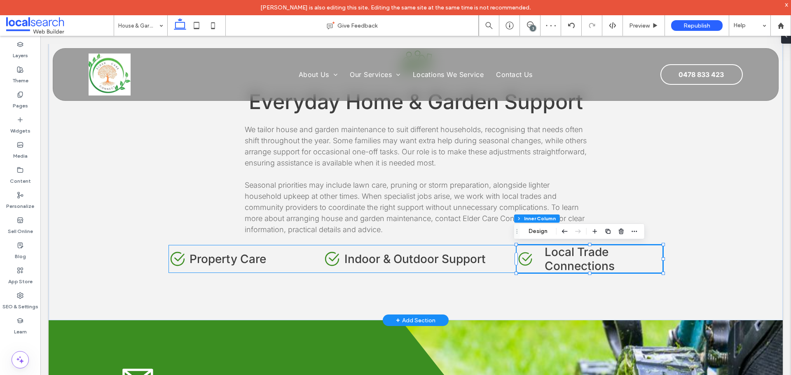
click at [559, 256] on span "Local Trade Connections" at bounding box center [580, 259] width 70 height 28
drag, startPoint x: 540, startPoint y: 259, endPoint x: 534, endPoint y: 259, distance: 6.2
click at [537, 259] on div at bounding box center [538, 258] width 3 height 13
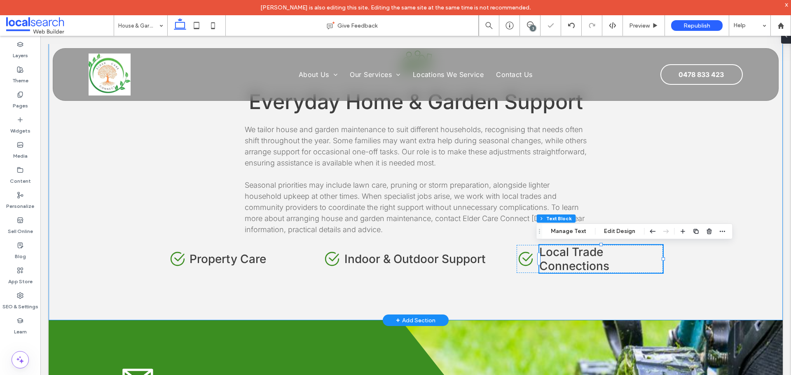
click at [597, 309] on div "Aged Care Icon Everyday Home & Garden Support We tailor house and garden mainte…" at bounding box center [415, 158] width 494 height 325
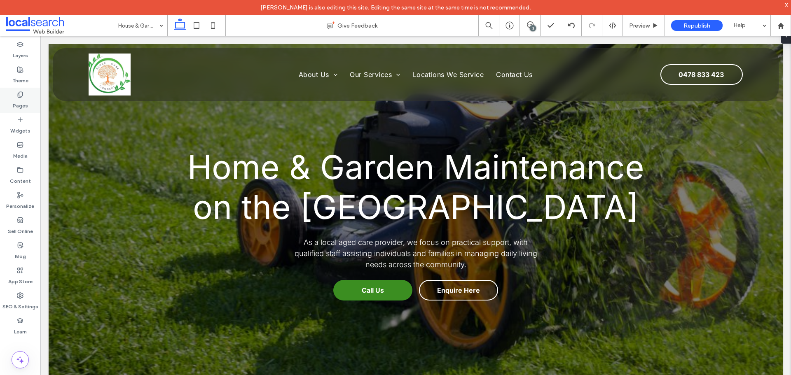
click at [23, 98] on div "Pages" at bounding box center [20, 100] width 40 height 25
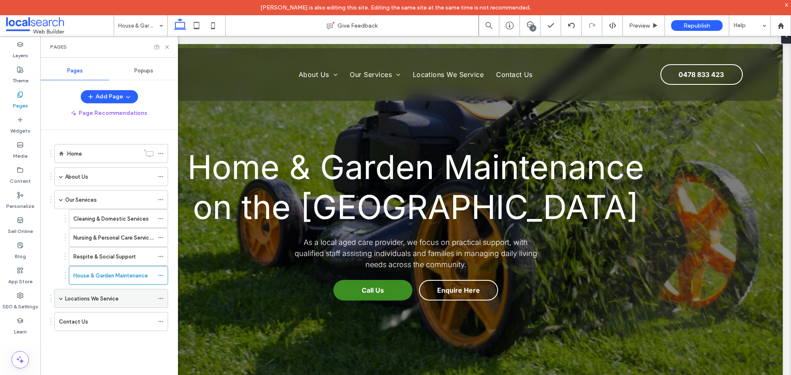
click at [60, 301] on span at bounding box center [61, 299] width 4 height 18
click at [103, 318] on label "Tweed Heads" at bounding box center [90, 318] width 34 height 14
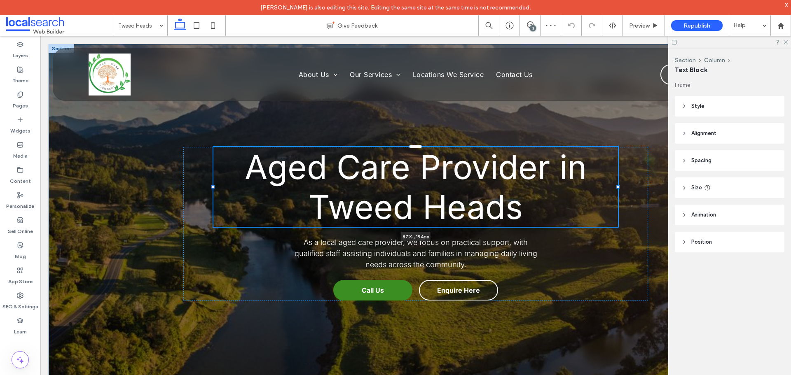
drag, startPoint x: 644, startPoint y: 187, endPoint x: 612, endPoint y: 185, distance: 31.3
click at [616, 186] on div at bounding box center [617, 186] width 3 height 3
type input "**"
type input "****"
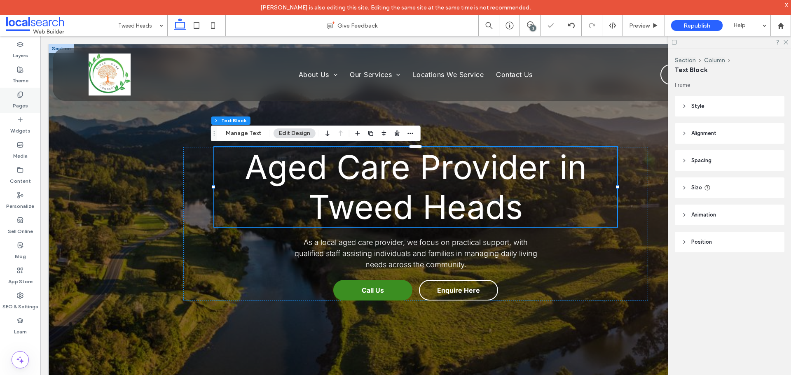
click at [16, 95] on div "Pages" at bounding box center [20, 100] width 40 height 25
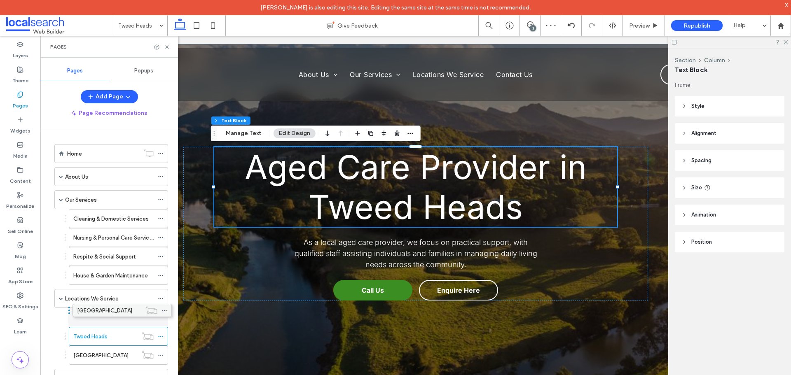
drag, startPoint x: 88, startPoint y: 339, endPoint x: 92, endPoint y: 311, distance: 27.4
drag, startPoint x: 92, startPoint y: 353, endPoint x: 96, endPoint y: 329, distance: 25.0
drag, startPoint x: 102, startPoint y: 353, endPoint x: 102, endPoint y: 327, distance: 25.9
drag, startPoint x: 170, startPoint y: 47, endPoint x: 130, endPoint y: 6, distance: 57.4
click at [170, 47] on icon at bounding box center [167, 47] width 6 height 6
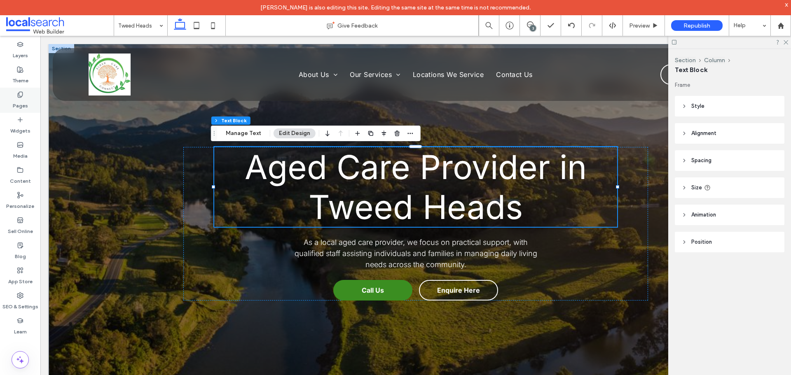
click at [21, 90] on div "Pages" at bounding box center [20, 100] width 40 height 25
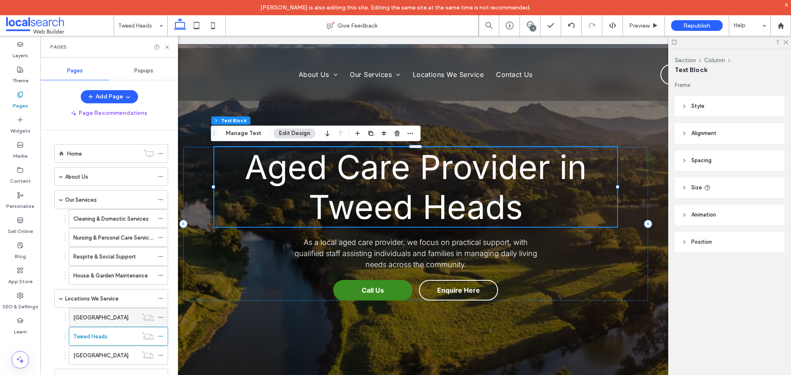
scroll to position [22, 0]
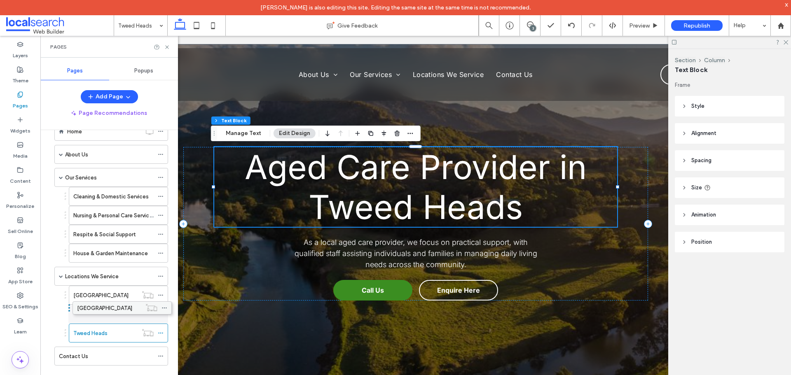
drag, startPoint x: 110, startPoint y: 335, endPoint x: 114, endPoint y: 309, distance: 26.6
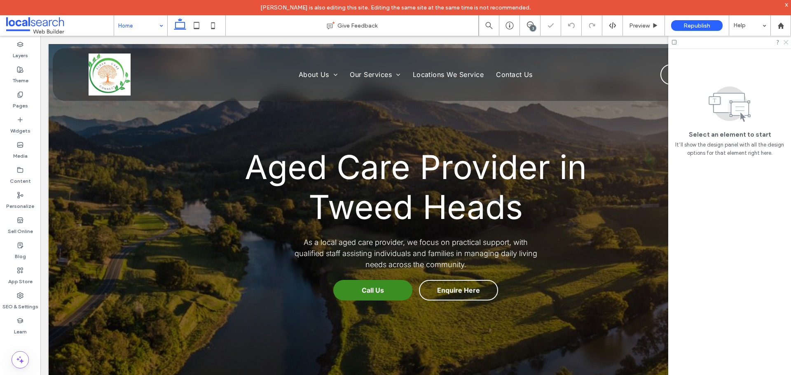
click at [785, 41] on icon at bounding box center [785, 41] width 5 height 5
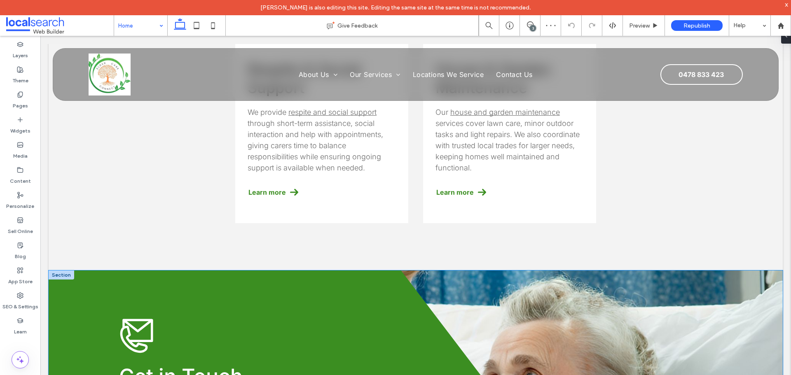
scroll to position [1359, 0]
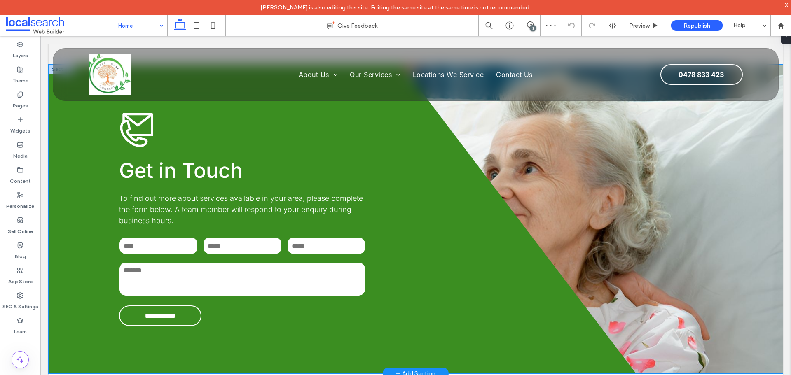
click at [664, 234] on div "**********" at bounding box center [416, 219] width 734 height 309
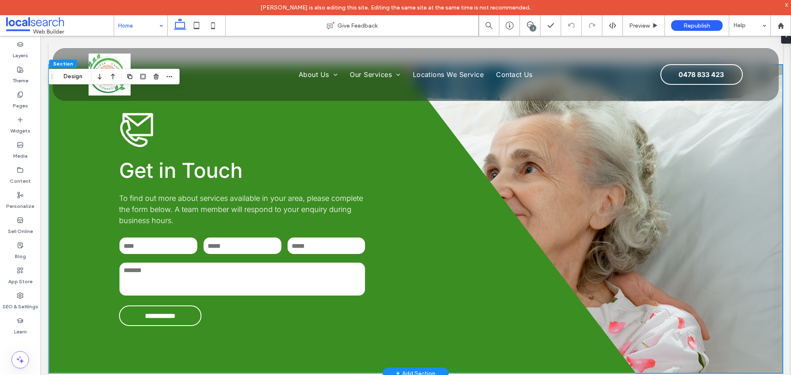
click at [685, 239] on div "**********" at bounding box center [416, 219] width 734 height 309
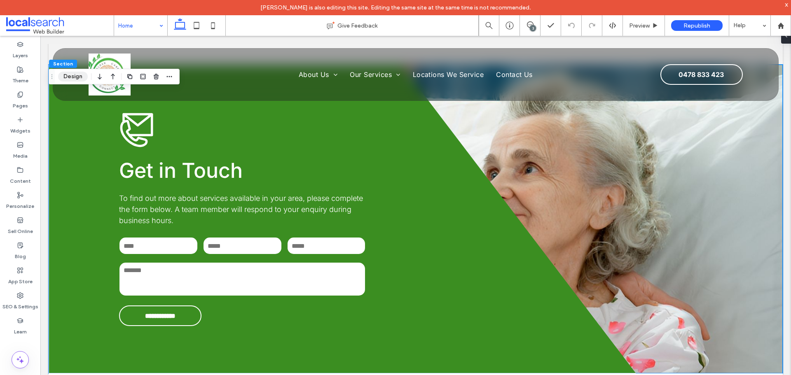
click at [68, 78] on button "Design" at bounding box center [73, 77] width 30 height 10
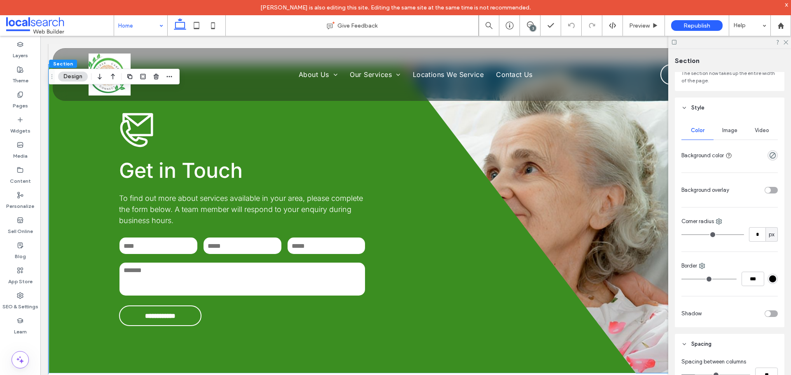
scroll to position [47, 0]
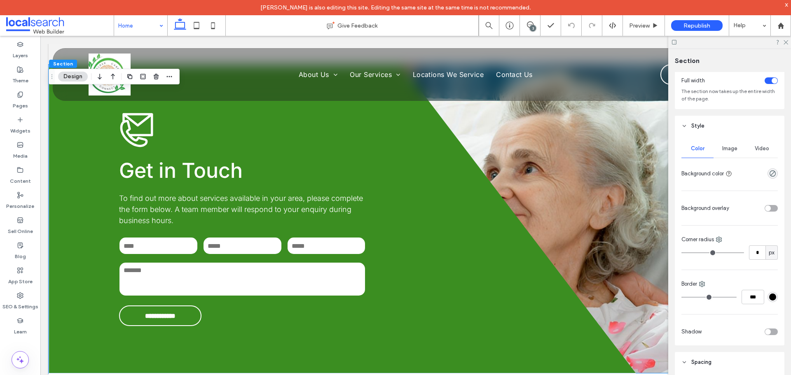
click at [727, 150] on span "Image" at bounding box center [729, 148] width 15 height 7
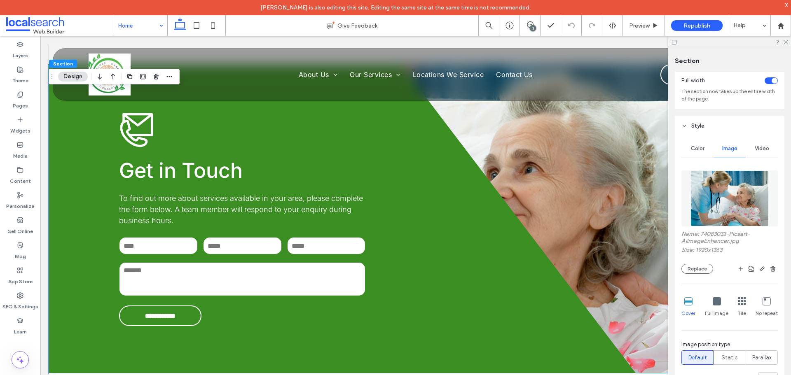
scroll to position [171, 0]
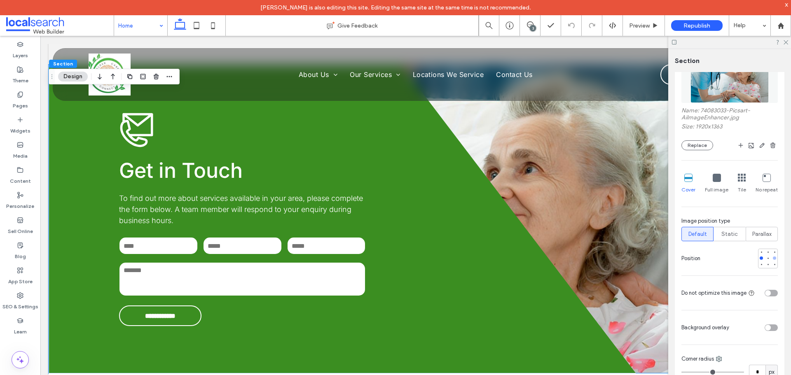
click at [771, 260] on div at bounding box center [774, 258] width 6 height 6
click at [773, 252] on div at bounding box center [774, 251] width 3 height 3
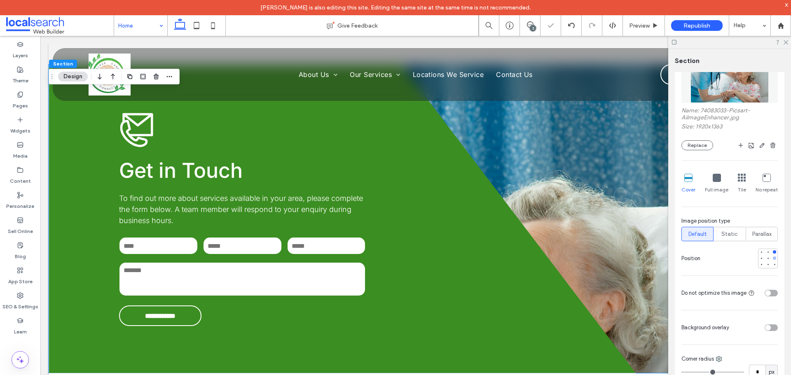
click at [773, 259] on div at bounding box center [774, 258] width 3 height 3
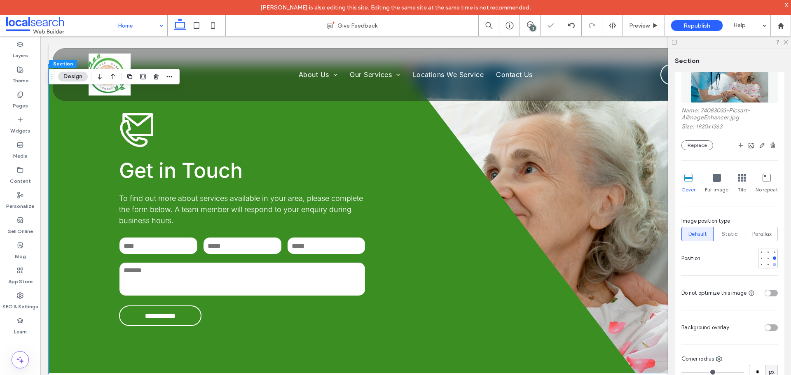
click at [773, 265] on div at bounding box center [774, 264] width 3 height 3
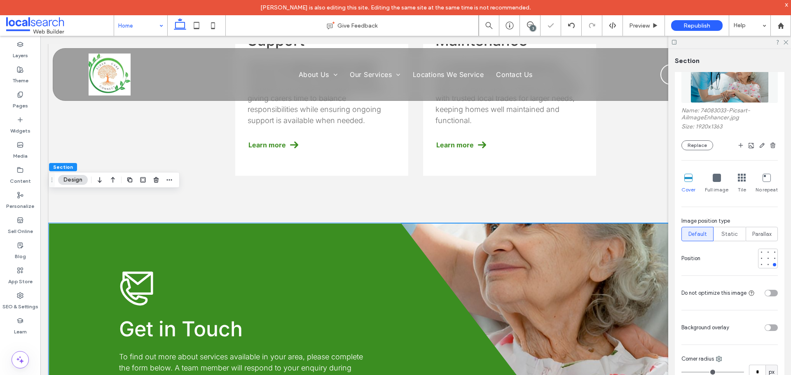
scroll to position [1194, 0]
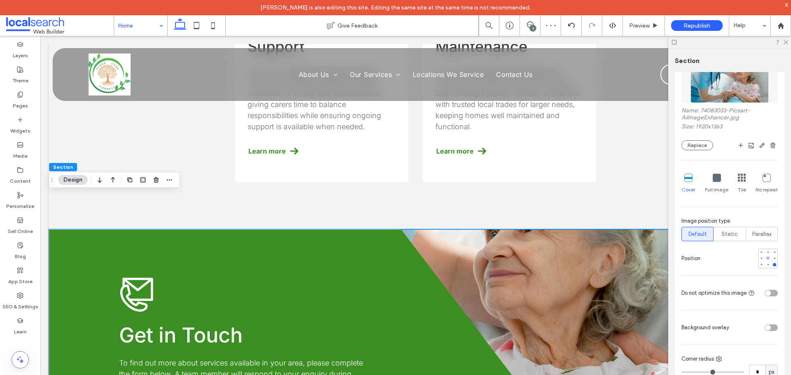
click at [765, 261] on div at bounding box center [768, 258] width 6 height 6
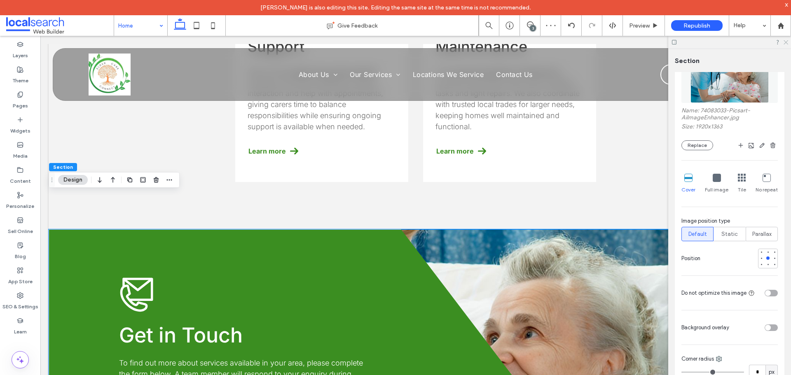
click at [783, 44] on icon at bounding box center [785, 41] width 5 height 5
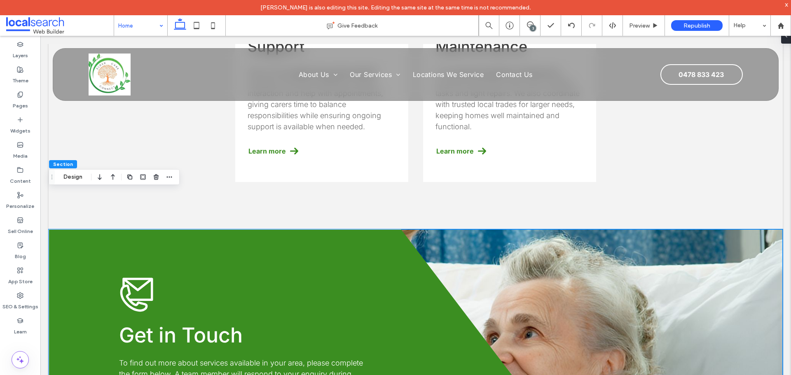
scroll to position [1318, 0]
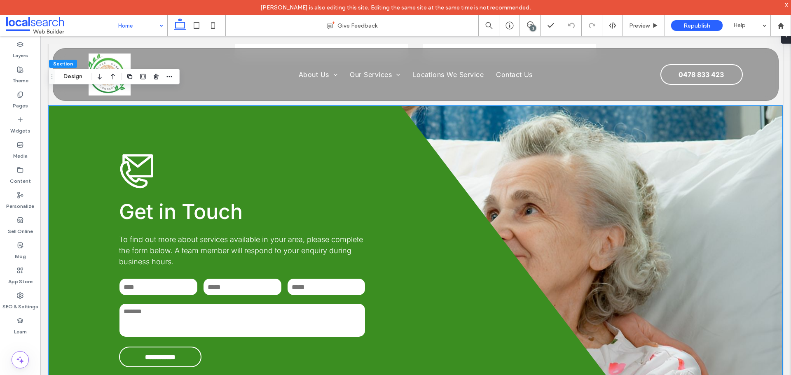
click at [607, 205] on div "**********" at bounding box center [416, 260] width 734 height 309
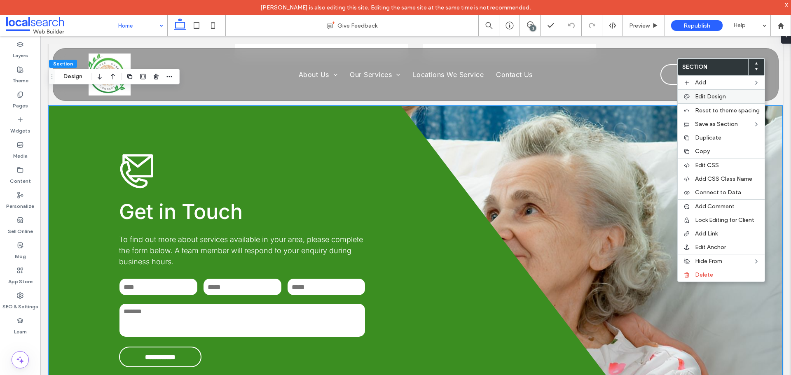
click at [711, 96] on span "Edit Design" at bounding box center [710, 96] width 31 height 7
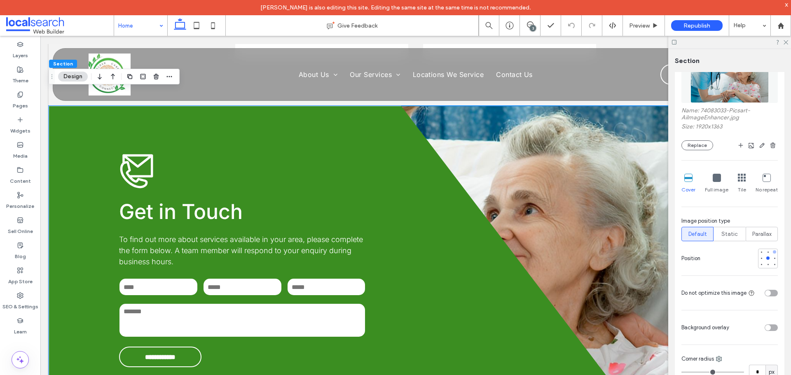
click at [773, 253] on div at bounding box center [774, 251] width 3 height 3
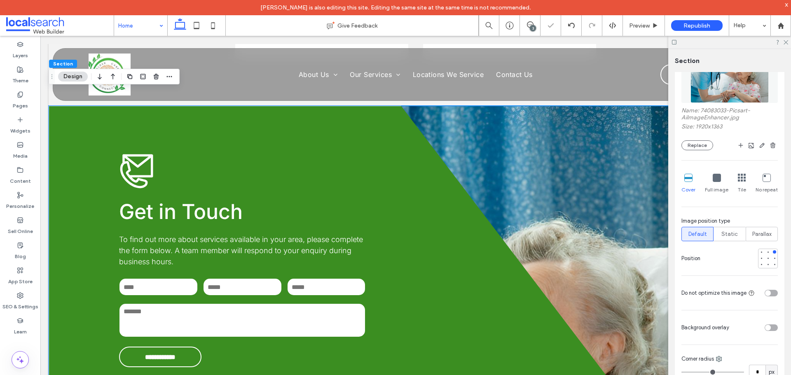
click at [770, 268] on div at bounding box center [768, 259] width 20 height 20
click at [771, 266] on div at bounding box center [774, 265] width 6 height 6
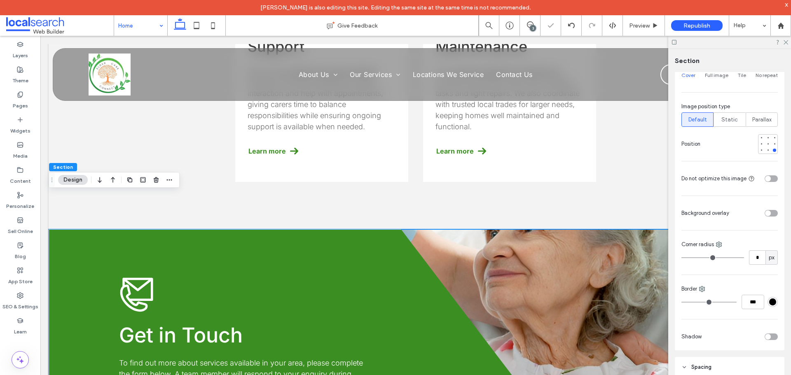
scroll to position [294, 0]
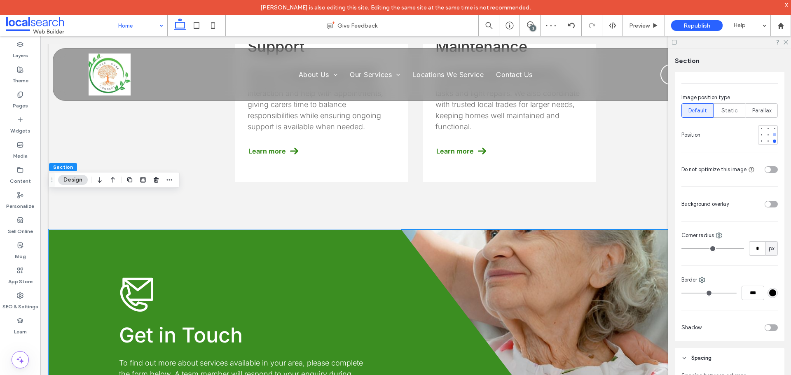
click at [773, 135] on div at bounding box center [774, 134] width 3 height 3
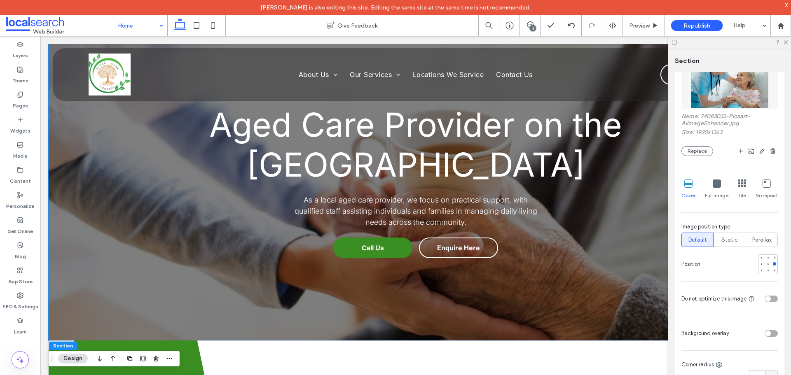
scroll to position [82, 0]
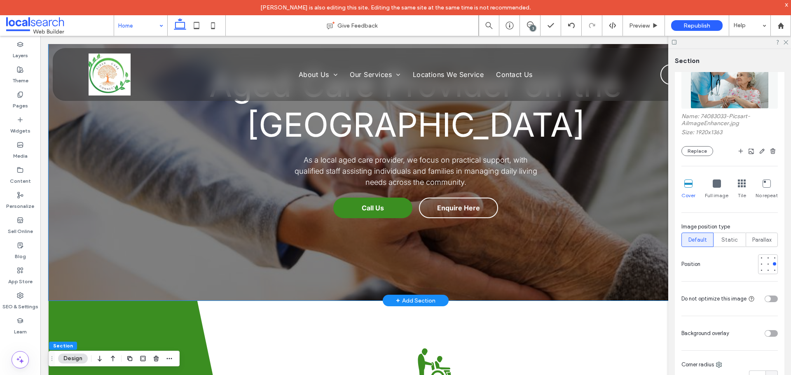
click at [254, 270] on div "Aged Care Provider on the Gold Coast As a local aged care provider, we focus on…" at bounding box center [415, 131] width 494 height 339
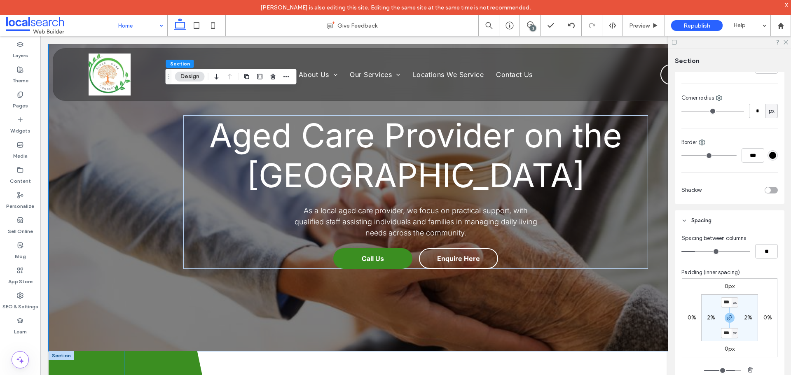
scroll to position [41, 0]
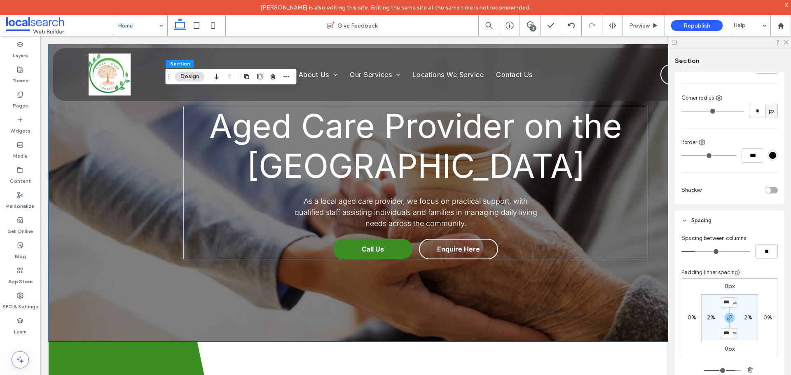
click at [727, 335] on input "***" at bounding box center [726, 333] width 11 height 10
click at [728, 318] on icon "button" at bounding box center [729, 318] width 7 height 7
click at [724, 334] on label "200px" at bounding box center [729, 333] width 17 height 7
type input "***"
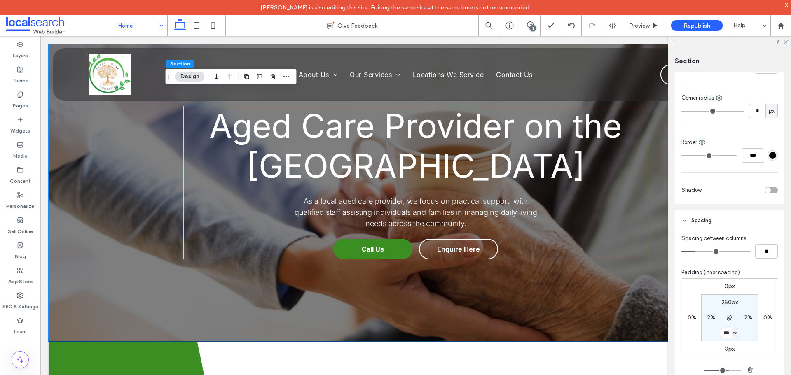
type input "***"
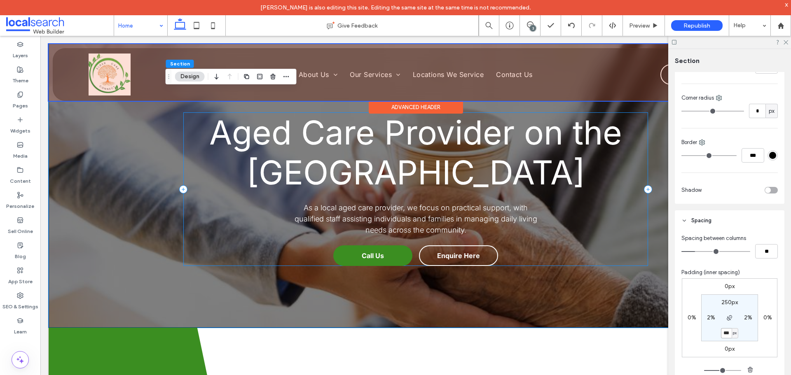
scroll to position [0, 0]
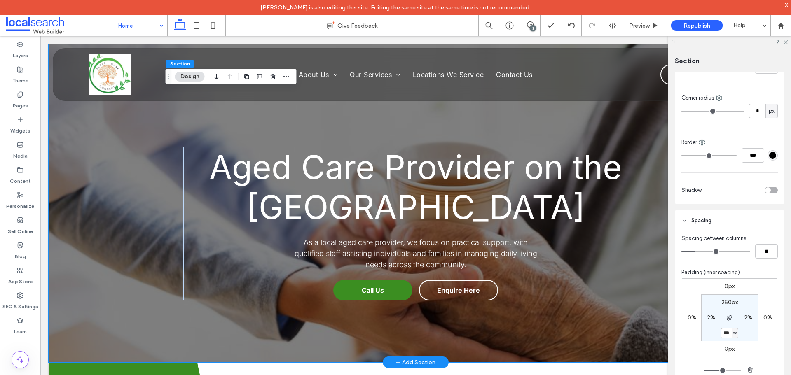
click at [316, 328] on div "Aged Care Provider on the Gold Coast As a local aged care provider, we focus on…" at bounding box center [415, 203] width 494 height 318
click at [726, 336] on input "***" at bounding box center [726, 333] width 11 height 10
type input "***"
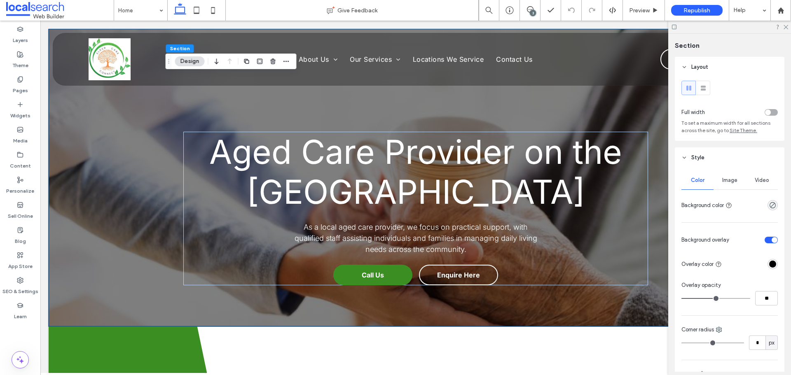
scroll to position [353, 0]
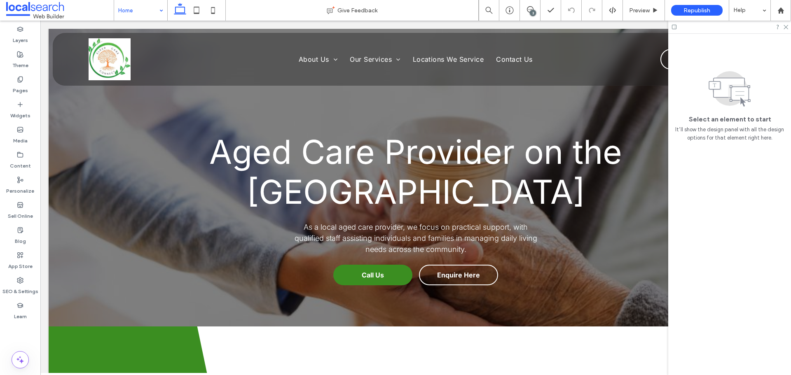
click at [134, 14] on div at bounding box center [395, 187] width 791 height 375
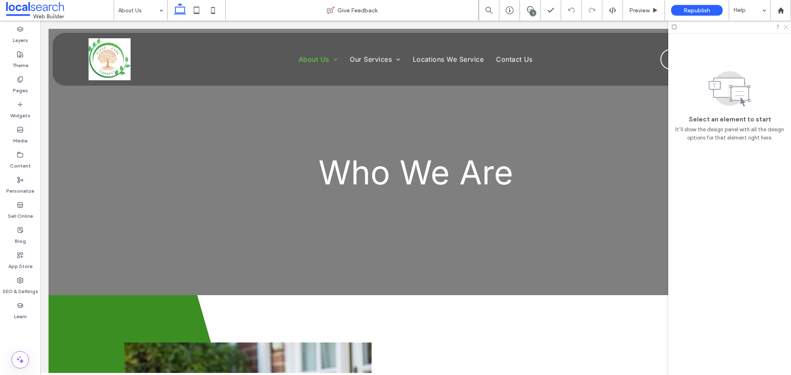
click at [787, 26] on use at bounding box center [785, 27] width 5 height 5
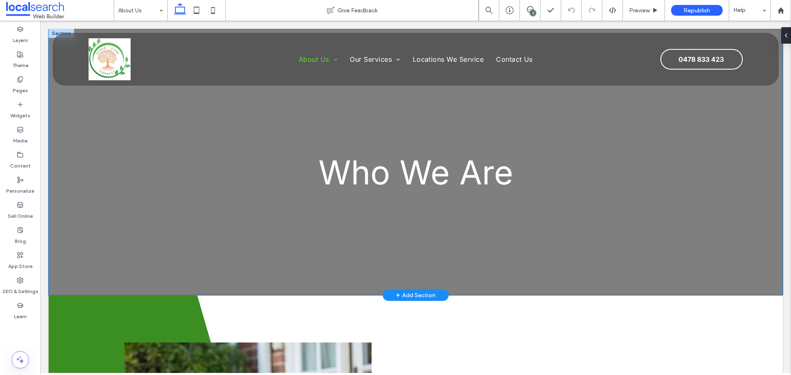
click at [138, 241] on div "Who We Are" at bounding box center [416, 162] width 734 height 266
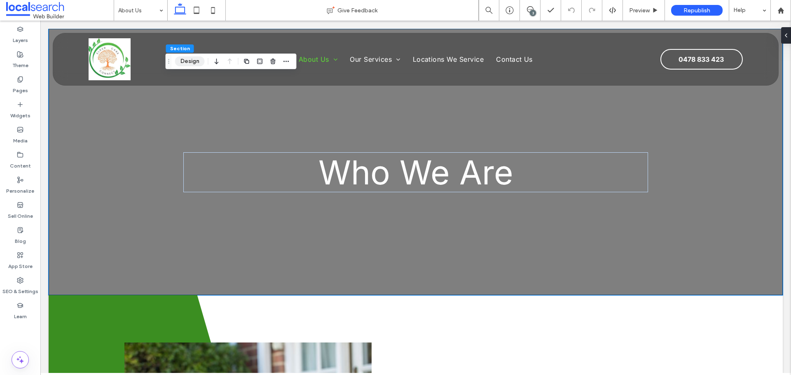
click at [183, 58] on button "Design" at bounding box center [190, 61] width 30 height 10
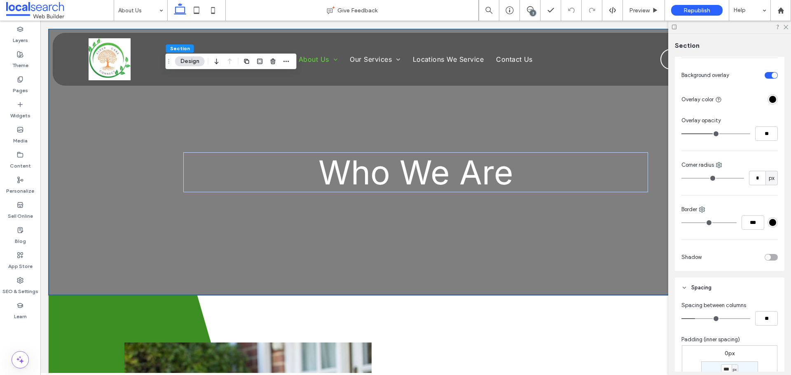
scroll to position [288, 0]
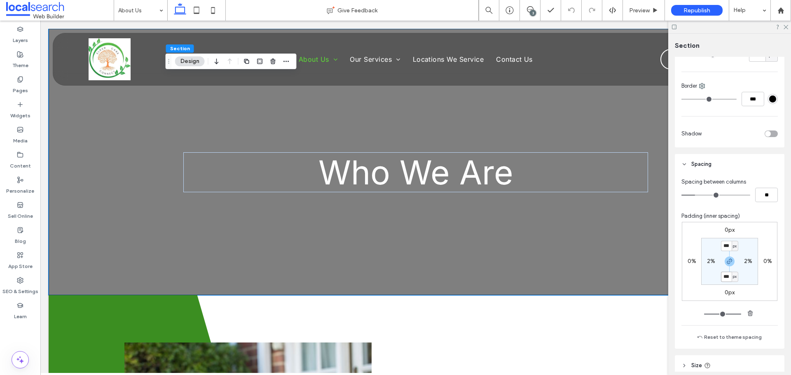
click at [726, 279] on input "***" at bounding box center [726, 277] width 11 height 10
click at [726, 262] on icon "button" at bounding box center [729, 261] width 7 height 7
click at [723, 276] on label "250px" at bounding box center [729, 276] width 16 height 7
type input "***"
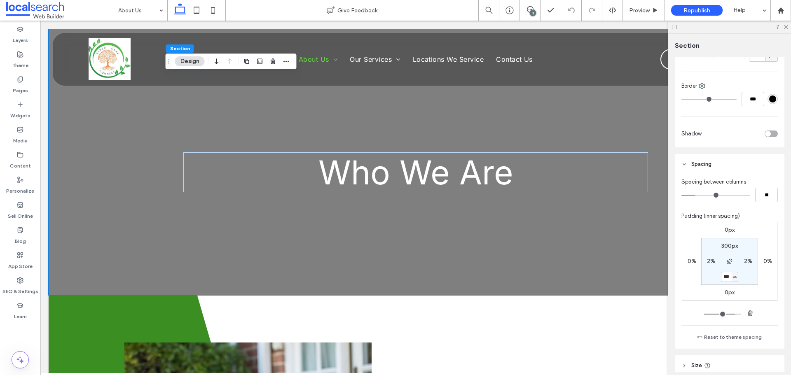
type input "***"
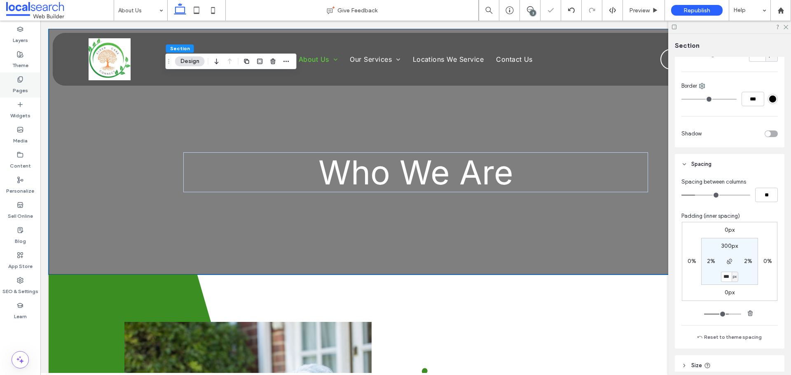
click at [19, 86] on label "Pages" at bounding box center [20, 89] width 15 height 12
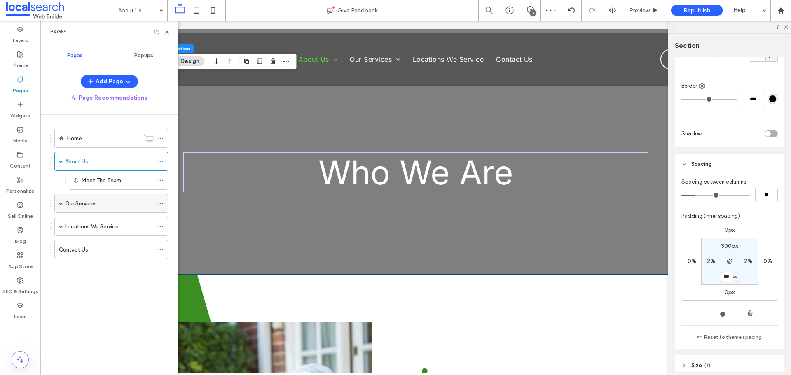
click at [79, 203] on label "Our Services" at bounding box center [81, 203] width 32 height 14
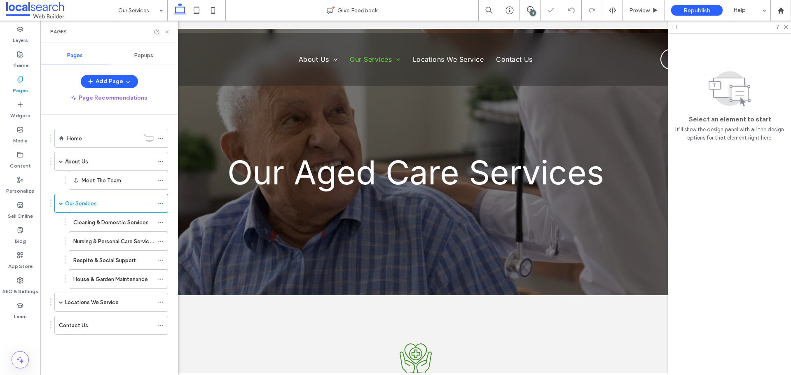
click at [166, 29] on icon at bounding box center [167, 32] width 6 height 6
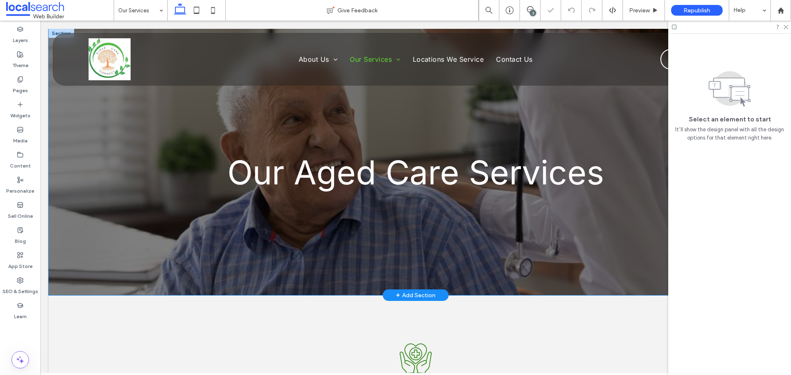
click at [309, 262] on div "Our Aged Care Services" at bounding box center [415, 162] width 494 height 266
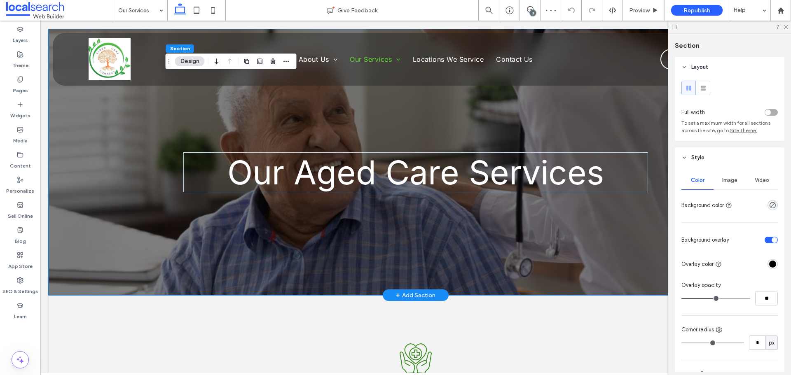
click at [119, 244] on div "Our Aged Care Services" at bounding box center [416, 162] width 734 height 266
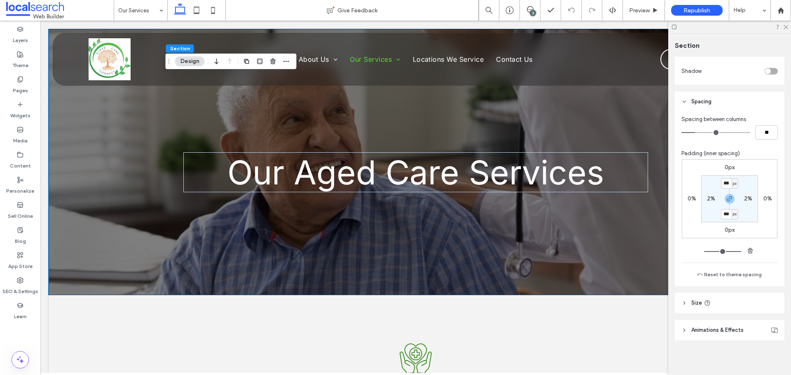
scroll to position [353, 0]
click at [728, 196] on use "button" at bounding box center [729, 197] width 5 height 5
click at [725, 210] on label "250px" at bounding box center [729, 212] width 16 height 7
type input "***"
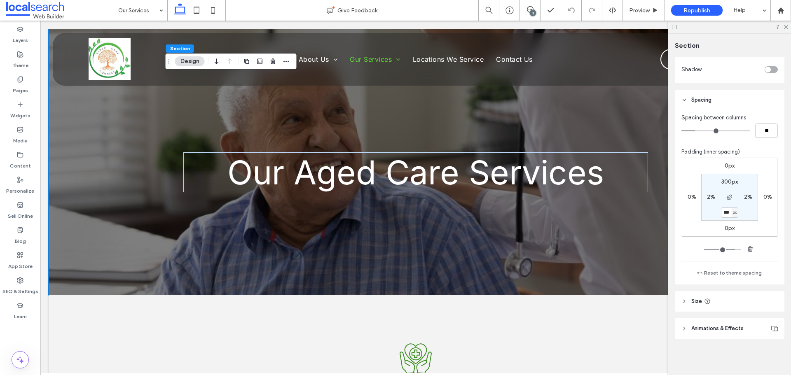
type input "***"
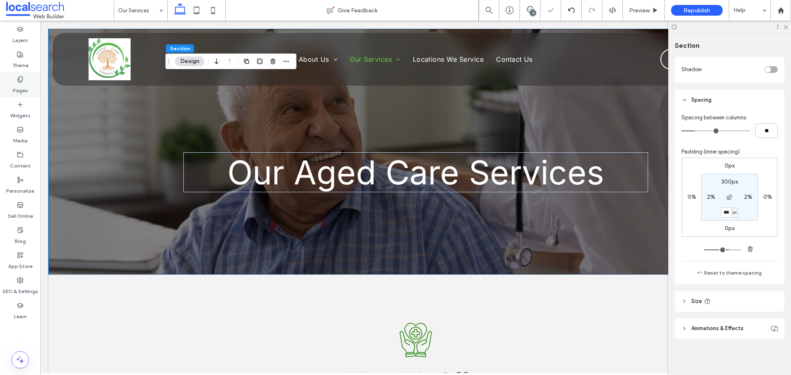
click at [26, 88] on label "Pages" at bounding box center [20, 89] width 15 height 12
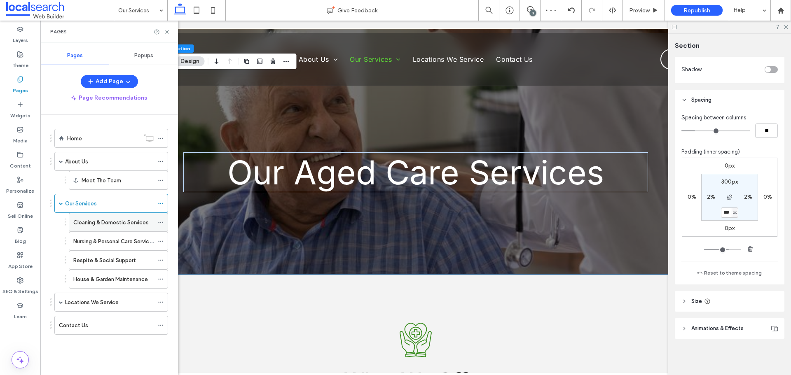
click at [97, 225] on label "Cleaning & Domestic Services" at bounding box center [110, 222] width 75 height 14
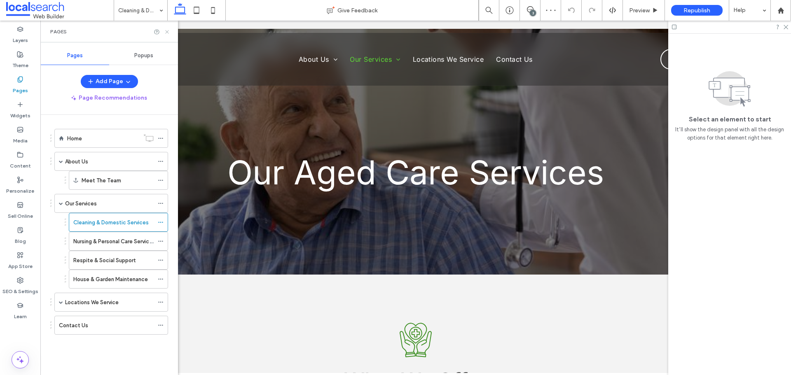
click at [168, 30] on icon at bounding box center [167, 32] width 6 height 6
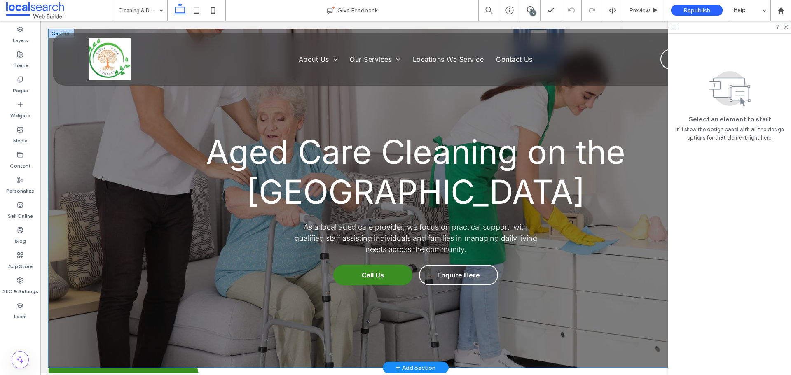
click at [163, 281] on div "Aged Care Cleaning on the [GEOGRAPHIC_DATA] As a local aged care provider, we f…" at bounding box center [416, 198] width 734 height 339
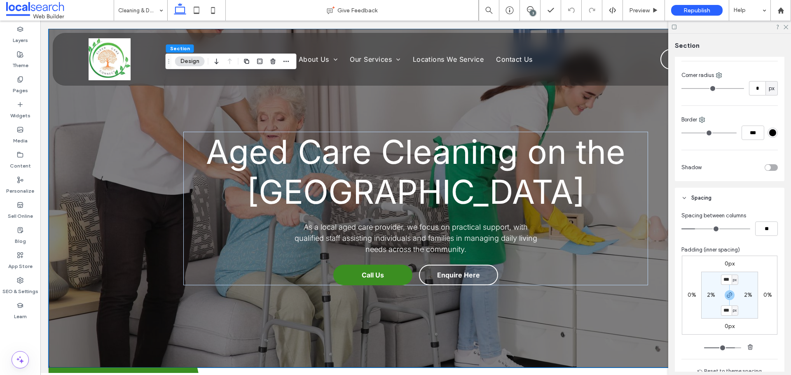
scroll to position [330, 0]
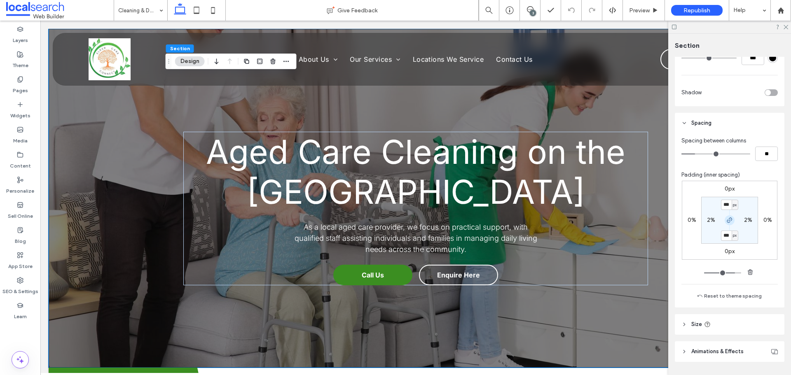
click at [729, 220] on use "button" at bounding box center [729, 220] width 5 height 5
click at [724, 234] on label "200px" at bounding box center [729, 235] width 17 height 7
type input "***"
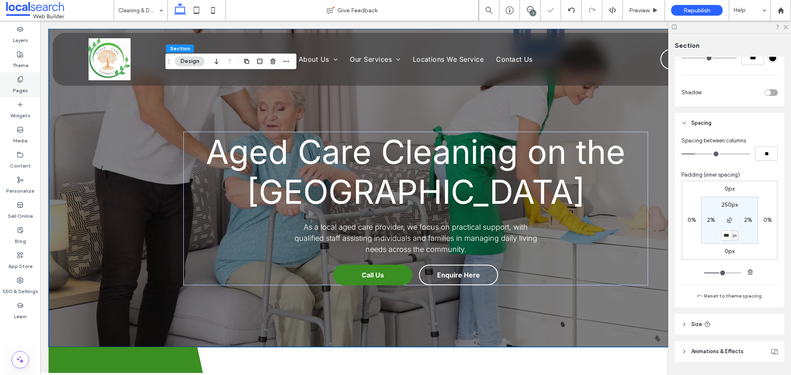
click at [27, 87] on label "Pages" at bounding box center [20, 89] width 15 height 12
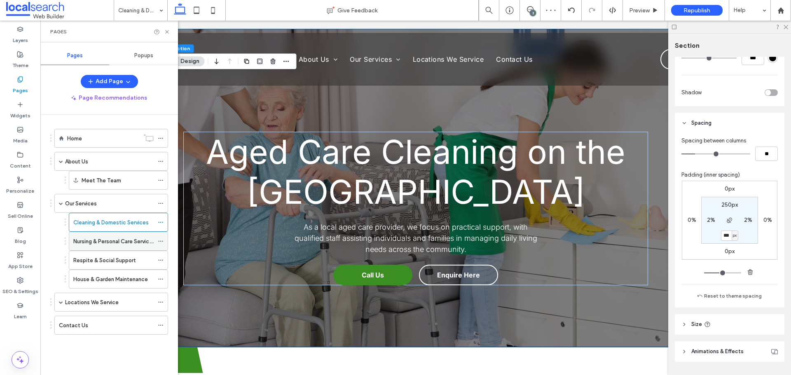
click at [108, 241] on label "Nursing & Personal Care Services" at bounding box center [114, 241] width 82 height 14
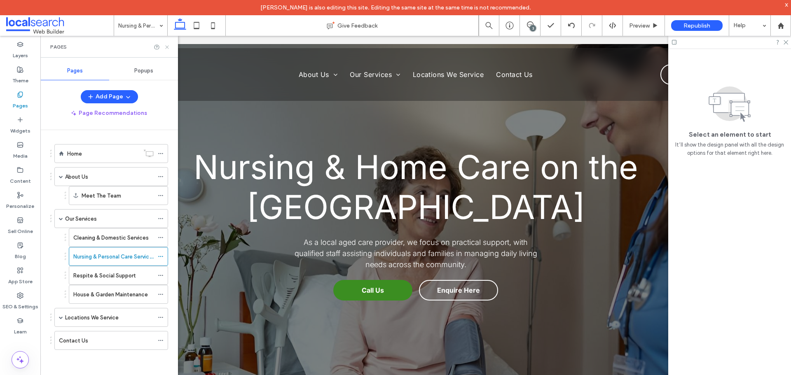
click at [167, 48] on icon at bounding box center [167, 47] width 6 height 6
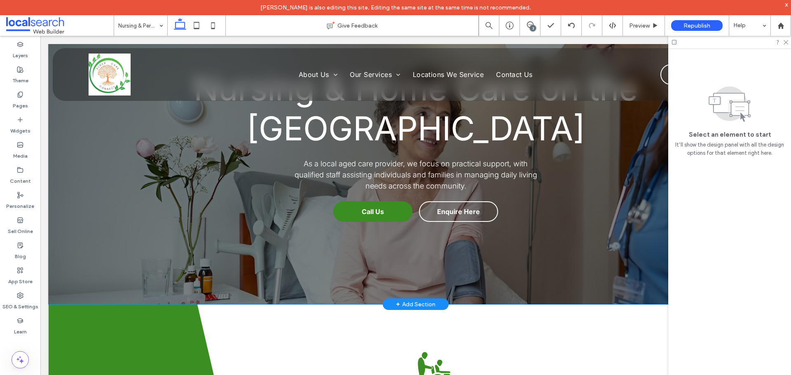
scroll to position [82, 0]
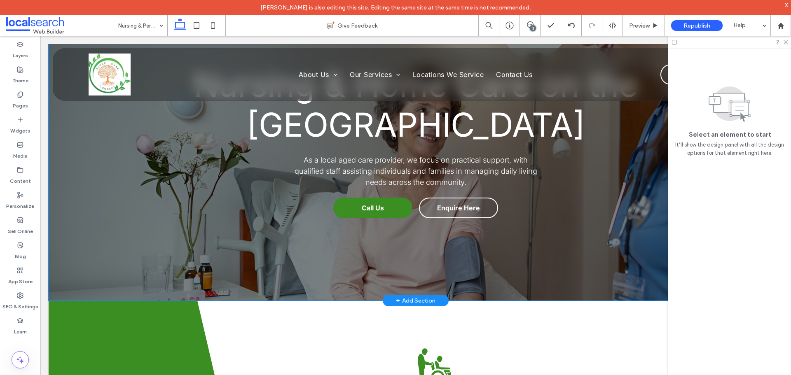
click at [126, 218] on div "Nursing & Home Care on the [GEOGRAPHIC_DATA] As a local aged care provider, we …" at bounding box center [416, 131] width 734 height 339
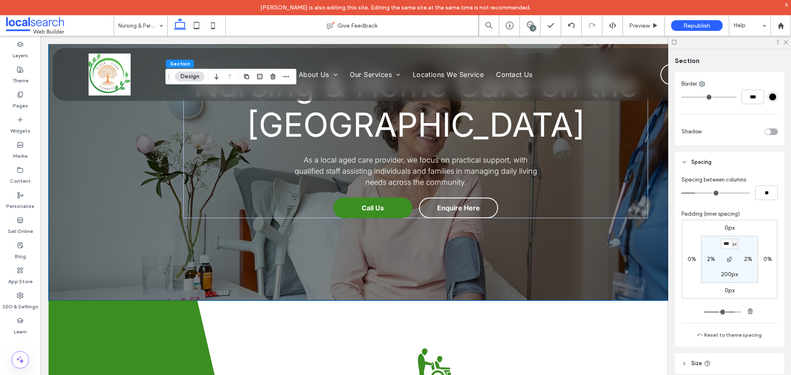
scroll to position [330, 0]
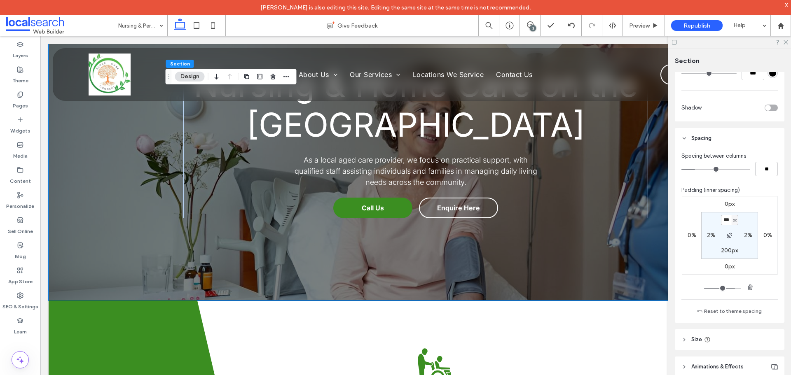
click at [727, 248] on label "200px" at bounding box center [729, 250] width 17 height 7
type input "***"
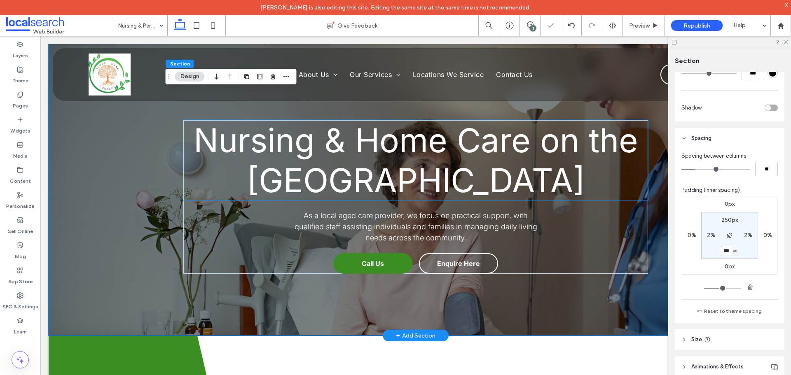
scroll to position [0, 0]
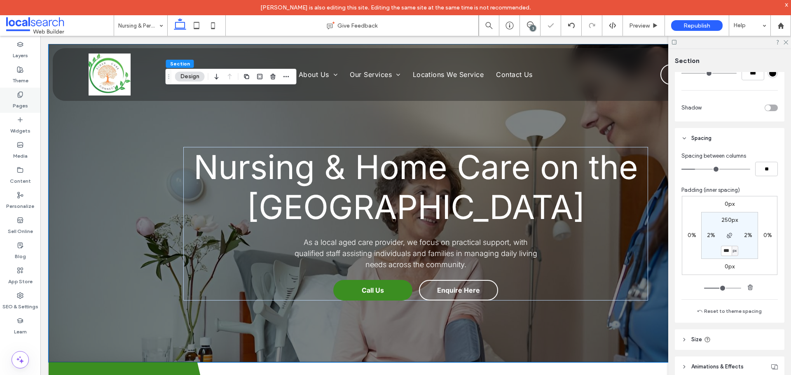
click at [19, 101] on label "Pages" at bounding box center [20, 104] width 15 height 12
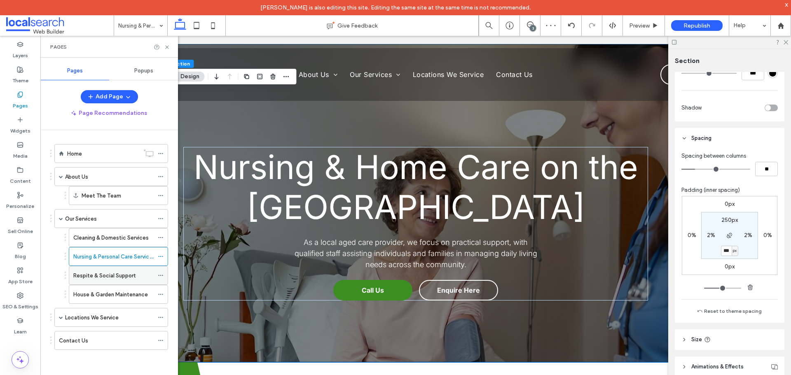
click at [100, 277] on label "Respite & Social Support" at bounding box center [104, 276] width 62 height 14
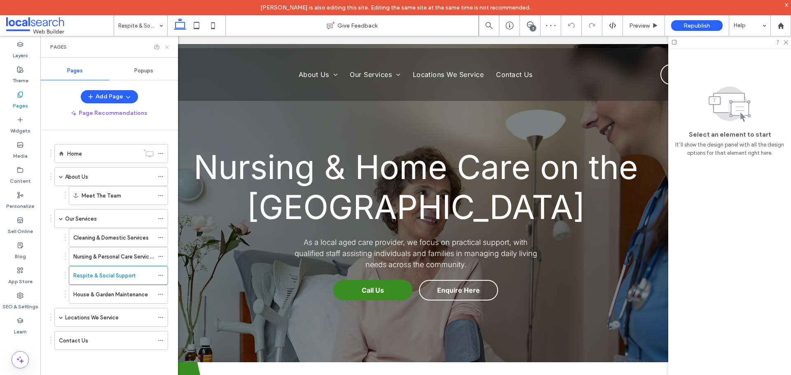
click at [167, 47] on use at bounding box center [166, 46] width 3 height 3
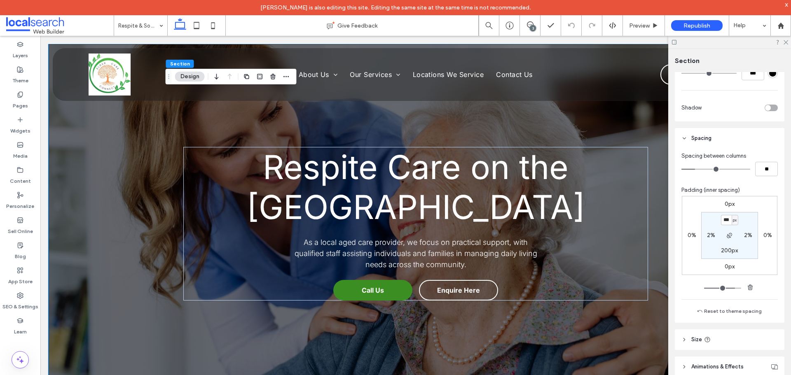
scroll to position [82, 0]
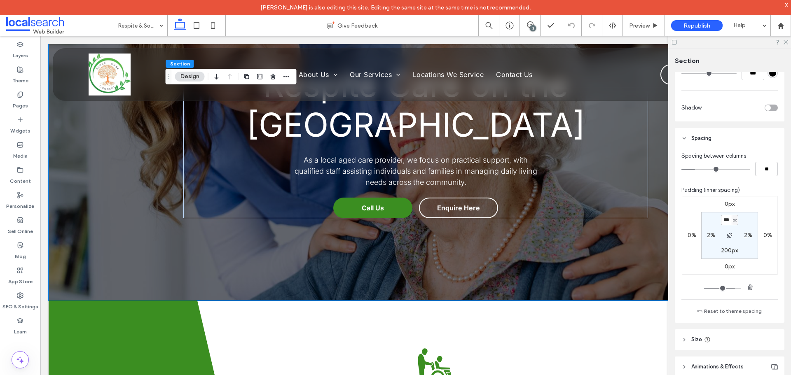
click at [721, 250] on label "200px" at bounding box center [729, 250] width 17 height 7
type input "***"
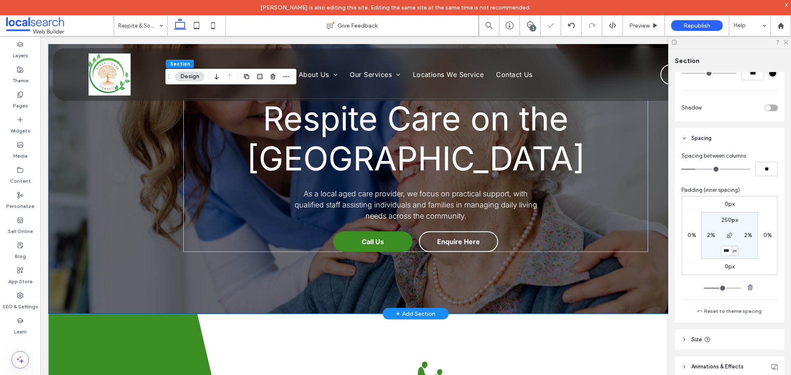
scroll to position [0, 0]
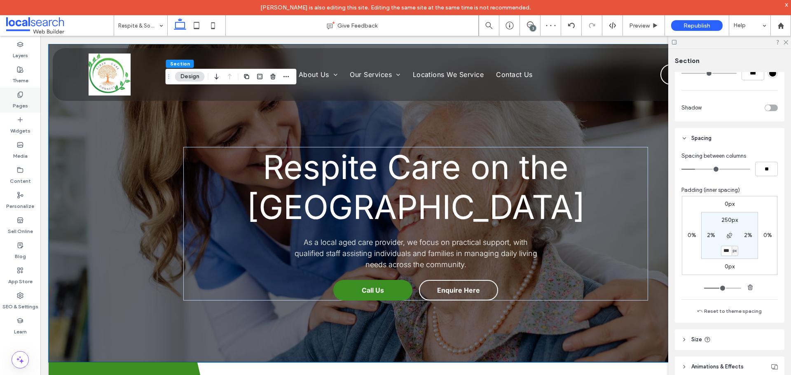
click at [17, 106] on label "Pages" at bounding box center [20, 104] width 15 height 12
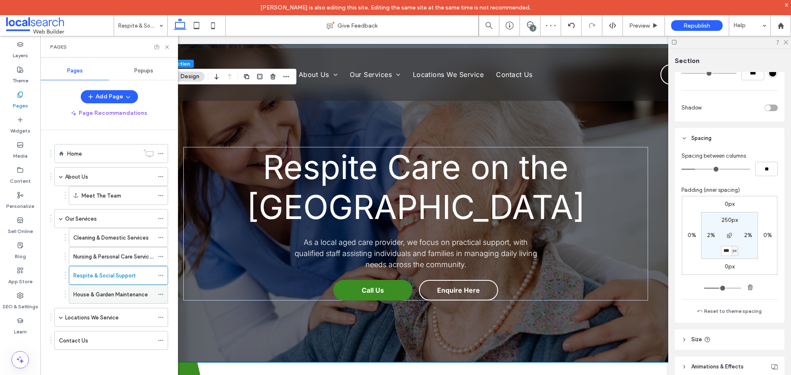
click at [91, 295] on label "House & Garden Maintenance" at bounding box center [110, 294] width 75 height 14
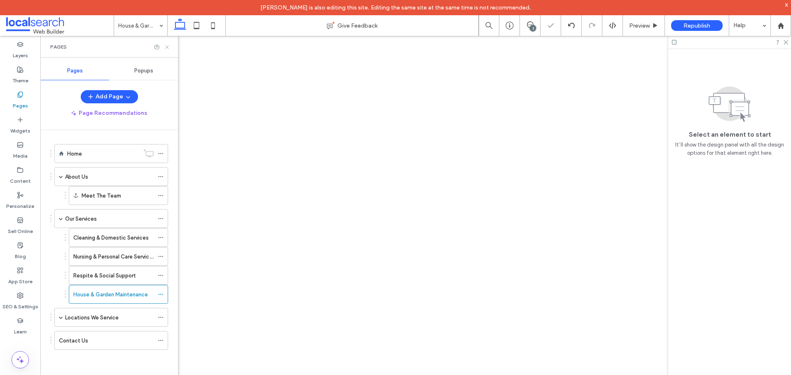
click at [166, 49] on icon at bounding box center [167, 47] width 6 height 6
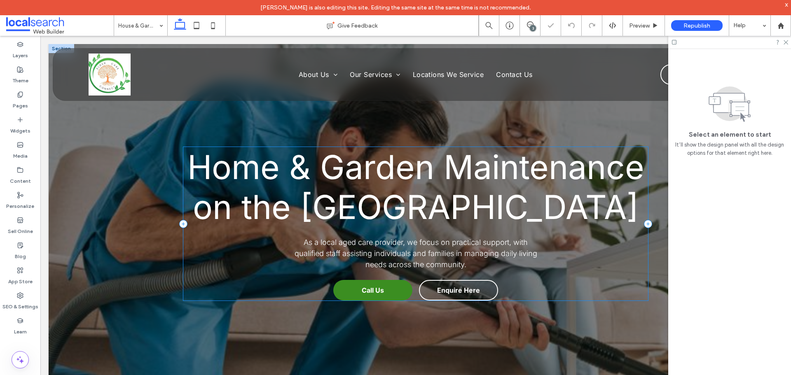
scroll to position [41, 0]
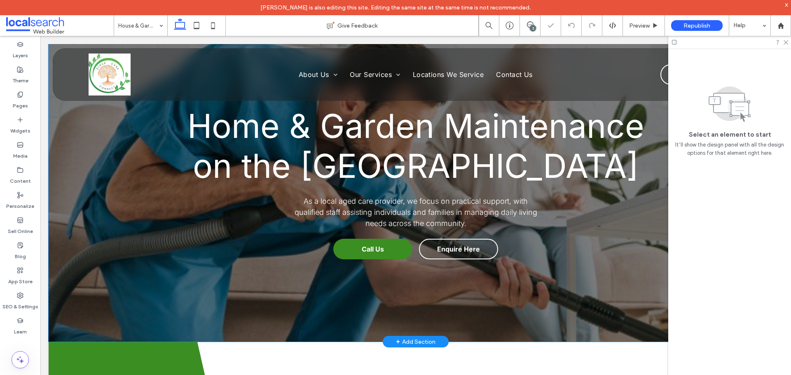
click at [115, 291] on div "Home & Garden Maintenance on the [GEOGRAPHIC_DATA] As a local aged care provide…" at bounding box center [416, 172] width 734 height 339
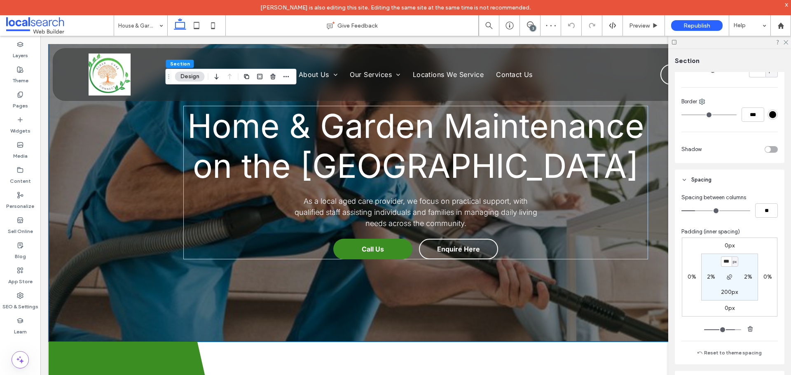
scroll to position [288, 0]
click at [722, 291] on label "200px" at bounding box center [729, 291] width 17 height 7
type input "***"
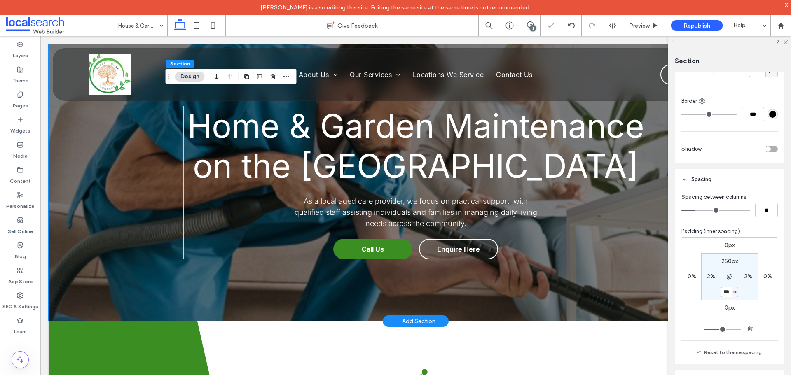
click at [154, 287] on div "Home & Garden Maintenance on the Gold Coast As a local aged care provider, we f…" at bounding box center [416, 162] width 734 height 318
click at [20, 92] on icon at bounding box center [20, 94] width 7 height 7
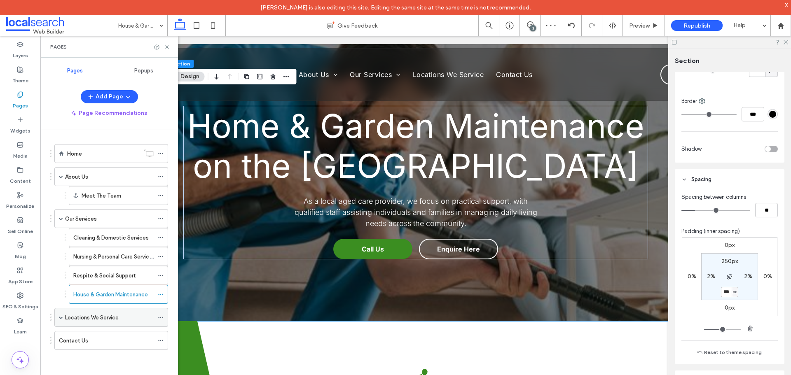
click at [82, 314] on label "Locations We Service" at bounding box center [92, 318] width 54 height 14
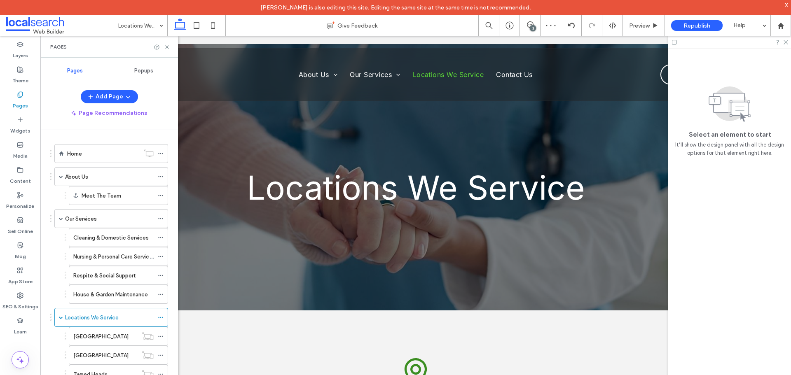
click at [166, 47] on icon at bounding box center [167, 47] width 6 height 6
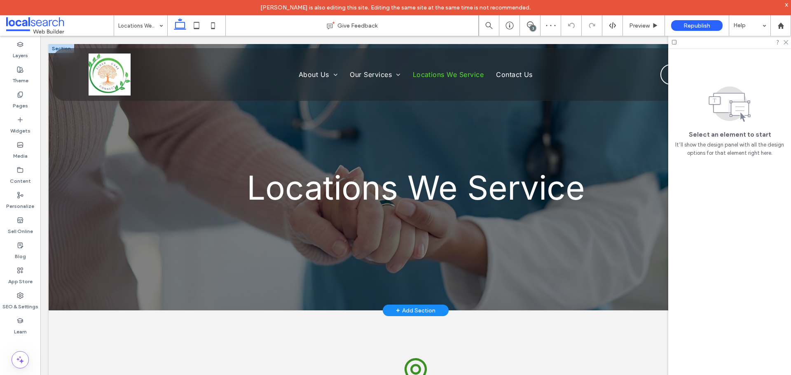
click at [388, 281] on div "Locations We Service" at bounding box center [415, 177] width 494 height 266
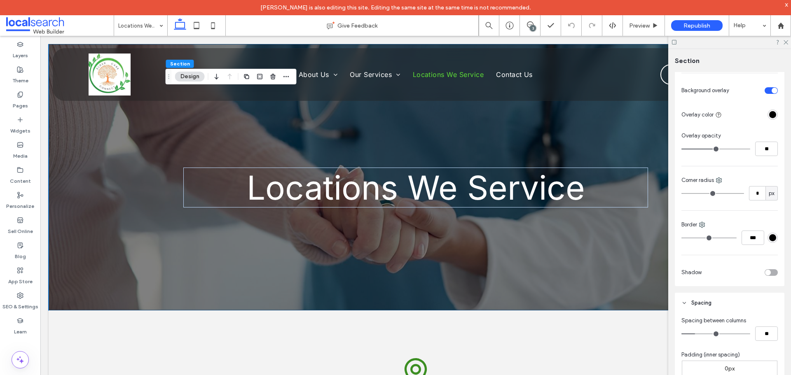
scroll to position [288, 0]
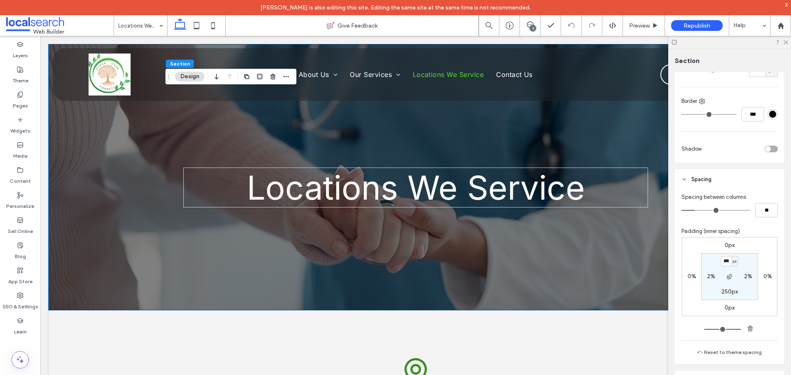
click at [725, 295] on label "250px" at bounding box center [729, 291] width 16 height 7
type input "***"
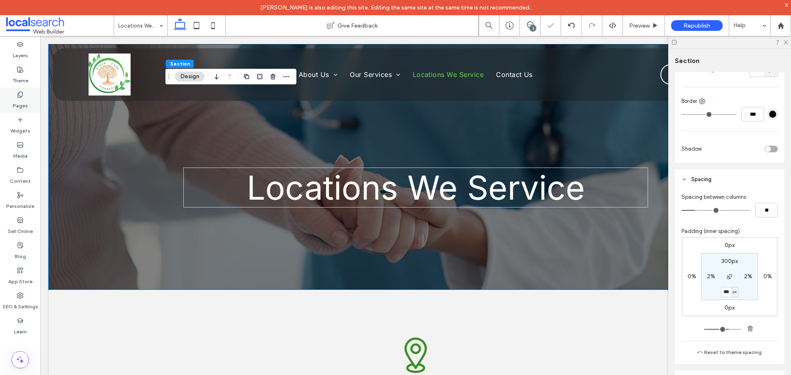
click at [27, 102] on label "Pages" at bounding box center [20, 104] width 15 height 12
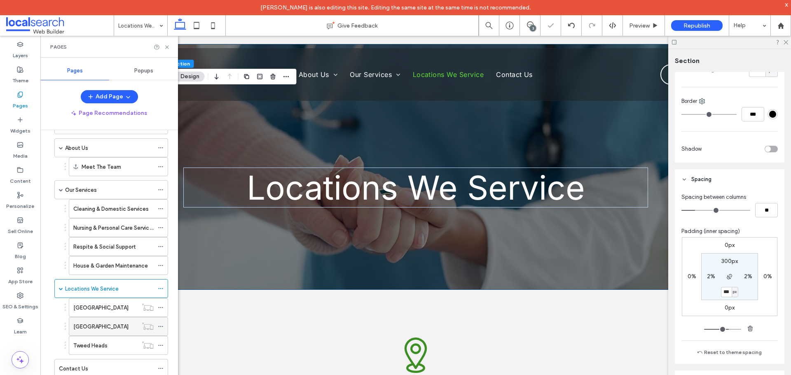
scroll to position [41, 0]
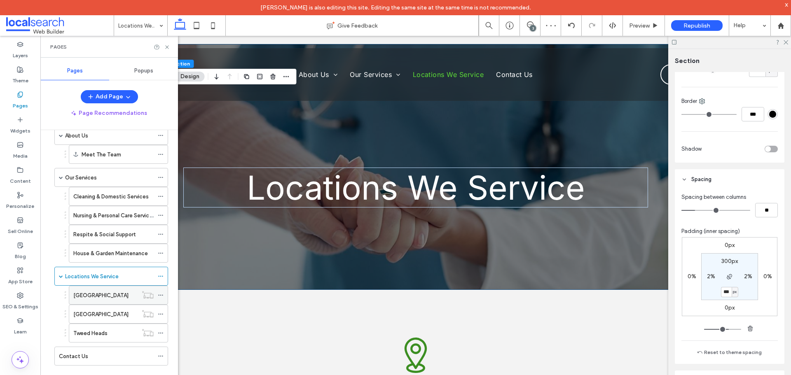
click at [93, 299] on label "[GEOGRAPHIC_DATA]" at bounding box center [100, 295] width 55 height 14
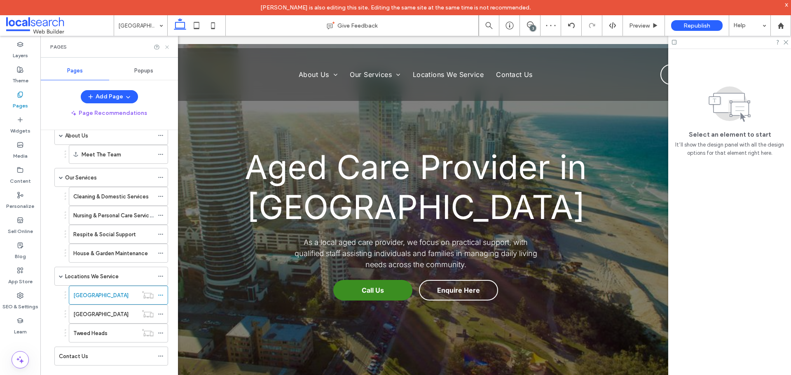
click at [167, 48] on icon at bounding box center [167, 47] width 6 height 6
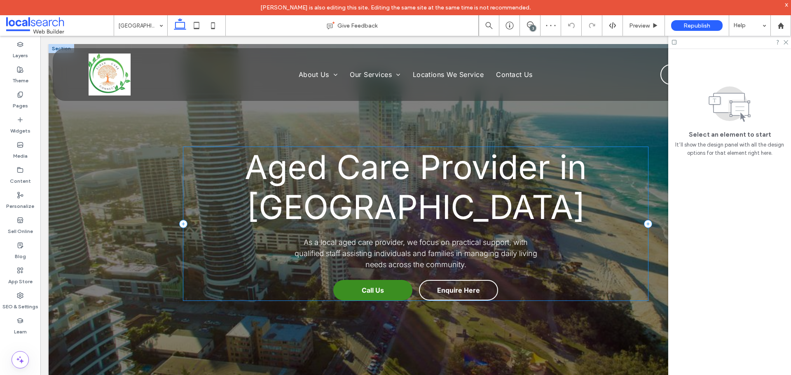
scroll to position [82, 0]
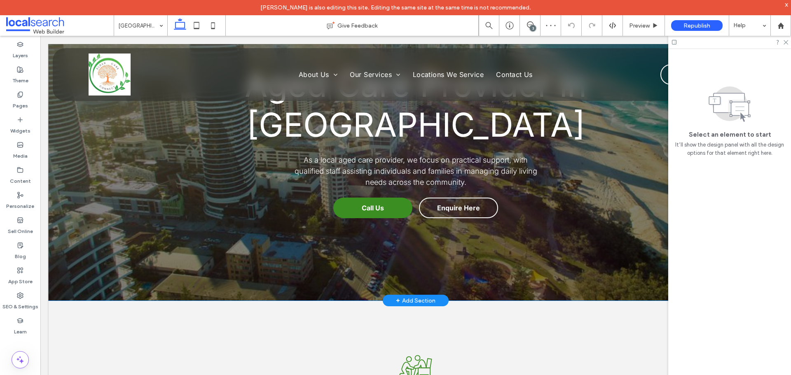
click at [203, 254] on div "Aged Care Provider in Southport As a local aged care provider, we focus on prac…" at bounding box center [415, 131] width 494 height 339
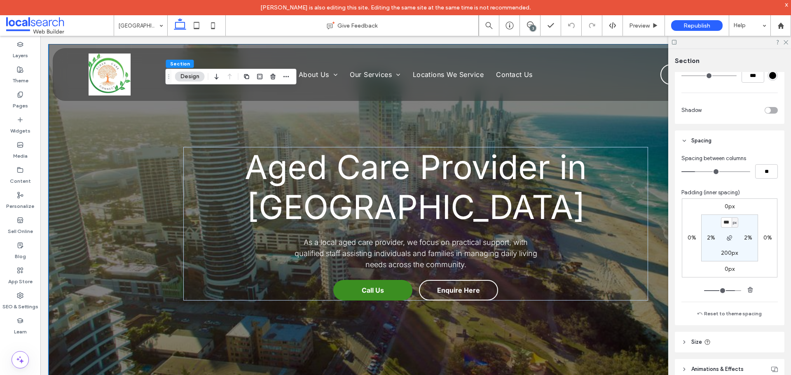
scroll to position [330, 0]
click at [723, 248] on label "200px" at bounding box center [729, 250] width 17 height 7
type input "***"
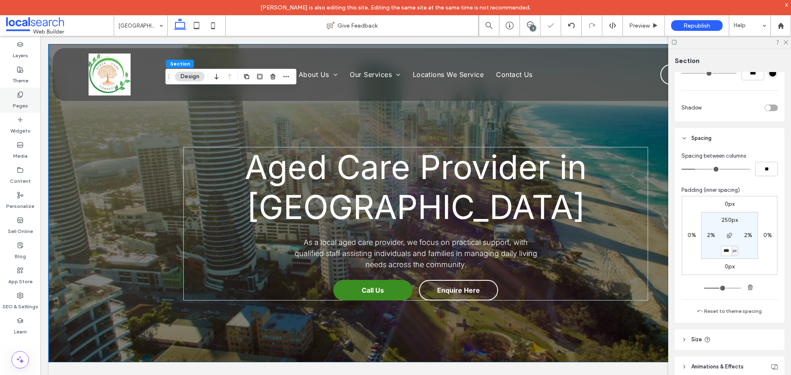
click at [13, 94] on div "Pages" at bounding box center [20, 100] width 40 height 25
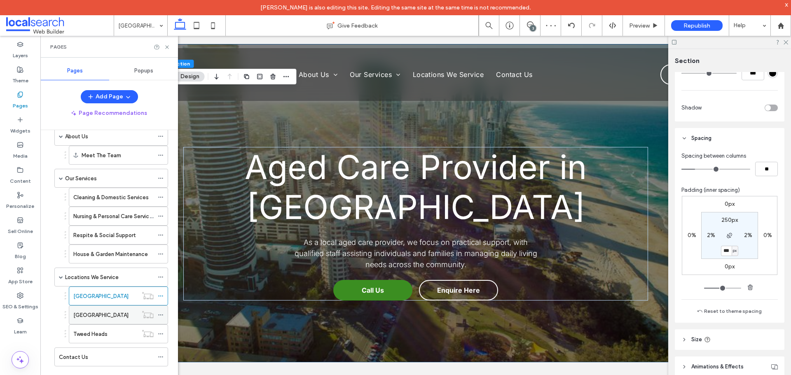
scroll to position [41, 0]
click at [99, 317] on label "[GEOGRAPHIC_DATA]" at bounding box center [100, 314] width 55 height 14
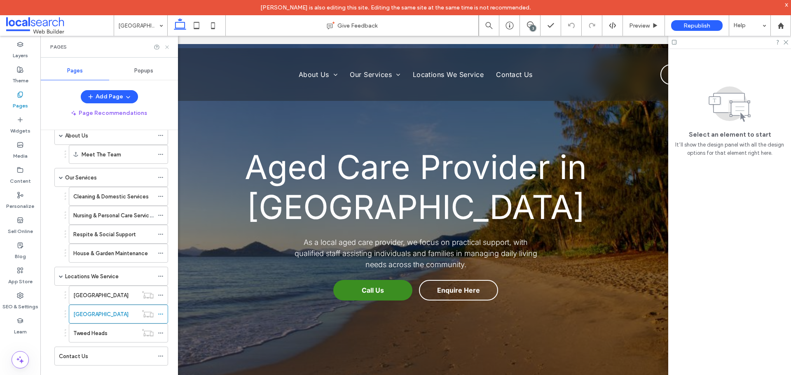
drag, startPoint x: 166, startPoint y: 45, endPoint x: 198, endPoint y: 166, distance: 125.6
click at [166, 45] on icon at bounding box center [167, 47] width 6 height 6
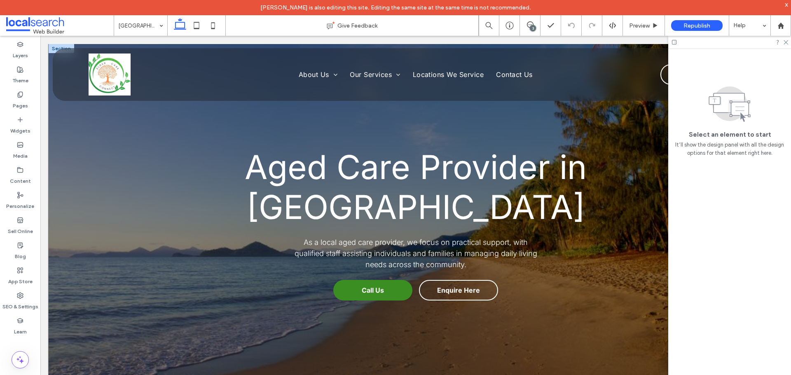
click at [115, 244] on div "Aged Care Provider in Palm Beach As a local aged care provider, we focus on pra…" at bounding box center [416, 213] width 734 height 339
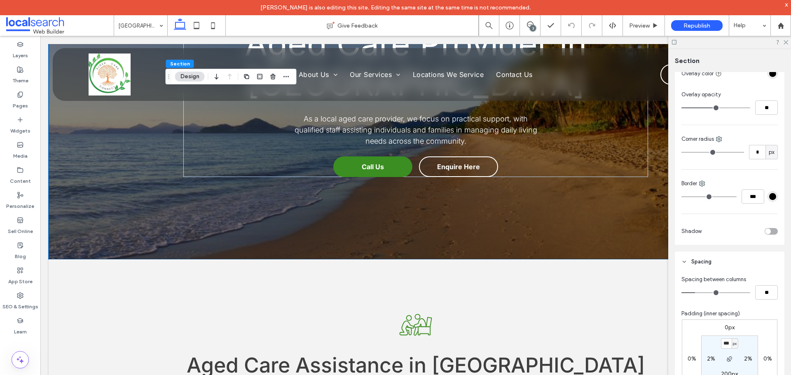
scroll to position [288, 0]
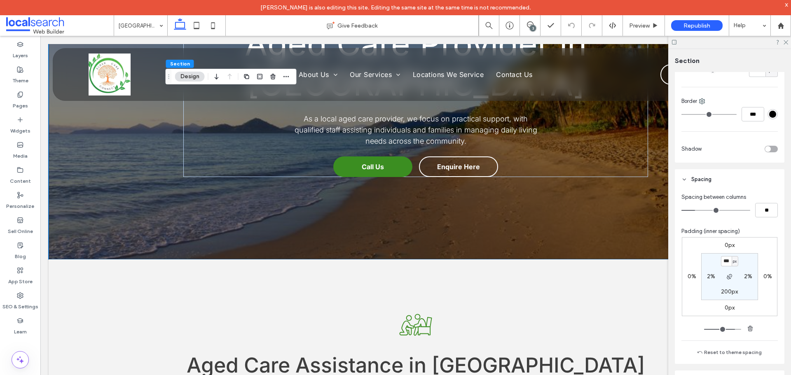
click at [725, 293] on label "200px" at bounding box center [729, 291] width 17 height 7
type input "***"
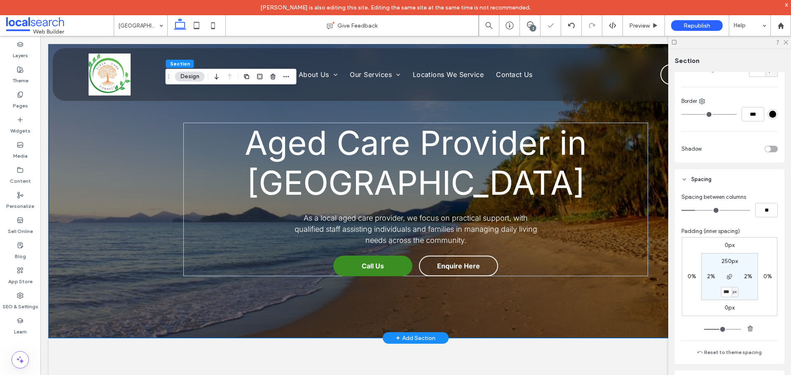
scroll to position [0, 0]
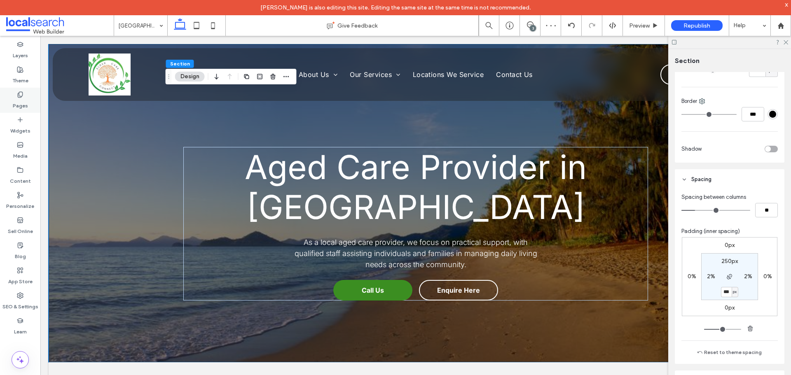
click at [16, 97] on div "Pages" at bounding box center [20, 100] width 40 height 25
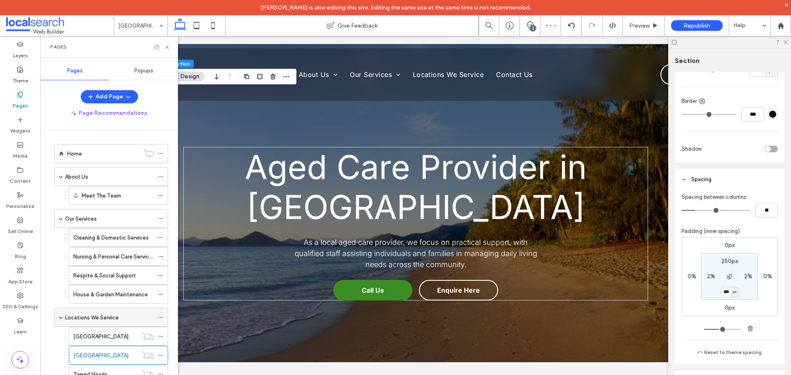
scroll to position [41, 0]
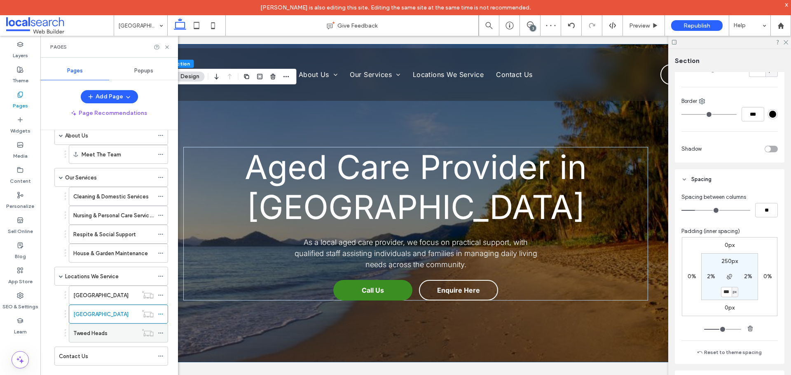
click at [98, 333] on label "Tweed Heads" at bounding box center [90, 333] width 34 height 14
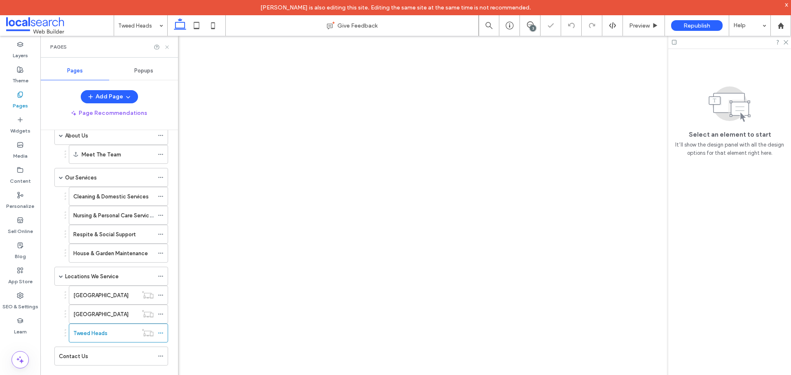
click at [166, 49] on icon at bounding box center [167, 47] width 6 height 6
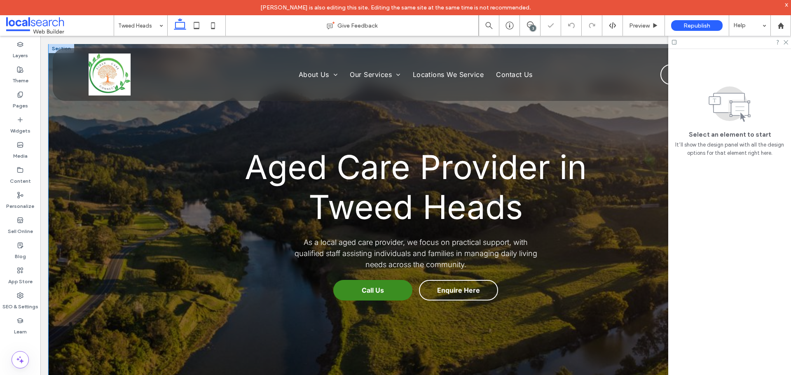
scroll to position [41, 0]
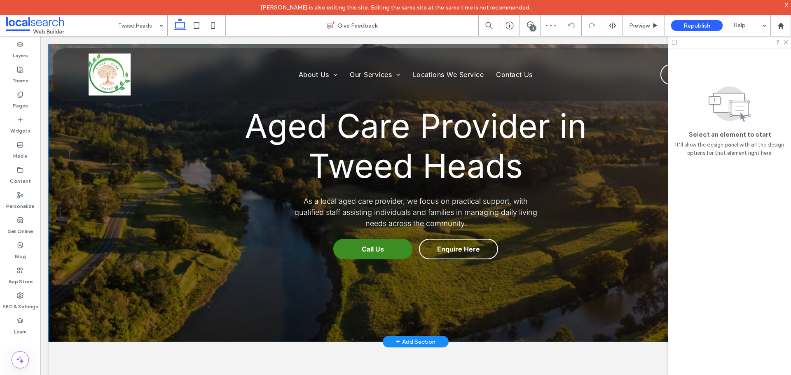
click at [152, 307] on div "Aged Care Provider in Tweed Heads As a local aged care provider, we focus on pr…" at bounding box center [416, 172] width 734 height 339
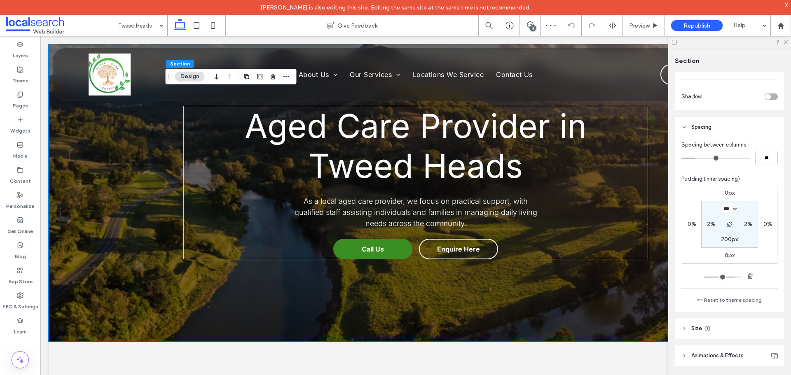
scroll to position [353, 0]
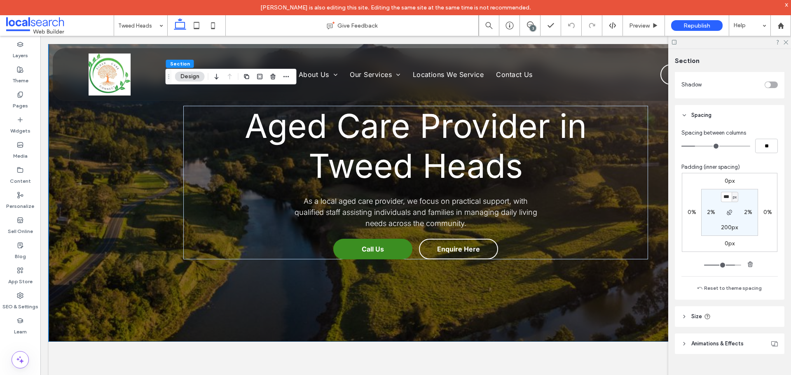
click at [723, 222] on section "*** px 2% 200px 2%" at bounding box center [729, 212] width 57 height 47
click at [723, 223] on section "*** px 2% 200px 2%" at bounding box center [729, 212] width 57 height 47
click at [725, 226] on label "200px" at bounding box center [729, 227] width 17 height 7
type input "***"
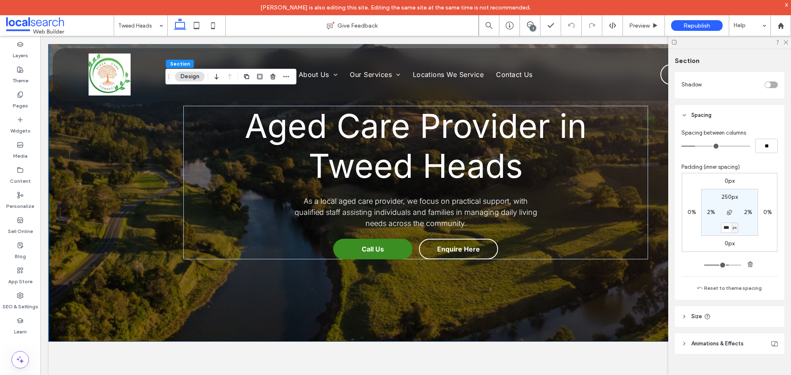
type input "***"
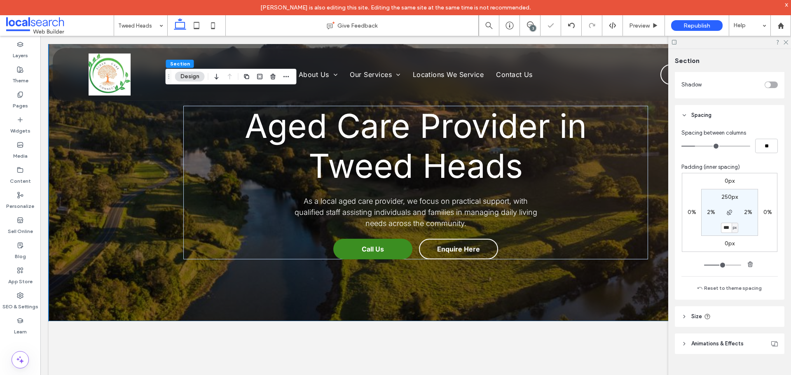
drag, startPoint x: 17, startPoint y: 95, endPoint x: 40, endPoint y: 103, distance: 24.5
click at [17, 95] on icon at bounding box center [20, 94] width 7 height 7
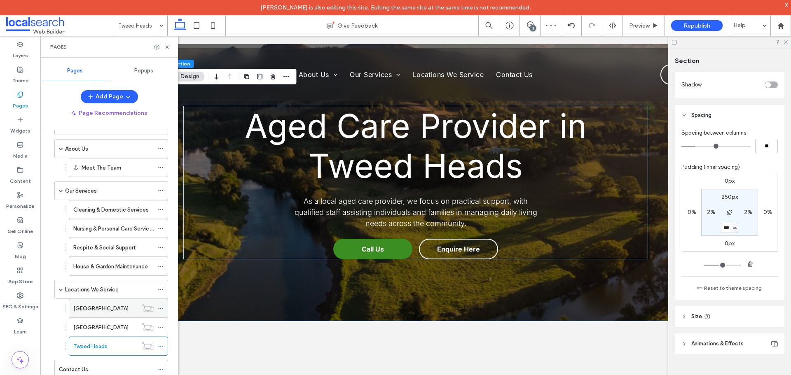
scroll to position [41, 0]
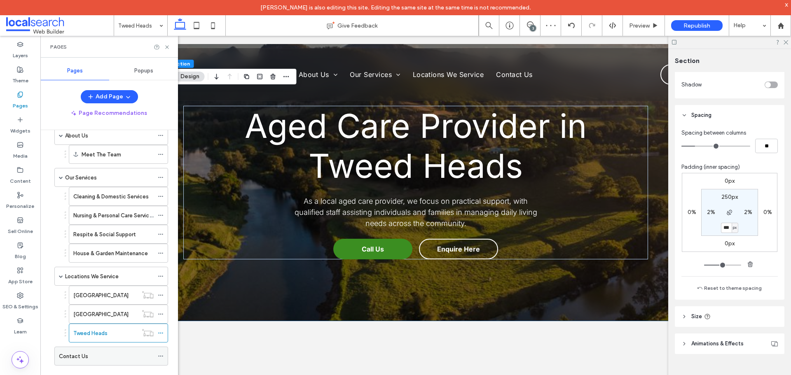
click at [102, 352] on div "Contact Us" at bounding box center [106, 356] width 95 height 9
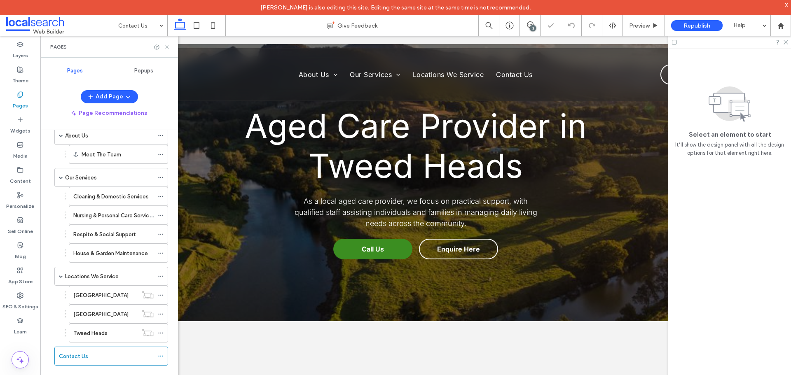
click at [168, 48] on use at bounding box center [166, 46] width 3 height 3
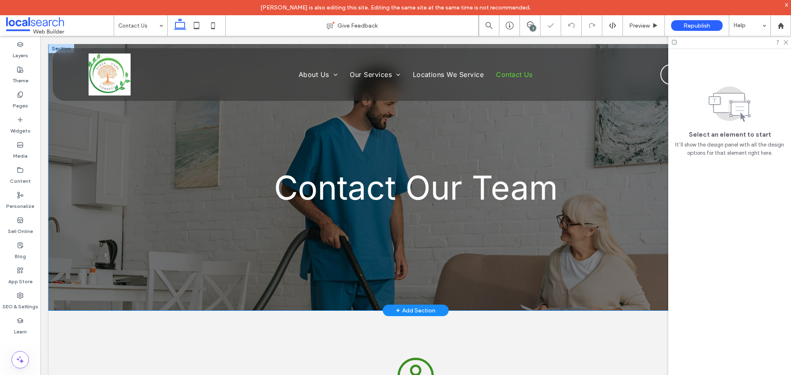
click at [257, 278] on div "Contact Our Team" at bounding box center [415, 177] width 494 height 266
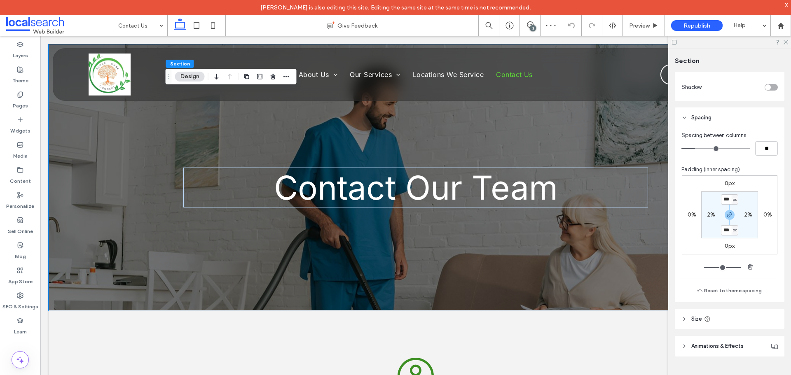
scroll to position [353, 0]
click at [725, 227] on input "***" at bounding box center [726, 228] width 11 height 10
click at [729, 212] on use "button" at bounding box center [729, 212] width 5 height 5
click at [721, 227] on label "250px" at bounding box center [729, 227] width 16 height 7
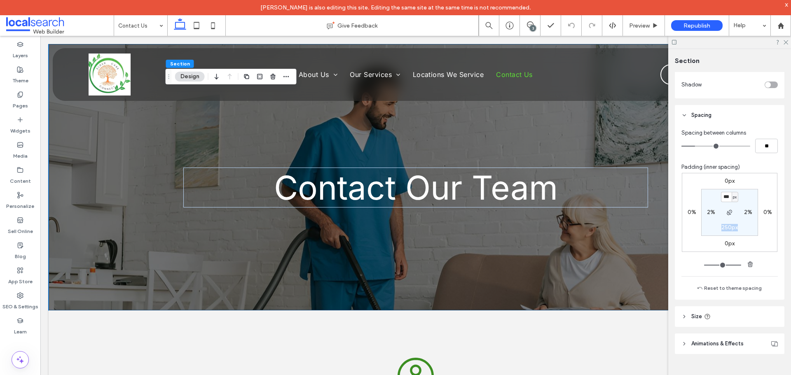
type input "***"
type input "******"
type input "***"
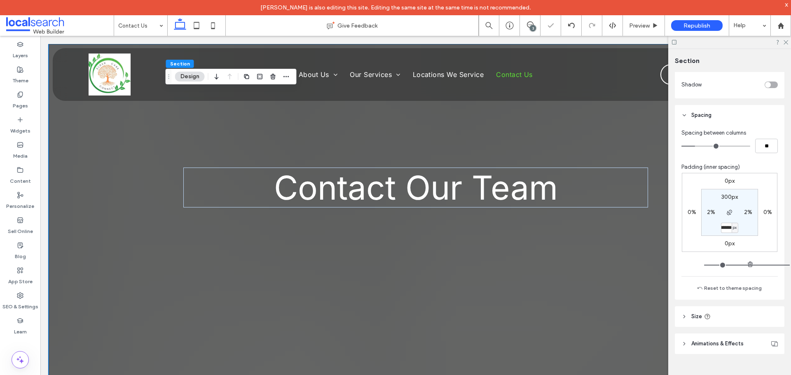
click at [724, 228] on input "******" at bounding box center [726, 228] width 11 height 10
type input "***"
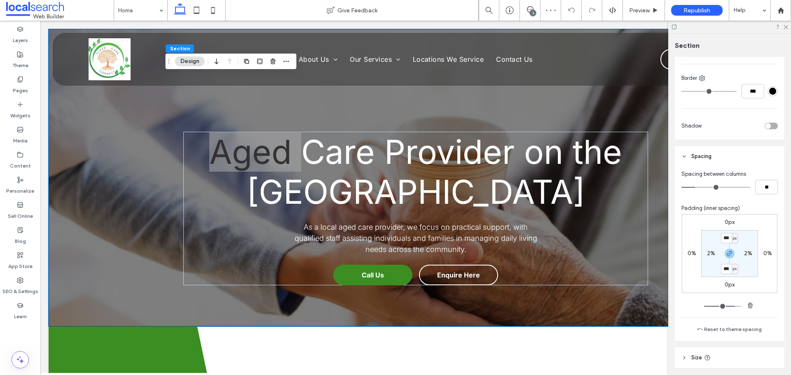
scroll to position [353, 0]
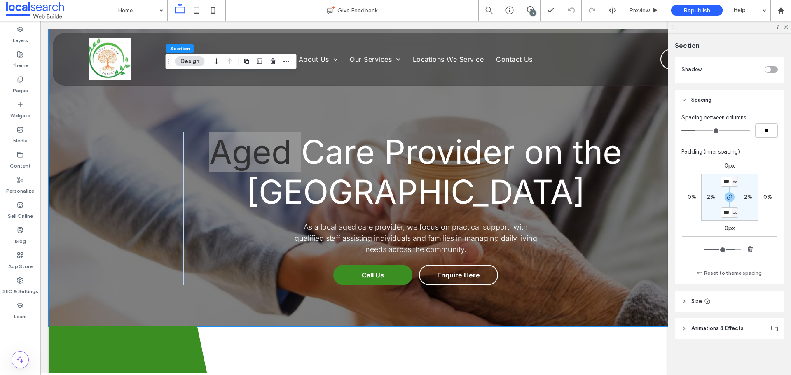
click at [725, 211] on input "***" at bounding box center [726, 213] width 11 height 10
click at [728, 196] on use "button" at bounding box center [729, 197] width 5 height 5
click at [722, 213] on label "100px" at bounding box center [730, 212] width 16 height 7
type input "***"
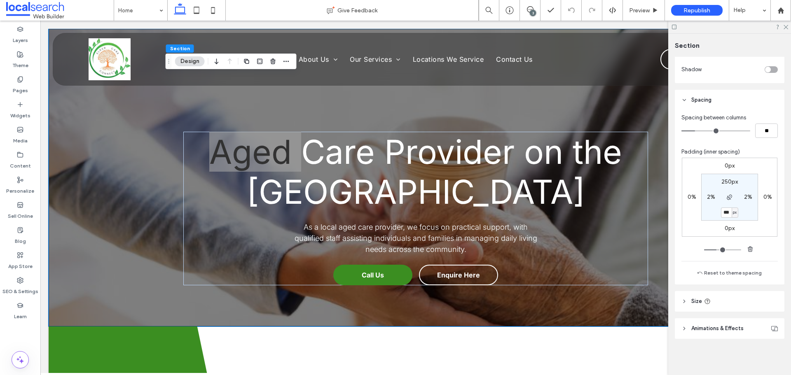
type input "***"
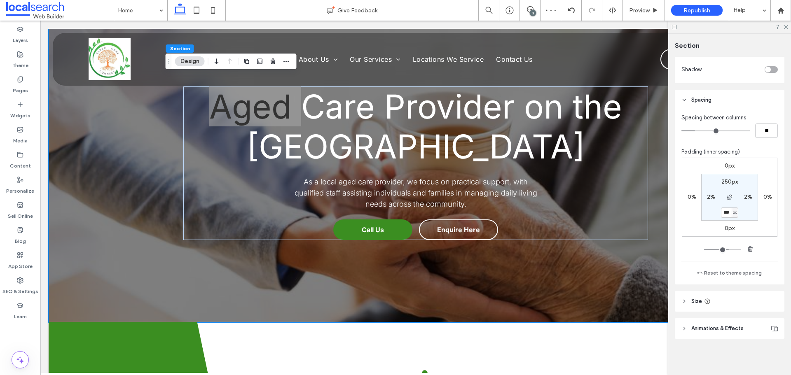
scroll to position [41, 0]
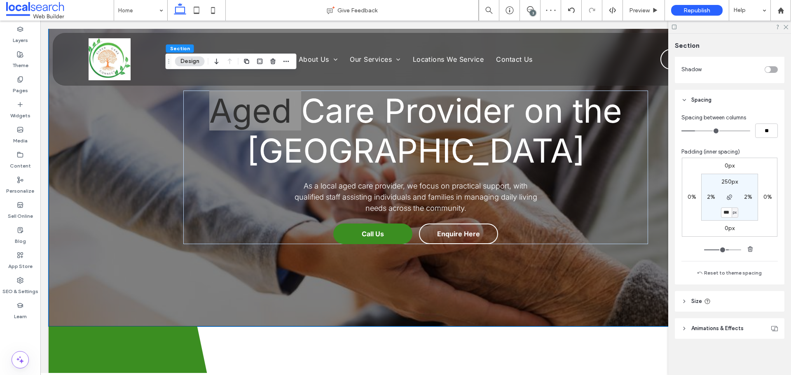
click at [732, 210] on div "px" at bounding box center [734, 212] width 5 height 8
click at [722, 213] on input "***" at bounding box center [726, 213] width 11 height 10
type input "***"
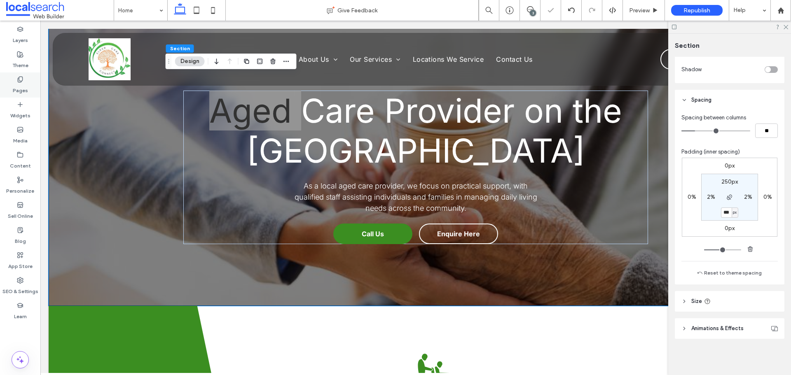
click at [31, 84] on div "Pages" at bounding box center [20, 84] width 40 height 25
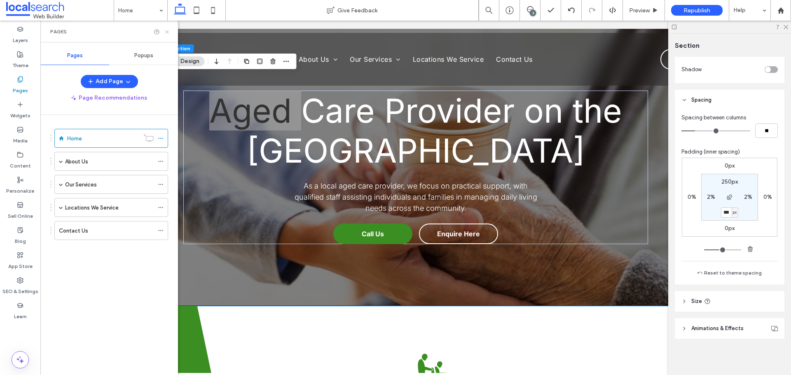
click at [168, 32] on icon at bounding box center [167, 32] width 6 height 6
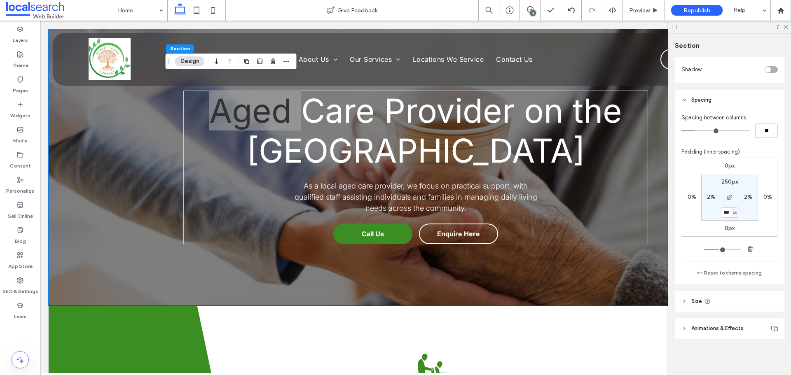
click at [785, 23] on div at bounding box center [729, 27] width 123 height 13
click at [785, 24] on icon at bounding box center [785, 26] width 5 height 5
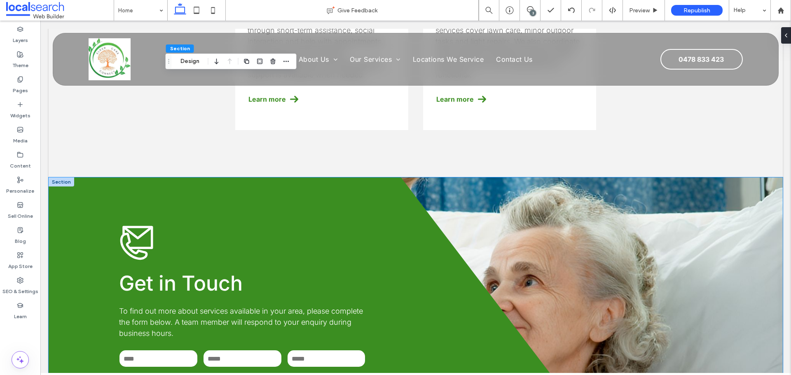
scroll to position [1318, 0]
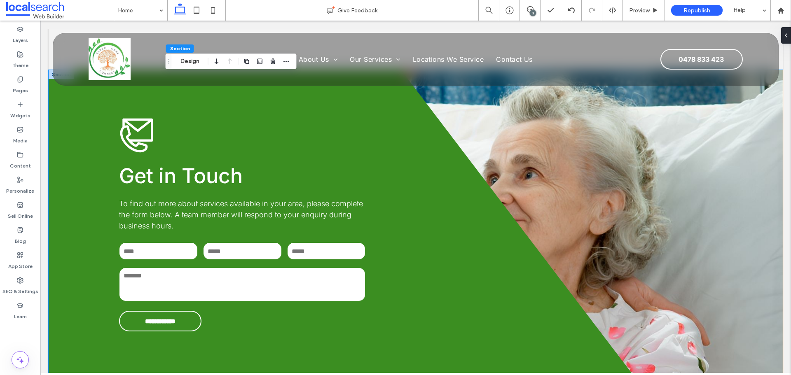
click at [674, 252] on div "**********" at bounding box center [416, 224] width 734 height 309
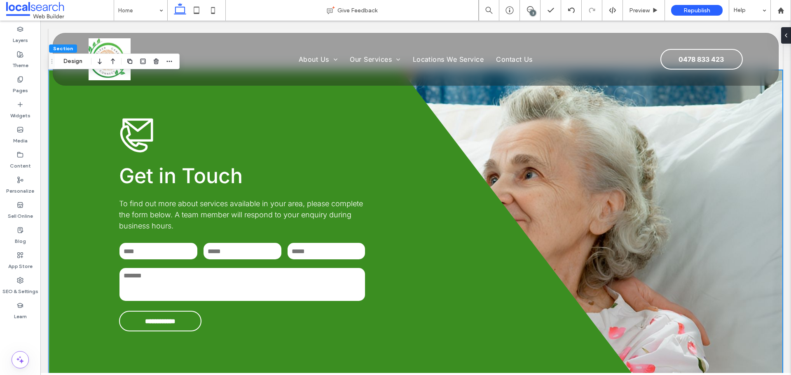
click at [659, 239] on div "**********" at bounding box center [416, 224] width 734 height 309
click at [72, 62] on button "Design" at bounding box center [73, 61] width 30 height 10
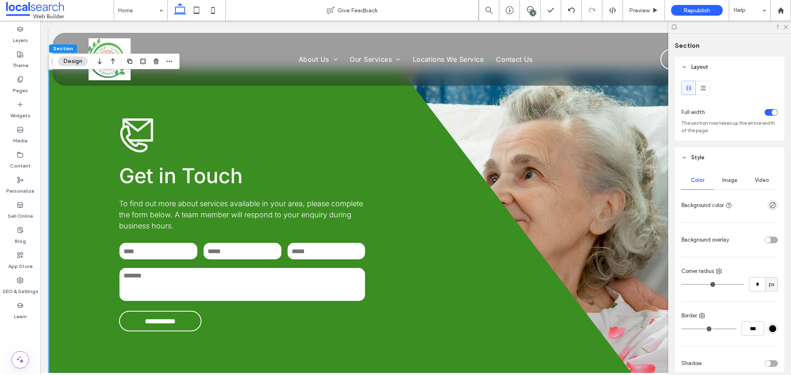
click at [727, 184] on div "Image" at bounding box center [729, 180] width 32 height 18
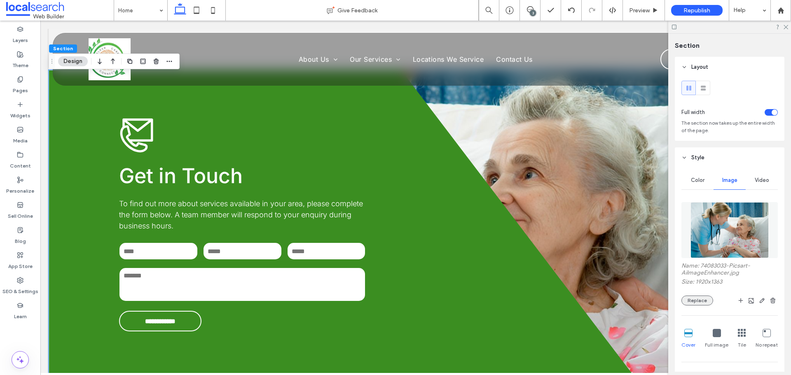
click at [699, 300] on button "Replace" at bounding box center [697, 301] width 32 height 10
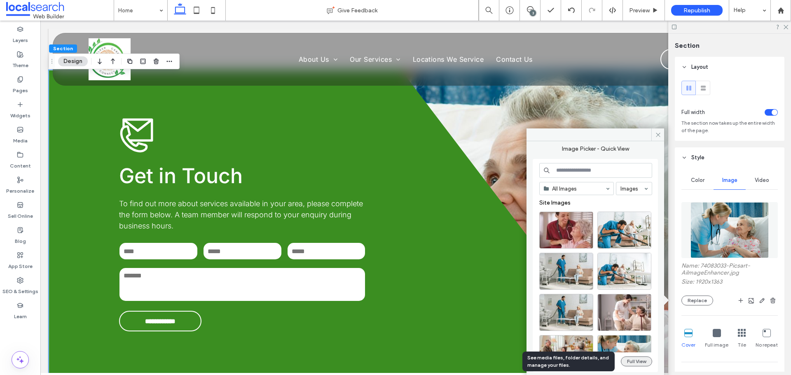
click at [643, 358] on button "Full View" at bounding box center [636, 362] width 31 height 10
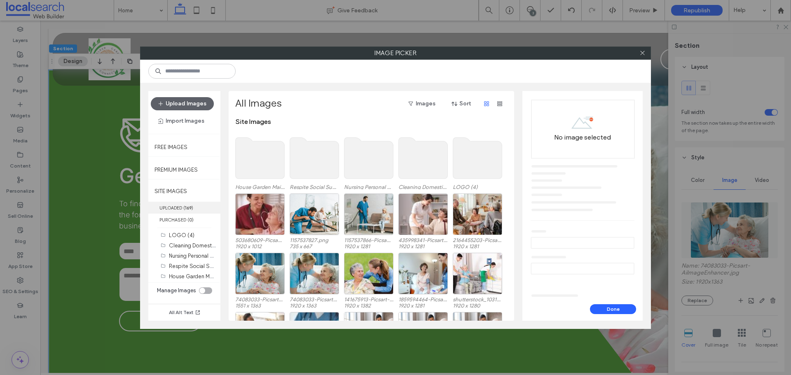
click at [182, 210] on label "UPLOADED ( 169 )" at bounding box center [184, 208] width 72 height 12
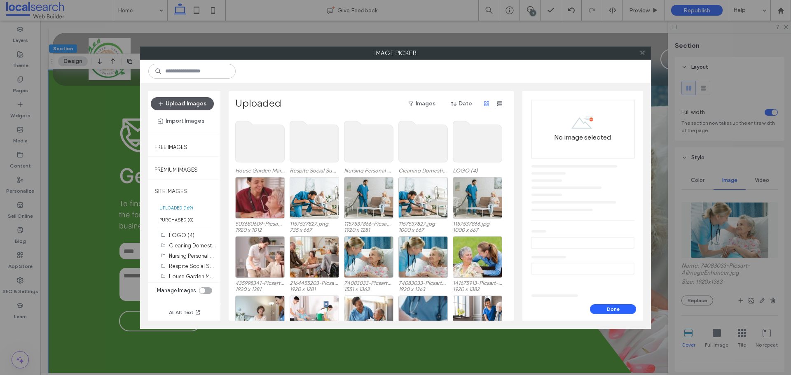
click at [174, 103] on button "Upload Images" at bounding box center [182, 103] width 63 height 13
click at [642, 55] on icon at bounding box center [642, 53] width 6 height 6
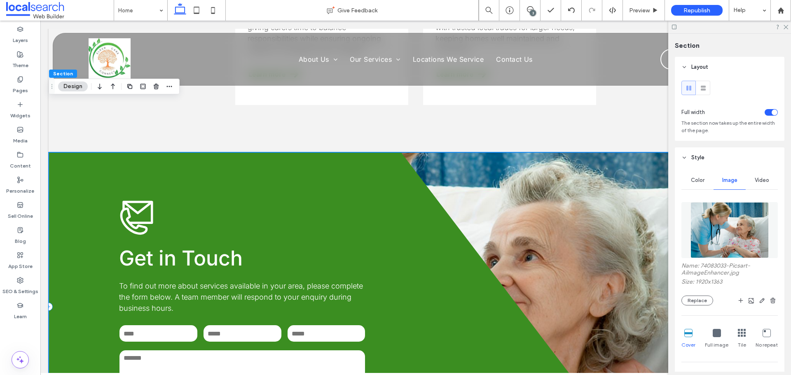
scroll to position [1277, 0]
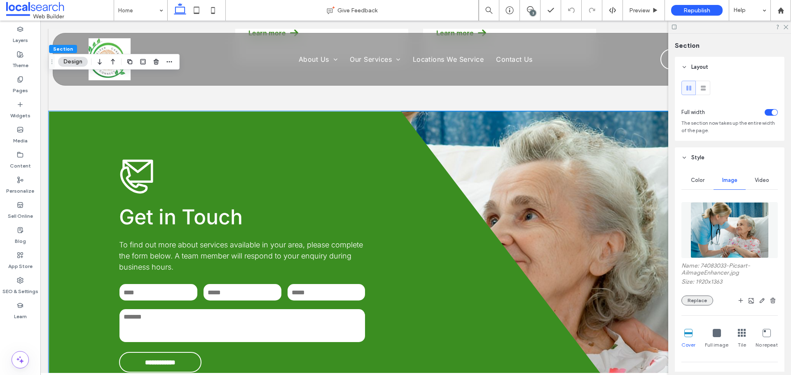
click at [692, 302] on button "Replace" at bounding box center [697, 301] width 32 height 10
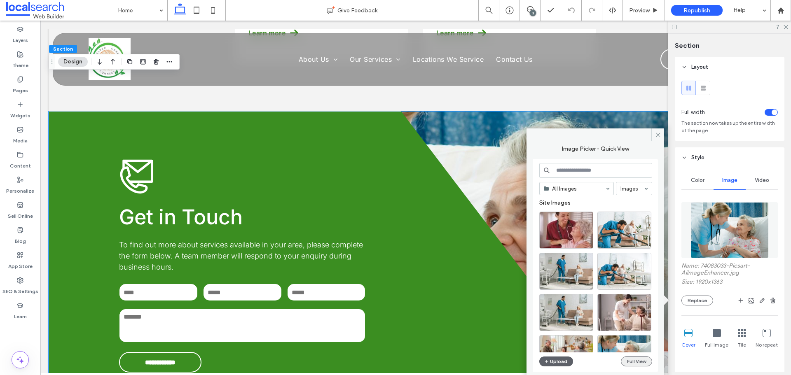
click at [629, 360] on button "Full View" at bounding box center [636, 362] width 31 height 10
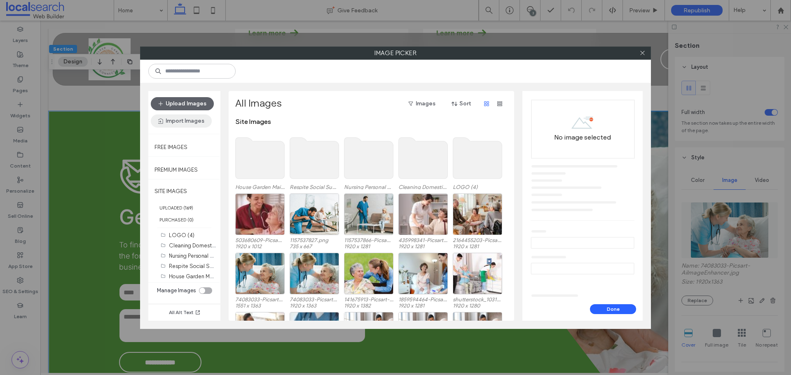
drag, startPoint x: 188, startPoint y: 204, endPoint x: 188, endPoint y: 119, distance: 84.9
click at [188, 204] on label "UPLOADED ( 169 )" at bounding box center [184, 208] width 72 height 12
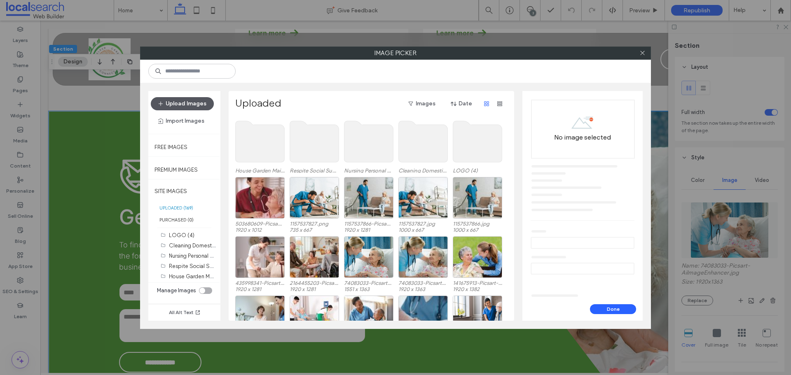
click at [188, 100] on button "Upload Images" at bounding box center [182, 103] width 63 height 13
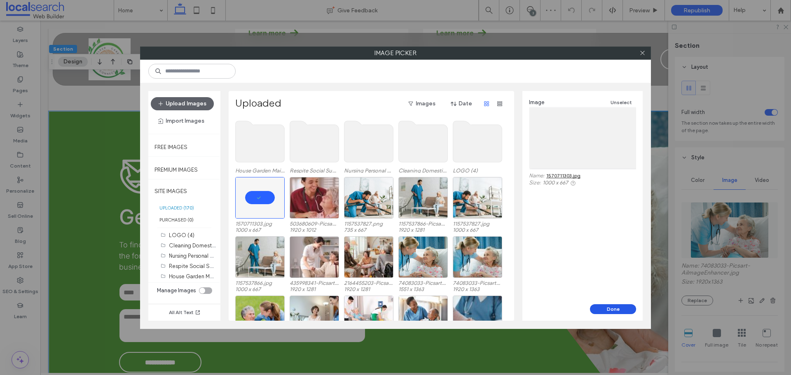
drag, startPoint x: 614, startPoint y: 308, endPoint x: 574, endPoint y: 287, distance: 44.6
click at [614, 308] on button "Done" at bounding box center [613, 309] width 46 height 10
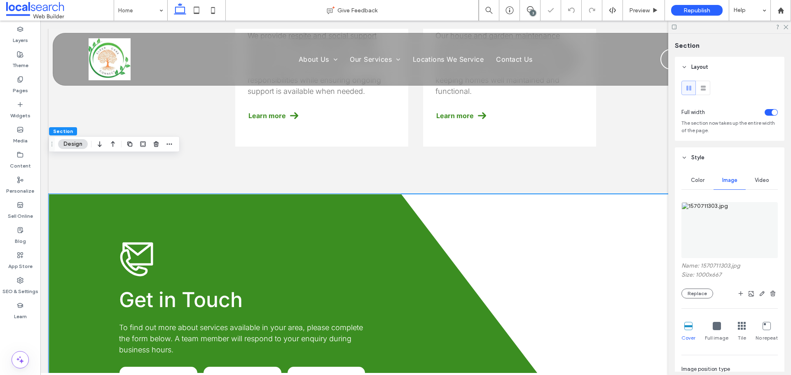
scroll to position [1194, 0]
click at [785, 27] on use at bounding box center [785, 27] width 5 height 5
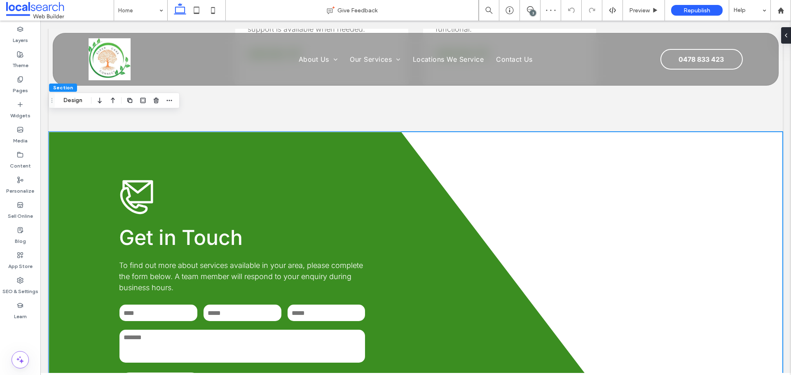
scroll to position [1318, 0]
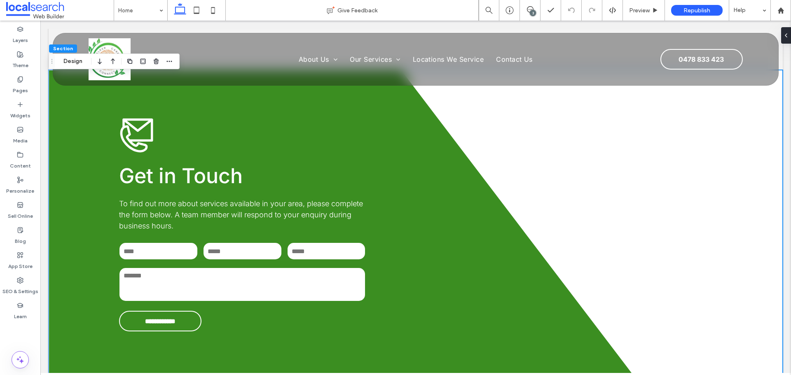
click at [680, 273] on div "**********" at bounding box center [416, 224] width 734 height 309
click at [617, 188] on div "**********" at bounding box center [416, 224] width 734 height 309
click at [708, 310] on div "**********" at bounding box center [416, 224] width 734 height 309
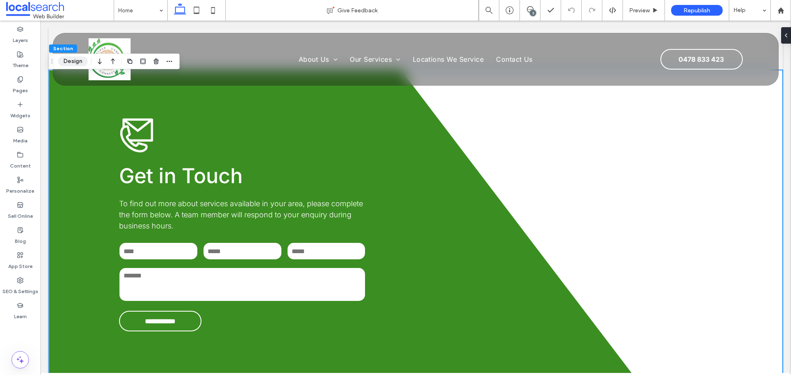
drag, startPoint x: 73, startPoint y: 58, endPoint x: 170, endPoint y: 64, distance: 97.4
click at [73, 58] on button "Design" at bounding box center [73, 61] width 30 height 10
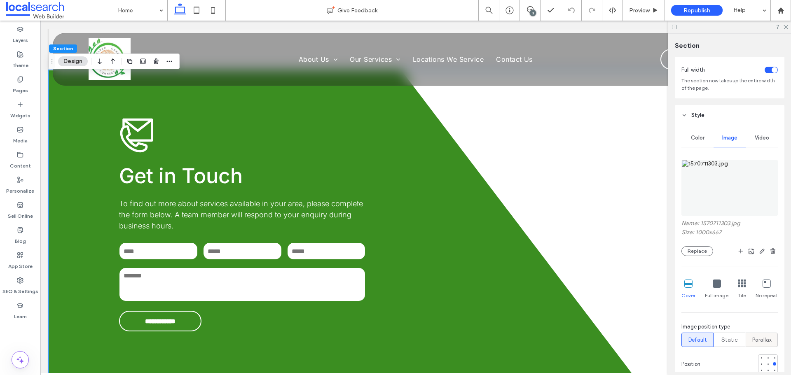
scroll to position [82, 0]
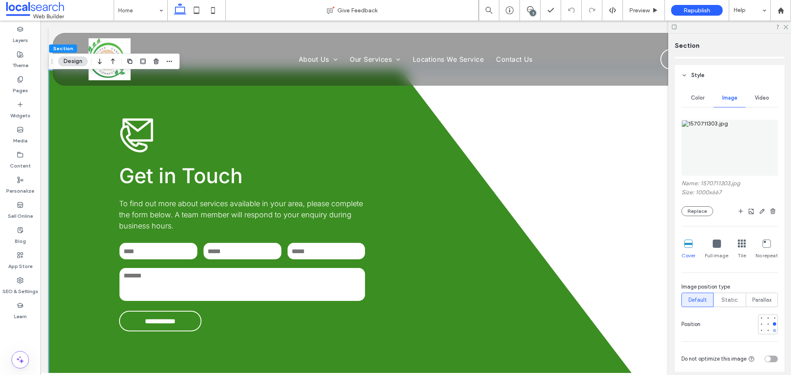
click at [773, 330] on div at bounding box center [774, 330] width 3 height 3
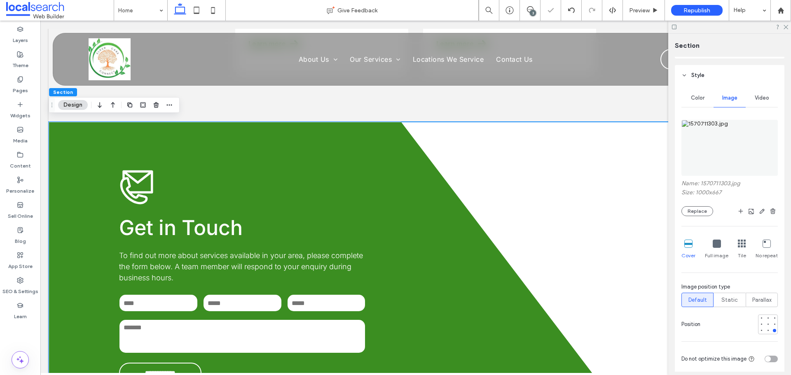
scroll to position [1194, 0]
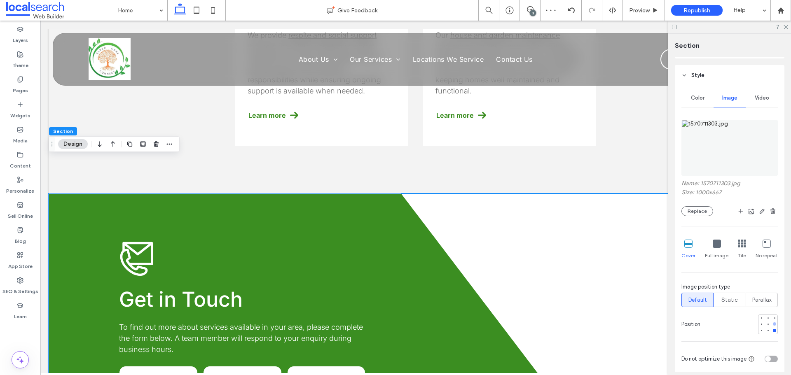
click at [773, 324] on div at bounding box center [774, 324] width 3 height 3
click at [771, 318] on div at bounding box center [774, 318] width 6 height 6
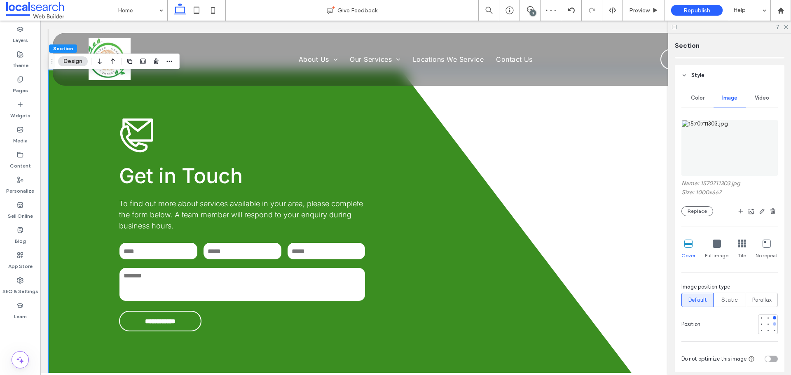
click at [773, 323] on div at bounding box center [774, 324] width 3 height 3
click at [785, 30] on div at bounding box center [729, 27] width 123 height 13
click at [784, 26] on icon at bounding box center [785, 26] width 5 height 5
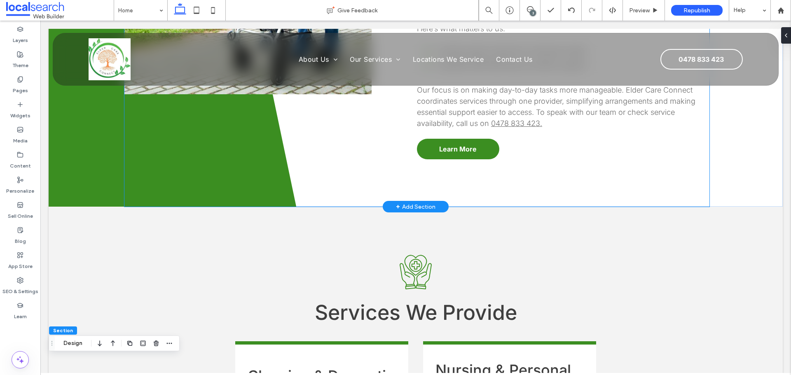
scroll to position [494, 0]
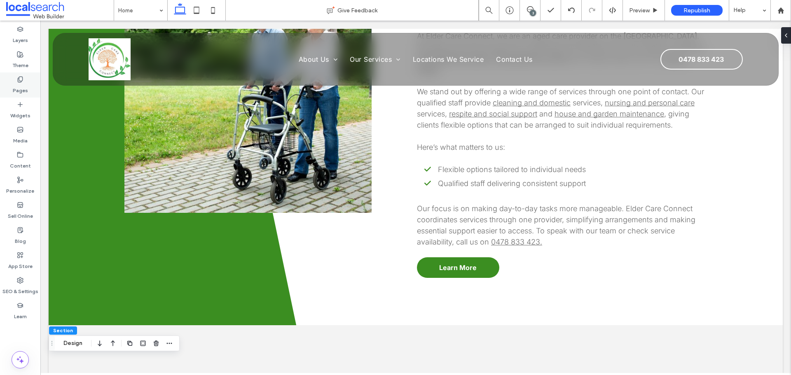
click at [30, 82] on div "Pages" at bounding box center [20, 84] width 40 height 25
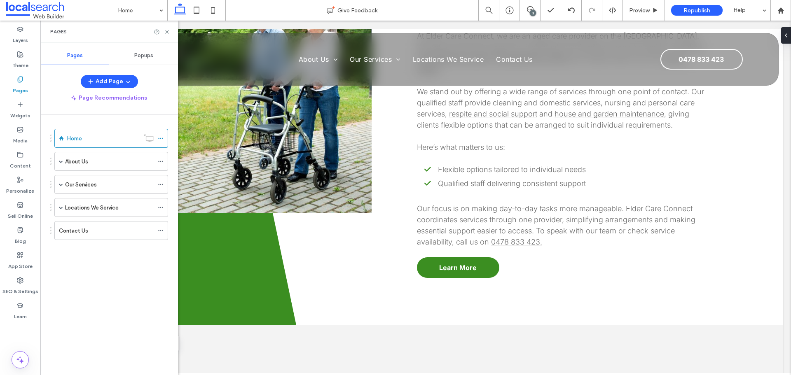
click at [77, 161] on label "About Us" at bounding box center [76, 161] width 23 height 14
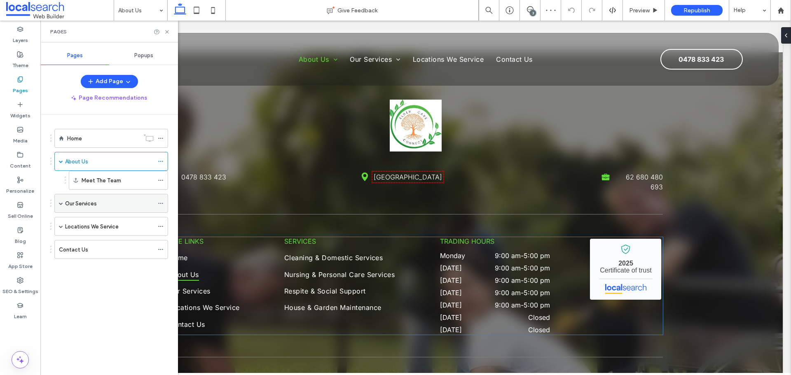
scroll to position [1318, 0]
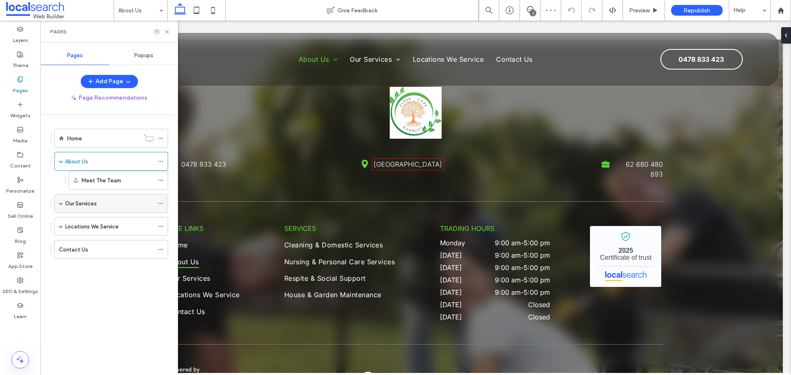
click at [79, 201] on label "Our Services" at bounding box center [81, 203] width 32 height 14
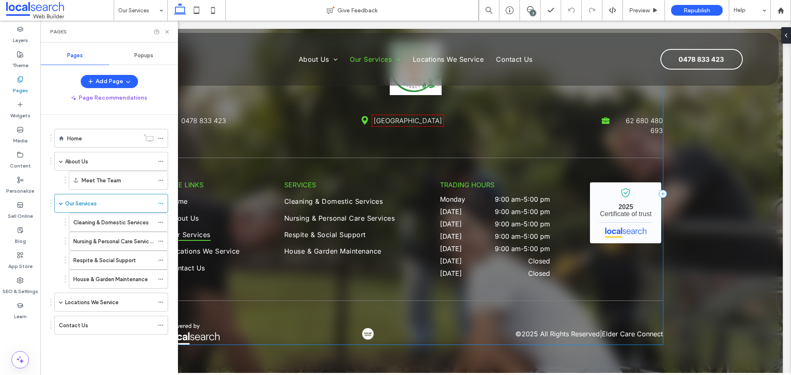
scroll to position [1108, 0]
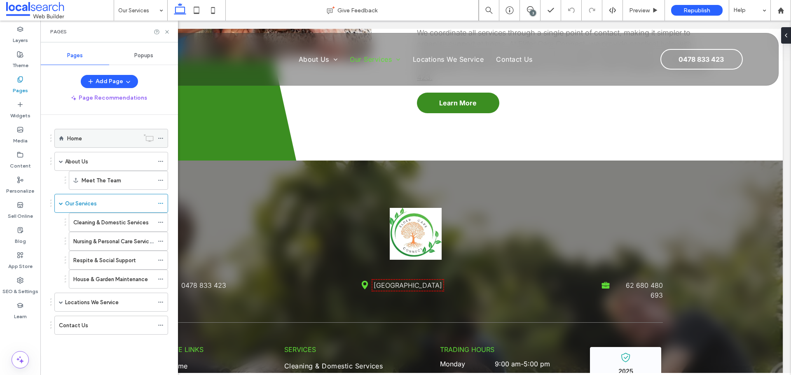
click at [73, 137] on label "Home" at bounding box center [74, 138] width 15 height 14
click at [167, 31] on use at bounding box center [166, 31] width 3 height 3
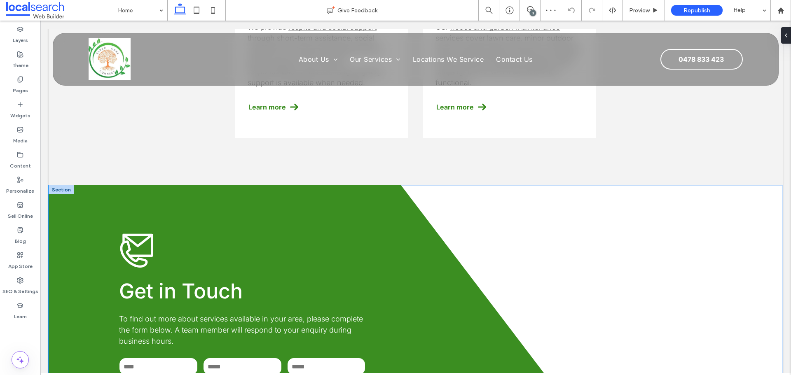
scroll to position [1236, 0]
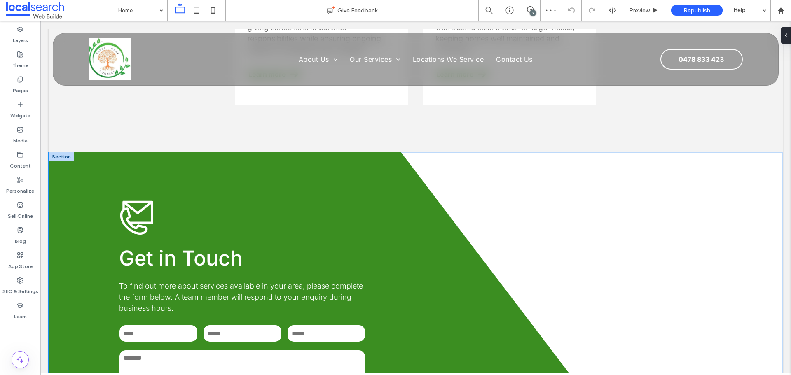
click at [666, 237] on div "**********" at bounding box center [416, 306] width 734 height 309
click at [73, 103] on button "Design" at bounding box center [73, 103] width 30 height 10
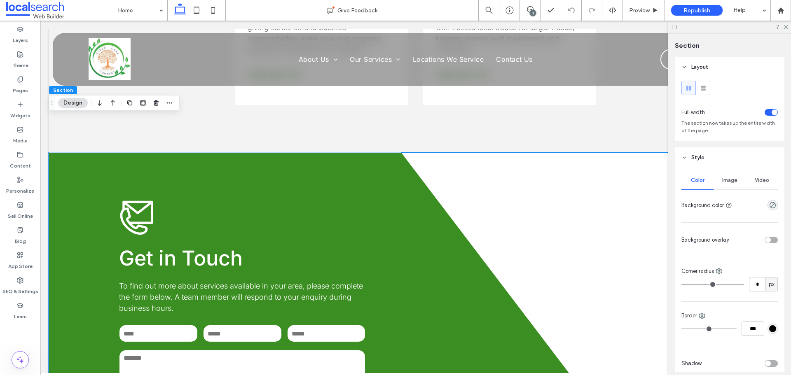
click at [730, 182] on span "Image" at bounding box center [729, 180] width 15 height 7
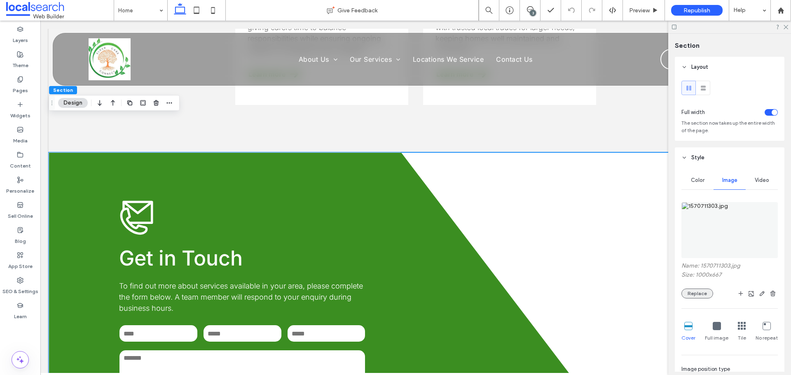
click at [694, 294] on button "Replace" at bounding box center [697, 294] width 32 height 10
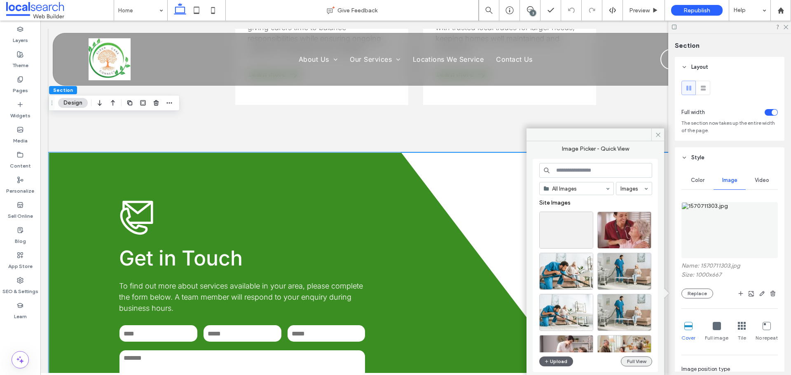
click at [633, 359] on button "Full View" at bounding box center [636, 362] width 31 height 10
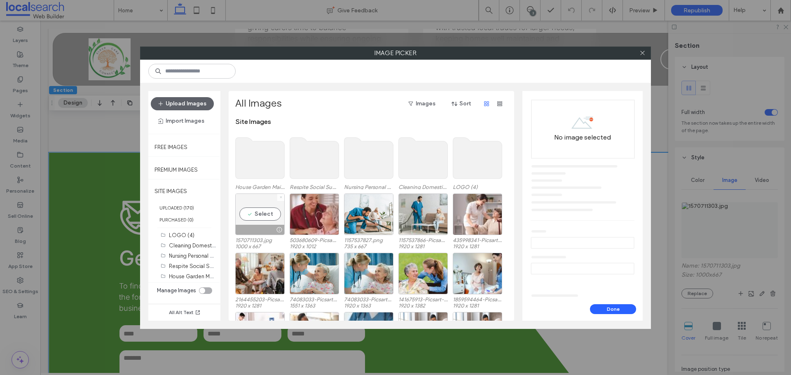
click at [282, 195] on span at bounding box center [280, 197] width 3 height 7
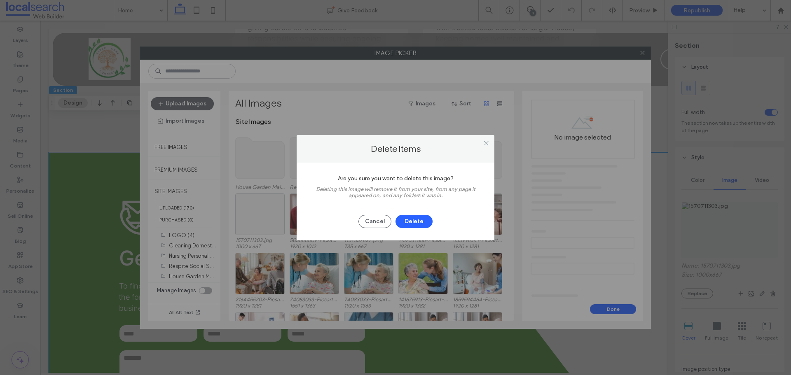
drag, startPoint x: 416, startPoint y: 220, endPoint x: 380, endPoint y: 202, distance: 39.8
click at [416, 220] on button "Delete" at bounding box center [413, 221] width 37 height 13
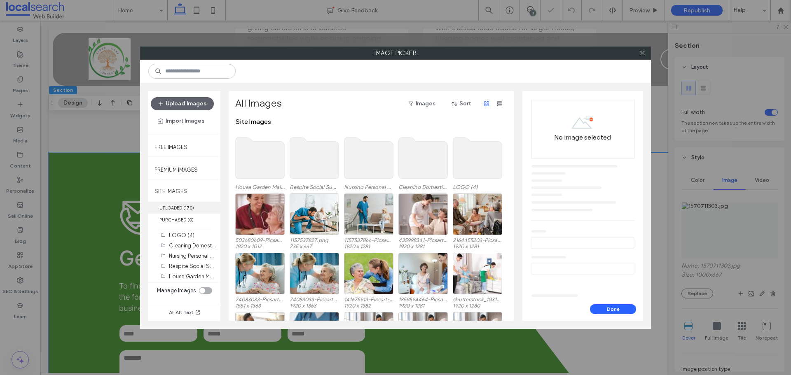
click at [178, 206] on label "UPLOADED ( 170 )" at bounding box center [184, 208] width 72 height 12
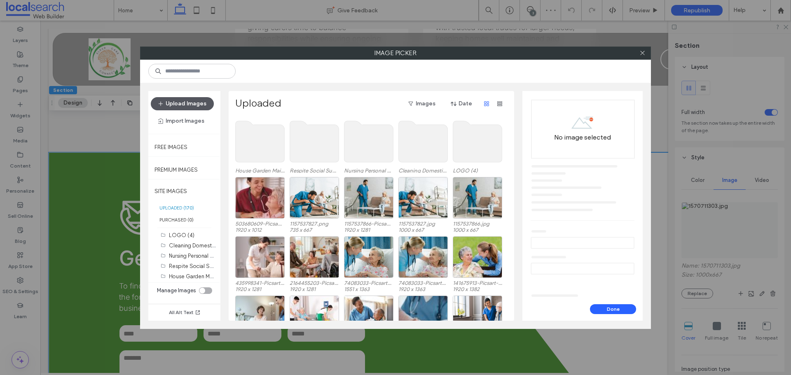
click at [173, 102] on button "Upload Images" at bounding box center [182, 103] width 63 height 13
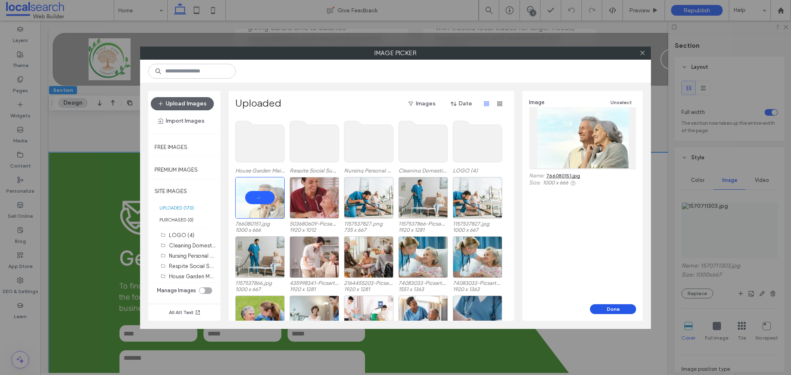
click at [618, 310] on button "Done" at bounding box center [613, 309] width 46 height 10
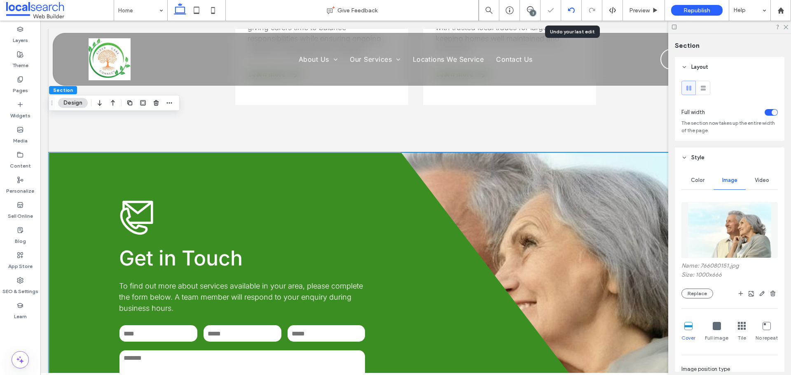
click at [569, 8] on icon at bounding box center [571, 10] width 7 height 7
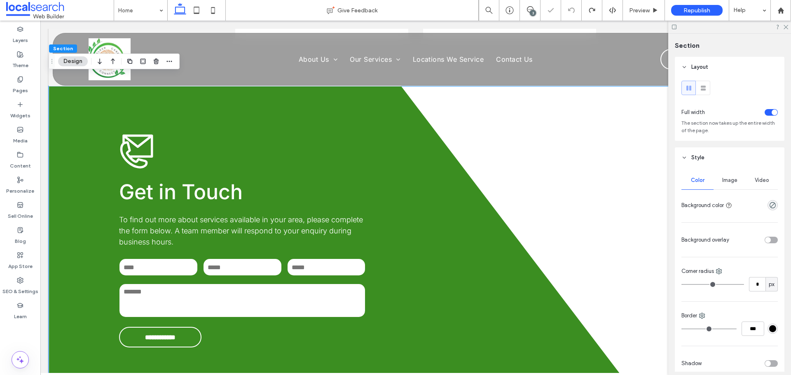
scroll to position [1313, 0]
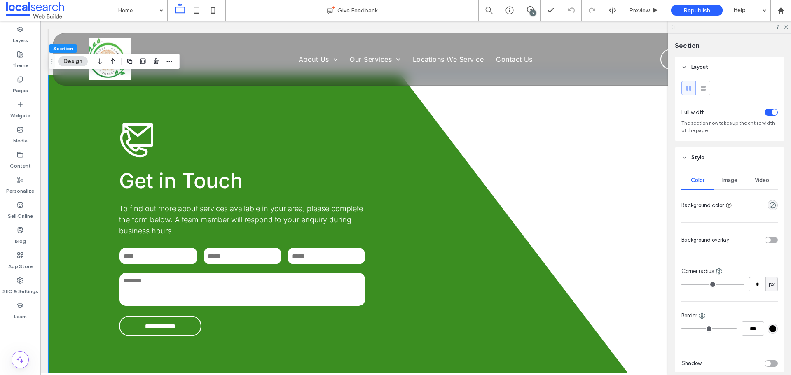
click at [728, 183] on span "Image" at bounding box center [729, 180] width 15 height 7
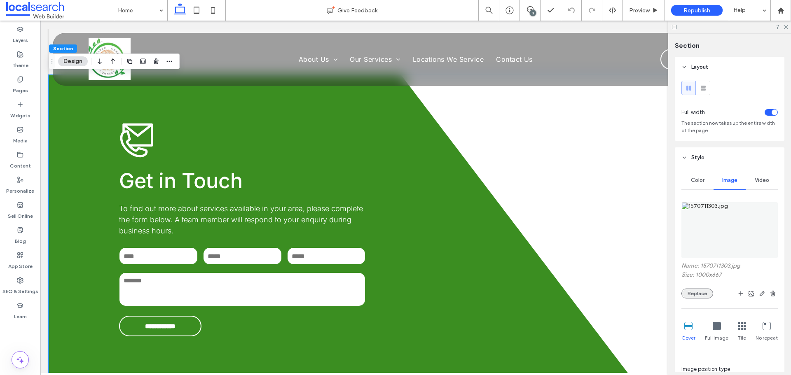
click at [699, 298] on button "Replace" at bounding box center [697, 294] width 32 height 10
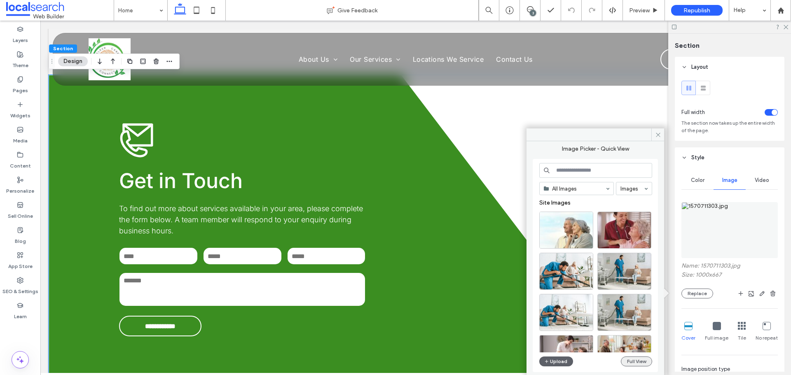
click at [646, 365] on button "Full View" at bounding box center [636, 362] width 31 height 10
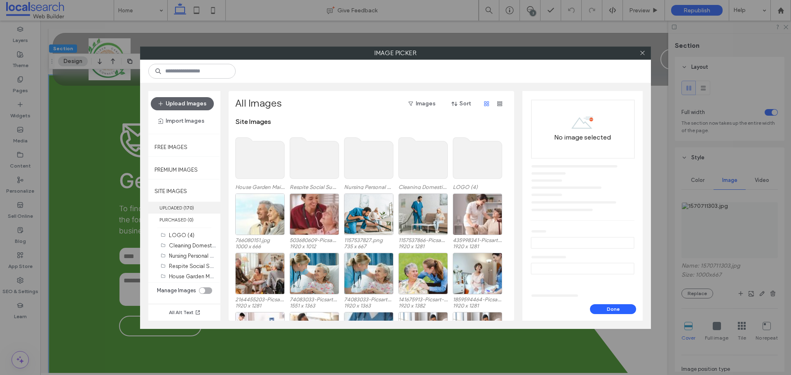
click at [173, 209] on label "UPLOADED ( 170 )" at bounding box center [184, 208] width 72 height 12
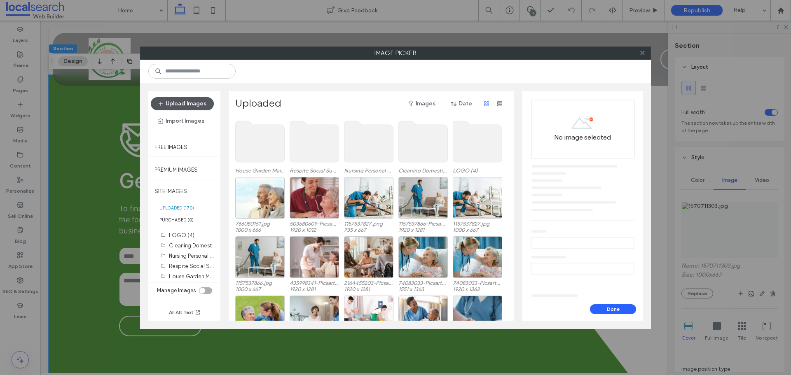
click at [180, 107] on button "Upload Images" at bounding box center [182, 103] width 63 height 13
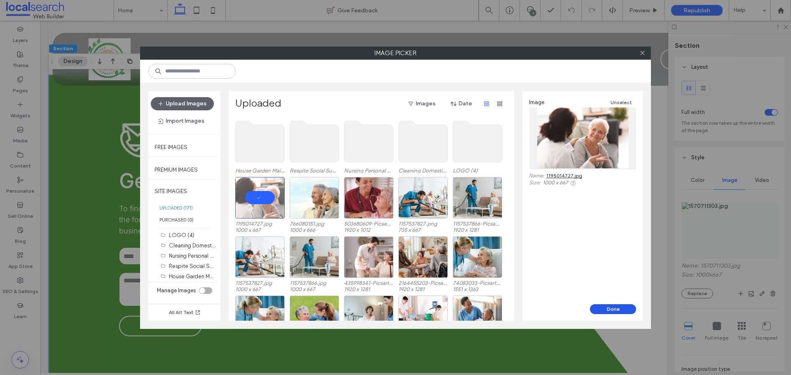
click at [618, 306] on button "Done" at bounding box center [613, 309] width 46 height 10
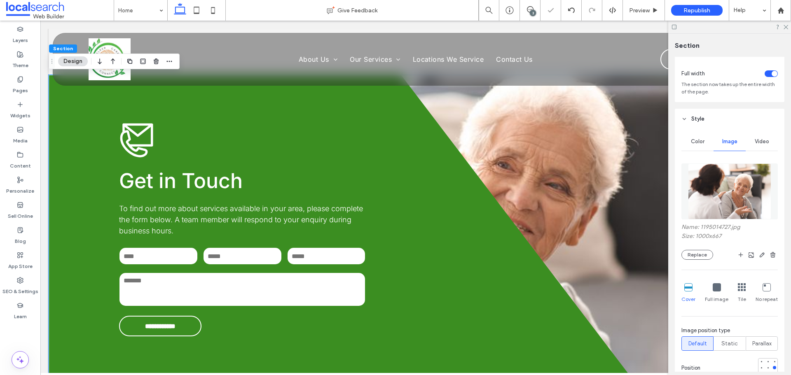
scroll to position [82, 0]
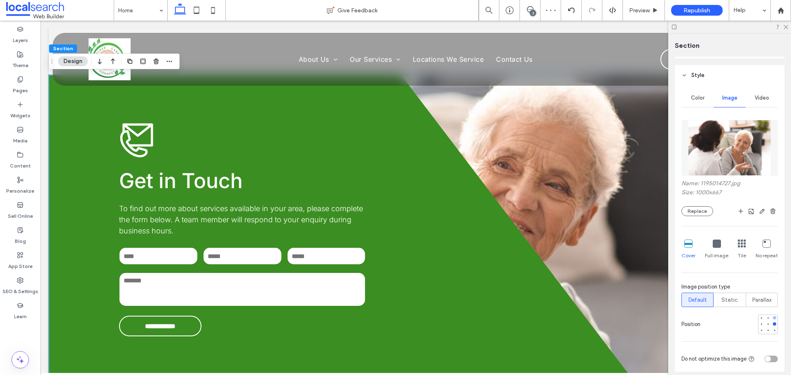
click at [773, 318] on div at bounding box center [774, 317] width 3 height 3
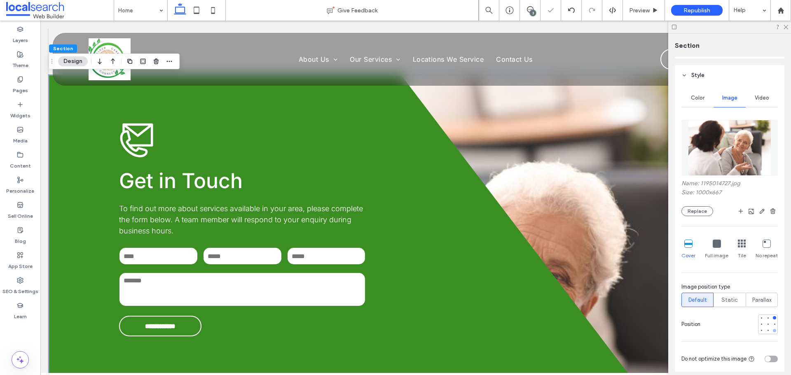
click at [772, 330] on div at bounding box center [774, 331] width 6 height 6
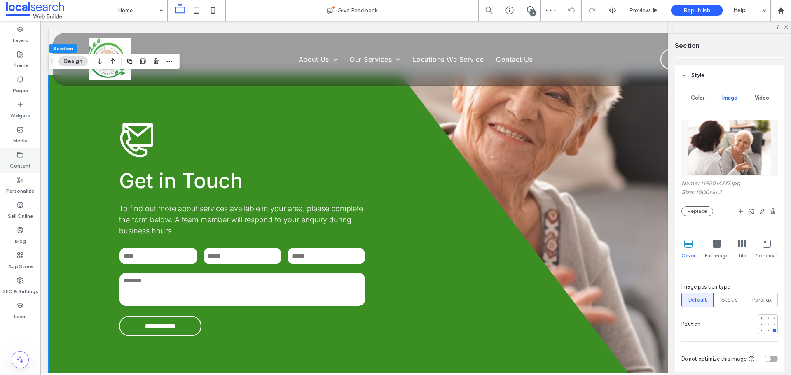
click at [21, 160] on label "Content" at bounding box center [20, 164] width 21 height 12
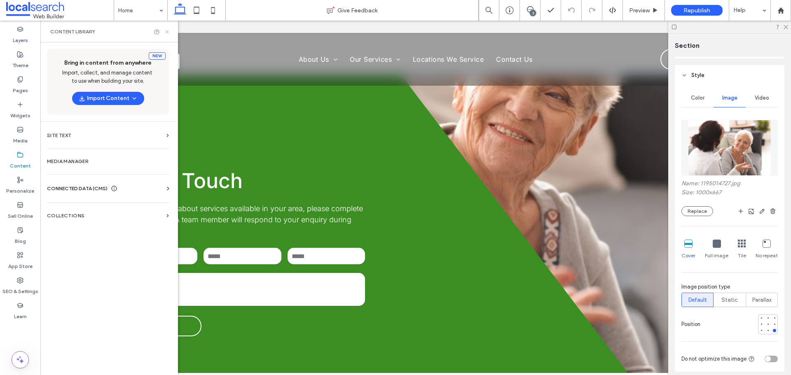
click at [168, 34] on icon at bounding box center [167, 32] width 6 height 6
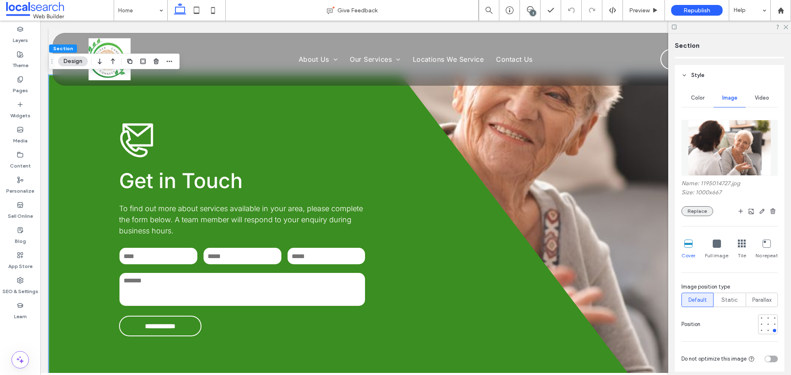
click at [697, 213] on button "Replace" at bounding box center [697, 211] width 32 height 10
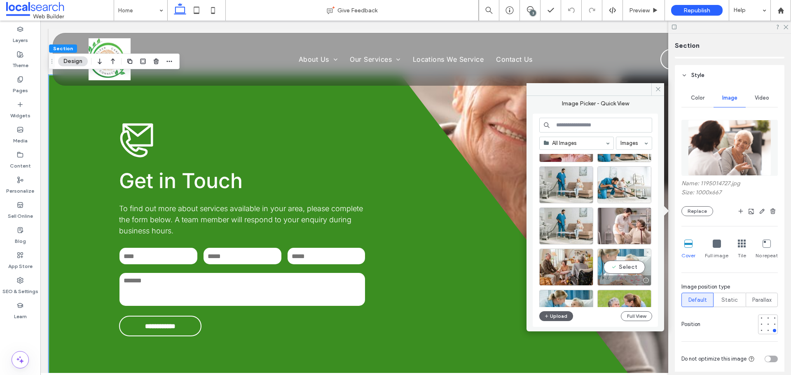
click at [630, 277] on div at bounding box center [624, 281] width 53 height 10
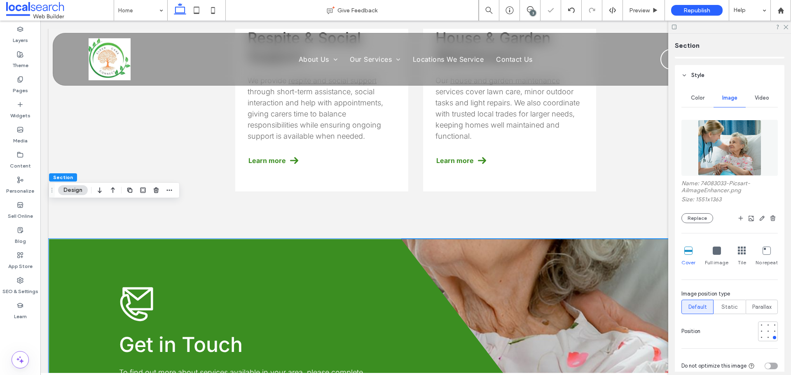
scroll to position [1148, 0]
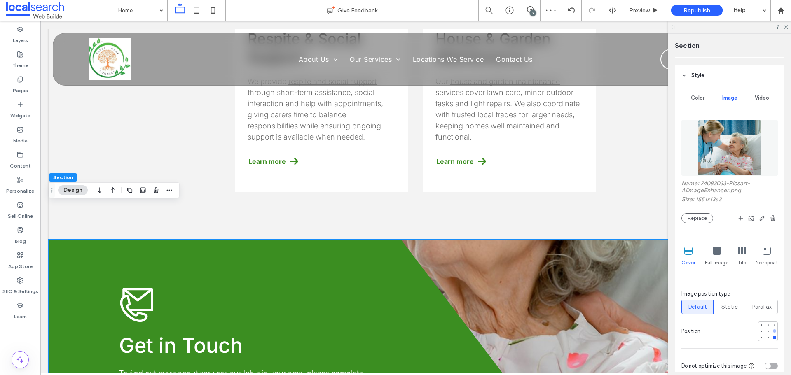
click at [773, 332] on div at bounding box center [774, 331] width 3 height 3
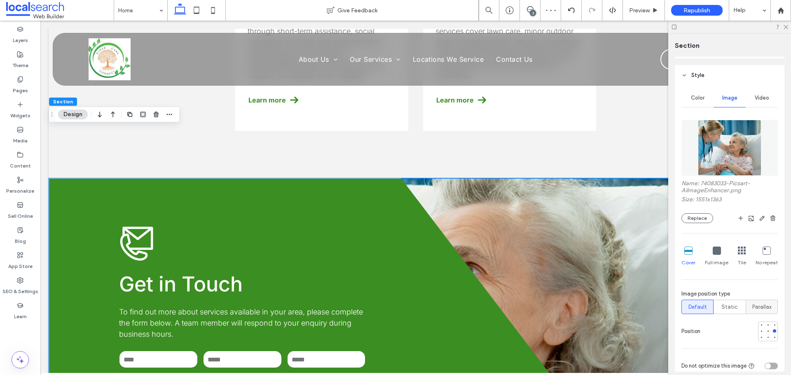
scroll to position [1231, 0]
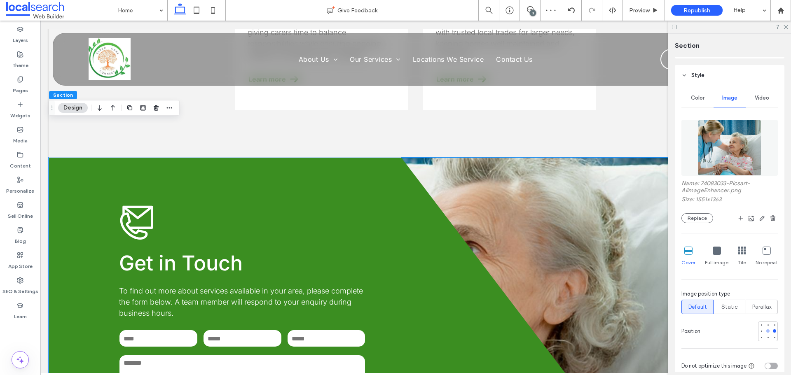
click at [766, 330] on div at bounding box center [767, 331] width 3 height 3
click at [760, 330] on div at bounding box center [761, 331] width 3 height 3
click at [771, 332] on div at bounding box center [774, 331] width 6 height 6
click at [715, 156] on img at bounding box center [729, 148] width 63 height 56
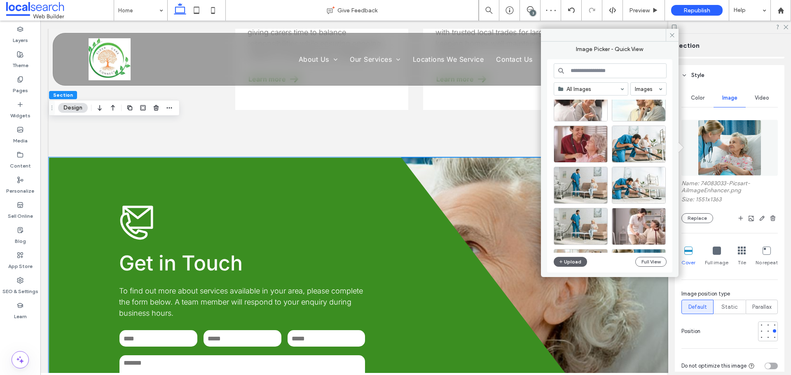
scroll to position [41, 0]
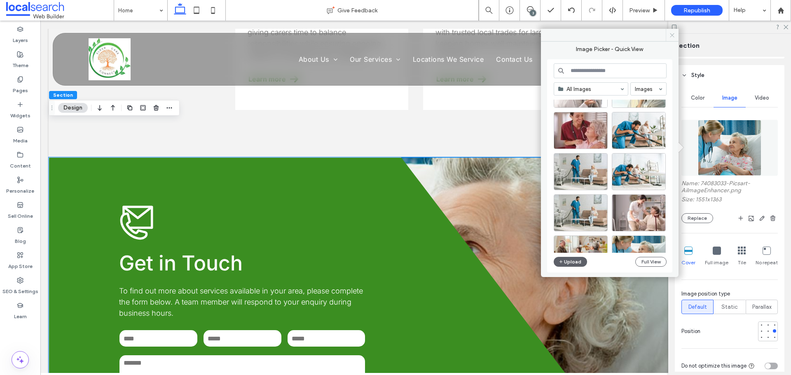
click at [671, 37] on icon at bounding box center [672, 35] width 6 height 6
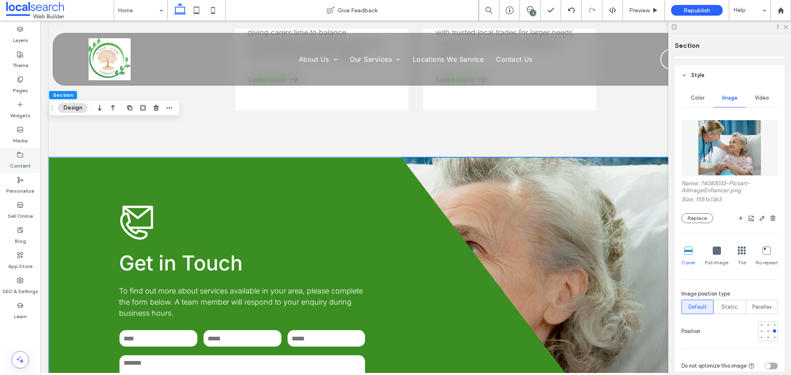
click at [22, 165] on label "Content" at bounding box center [20, 164] width 21 height 12
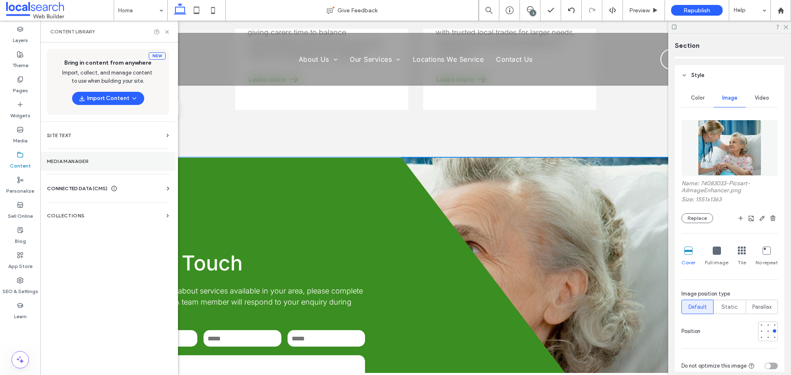
click at [73, 161] on label "Media Manager" at bounding box center [108, 162] width 122 height 6
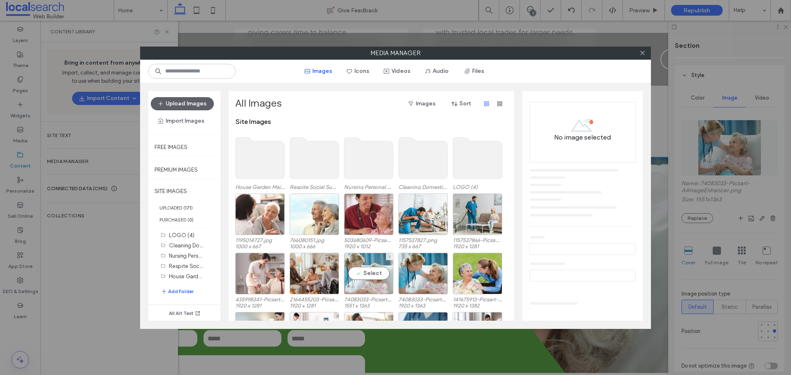
click at [367, 287] on div "Select" at bounding box center [368, 274] width 49 height 42
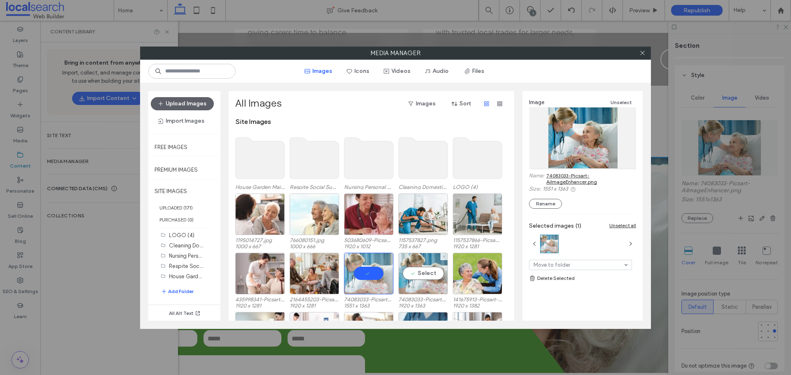
click at [420, 285] on div "Select" at bounding box center [422, 274] width 49 height 42
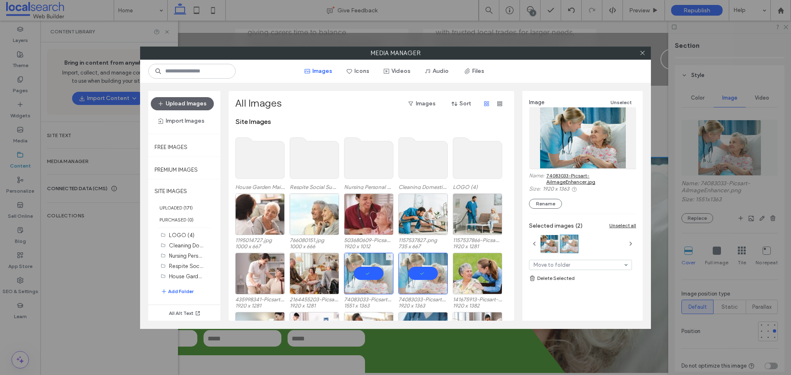
click at [372, 284] on div at bounding box center [368, 274] width 49 height 42
click at [368, 272] on div "Select" at bounding box center [368, 274] width 49 height 42
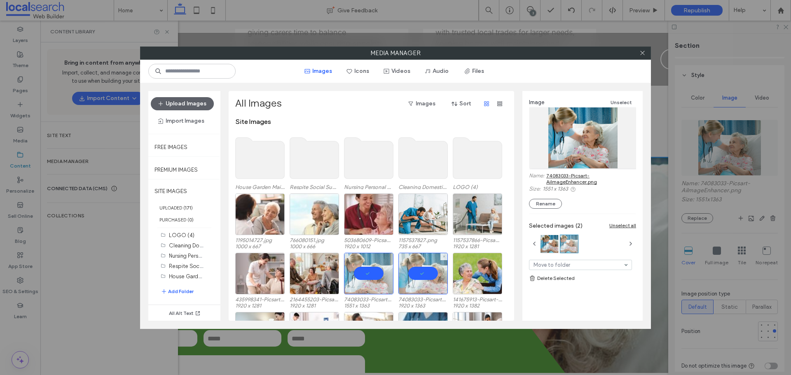
click at [440, 277] on div at bounding box center [422, 274] width 49 height 42
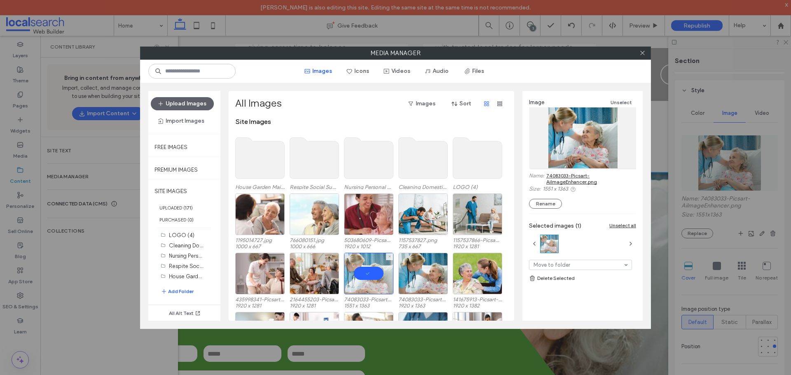
click at [365, 274] on div at bounding box center [368, 274] width 49 height 42
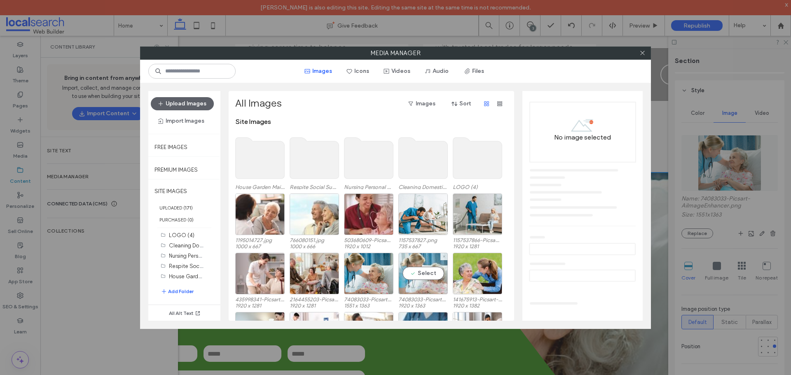
click at [417, 276] on div "Select" at bounding box center [422, 274] width 49 height 42
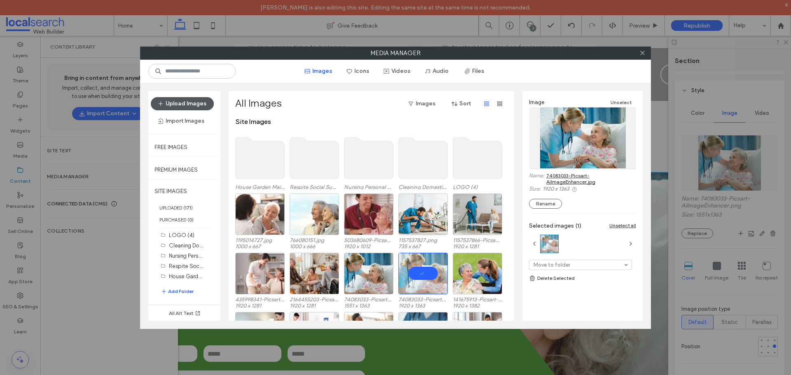
click at [183, 103] on button "Upload Images" at bounding box center [182, 103] width 63 height 13
click at [178, 207] on label "UPLOADED ( 171 )" at bounding box center [184, 208] width 72 height 12
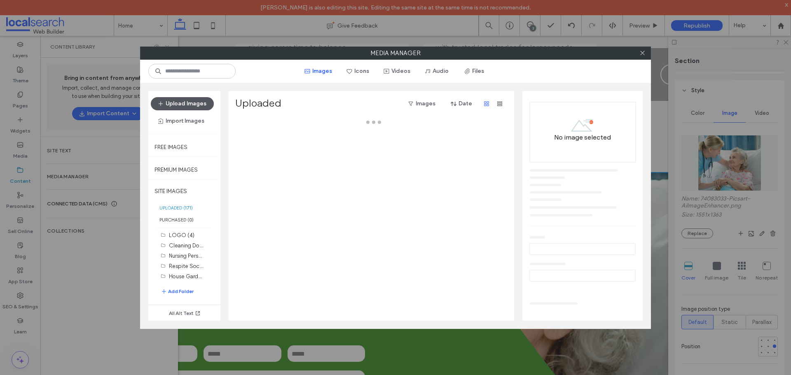
click at [187, 98] on button "Upload Images" at bounding box center [182, 103] width 63 height 13
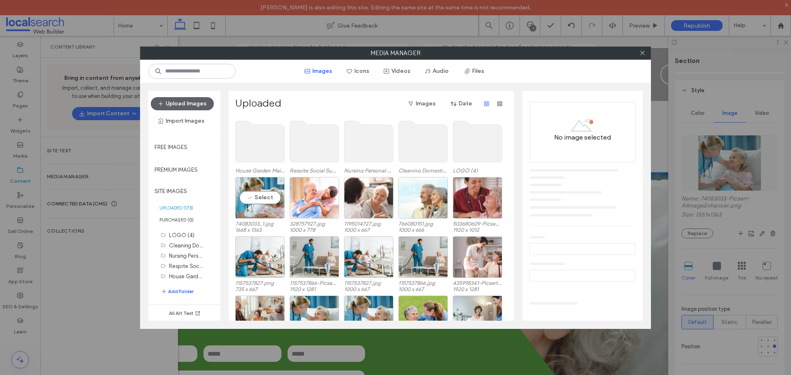
drag, startPoint x: 254, startPoint y: 198, endPoint x: 230, endPoint y: 214, distance: 28.6
click at [255, 198] on div "Select" at bounding box center [259, 198] width 49 height 42
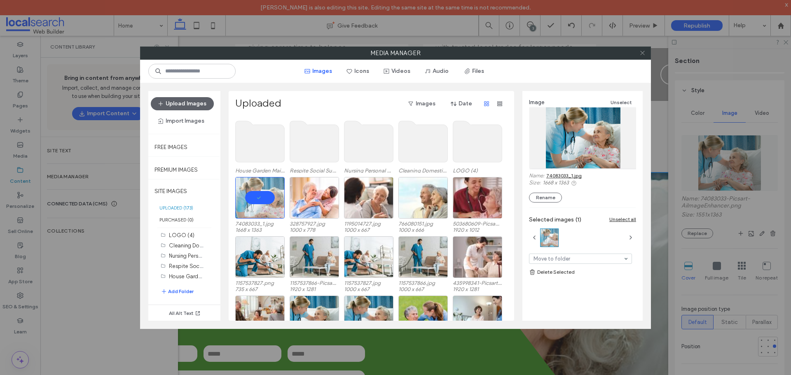
click at [641, 52] on icon at bounding box center [642, 53] width 6 height 6
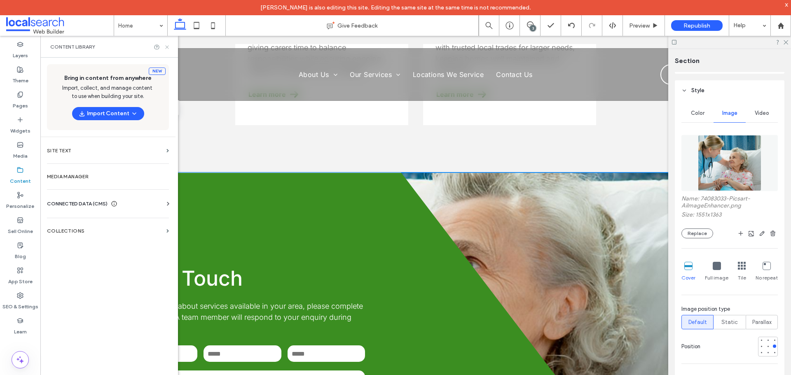
click at [166, 50] on icon at bounding box center [167, 47] width 6 height 6
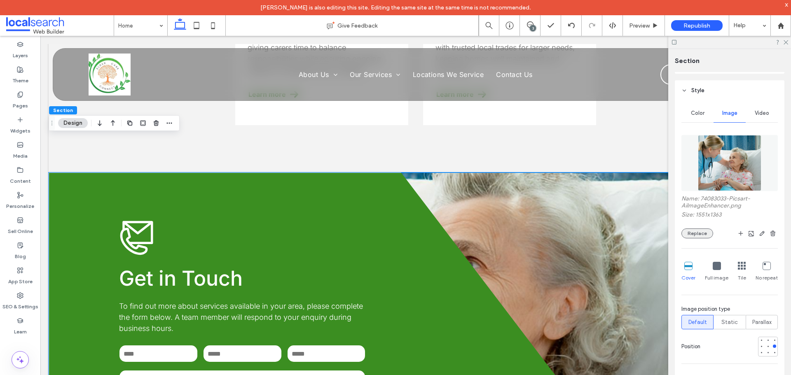
click at [694, 235] on button "Replace" at bounding box center [697, 234] width 32 height 10
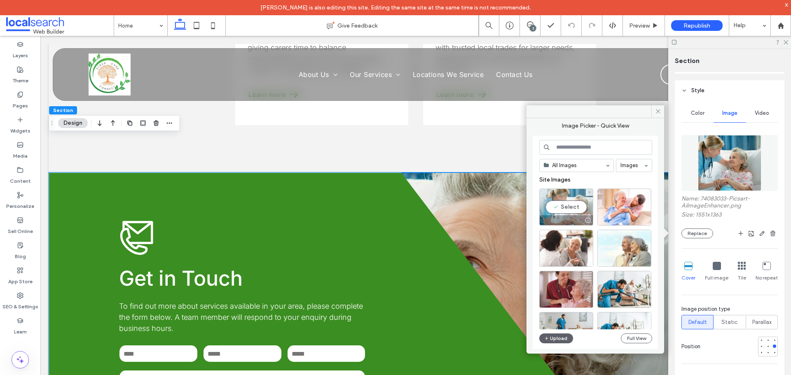
click at [573, 209] on div "Select" at bounding box center [566, 207] width 54 height 37
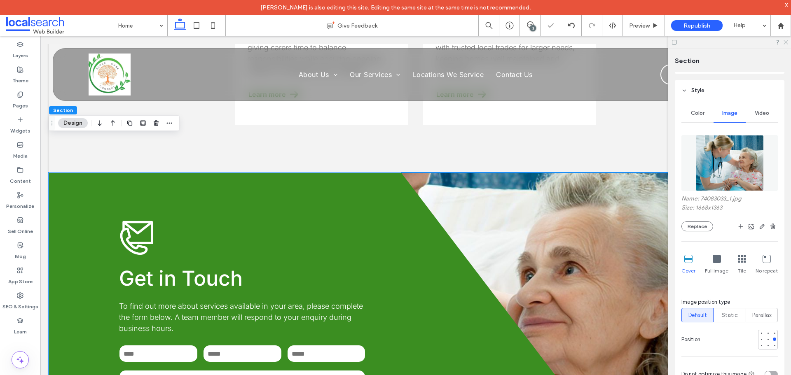
click at [784, 42] on icon at bounding box center [785, 41] width 5 height 5
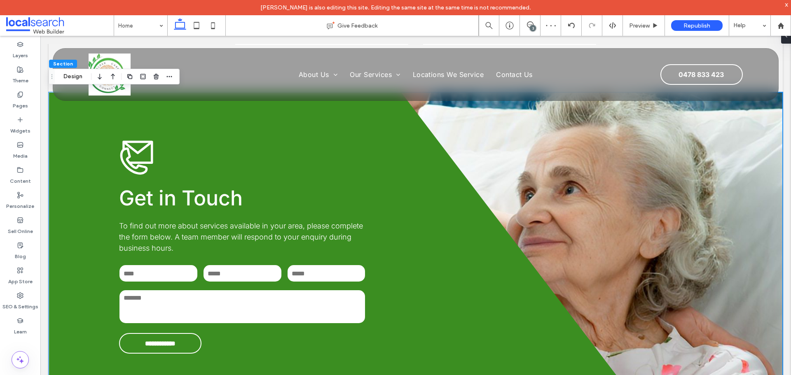
scroll to position [1313, 0]
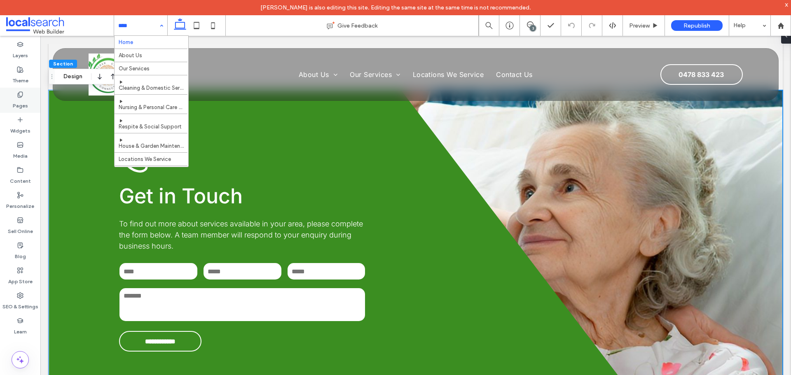
click at [22, 99] on label "Pages" at bounding box center [20, 104] width 15 height 12
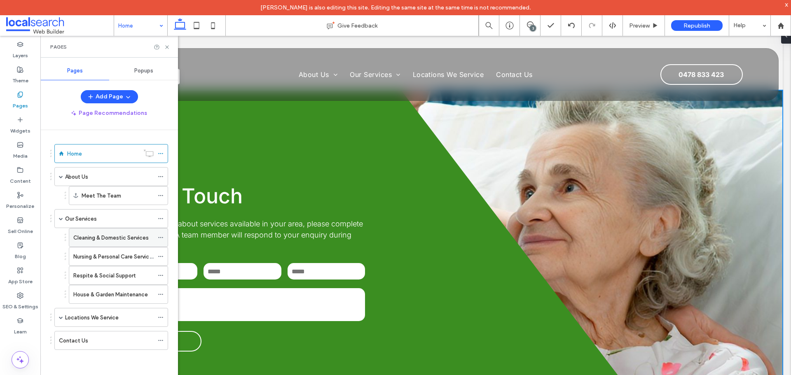
click at [106, 241] on label "Cleaning & Domestic Services" at bounding box center [110, 238] width 75 height 14
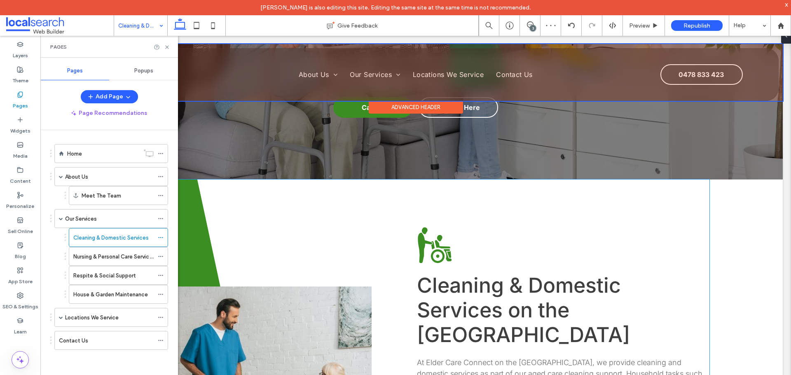
scroll to position [247, 0]
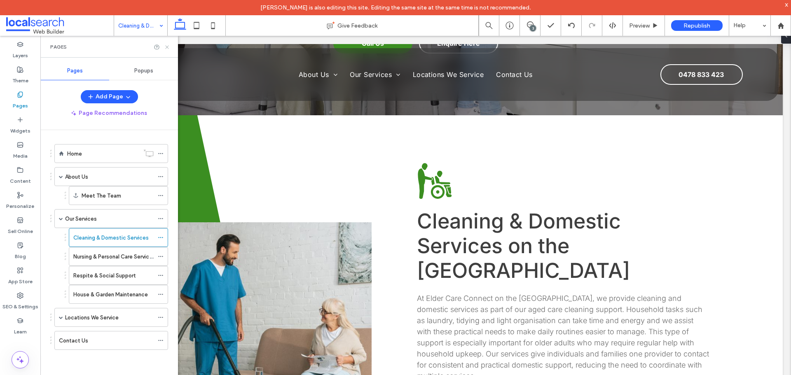
click at [168, 46] on use at bounding box center [166, 46] width 3 height 3
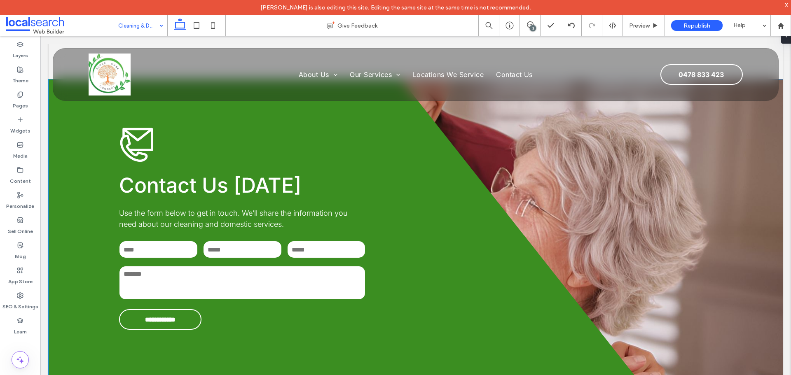
scroll to position [1153, 0]
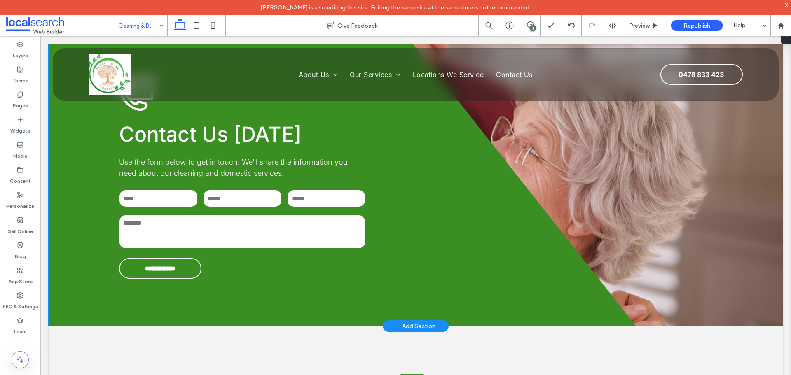
click at [660, 230] on div "**********" at bounding box center [416, 177] width 734 height 298
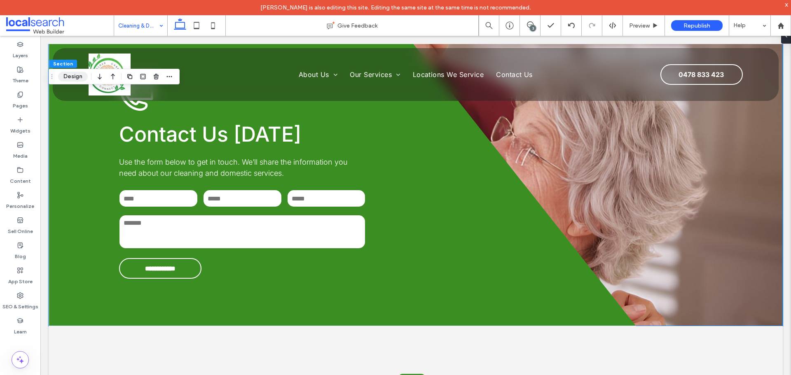
click at [74, 77] on button "Design" at bounding box center [73, 77] width 30 height 10
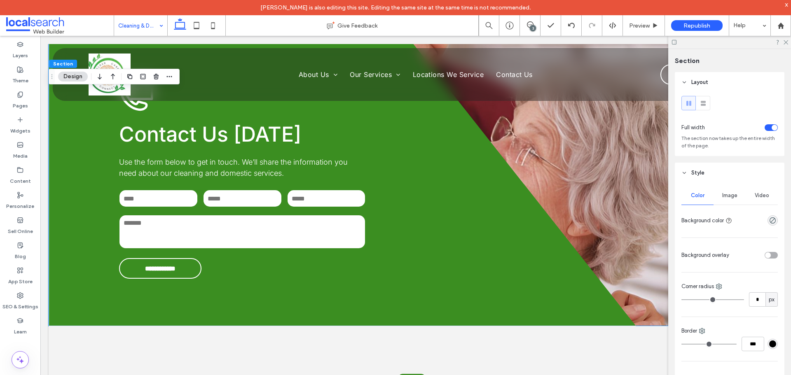
click at [732, 196] on span "Image" at bounding box center [729, 195] width 15 height 7
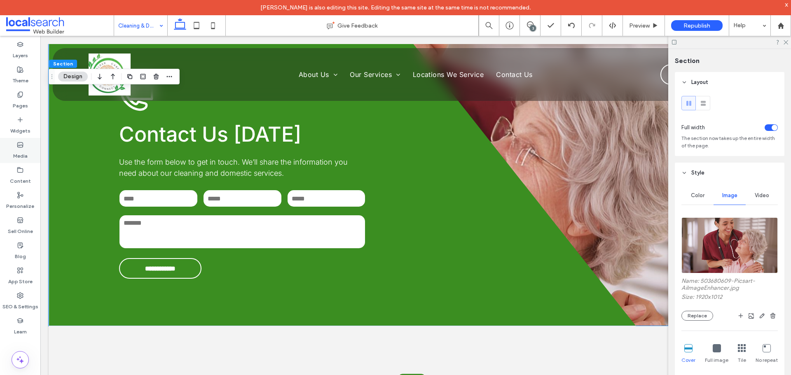
click at [22, 156] on label "Media" at bounding box center [20, 154] width 14 height 12
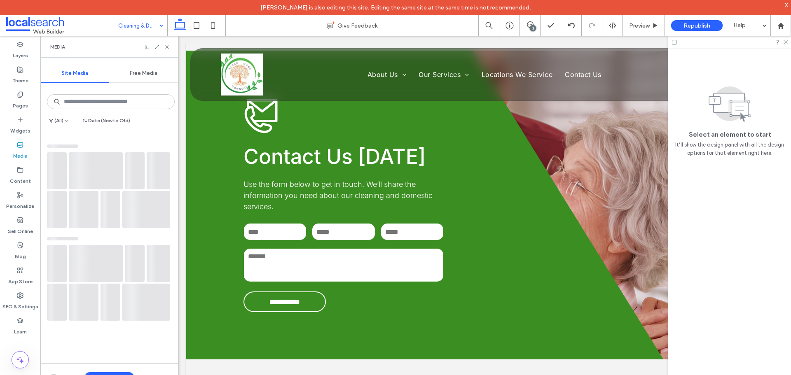
scroll to position [1200, 0]
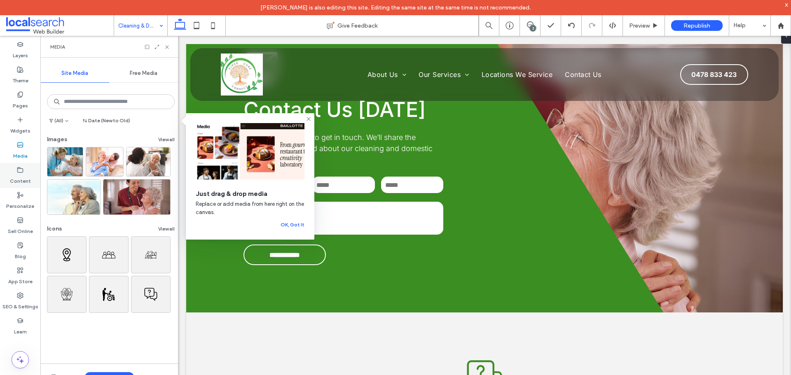
click at [16, 173] on div "Content" at bounding box center [20, 175] width 40 height 25
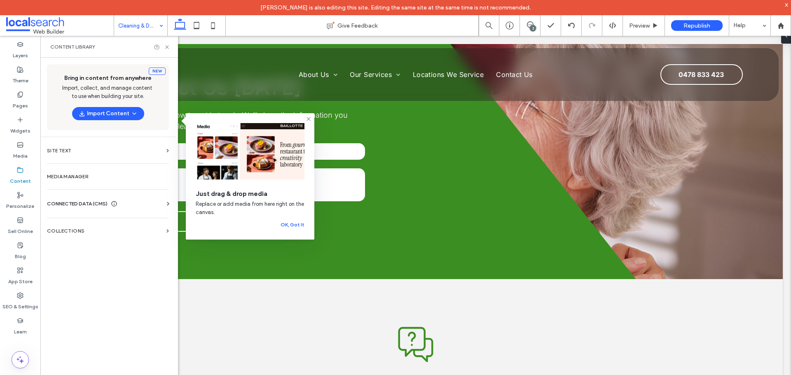
scroll to position [1153, 0]
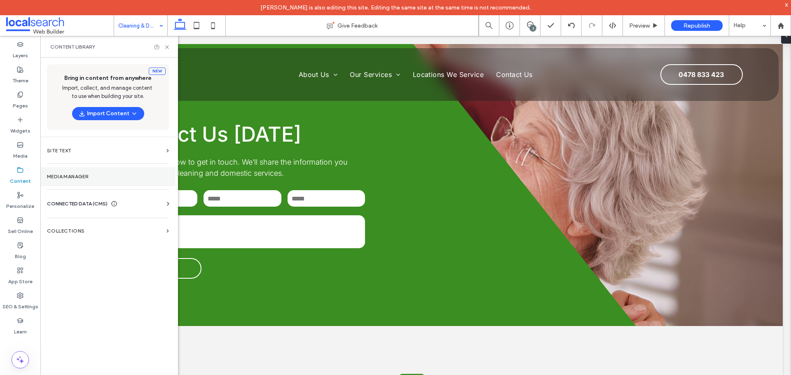
click at [64, 173] on section "Media Manager" at bounding box center [107, 176] width 135 height 19
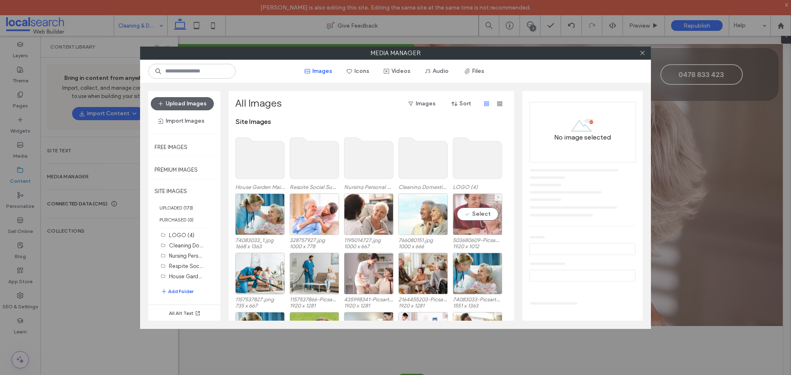
click at [478, 218] on div "Select" at bounding box center [477, 215] width 49 height 42
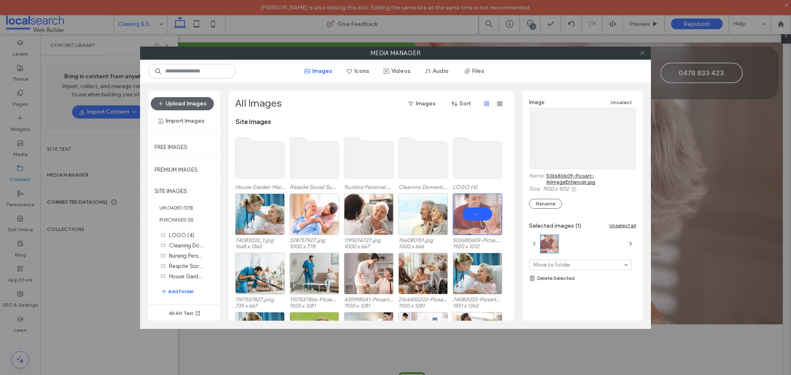
click at [643, 54] on icon at bounding box center [642, 53] width 6 height 6
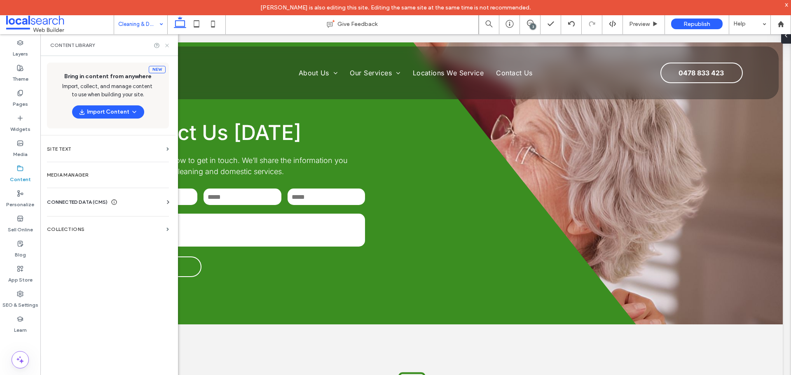
drag, startPoint x: 168, startPoint y: 45, endPoint x: 567, endPoint y: 185, distance: 422.5
click at [168, 45] on icon at bounding box center [167, 45] width 6 height 6
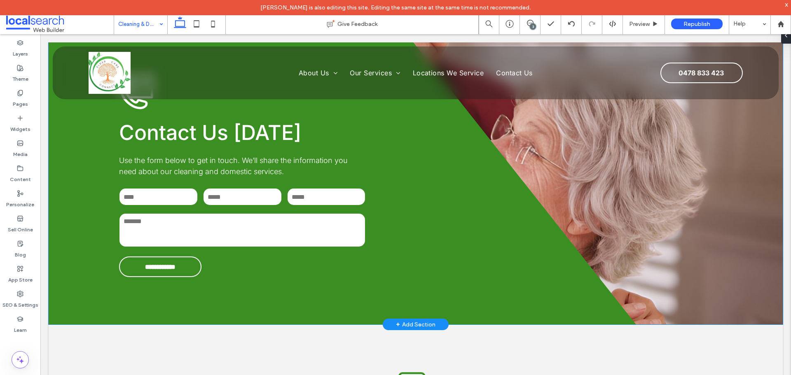
click at [698, 290] on div "**********" at bounding box center [416, 176] width 734 height 298
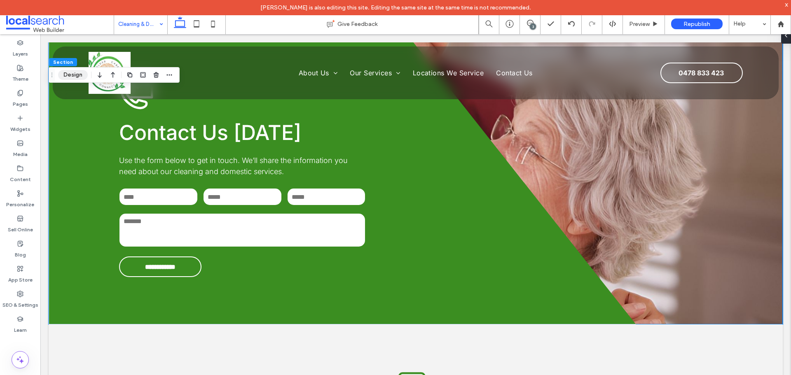
click at [72, 77] on button "Design" at bounding box center [73, 75] width 30 height 10
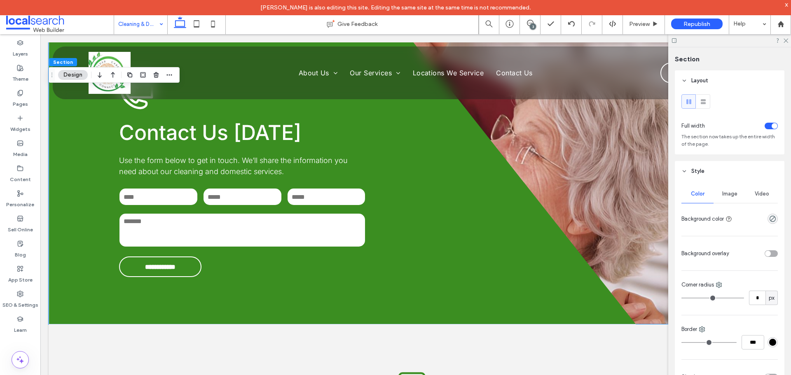
click at [728, 196] on span "Image" at bounding box center [729, 194] width 15 height 7
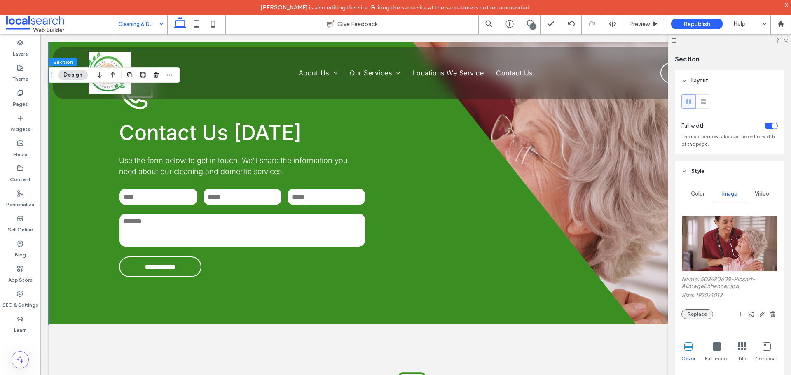
click at [699, 313] on button "Replace" at bounding box center [697, 314] width 32 height 10
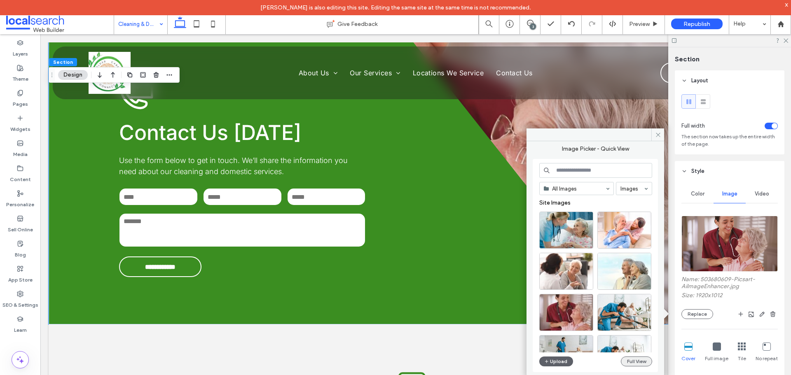
click at [638, 362] on button "Full View" at bounding box center [636, 362] width 31 height 10
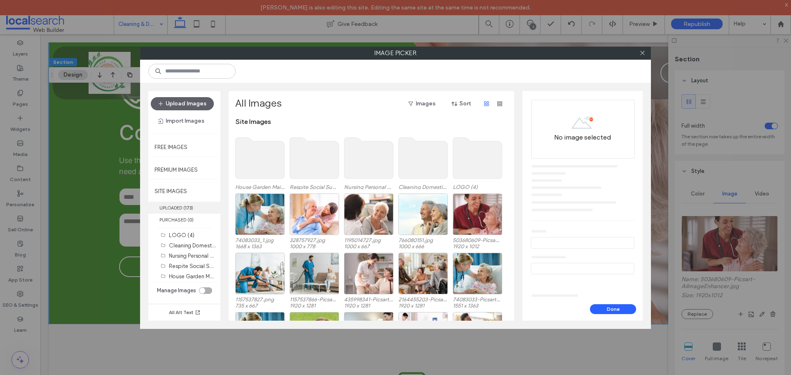
click at [181, 206] on label "UPLOADED ( 173 )" at bounding box center [184, 208] width 72 height 12
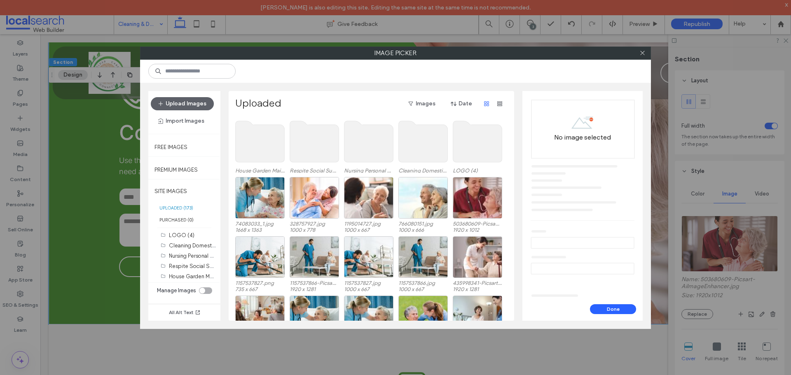
click at [182, 96] on div "Upload Images Import Images" at bounding box center [184, 112] width 72 height 43
click at [185, 101] on button "Upload Images" at bounding box center [182, 103] width 63 height 13
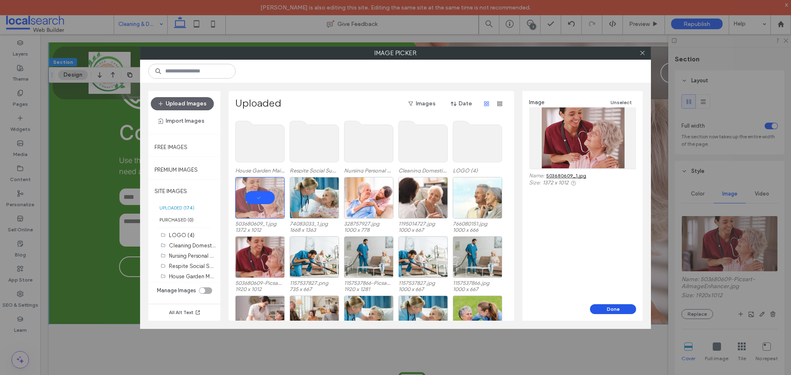
click at [615, 309] on button "Done" at bounding box center [613, 309] width 46 height 10
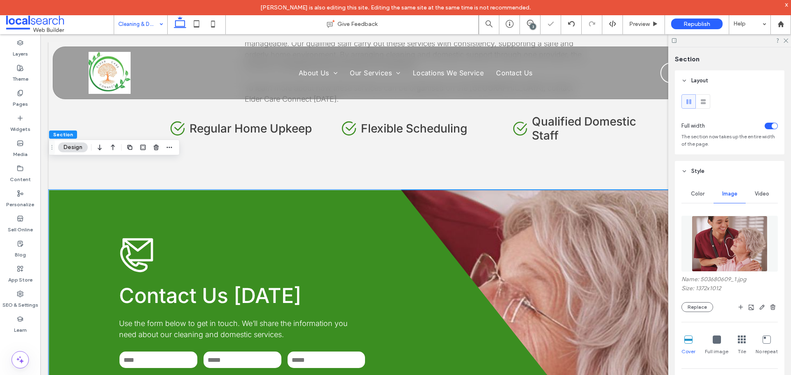
scroll to position [989, 0]
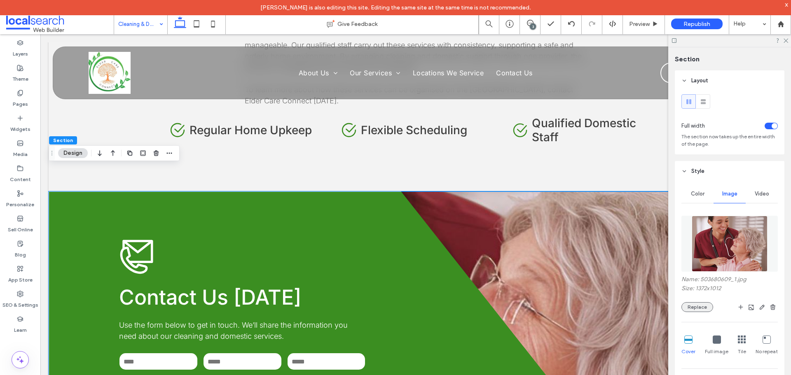
click at [691, 311] on button "Replace" at bounding box center [697, 307] width 32 height 10
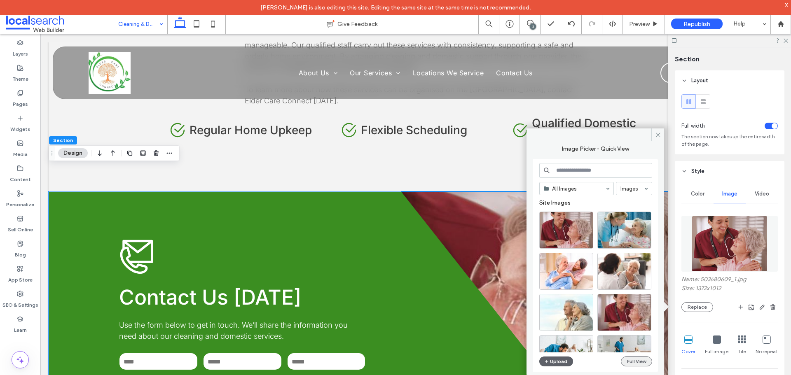
click at [635, 364] on button "Full View" at bounding box center [636, 362] width 31 height 10
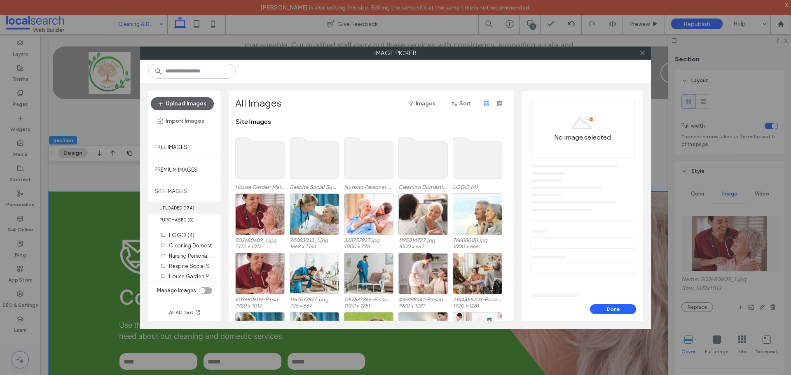
click at [178, 204] on label "UPLOADED ( 174 )" at bounding box center [184, 208] width 72 height 12
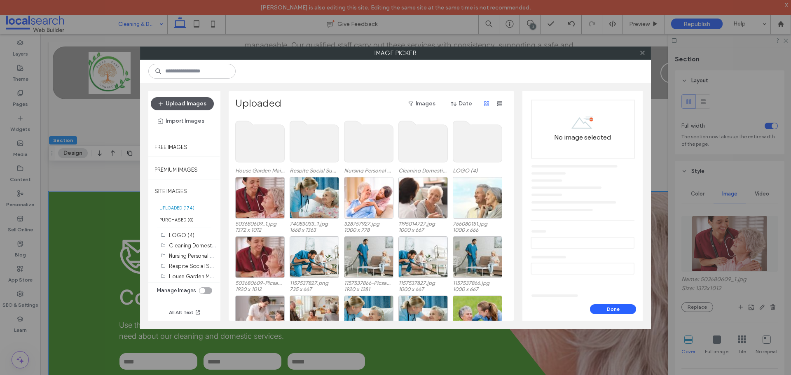
click at [180, 105] on button "Upload Images" at bounding box center [182, 103] width 63 height 13
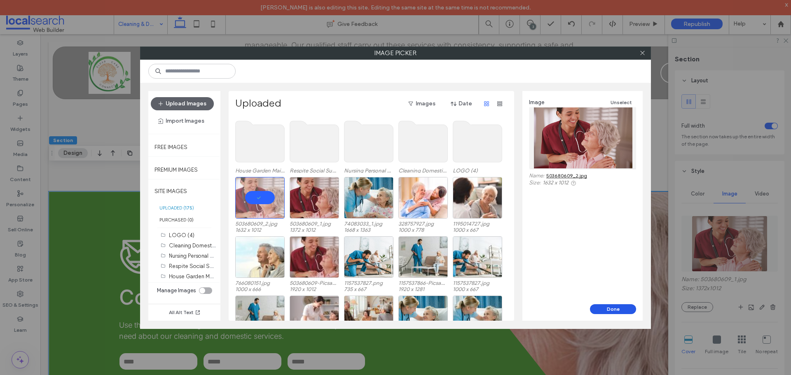
click at [615, 309] on button "Done" at bounding box center [613, 309] width 46 height 10
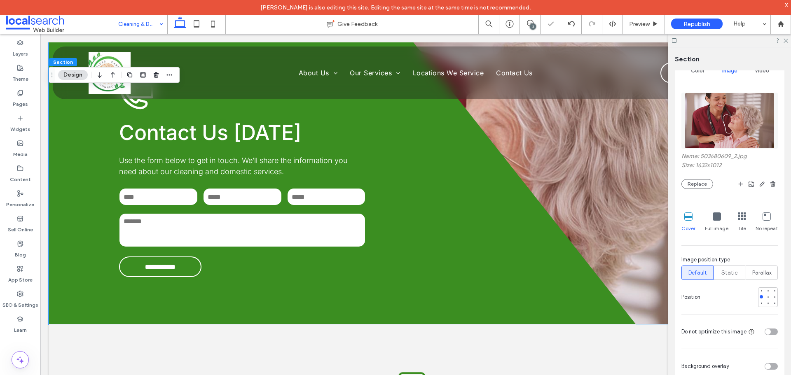
scroll to position [165, 0]
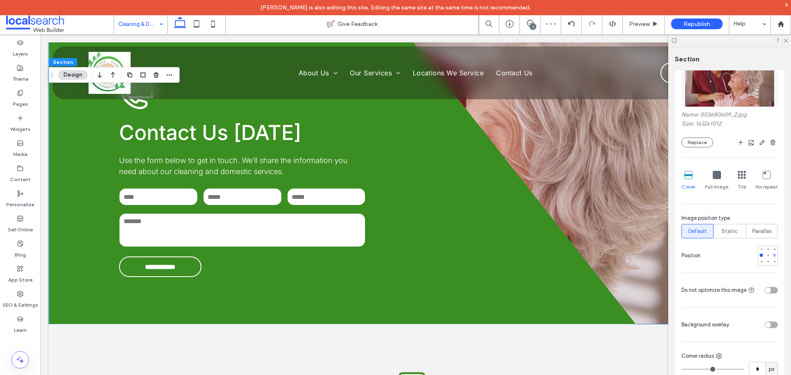
click at [772, 253] on div at bounding box center [774, 255] width 6 height 6
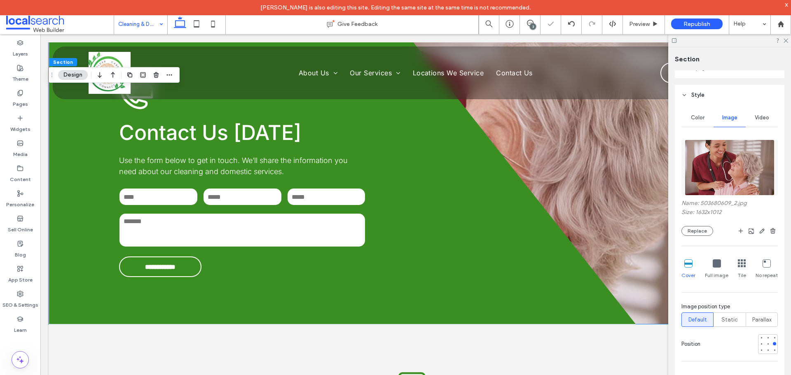
scroll to position [41, 0]
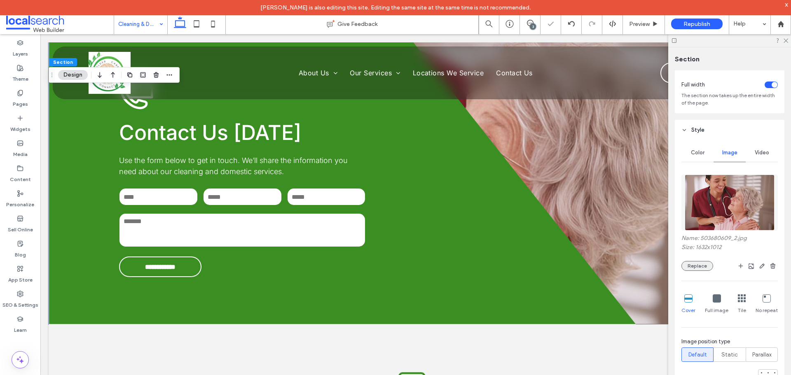
click at [692, 269] on button "Replace" at bounding box center [697, 266] width 32 height 10
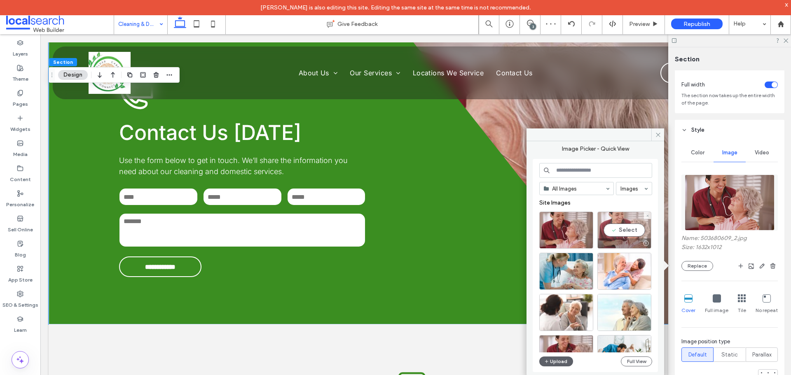
click at [632, 231] on div "Select" at bounding box center [624, 230] width 54 height 37
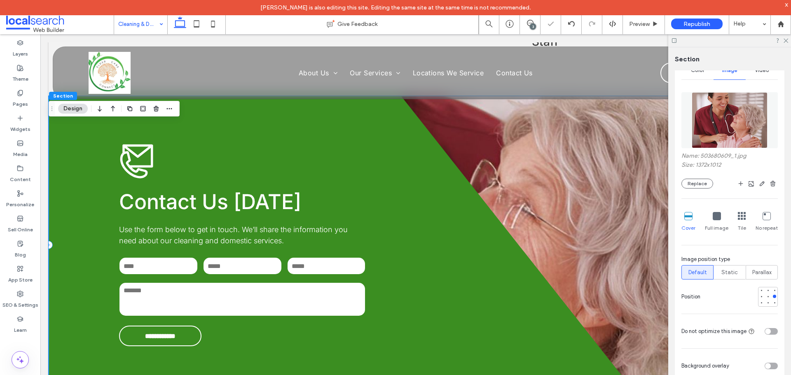
scroll to position [989, 0]
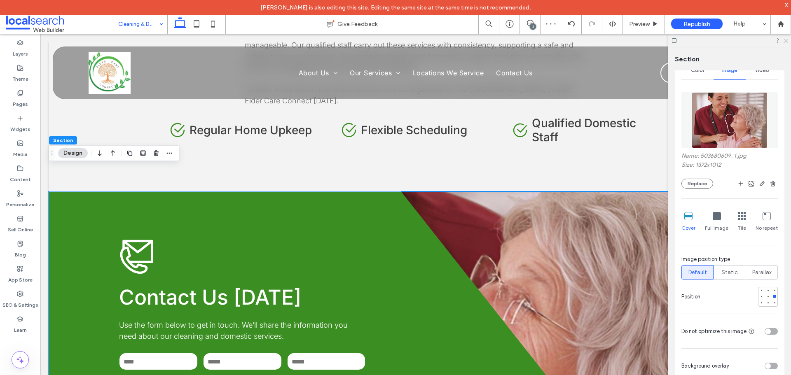
click at [785, 40] on use at bounding box center [785, 41] width 5 height 5
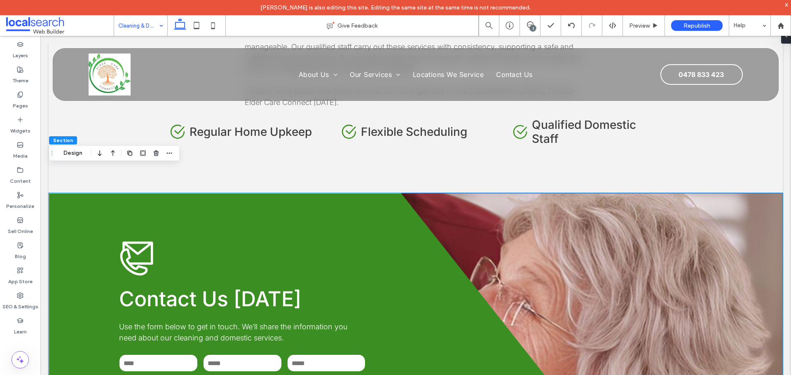
click at [612, 279] on div "**********" at bounding box center [416, 342] width 734 height 298
click at [74, 154] on button "Design" at bounding box center [73, 153] width 30 height 10
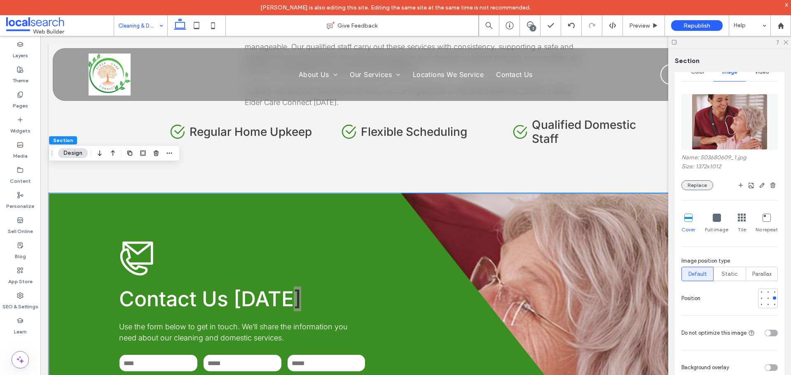
click at [694, 188] on button "Replace" at bounding box center [697, 185] width 32 height 10
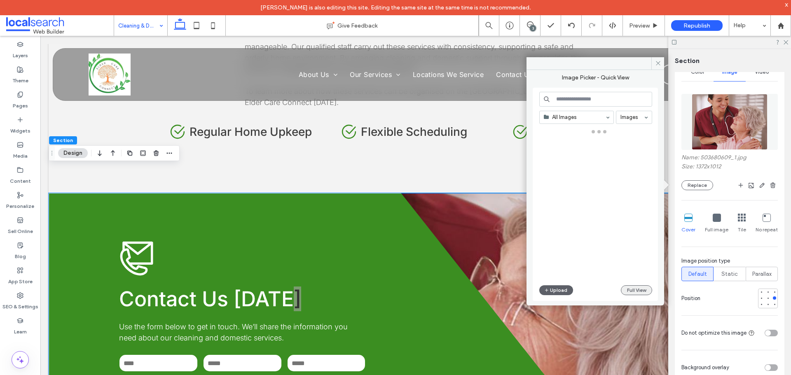
click at [635, 292] on button "Full View" at bounding box center [636, 290] width 31 height 10
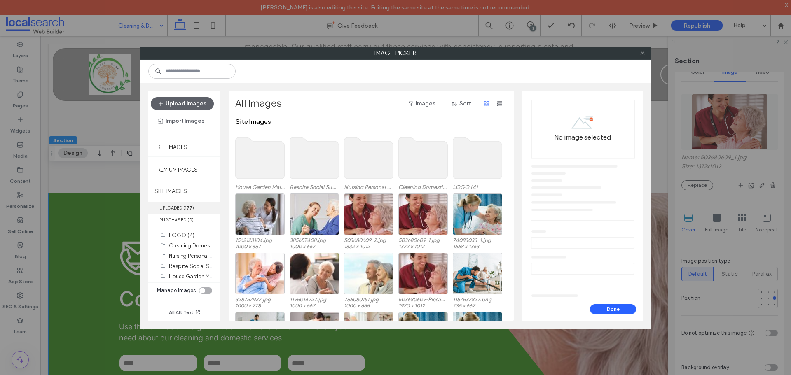
click at [180, 208] on label "UPLOADED ( 177 )" at bounding box center [184, 208] width 72 height 12
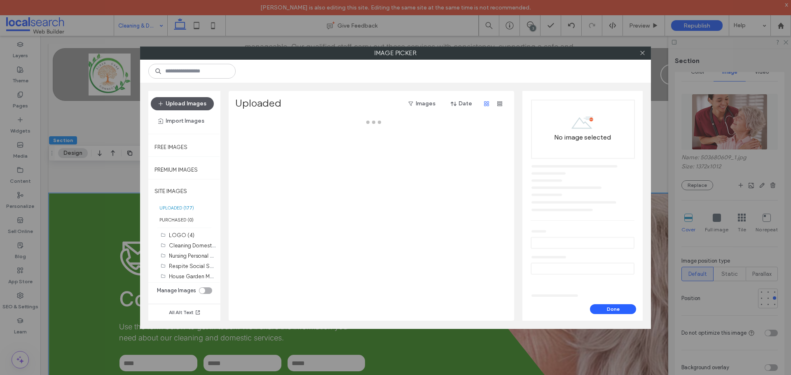
click at [182, 101] on button "Upload Images" at bounding box center [182, 103] width 63 height 13
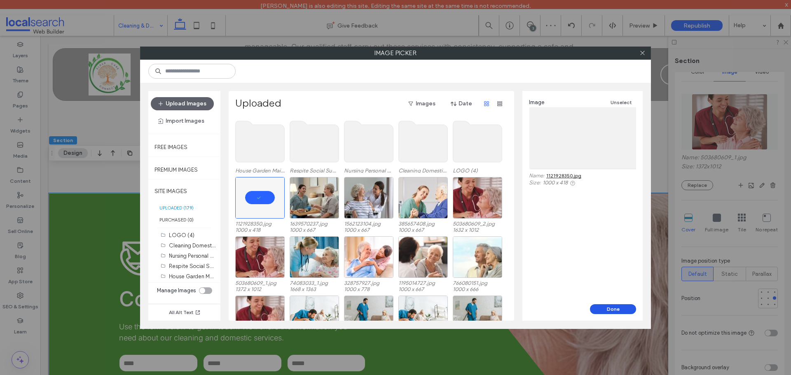
click at [610, 309] on button "Done" at bounding box center [613, 309] width 46 height 10
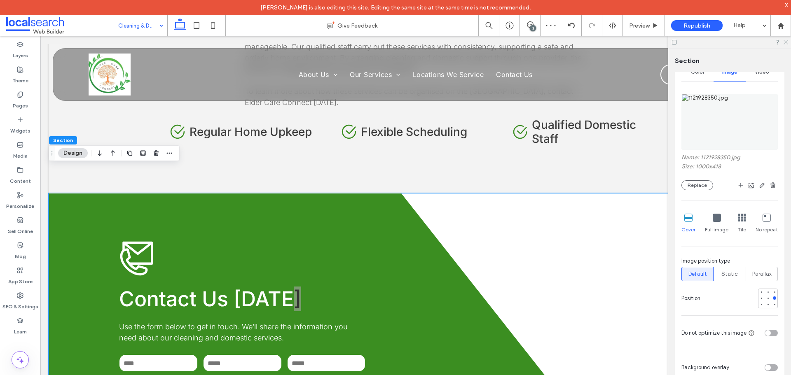
drag, startPoint x: 784, startPoint y: 43, endPoint x: 734, endPoint y: 60, distance: 52.6
click at [784, 43] on icon at bounding box center [785, 41] width 5 height 5
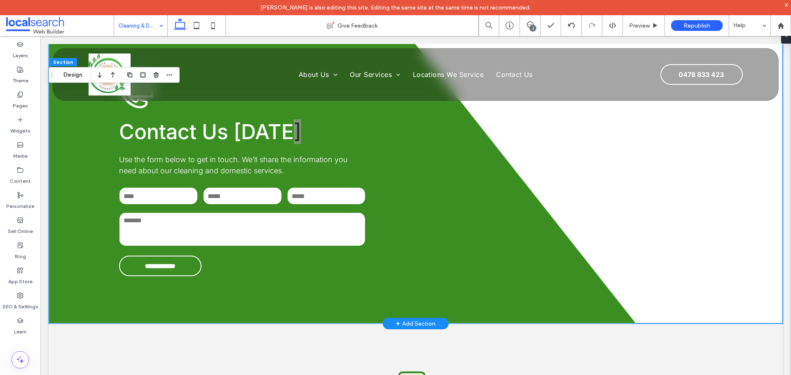
scroll to position [1112, 0]
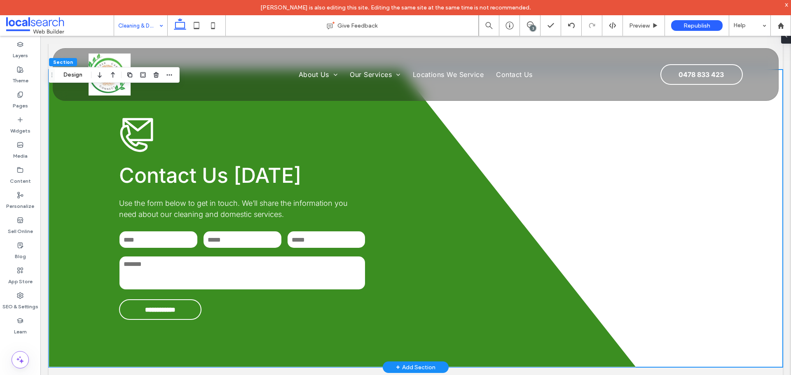
click at [683, 278] on div "**********" at bounding box center [416, 219] width 734 height 298
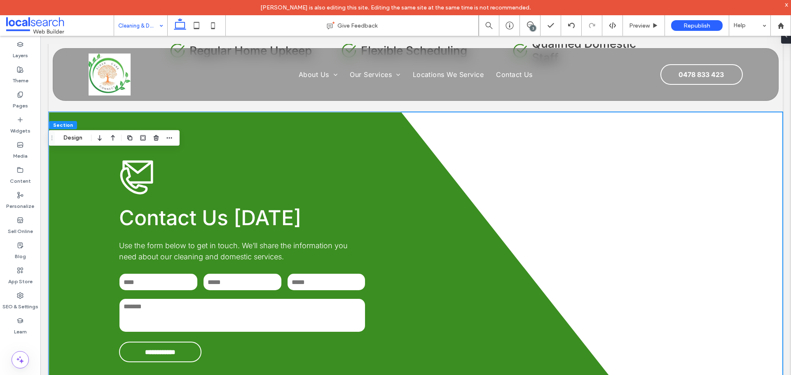
scroll to position [989, 0]
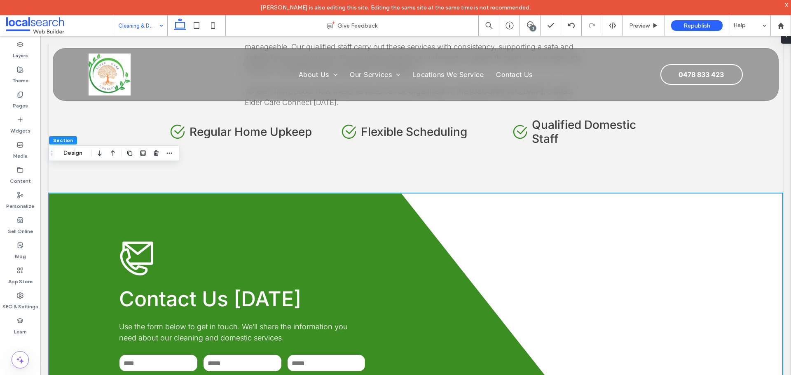
click at [600, 238] on div "**********" at bounding box center [416, 342] width 734 height 298
click at [575, 226] on div "**********" at bounding box center [416, 342] width 734 height 298
click at [525, 253] on div "**********" at bounding box center [416, 342] width 734 height 298
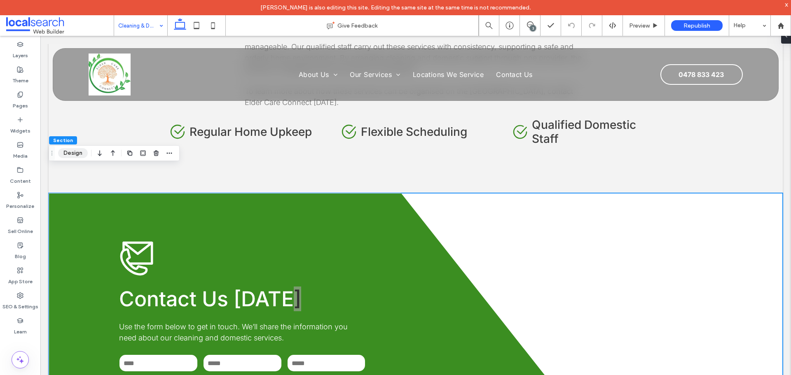
click at [65, 154] on button "Design" at bounding box center [73, 153] width 30 height 10
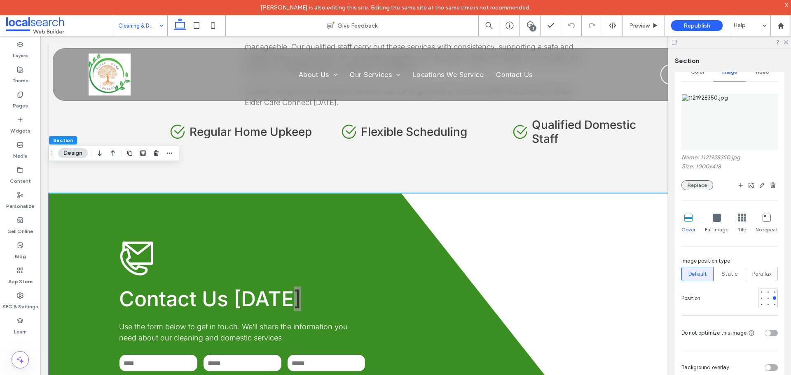
click at [700, 188] on button "Replace" at bounding box center [697, 185] width 32 height 10
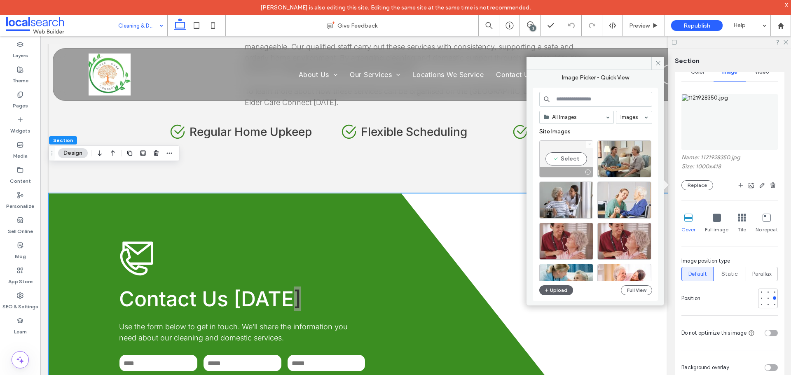
click at [590, 147] on span at bounding box center [589, 144] width 3 height 7
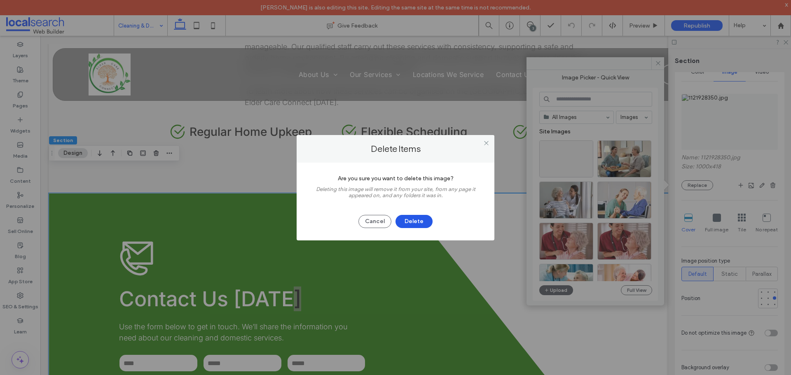
click at [424, 224] on button "Delete" at bounding box center [413, 221] width 37 height 13
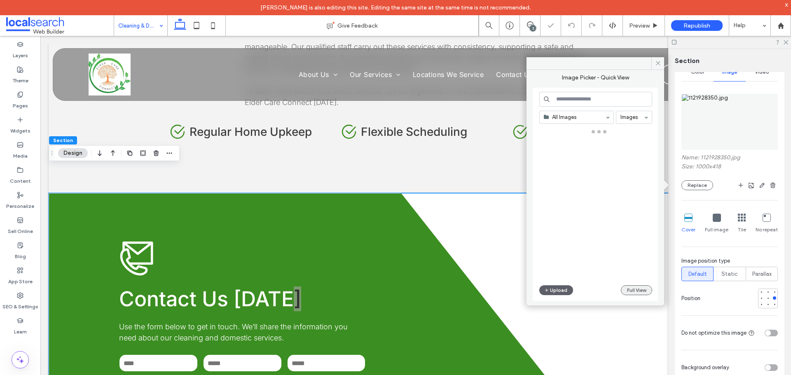
click at [639, 292] on button "Full View" at bounding box center [636, 290] width 31 height 10
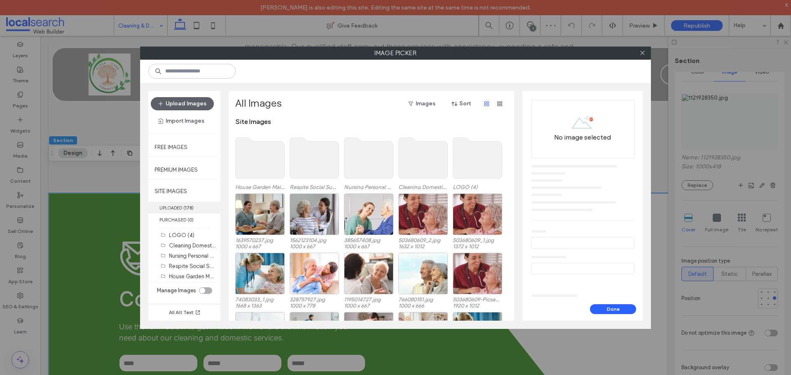
click at [193, 209] on span "( 178 )" at bounding box center [188, 208] width 10 height 6
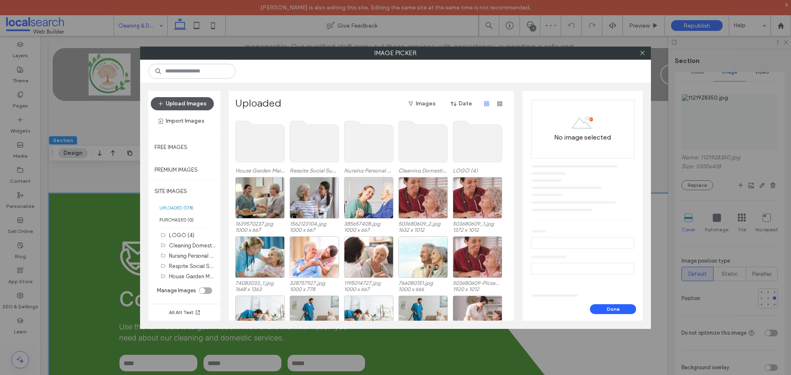
click at [192, 101] on button "Upload Images" at bounding box center [182, 103] width 63 height 13
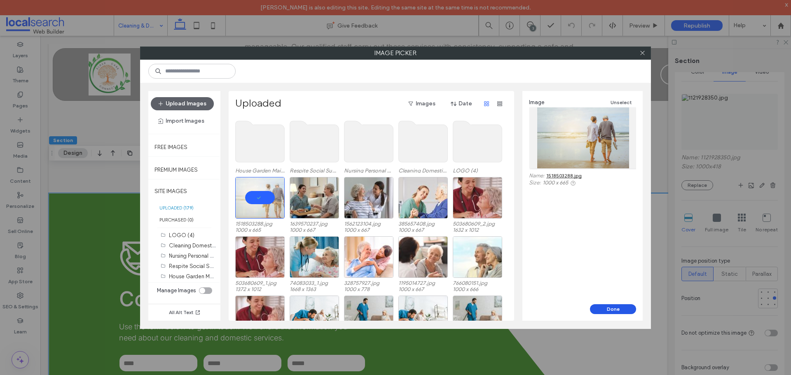
click at [628, 311] on button "Done" at bounding box center [613, 309] width 46 height 10
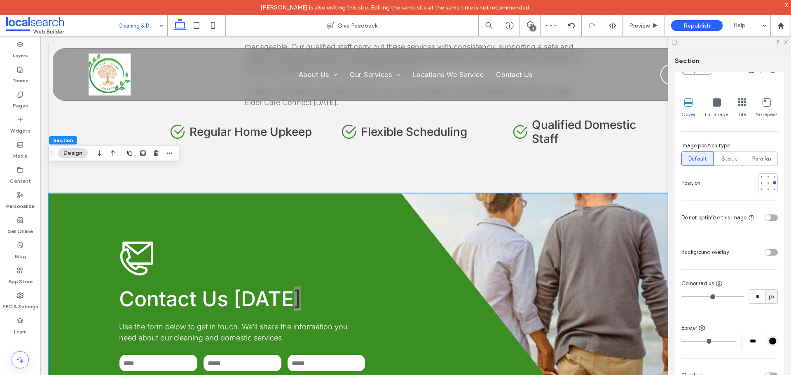
scroll to position [247, 0]
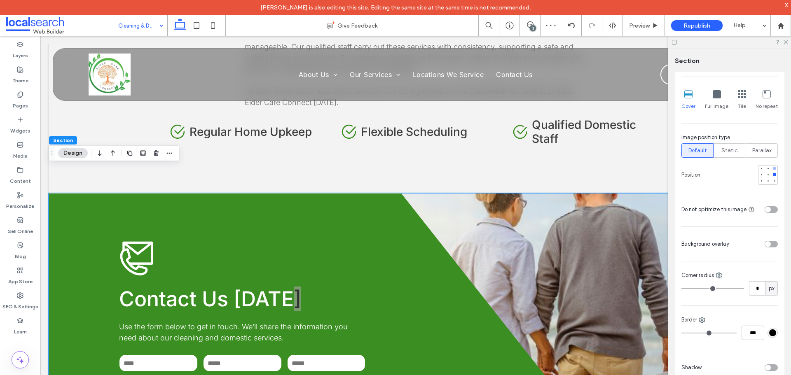
click at [771, 167] on div at bounding box center [774, 169] width 6 height 6
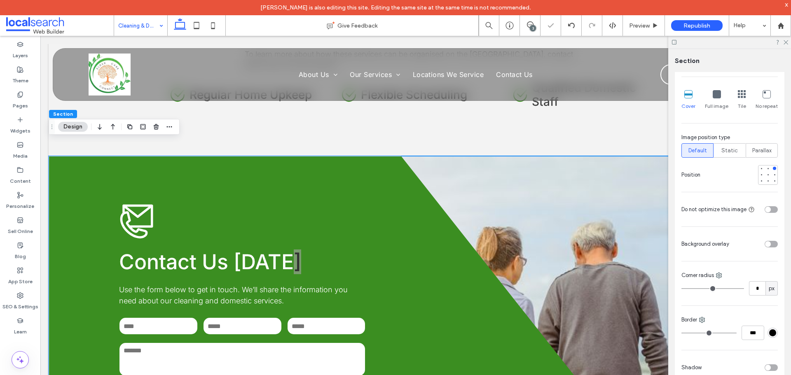
scroll to position [1071, 0]
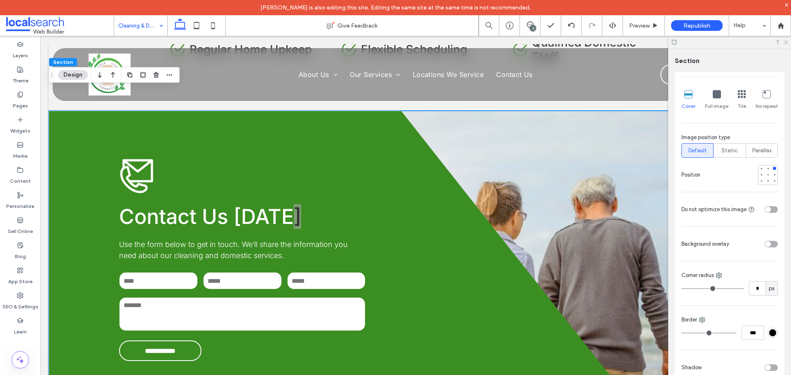
click at [787, 41] on use at bounding box center [785, 42] width 5 height 5
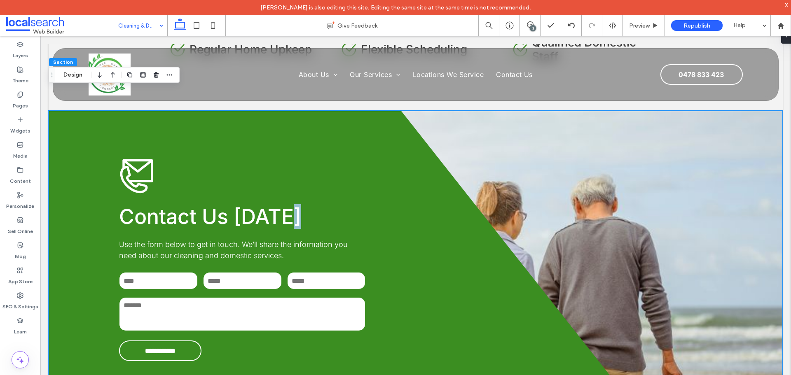
click at [596, 171] on div "**********" at bounding box center [416, 260] width 734 height 298
click at [73, 75] on button "Design" at bounding box center [73, 75] width 30 height 10
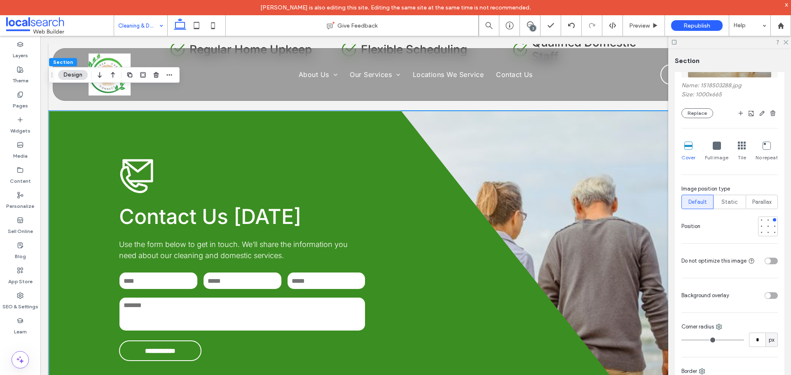
scroll to position [41, 0]
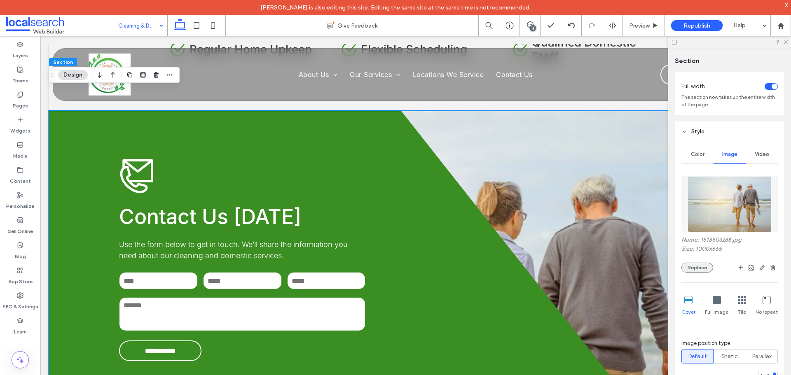
click at [695, 267] on button "Replace" at bounding box center [697, 268] width 32 height 10
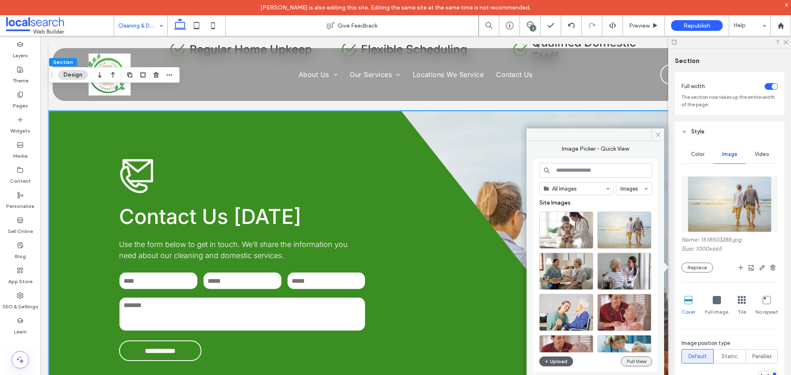
click at [640, 359] on button "Full View" at bounding box center [636, 362] width 31 height 10
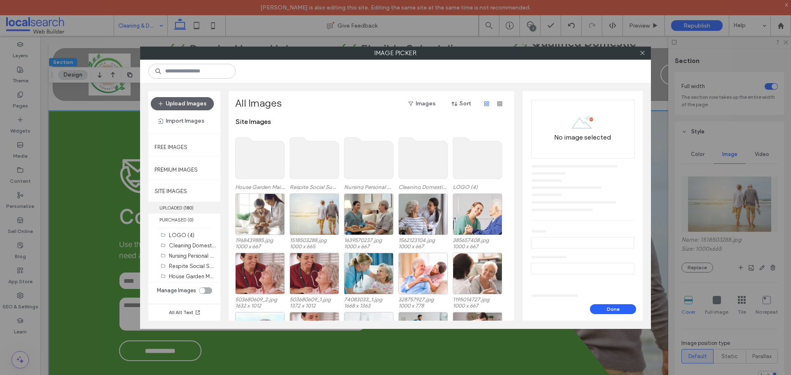
click at [180, 209] on label "UPLOADED ( 180 )" at bounding box center [184, 208] width 72 height 12
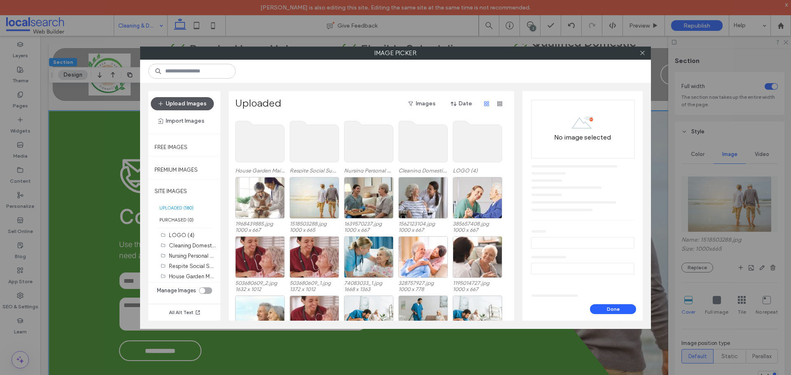
click at [181, 103] on button "Upload Images" at bounding box center [182, 103] width 63 height 13
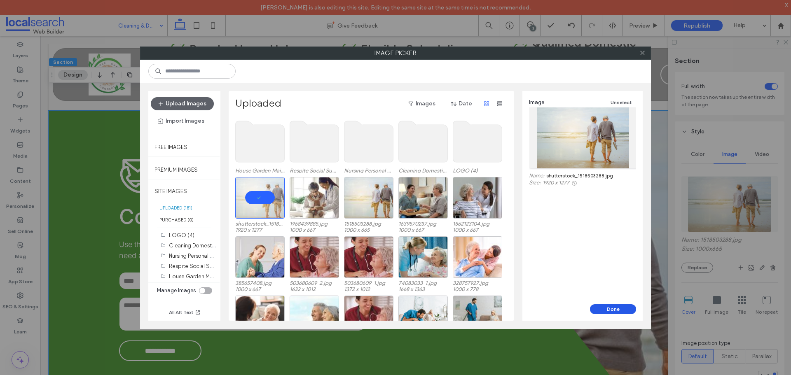
click at [613, 311] on button "Done" at bounding box center [613, 309] width 46 height 10
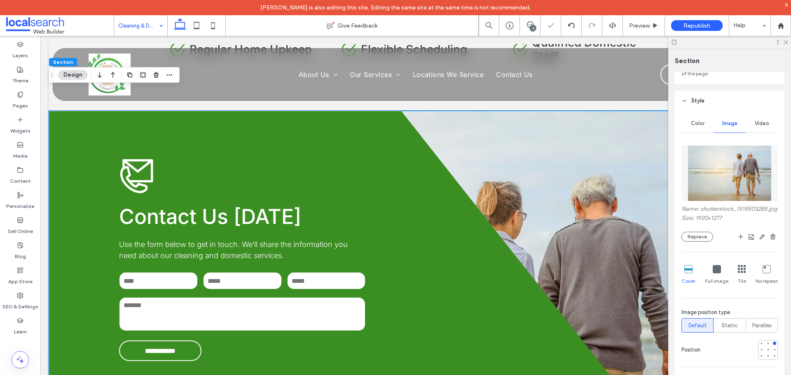
scroll to position [165, 0]
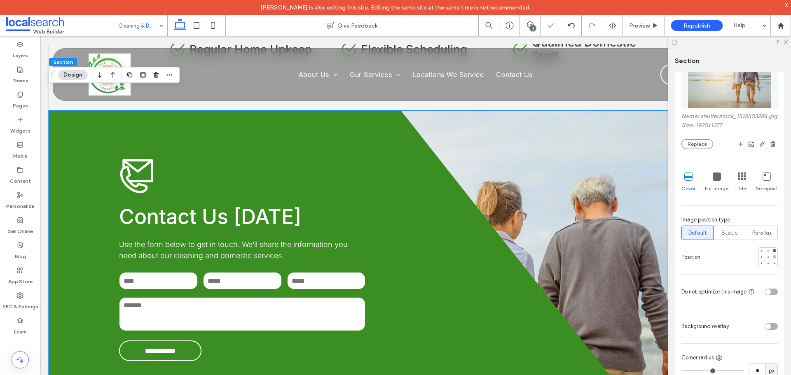
click at [773, 259] on div at bounding box center [774, 256] width 3 height 3
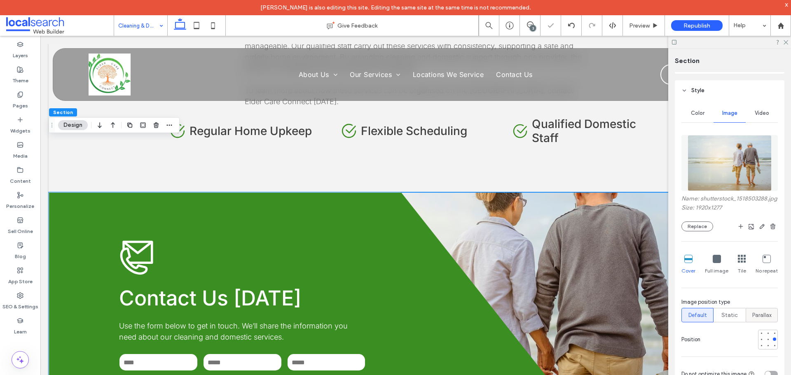
scroll to position [989, 0]
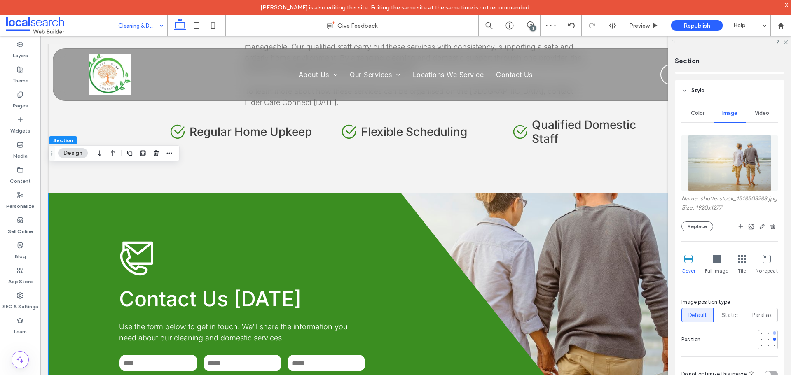
click at [773, 335] on div at bounding box center [774, 333] width 3 height 3
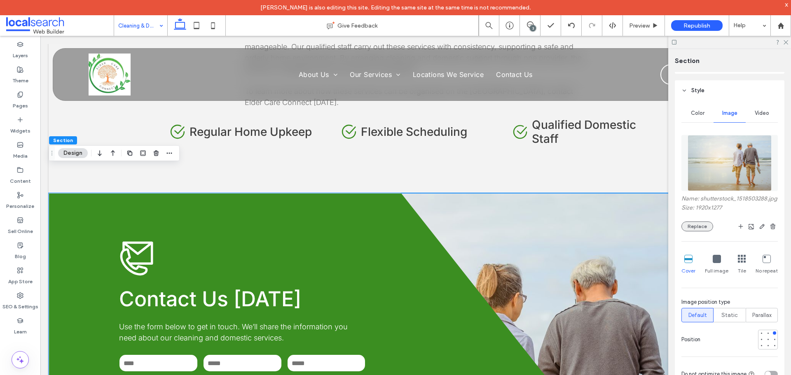
click at [698, 231] on button "Replace" at bounding box center [697, 227] width 32 height 10
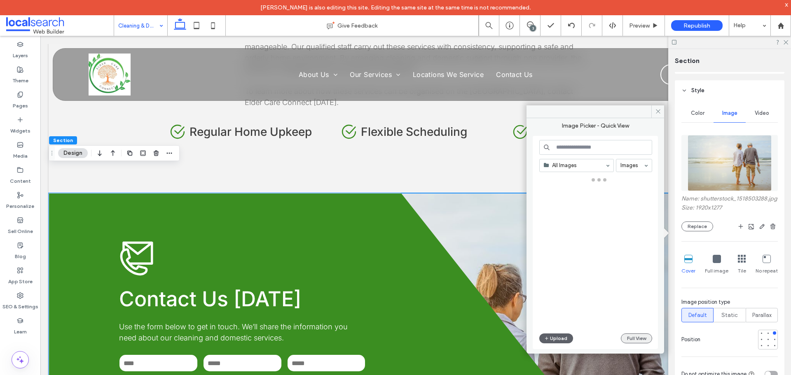
click at [634, 339] on button "Full View" at bounding box center [636, 339] width 31 height 10
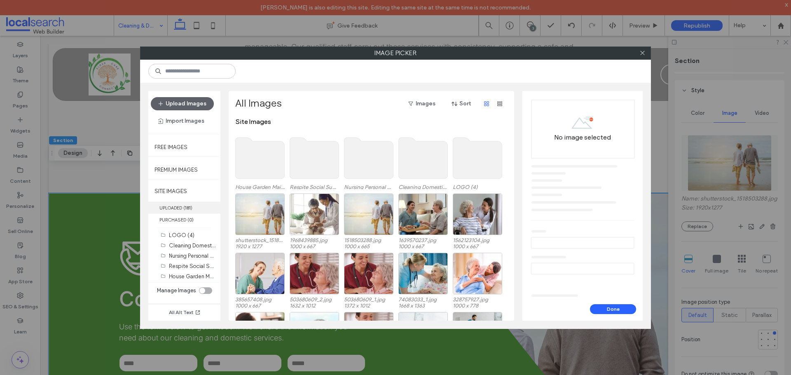
click at [185, 207] on span "( 181 )" at bounding box center [187, 208] width 9 height 6
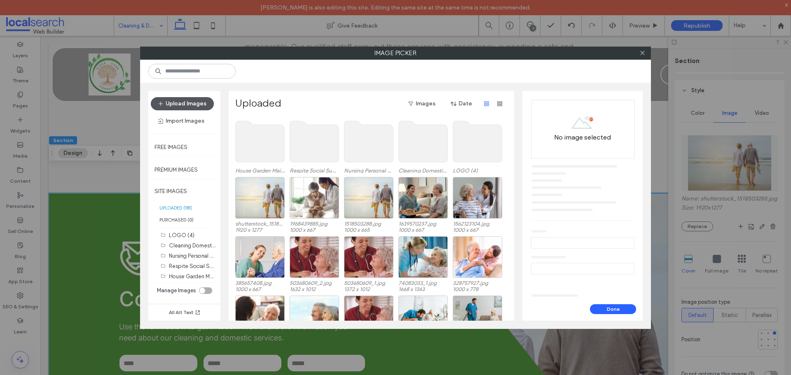
click at [182, 98] on button "Upload Images" at bounding box center [182, 103] width 63 height 13
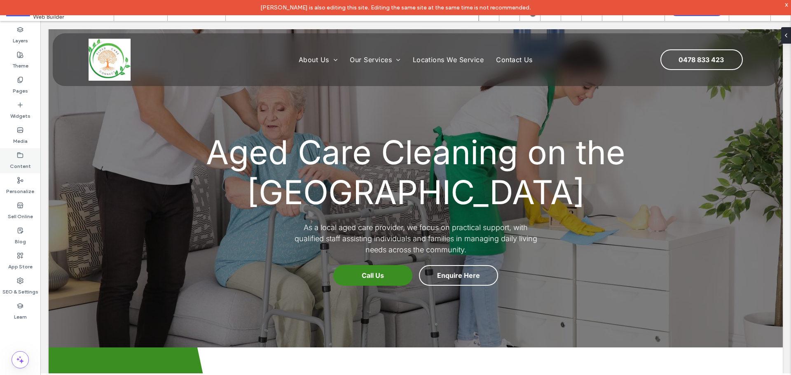
click at [26, 166] on label "Content" at bounding box center [20, 165] width 21 height 12
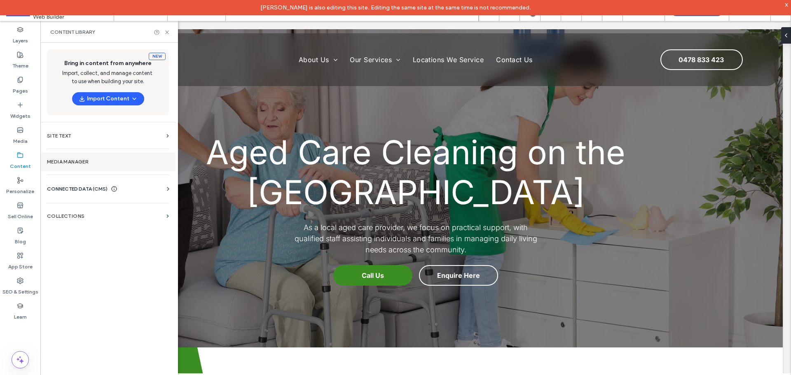
click at [76, 164] on label "Media Manager" at bounding box center [108, 162] width 122 height 6
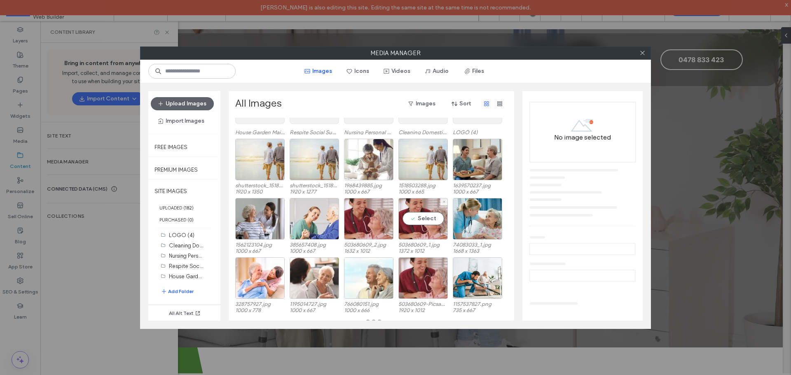
scroll to position [58, 0]
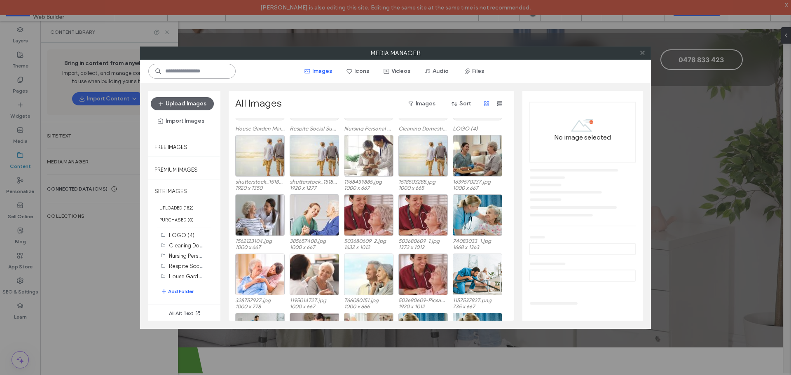
click at [189, 68] on input at bounding box center [191, 71] width 87 height 15
paste input "*********"
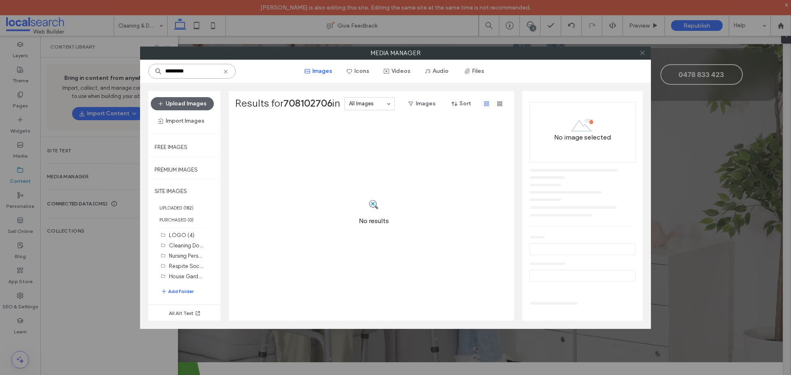
type input "*********"
click at [643, 55] on icon at bounding box center [642, 53] width 6 height 6
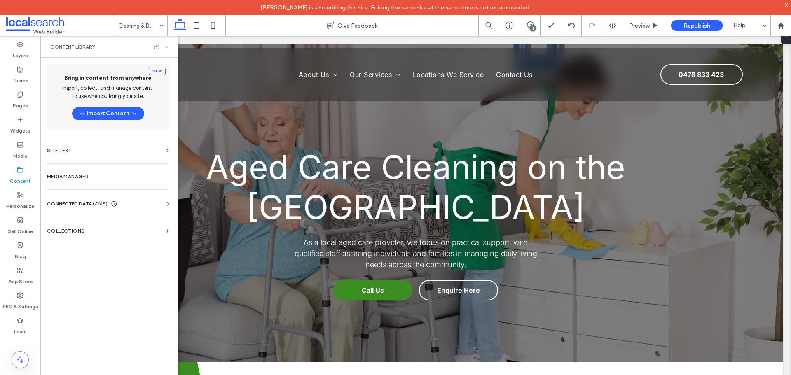
click at [168, 49] on icon at bounding box center [167, 47] width 6 height 6
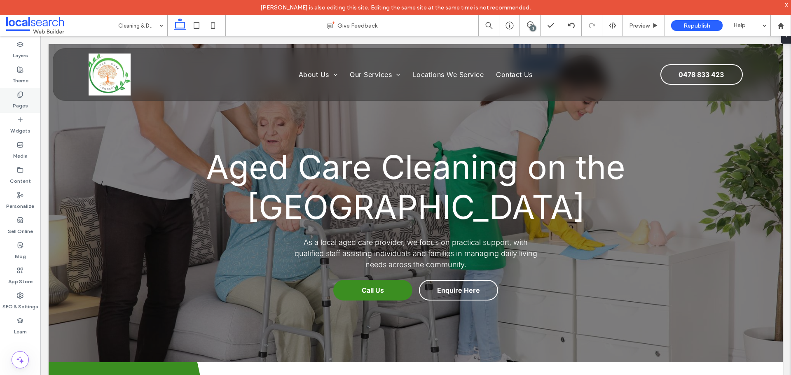
click at [26, 93] on div "Pages" at bounding box center [20, 100] width 40 height 25
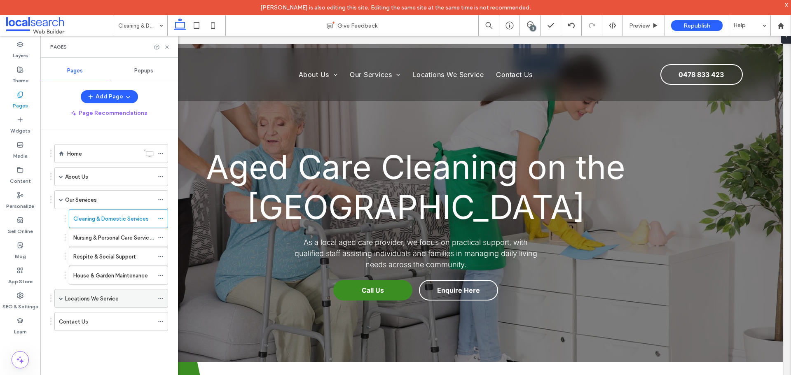
click at [58, 299] on div "Locations We Service" at bounding box center [111, 298] width 114 height 19
click at [60, 299] on span at bounding box center [61, 299] width 4 height 4
click at [75, 317] on label "[GEOGRAPHIC_DATA]" at bounding box center [100, 318] width 55 height 14
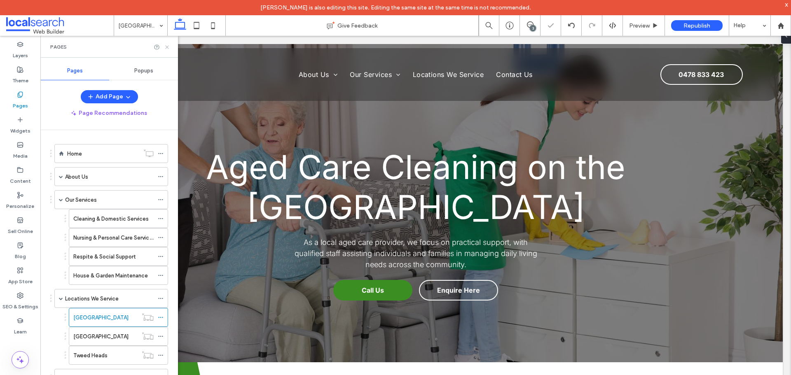
click at [165, 48] on icon at bounding box center [167, 47] width 6 height 6
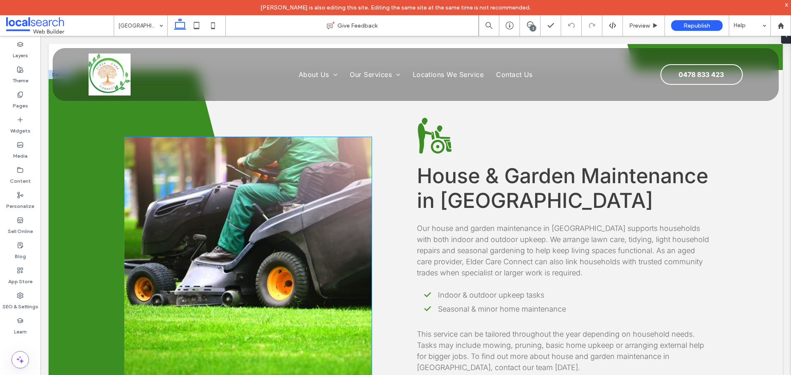
scroll to position [1744, 0]
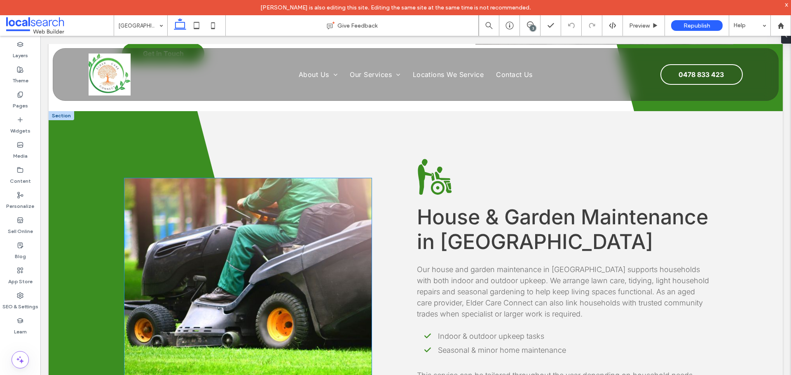
click at [269, 227] on link at bounding box center [247, 301] width 247 height 247
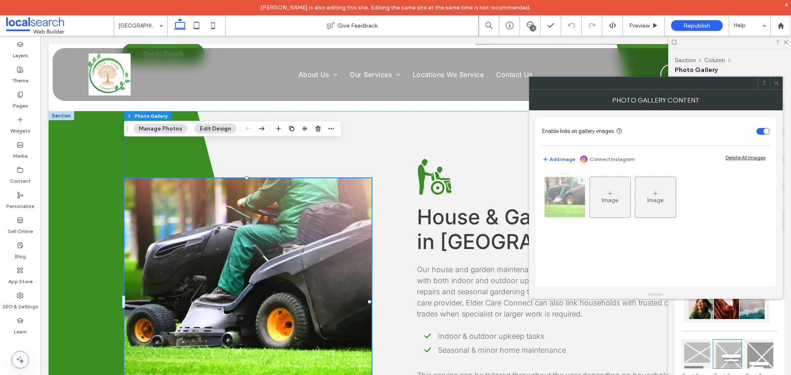
click at [566, 206] on img at bounding box center [565, 197] width 65 height 40
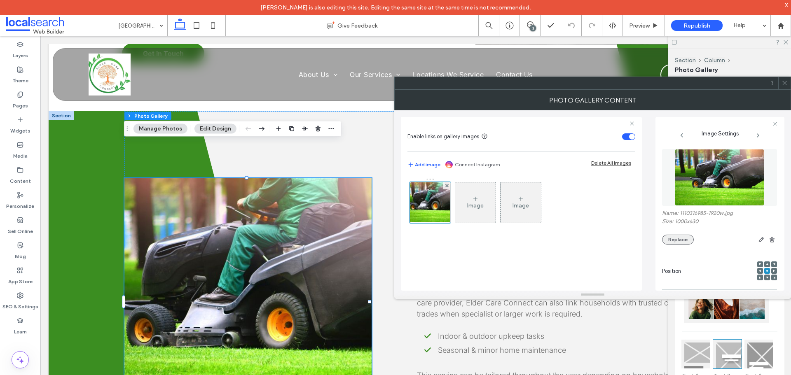
click at [676, 235] on button "Replace" at bounding box center [678, 240] width 32 height 10
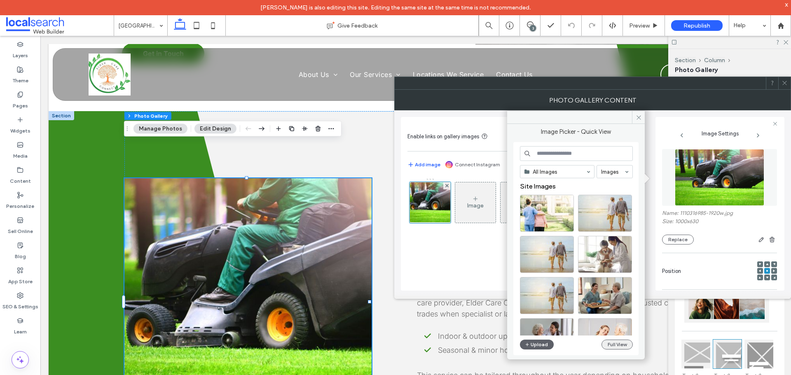
click at [621, 346] on button "Full View" at bounding box center [616, 345] width 31 height 10
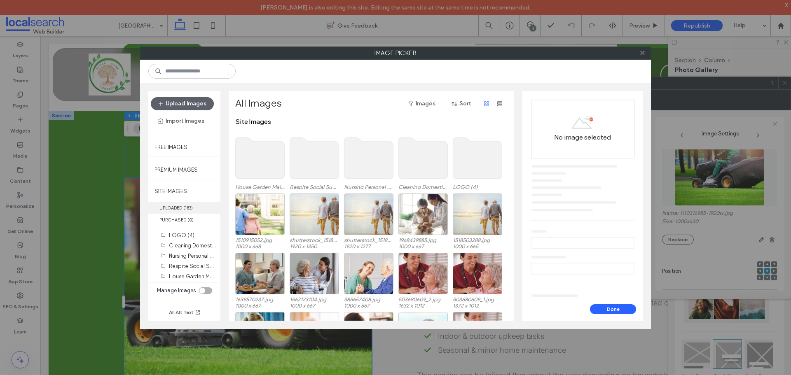
click at [180, 208] on label "UPLOADED ( 183 )" at bounding box center [184, 208] width 72 height 12
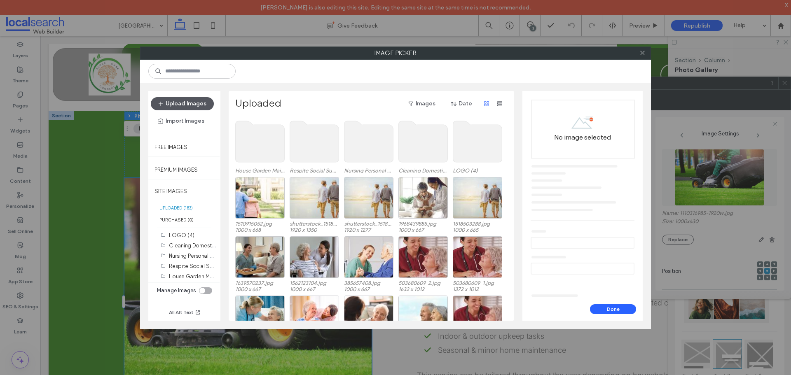
click at [176, 105] on button "Upload Images" at bounding box center [182, 103] width 63 height 13
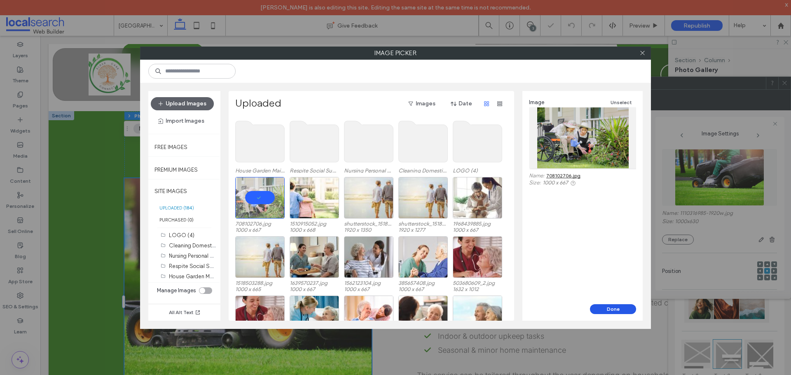
click at [606, 310] on button "Done" at bounding box center [613, 309] width 46 height 10
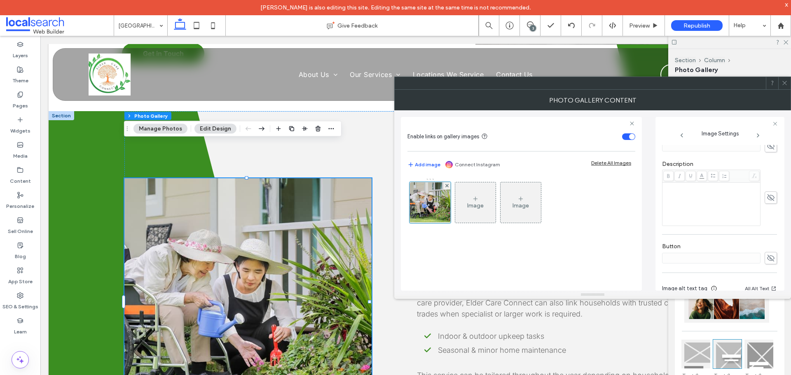
scroll to position [243, 0]
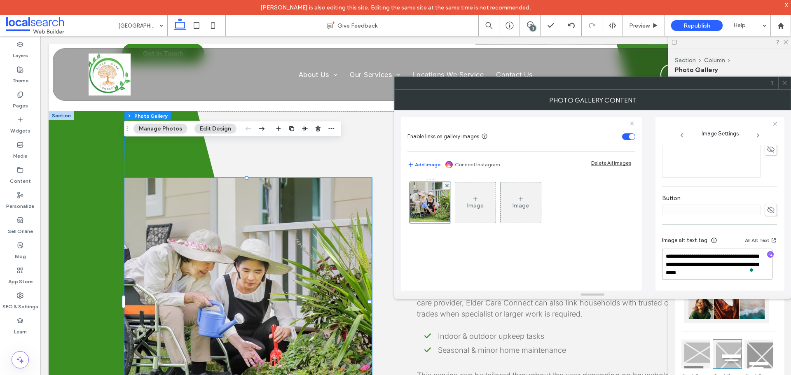
drag, startPoint x: 722, startPoint y: 268, endPoint x: 737, endPoint y: 276, distance: 16.6
click at [737, 276] on textarea "**********" at bounding box center [717, 264] width 110 height 31
type textarea "**********"
click at [767, 255] on icon "button" at bounding box center [770, 255] width 6 height 6
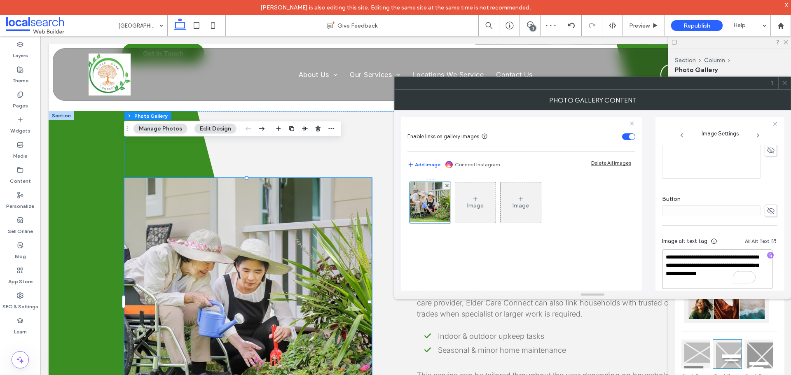
click at [683, 257] on textarea "**********" at bounding box center [717, 270] width 110 height 40
click at [714, 275] on textarea "**********" at bounding box center [717, 270] width 110 height 40
drag, startPoint x: 722, startPoint y: 258, endPoint x: 730, endPoint y: 283, distance: 25.9
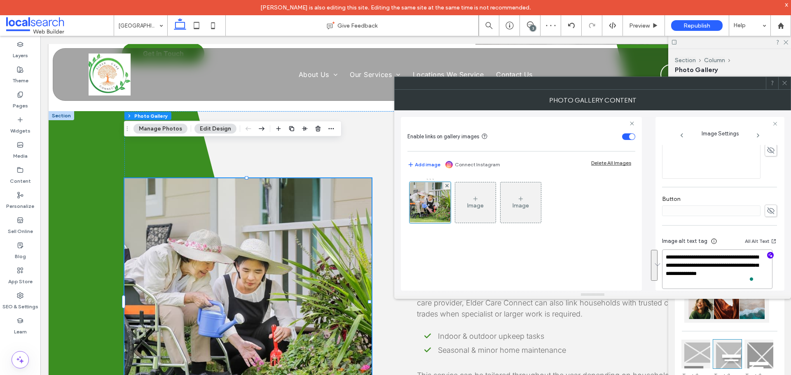
click at [730, 283] on textarea "**********" at bounding box center [717, 270] width 110 height 40
paste textarea "To enrich screen reader interactions, please activate Accessibility in Grammarl…"
click at [722, 254] on textarea "**********" at bounding box center [717, 264] width 110 height 39
type textarea "**********"
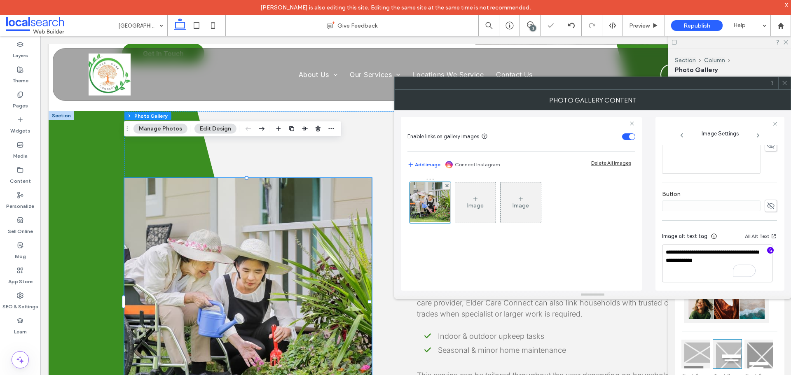
click at [783, 88] on span at bounding box center [784, 83] width 6 height 12
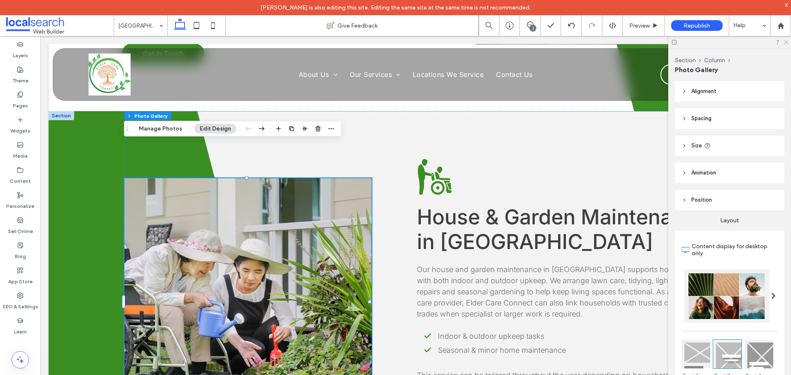
click at [784, 43] on icon at bounding box center [785, 41] width 5 height 5
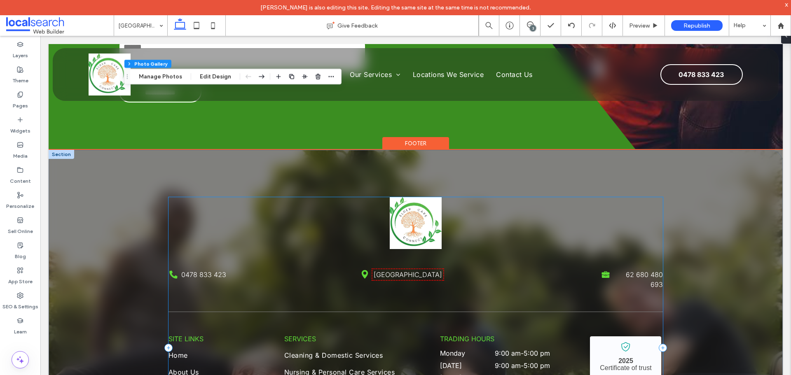
scroll to position [2403, 0]
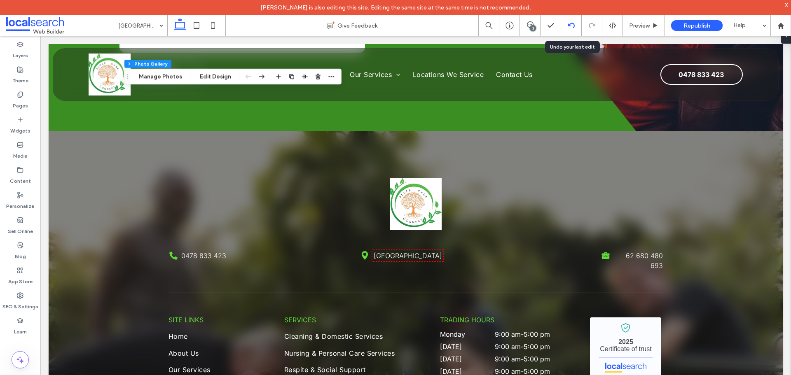
click at [567, 22] on div at bounding box center [571, 25] width 20 height 7
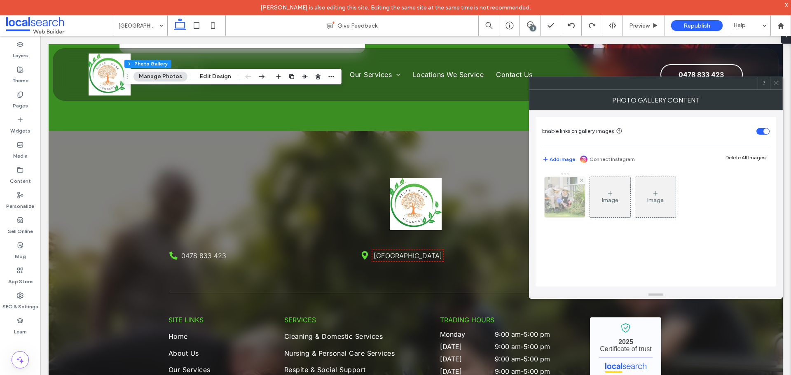
click at [566, 200] on img at bounding box center [564, 197] width 61 height 40
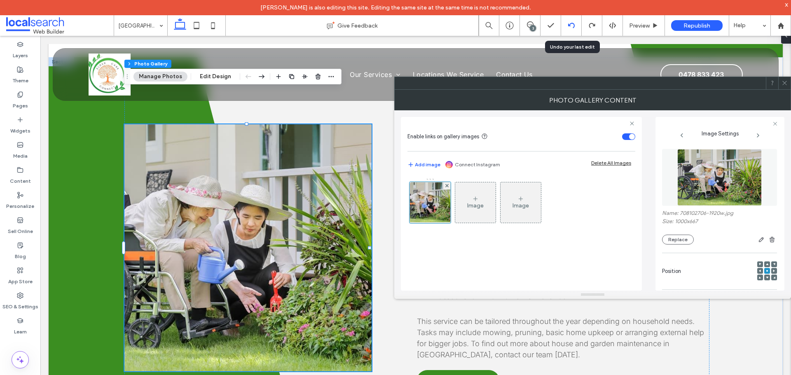
click at [573, 23] on use at bounding box center [571, 25] width 7 height 5
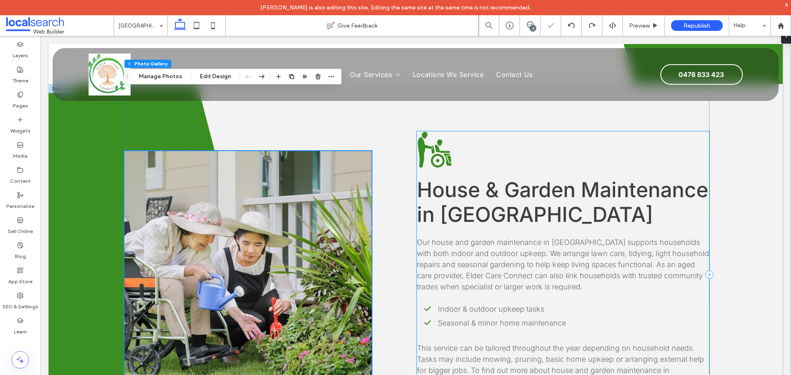
scroll to position [1994, 0]
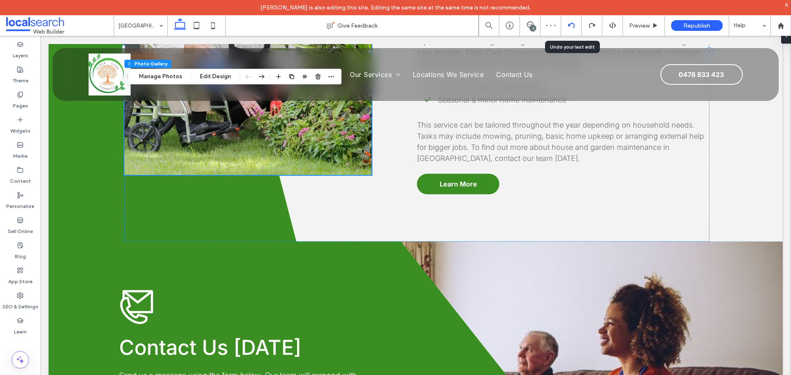
click at [570, 20] on div at bounding box center [571, 25] width 21 height 21
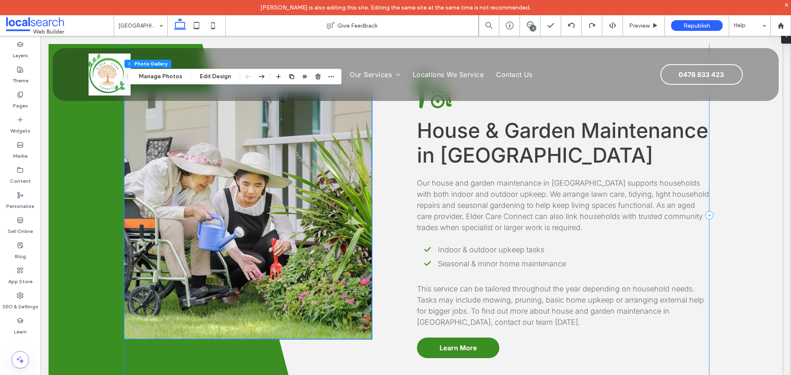
scroll to position [1829, 0]
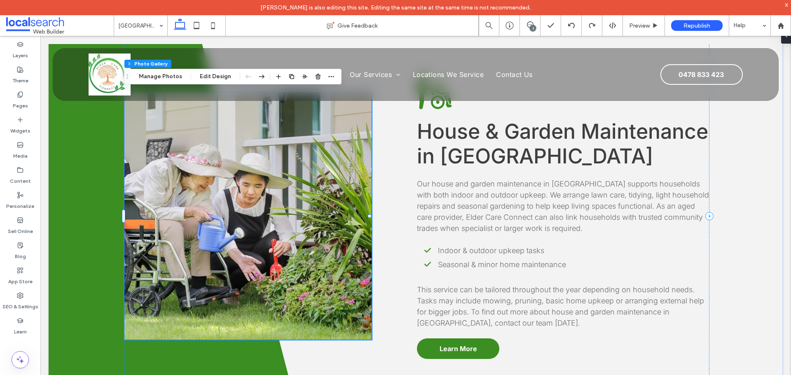
click at [302, 196] on link at bounding box center [247, 216] width 247 height 247
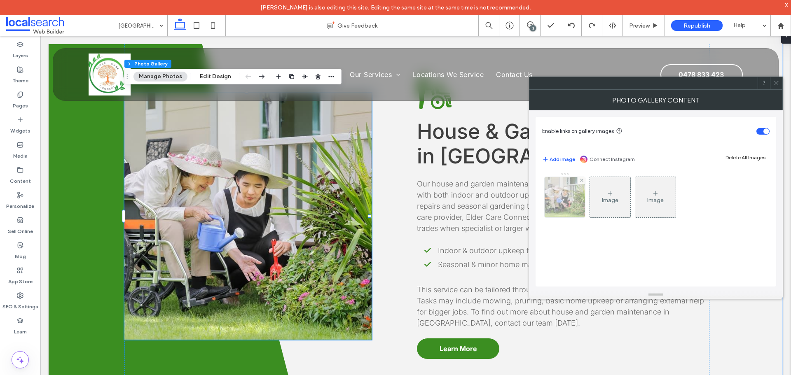
click at [573, 201] on img at bounding box center [564, 197] width 61 height 40
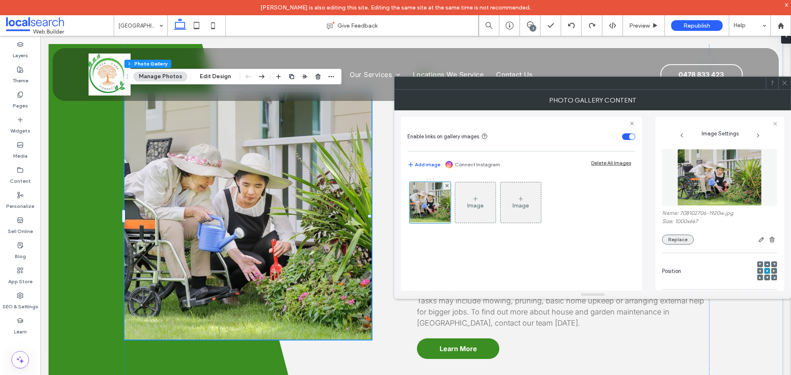
click at [665, 239] on button "Replace" at bounding box center [678, 240] width 32 height 10
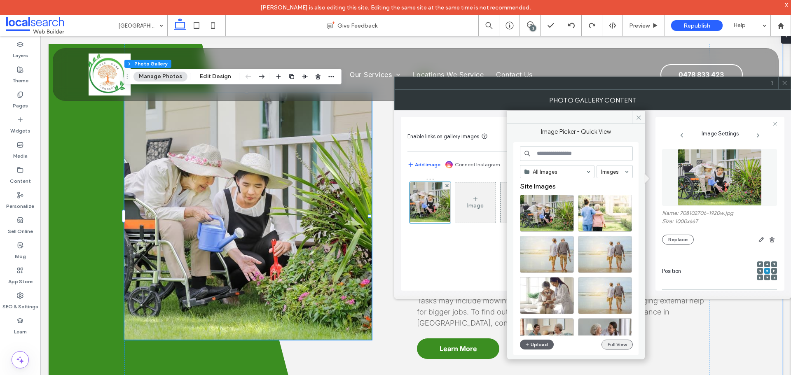
click at [614, 340] on button "Full View" at bounding box center [616, 345] width 31 height 10
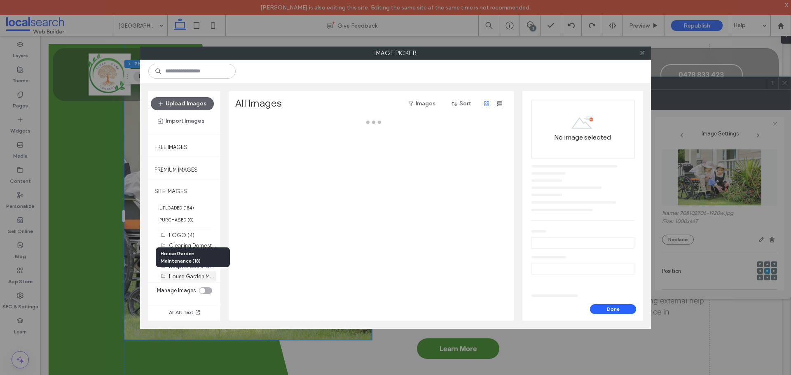
click at [187, 275] on label "House Garden Maintenance (18)" at bounding box center [208, 276] width 78 height 8
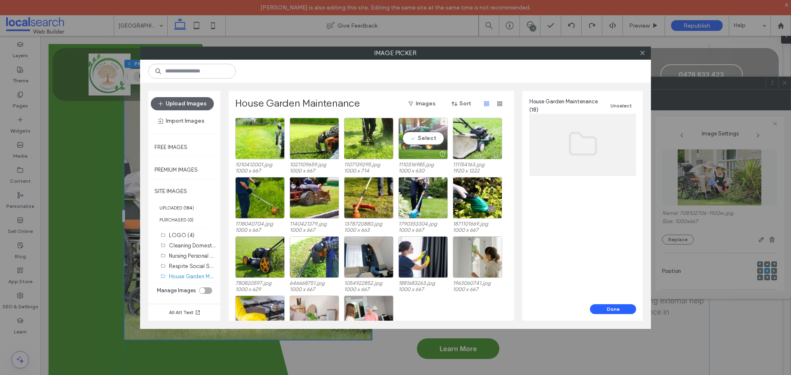
click at [418, 143] on div "Select" at bounding box center [422, 139] width 49 height 42
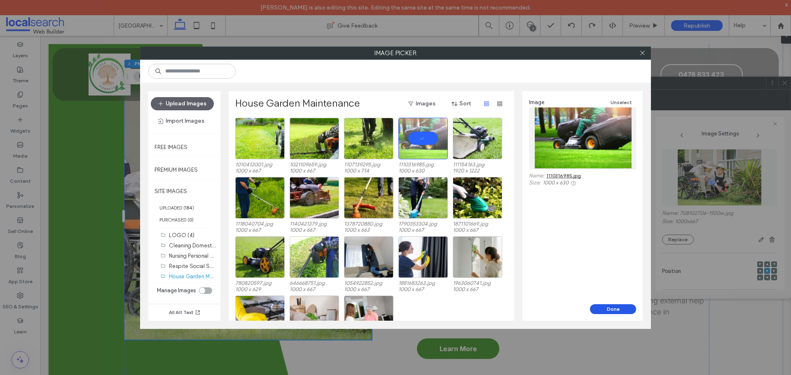
click at [593, 309] on button "Done" at bounding box center [613, 309] width 46 height 10
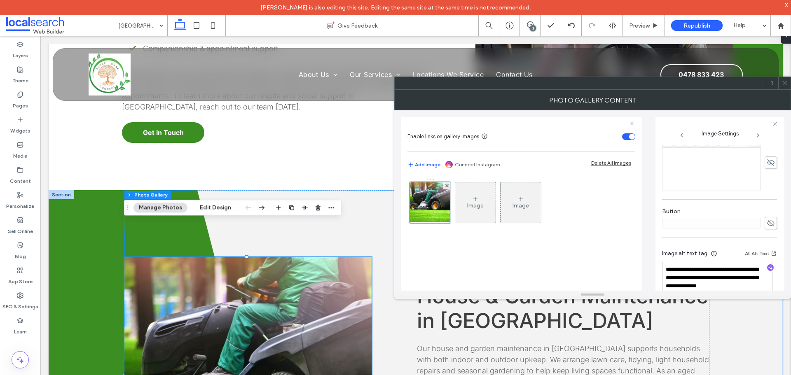
scroll to position [252, 0]
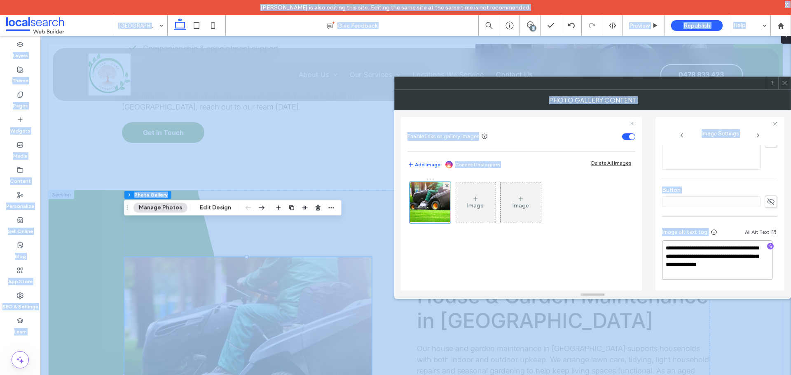
click at [698, 257] on textarea "**********" at bounding box center [717, 261] width 110 height 40
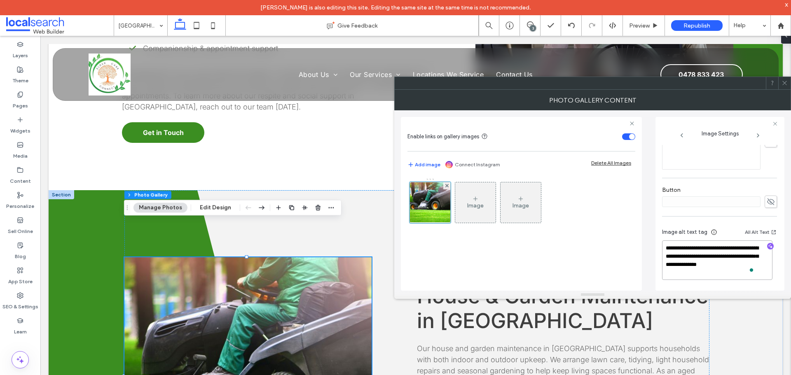
click at [698, 257] on textarea "**********" at bounding box center [717, 261] width 110 height 40
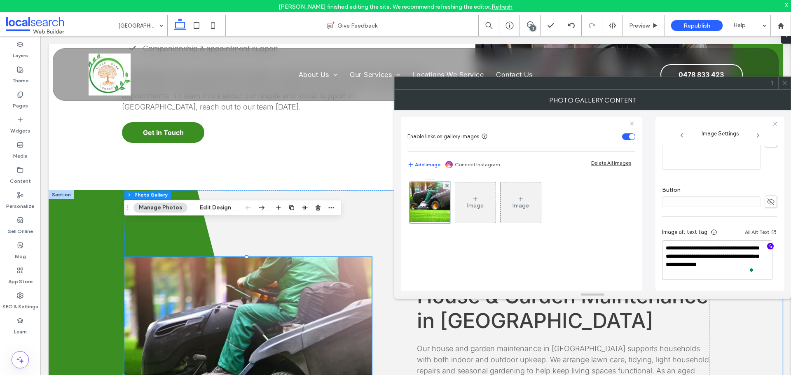
click at [767, 245] on icon "button" at bounding box center [770, 246] width 6 height 6
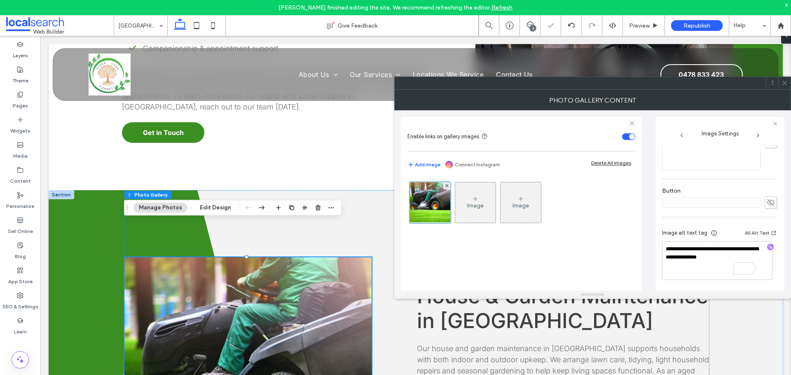
scroll to position [251, 0]
click at [715, 252] on textarea "**********" at bounding box center [717, 260] width 110 height 39
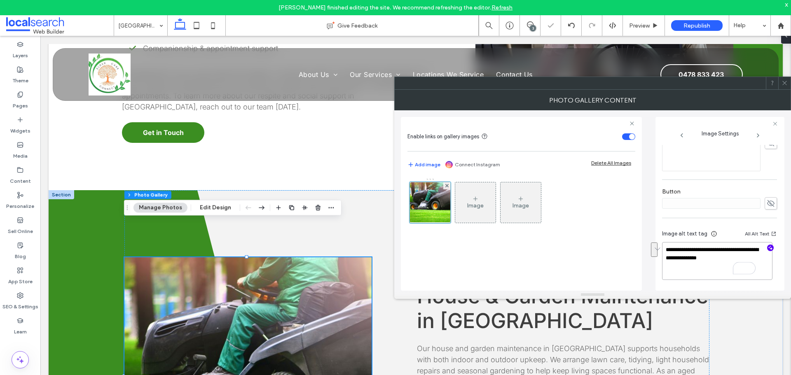
click at [754, 257] on textarea "**********" at bounding box center [717, 261] width 110 height 38
click at [748, 258] on textarea "**********" at bounding box center [717, 261] width 110 height 38
paste textarea "**********"
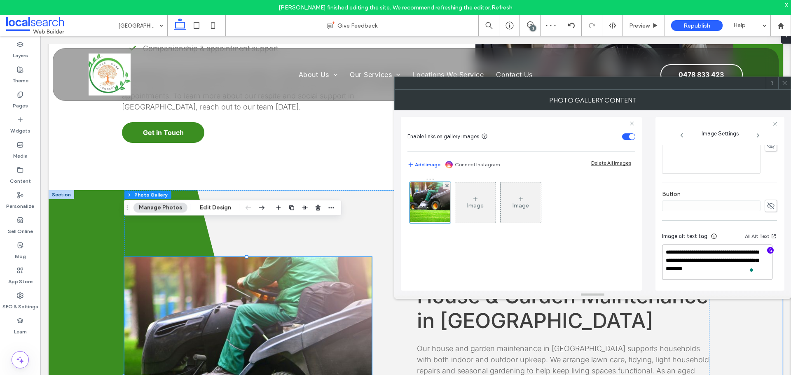
type textarea "**********"
